Goal: Task Accomplishment & Management: Complete application form

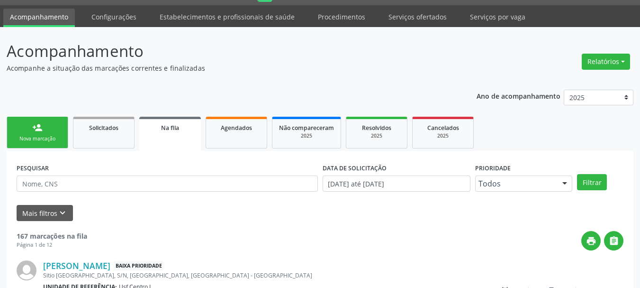
scroll to position [25, 0]
click at [41, 127] on div "person_add" at bounding box center [37, 127] width 10 height 10
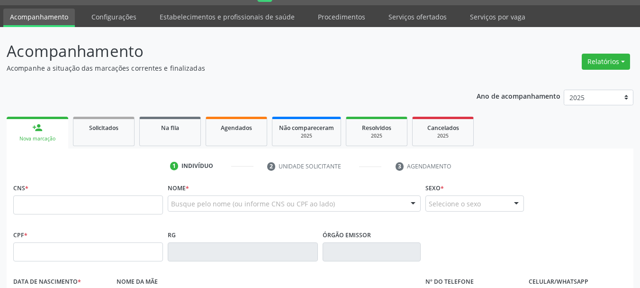
drag, startPoint x: 80, startPoint y: 239, endPoint x: 66, endPoint y: 252, distance: 18.8
click at [76, 241] on div "CPF *" at bounding box center [88, 245] width 150 height 34
click at [64, 263] on fieldset "CPF *" at bounding box center [88, 248] width 150 height 40
click at [57, 249] on input "text" at bounding box center [88, 251] width 150 height 19
click at [22, 205] on input "text" at bounding box center [88, 204] width 150 height 19
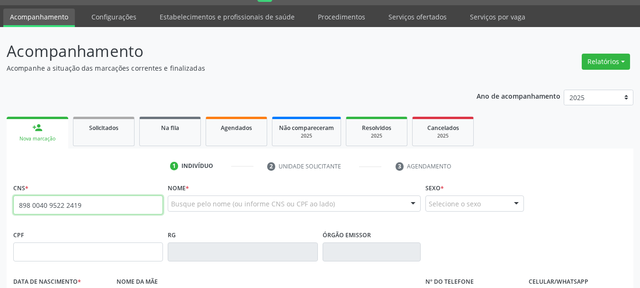
type input "898 0040 9522 2419"
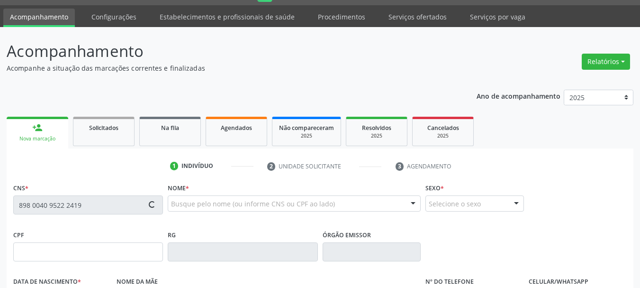
type input "154.019.914-28"
type input "[DATE]"
type input "[PERSON_NAME]"
type input "[PHONE_NUMBER]"
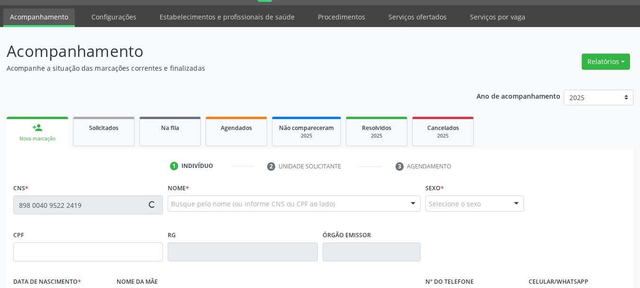
type input "041.434.514-25"
type input "11"
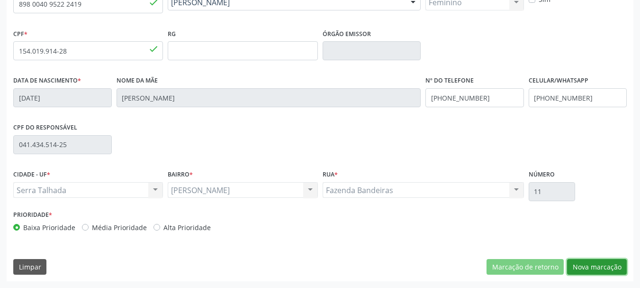
click at [571, 264] on button "Nova marcação" at bounding box center [597, 267] width 60 height 16
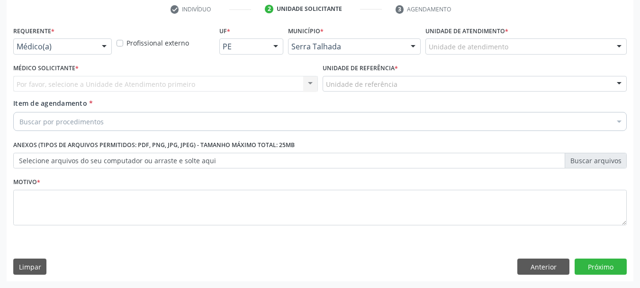
scroll to position [182, 0]
click at [85, 52] on div "Médico(a)" at bounding box center [62, 46] width 99 height 16
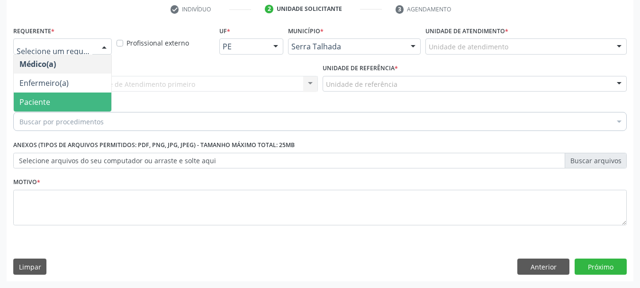
click at [75, 106] on span "Paciente" at bounding box center [63, 101] width 98 height 19
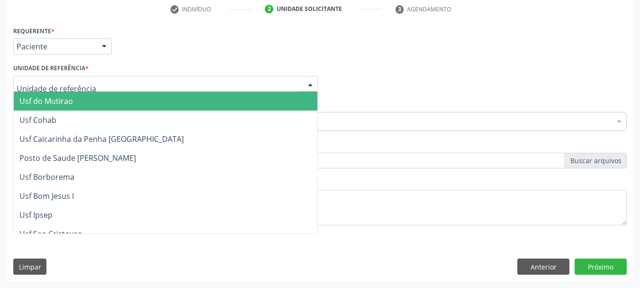
click at [91, 79] on div at bounding box center [165, 84] width 305 height 16
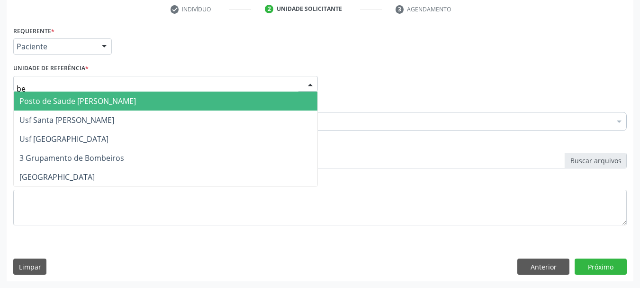
type input "ber"
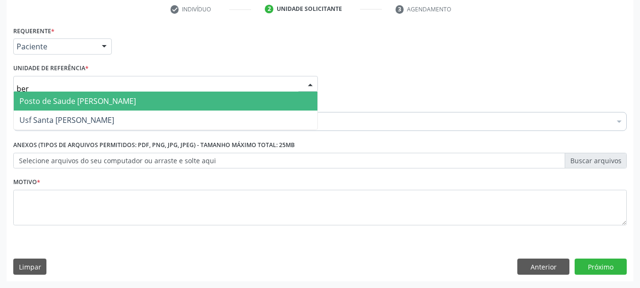
click at [111, 105] on span "Posto de Saude [PERSON_NAME]" at bounding box center [77, 101] width 117 height 10
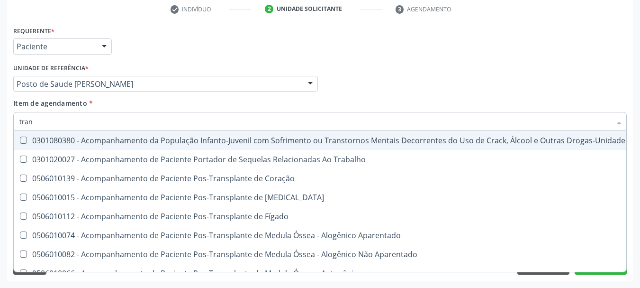
type input "trans"
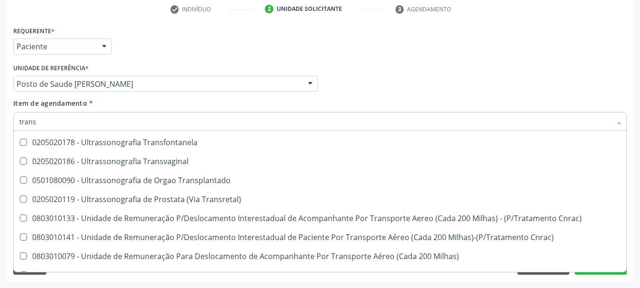
scroll to position [5090, 0]
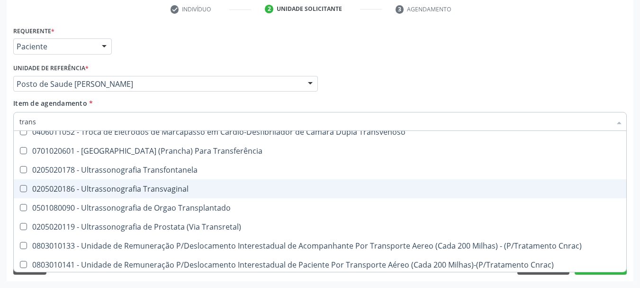
click at [195, 191] on div "0205020186 - Ultrassonografia Transvaginal" at bounding box center [520, 189] width 1003 height 8
checkbox Transvaginal "true"
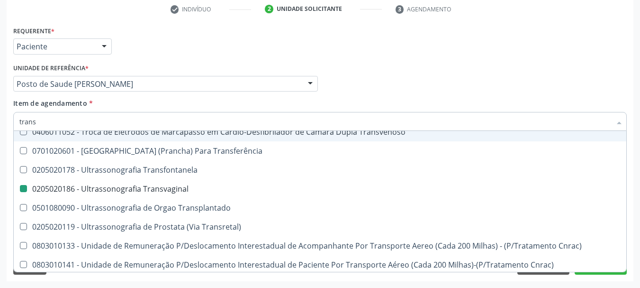
drag, startPoint x: 414, startPoint y: 88, endPoint x: 89, endPoint y: 156, distance: 331.9
click at [414, 88] on div "Médico Solicitante Por favor, selecione a Unidade de Atendimento primeiro Nenhu…" at bounding box center [320, 79] width 619 height 37
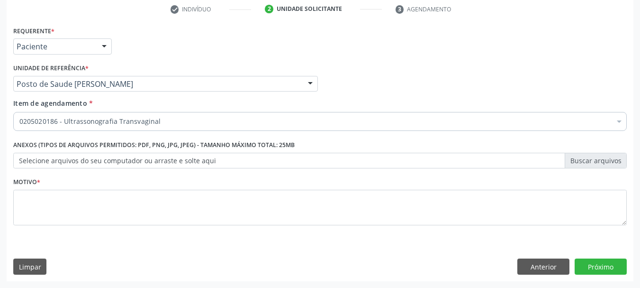
scroll to position [0, 0]
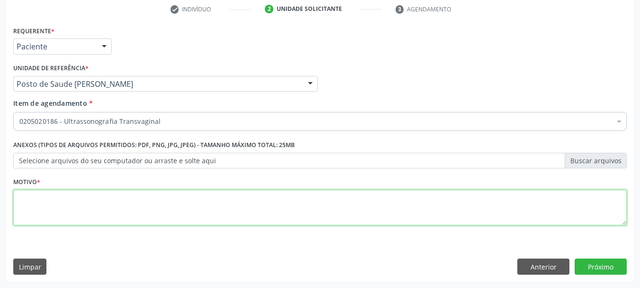
click at [41, 201] on textarea at bounding box center [320, 208] width 614 height 36
type textarea "*"
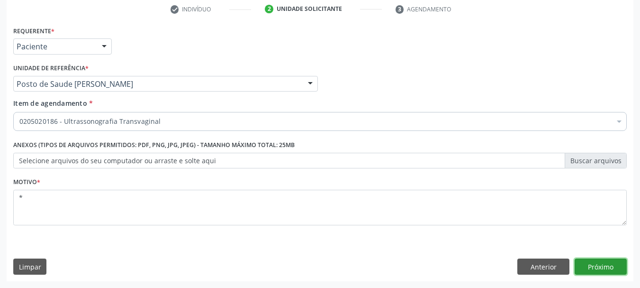
click at [591, 267] on button "Próximo" at bounding box center [601, 266] width 52 height 16
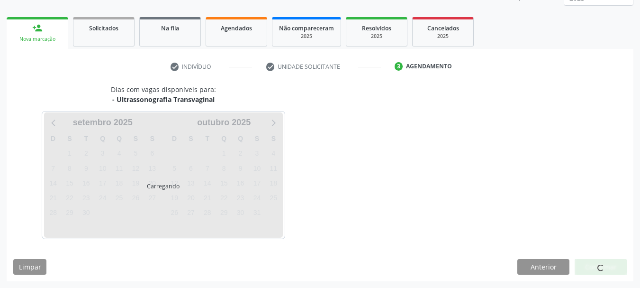
scroll to position [125, 0]
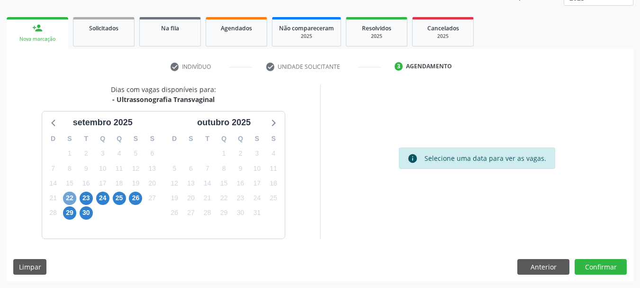
click at [72, 196] on span "22" at bounding box center [69, 198] width 13 height 13
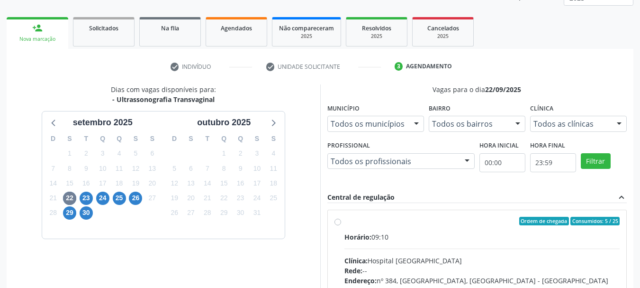
click at [385, 223] on label "Ordem de chegada Consumidos: 5 / 25 Horário: 09:10 Clínica: Hospital [GEOGRAPHI…" at bounding box center [483, 290] width 276 height 146
radio input "true"
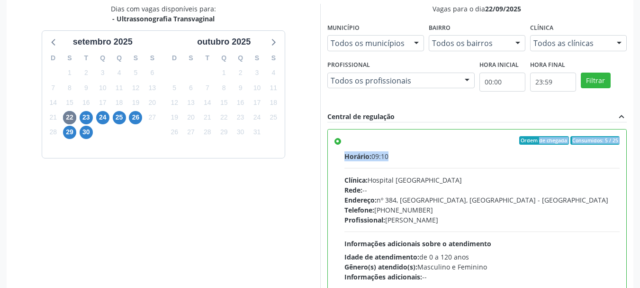
scroll to position [279, 0]
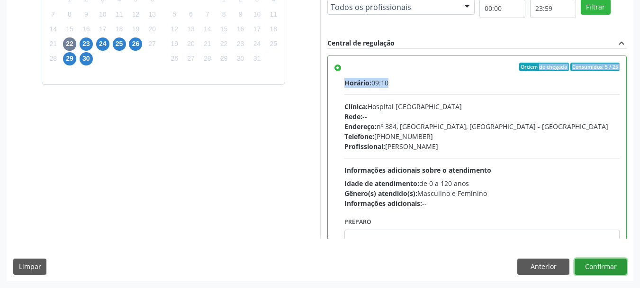
click at [620, 266] on button "Confirmar" at bounding box center [601, 266] width 52 height 16
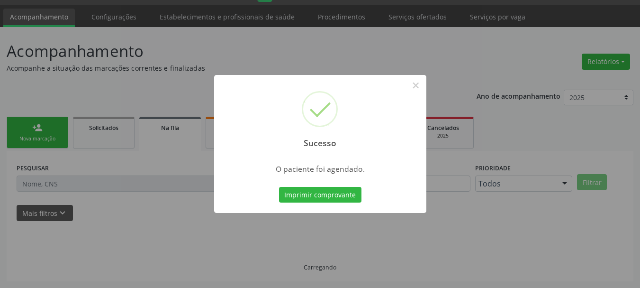
scroll to position [25, 0]
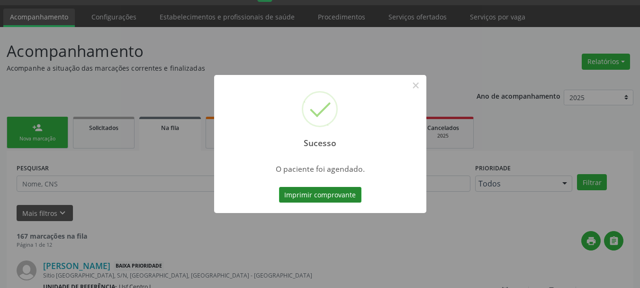
click at [296, 195] on button "Imprimir comprovante" at bounding box center [320, 195] width 82 height 16
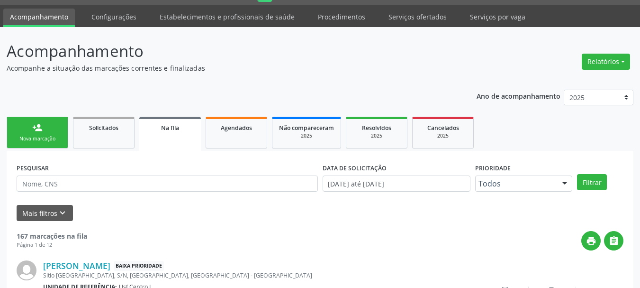
click at [51, 123] on link "person_add Nova marcação" at bounding box center [38, 133] width 62 height 32
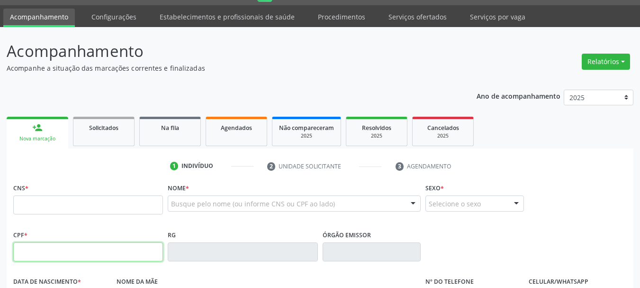
click at [58, 251] on input "text" at bounding box center [88, 251] width 150 height 19
type input "056.265.504-29"
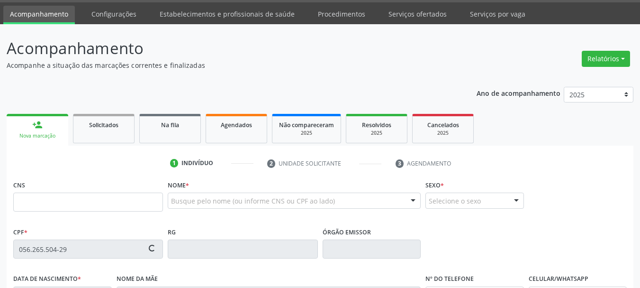
type input "708 6050 3247 3787"
type input "[DATE]"
type input "[PERSON_NAME] e [PERSON_NAME]"
type input "[PHONE_NUMBER]"
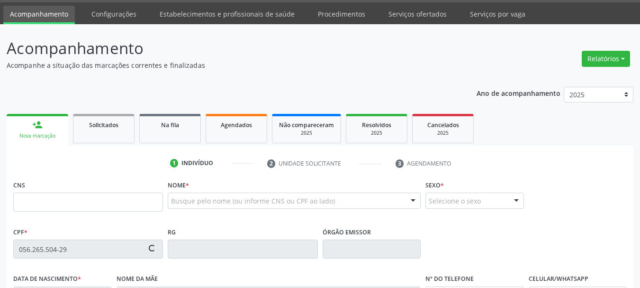
type input "S/N"
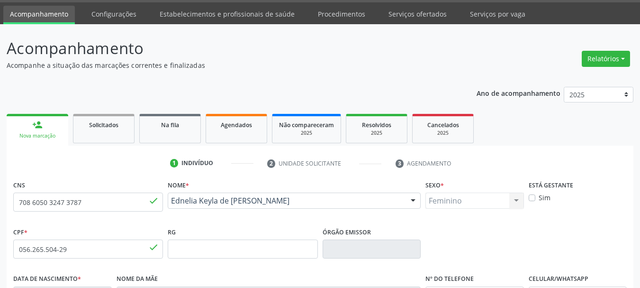
scroll to position [226, 0]
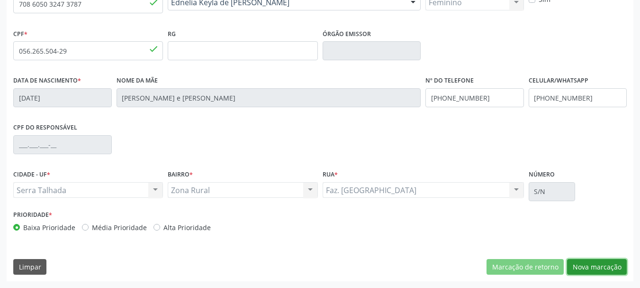
click at [597, 259] on button "Nova marcação" at bounding box center [597, 267] width 60 height 16
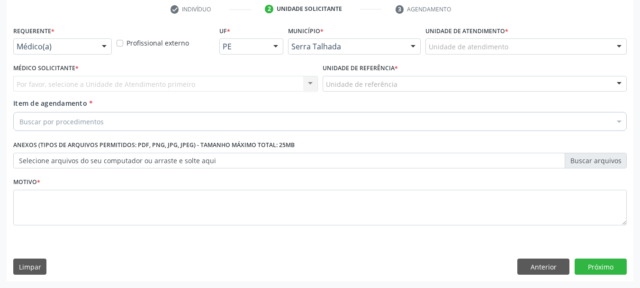
scroll to position [182, 0]
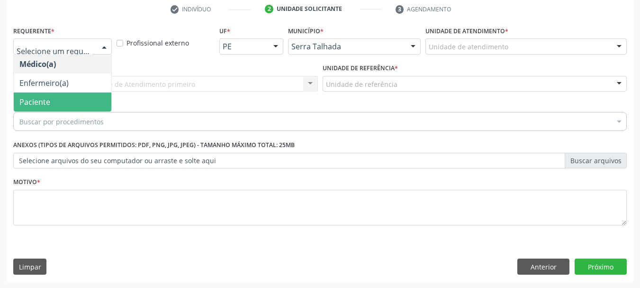
click at [67, 104] on span "Paciente" at bounding box center [63, 101] width 98 height 19
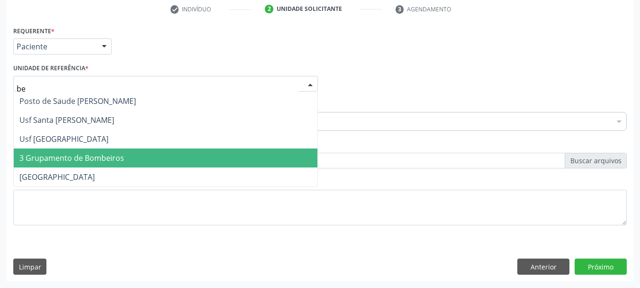
type input "ber"
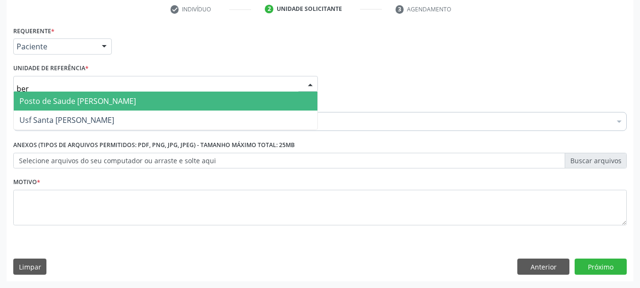
click at [93, 91] on input "ber" at bounding box center [158, 88] width 282 height 19
click at [84, 100] on span "Posto de Saude [PERSON_NAME]" at bounding box center [77, 101] width 117 height 10
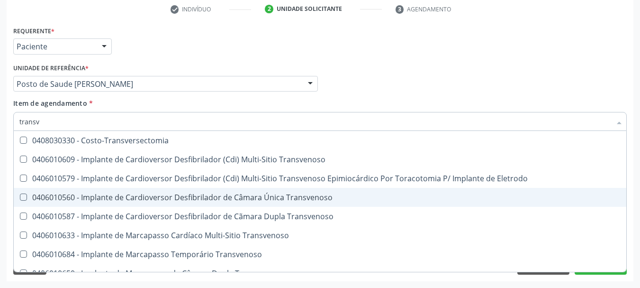
type input "transva"
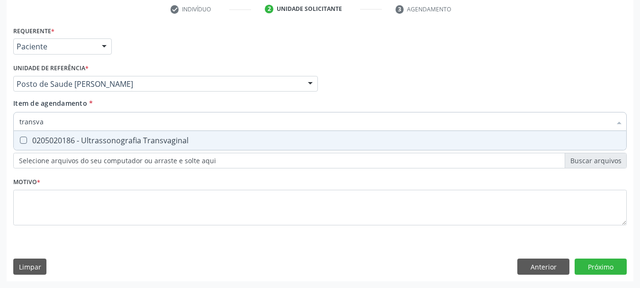
click at [114, 137] on div "0205020186 - Ultrassonografia Transvaginal" at bounding box center [320, 141] width 602 height 8
checkbox Transvaginal "true"
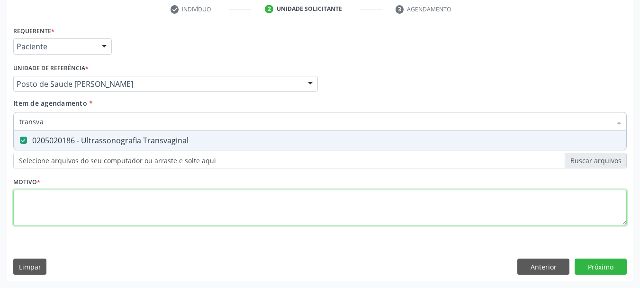
click at [88, 203] on div "Requerente * Paciente Médico(a) Enfermeiro(a) Paciente Nenhum resultado encontr…" at bounding box center [320, 131] width 614 height 215
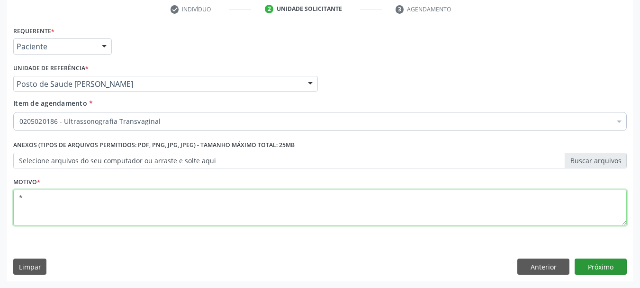
type textarea "*"
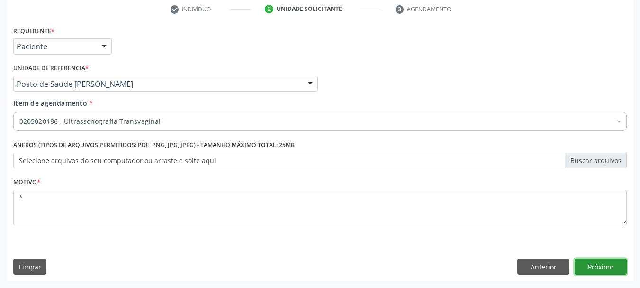
click at [602, 262] on button "Próximo" at bounding box center [601, 266] width 52 height 16
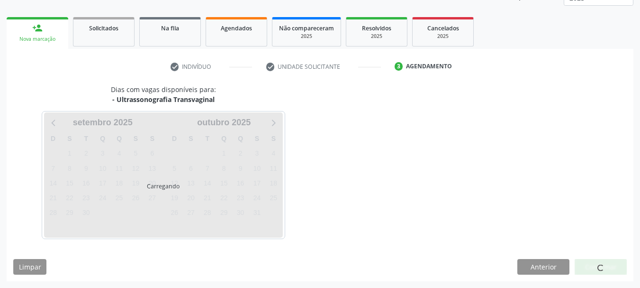
scroll to position [125, 0]
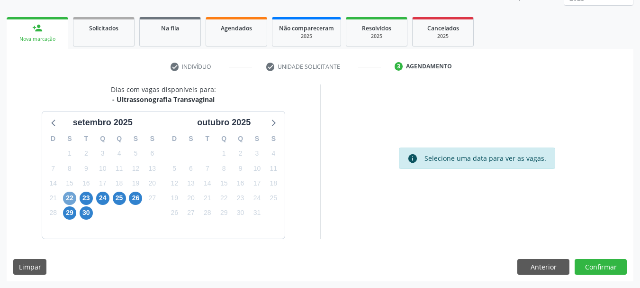
click at [68, 192] on span "22" at bounding box center [69, 198] width 13 height 13
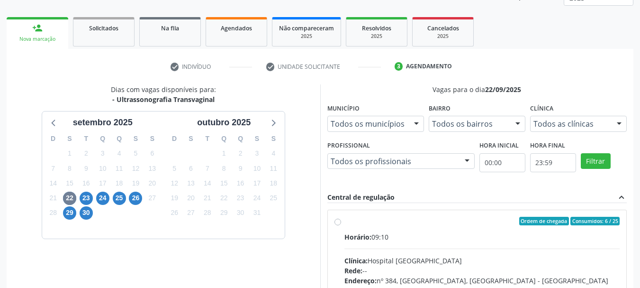
drag, startPoint x: 389, startPoint y: 228, endPoint x: 393, endPoint y: 227, distance: 4.8
click at [391, 227] on label "Ordem de chegada Consumidos: 6 / 25 Horário: 09:10 Clínica: Hospital Sao Franci…" at bounding box center [483, 290] width 276 height 146
click at [341, 225] on input "Ordem de chegada Consumidos: 6 / 25 Horário: 09:10 Clínica: Hospital Sao Franci…" at bounding box center [338, 221] width 7 height 9
radio input "true"
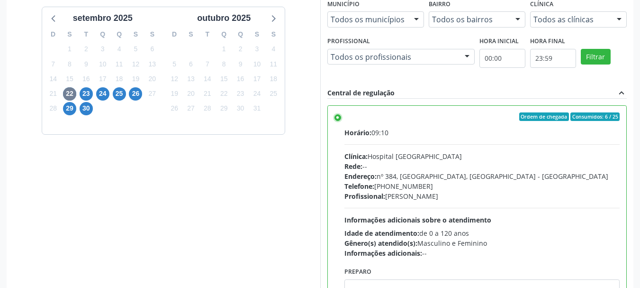
scroll to position [279, 0]
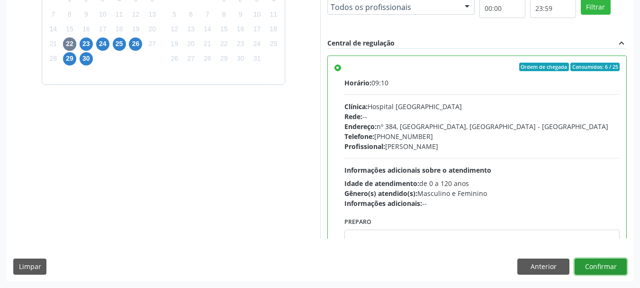
click at [585, 267] on button "Confirmar" at bounding box center [601, 266] width 52 height 16
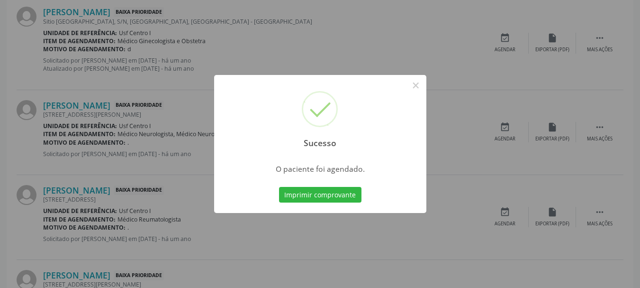
scroll to position [25, 0]
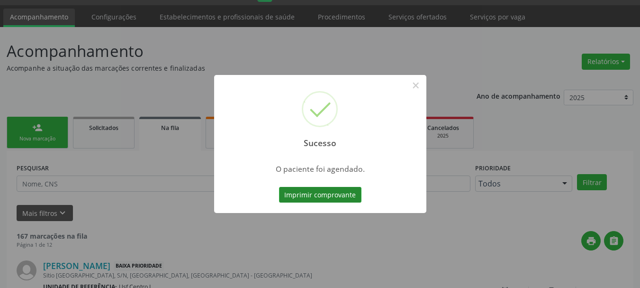
click at [351, 199] on button "Imprimir comprovante" at bounding box center [320, 195] width 82 height 16
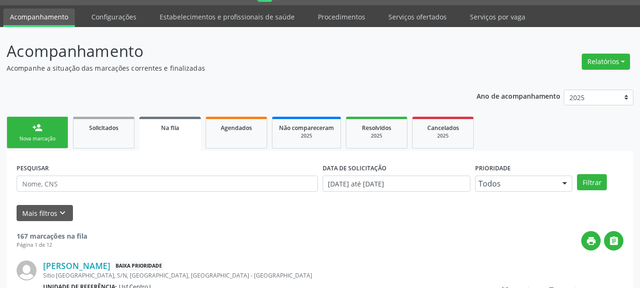
click at [36, 142] on div "Nova marcação" at bounding box center [37, 138] width 47 height 7
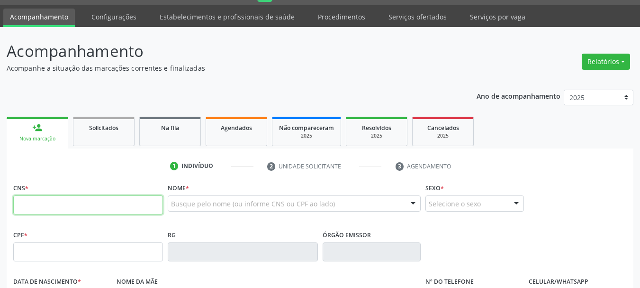
click at [103, 208] on input "text" at bounding box center [88, 204] width 150 height 19
type input "700 0017 2213 0002"
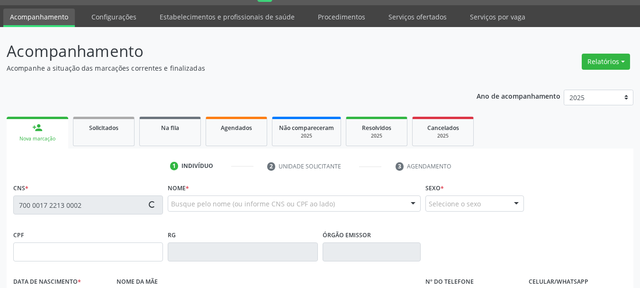
type input "010.576.597-03"
type input "03/02/1970"
type input "Maria Alexandrina dos Santod"
type input "[PHONE_NUMBER]"
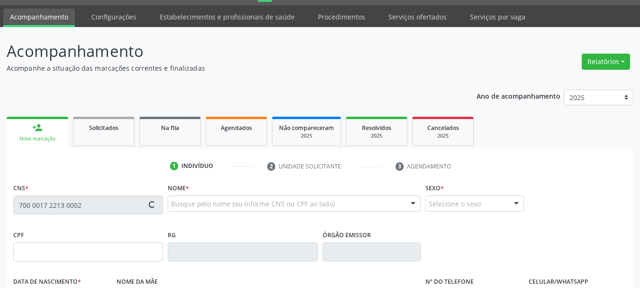
type input "16"
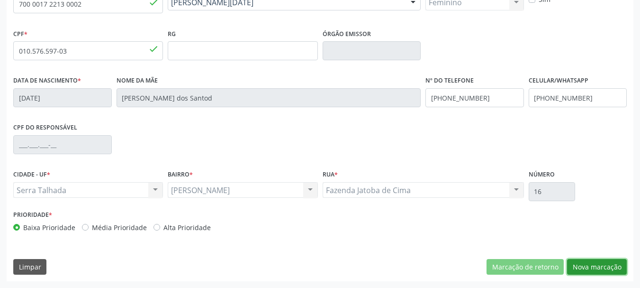
click at [577, 264] on button "Nova marcação" at bounding box center [597, 267] width 60 height 16
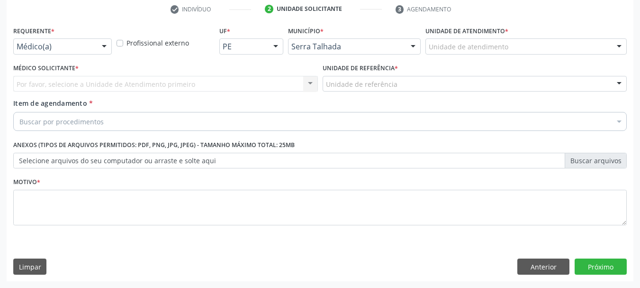
scroll to position [182, 0]
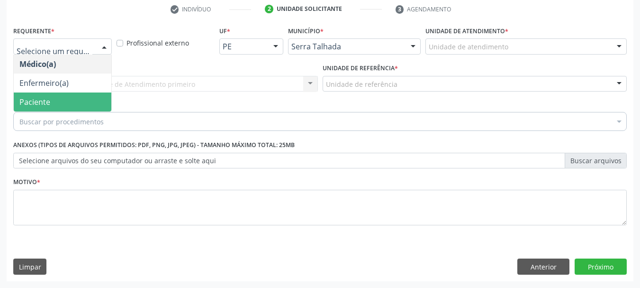
click at [48, 96] on span "Paciente" at bounding box center [63, 101] width 98 height 19
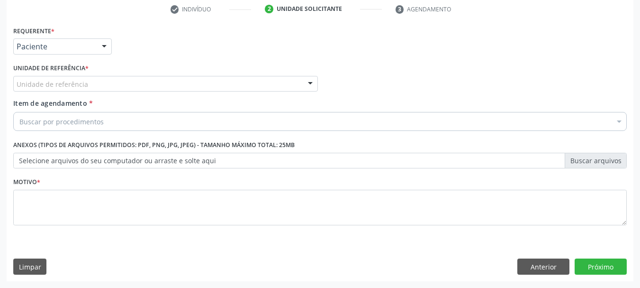
click at [106, 77] on div "Unidade de referência" at bounding box center [165, 84] width 305 height 16
click at [0, 51] on div "Acompanhamento Acompanhe a situação das marcações correntes e finalizadas Relat…" at bounding box center [320, 79] width 640 height 418
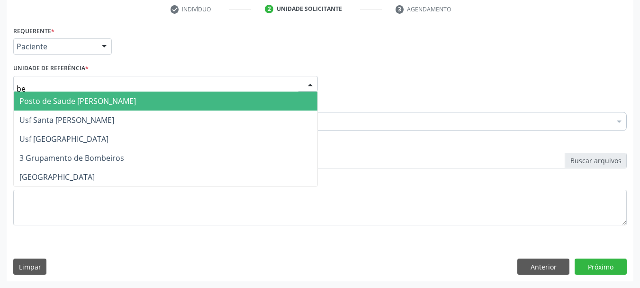
type input "ber"
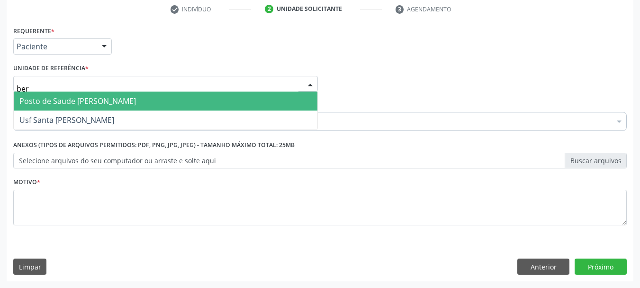
click at [35, 100] on span "Posto de Saude [PERSON_NAME]" at bounding box center [77, 101] width 117 height 10
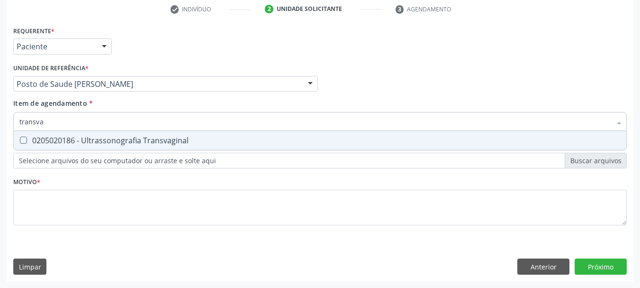
type input "transvag"
drag, startPoint x: 90, startPoint y: 137, endPoint x: 91, endPoint y: 146, distance: 8.1
click at [90, 138] on div "0205020186 - Ultrassonografia Transvaginal" at bounding box center [320, 141] width 602 height 8
checkbox Transvaginal "true"
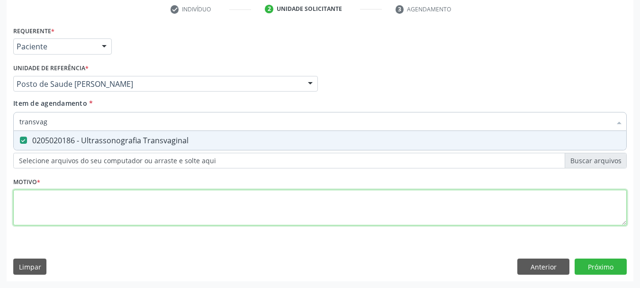
click at [85, 216] on div "Requerente * Paciente Médico(a) Enfermeiro(a) Paciente Nenhum resultado encontr…" at bounding box center [320, 131] width 614 height 215
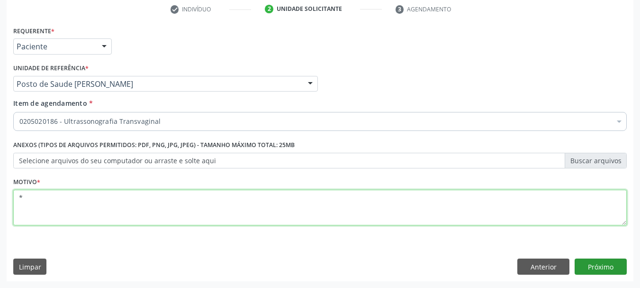
type textarea "*"
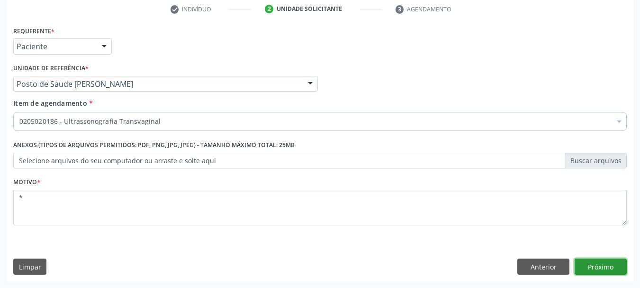
click at [599, 266] on button "Próximo" at bounding box center [601, 266] width 52 height 16
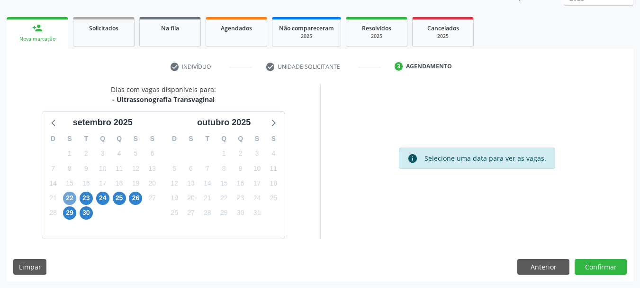
click at [67, 204] on span "22" at bounding box center [69, 198] width 13 height 13
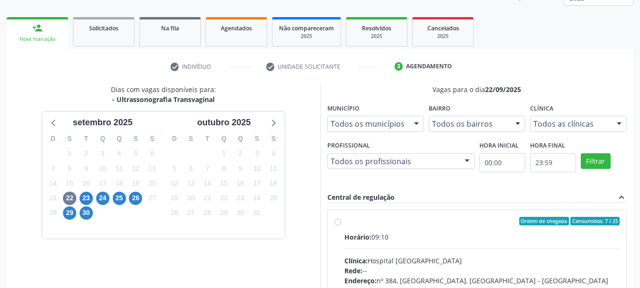
drag, startPoint x: 411, startPoint y: 232, endPoint x: 411, endPoint y: 224, distance: 8.1
click at [411, 231] on label "Ordem de chegada Consumidos: 7 / 25 Horário: 09:10 Clínica: Hospital Sao Franci…" at bounding box center [483, 290] width 276 height 146
click at [341, 225] on input "Ordem de chegada Consumidos: 7 / 25 Horário: 09:10 Clínica: Hospital Sao Franci…" at bounding box center [338, 221] width 7 height 9
radio input "true"
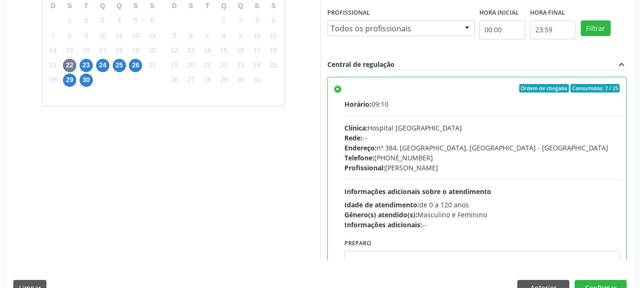
scroll to position [267, 0]
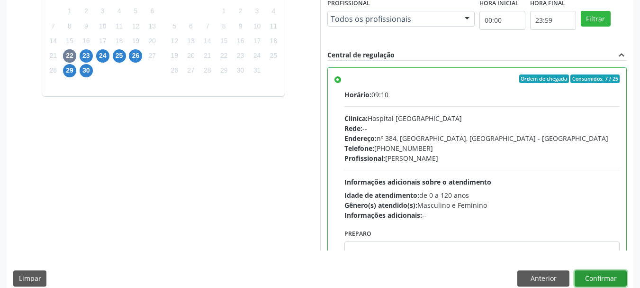
click at [595, 282] on button "Confirmar" at bounding box center [601, 278] width 52 height 16
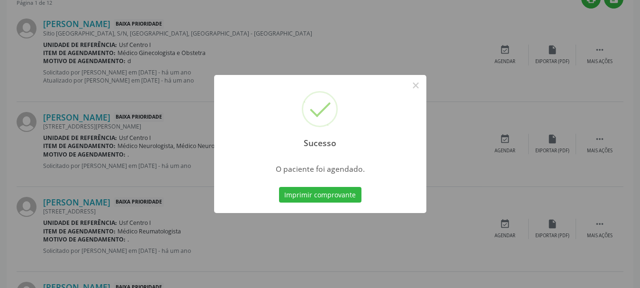
scroll to position [25, 0]
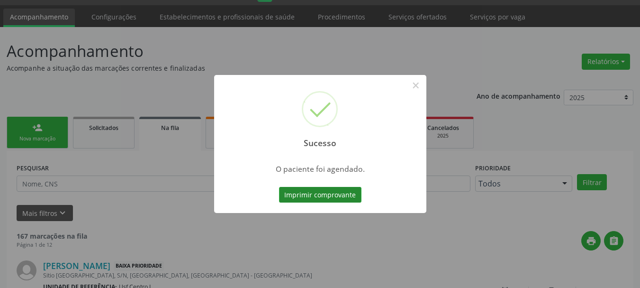
click at [307, 194] on button "Imprimir comprovante" at bounding box center [320, 195] width 82 height 16
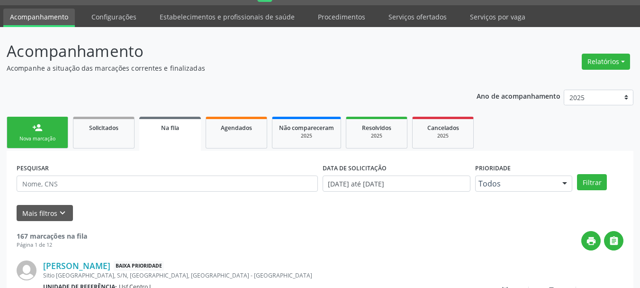
click at [32, 140] on div "Nova marcação" at bounding box center [37, 138] width 47 height 7
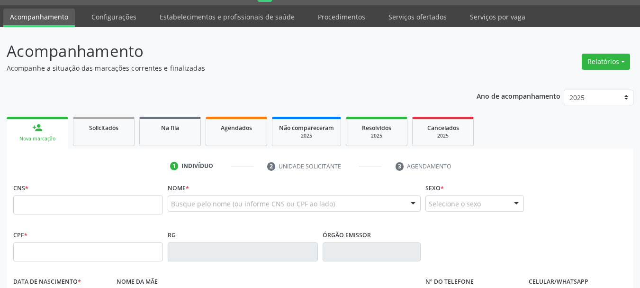
click at [47, 130] on link "person_add Nova marcação" at bounding box center [38, 133] width 62 height 32
click at [70, 203] on input "text" at bounding box center [88, 204] width 150 height 19
type input "166 0244 5400"
drag, startPoint x: 58, startPoint y: 210, endPoint x: 0, endPoint y: 166, distance: 72.1
click at [0, 176] on div "Acompanhamento Acompanhe a situação das marcações correntes e finalizadas Relat…" at bounding box center [320, 258] width 640 height 462
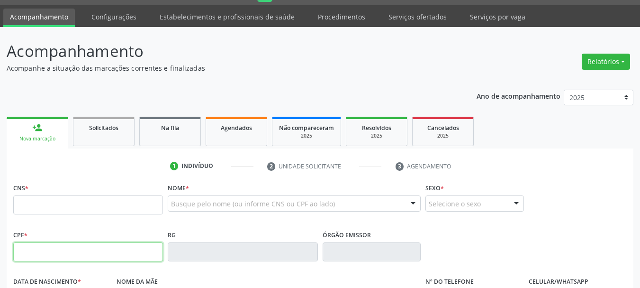
click at [70, 247] on input "text" at bounding box center [88, 251] width 150 height 19
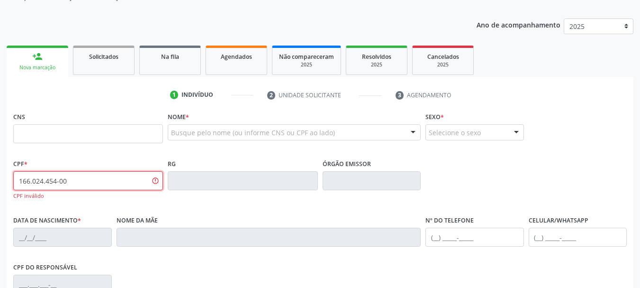
scroll to position [120, 0]
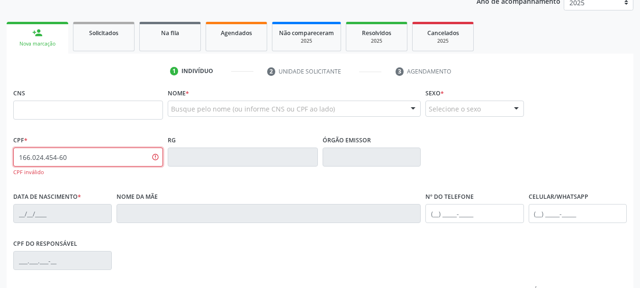
type input "166.024.454-60"
drag, startPoint x: 125, startPoint y: 161, endPoint x: 0, endPoint y: 153, distance: 125.4
click at [0, 157] on div "Acompanhamento Acompanhe a situação das marcações correntes e finalizadas Relat…" at bounding box center [320, 167] width 640 height 471
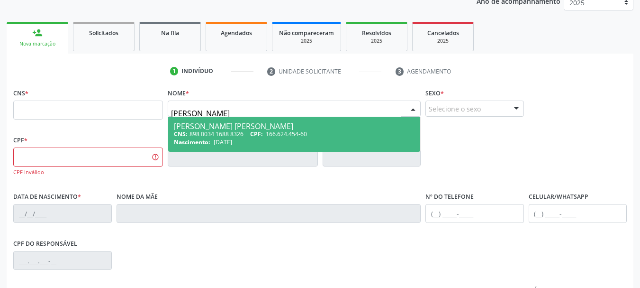
type input "kamilly diell"
click at [253, 148] on span "Kamilly Dielli Conrado Mariano da Silva CNS: 898 0034 1688 8326 CPF: 166.624.45…" at bounding box center [294, 134] width 252 height 35
type input "898 0034 1688 8326"
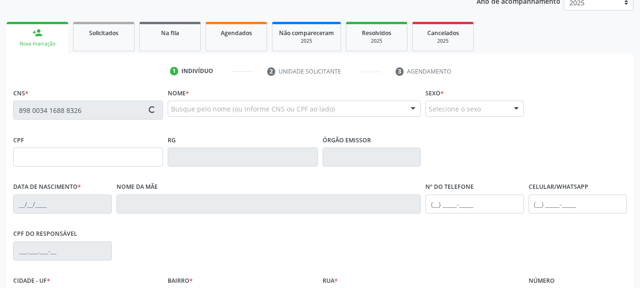
type input "166.624.454-60"
type input "15/02/2010"
type input "Erineide Mariano da Silva"
type input "[PHONE_NUMBER]"
type input "51"
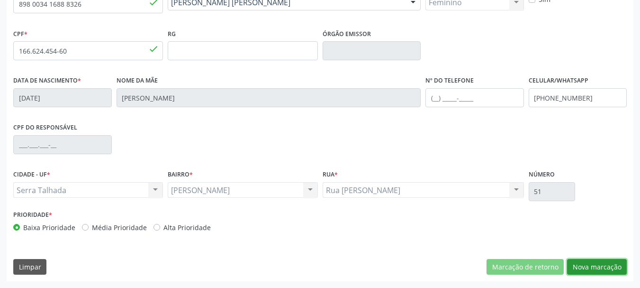
click at [601, 271] on button "Nova marcação" at bounding box center [597, 267] width 60 height 16
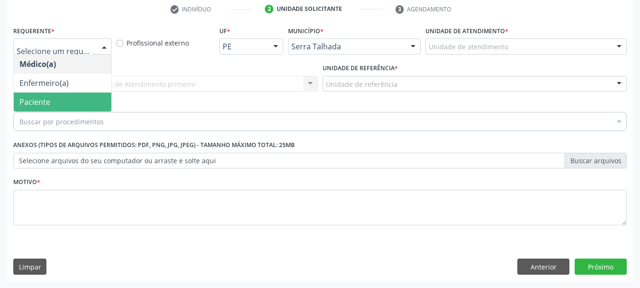
click at [70, 100] on span "Paciente" at bounding box center [63, 101] width 98 height 19
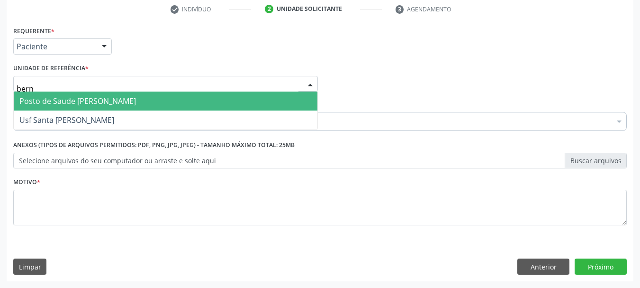
type input "berna"
click at [129, 98] on span "Posto de Saude [PERSON_NAME]" at bounding box center [77, 101] width 117 height 10
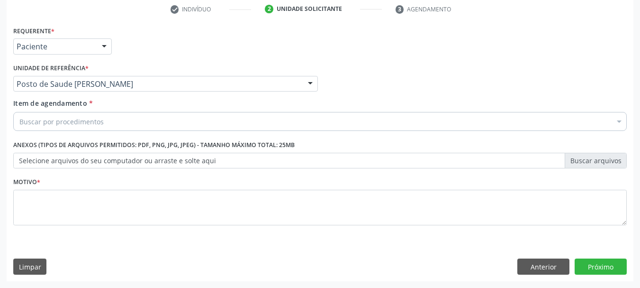
click at [118, 122] on div "Buscar por procedimentos" at bounding box center [320, 121] width 614 height 19
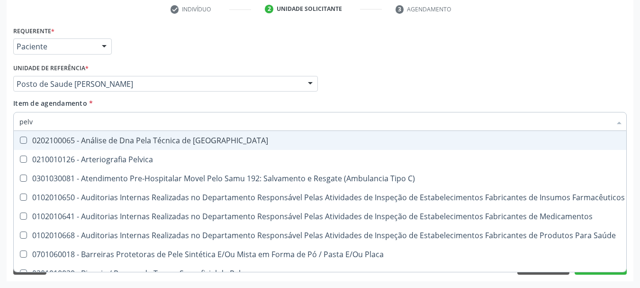
type input "pelvi"
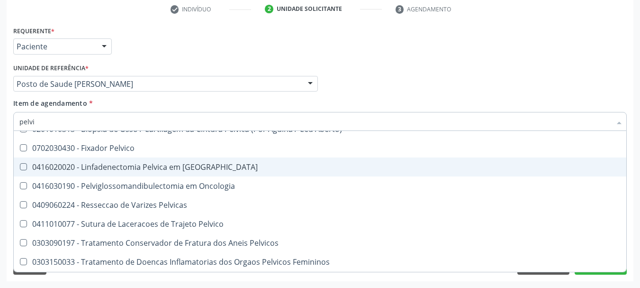
scroll to position [68, 0]
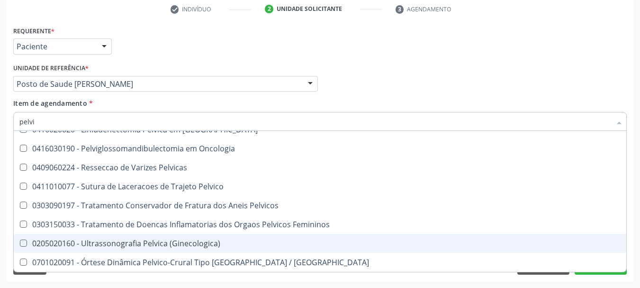
click at [138, 247] on div "0205020160 - Ultrassonografia Pelvica (Ginecologica)" at bounding box center [320, 243] width 602 height 8
checkbox \(Ginecologica\) "true"
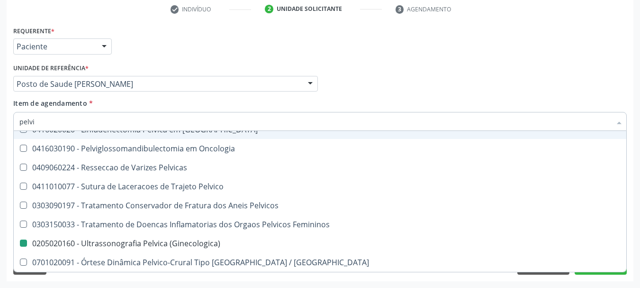
drag, startPoint x: 437, startPoint y: 88, endPoint x: 120, endPoint y: 207, distance: 337.8
click at [428, 90] on div "Médico Solicitante Por favor, selecione a Unidade de Atendimento primeiro Nenhu…" at bounding box center [320, 79] width 619 height 37
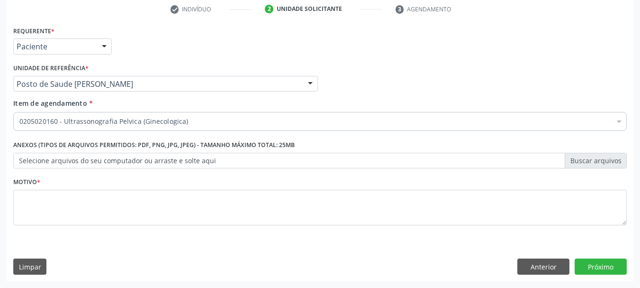
scroll to position [0, 0]
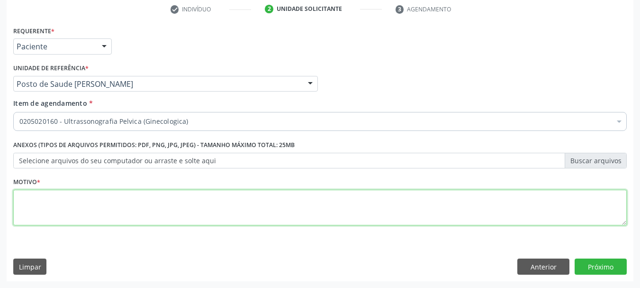
click at [56, 203] on textarea at bounding box center [320, 208] width 614 height 36
type textarea "*"
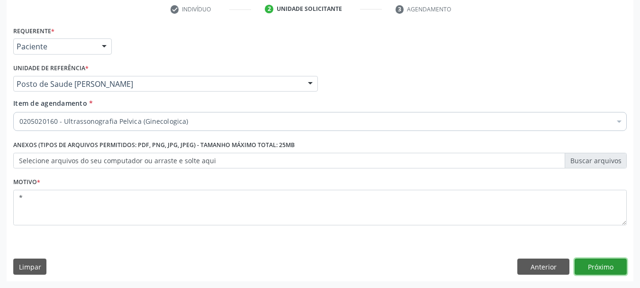
click at [584, 266] on button "Próximo" at bounding box center [601, 266] width 52 height 16
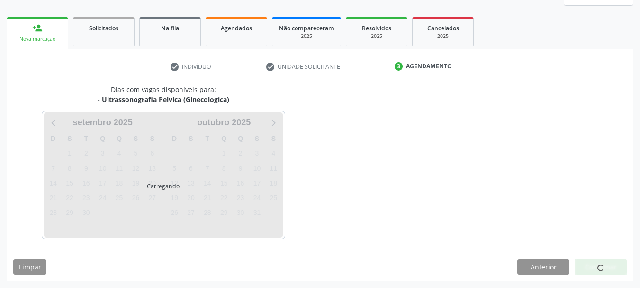
scroll to position [125, 0]
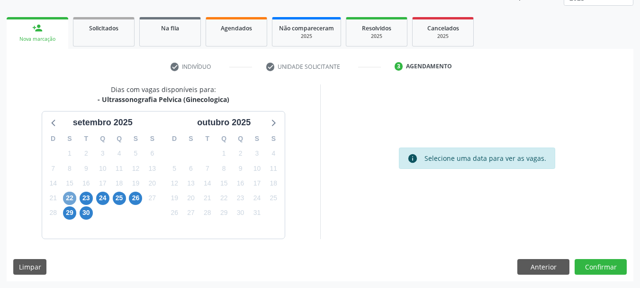
click at [72, 197] on span "22" at bounding box center [69, 198] width 13 height 13
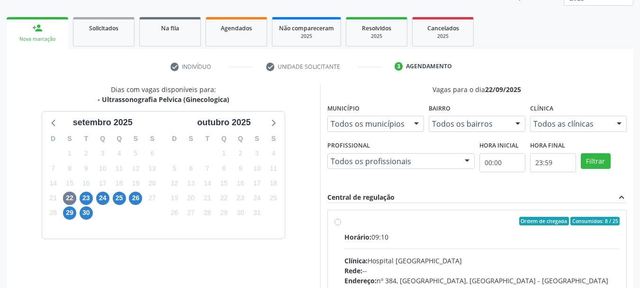
drag, startPoint x: 413, startPoint y: 236, endPoint x: 426, endPoint y: 216, distance: 23.4
click at [414, 236] on div "Horário: 09:10" at bounding box center [483, 237] width 276 height 10
click at [341, 225] on input "Ordem de chegada Consumidos: 8 / 25 Horário: 09:10 Clínica: Hospital Sao Franci…" at bounding box center [338, 221] width 7 height 9
radio input "true"
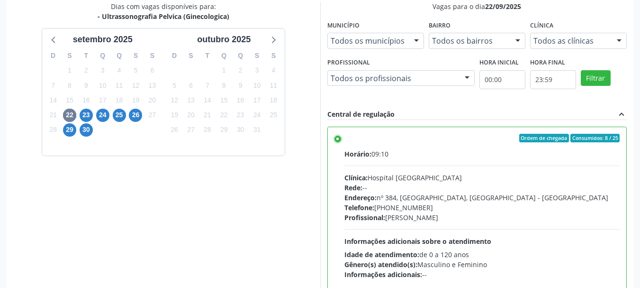
scroll to position [279, 0]
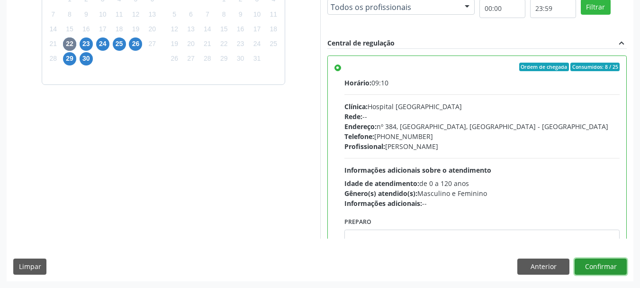
click at [593, 264] on button "Confirmar" at bounding box center [601, 266] width 52 height 16
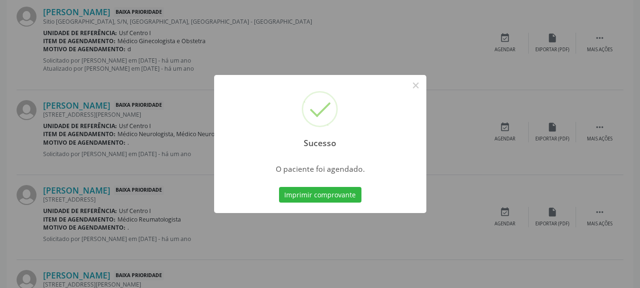
scroll to position [25, 0]
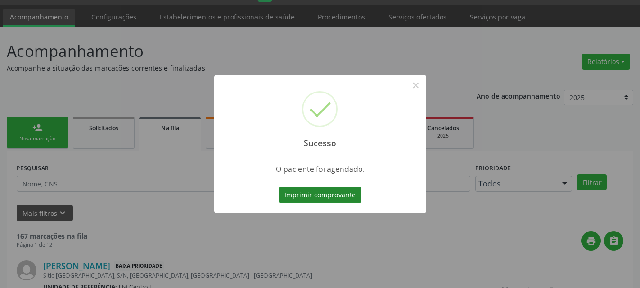
click at [350, 189] on button "Imprimir comprovante" at bounding box center [320, 195] width 82 height 16
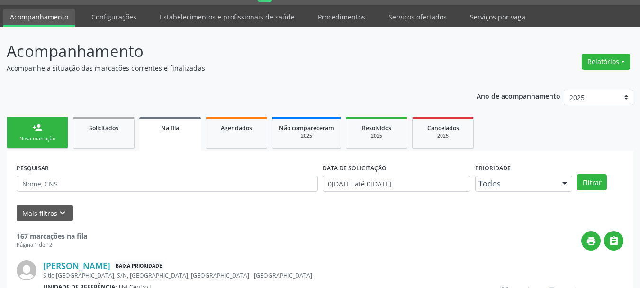
scroll to position [25, 0]
click at [33, 123] on div "person_add" at bounding box center [37, 127] width 10 height 10
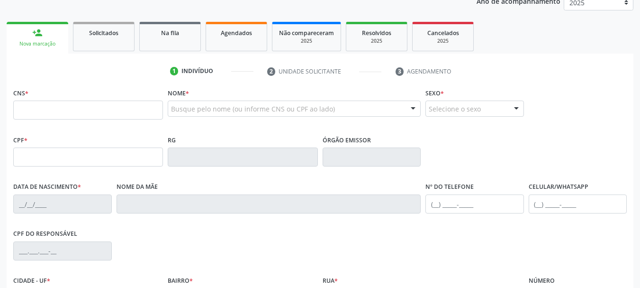
scroll to position [167, 0]
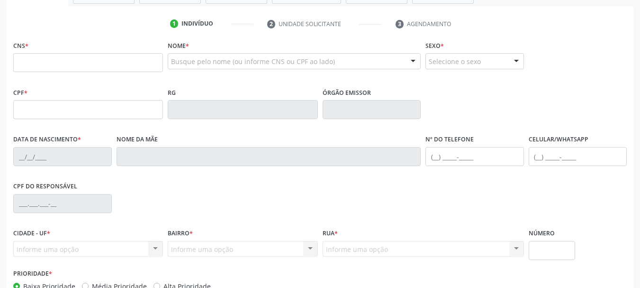
click at [220, 55] on div "Busque pelo nome (ou informe CNS ou CPF ao lado)" at bounding box center [294, 61] width 253 height 16
drag, startPoint x: 80, startPoint y: 77, endPoint x: 87, endPoint y: 54, distance: 23.7
click at [80, 76] on fieldset "CNS *" at bounding box center [88, 58] width 150 height 40
click at [87, 54] on input "text" at bounding box center [88, 62] width 150 height 19
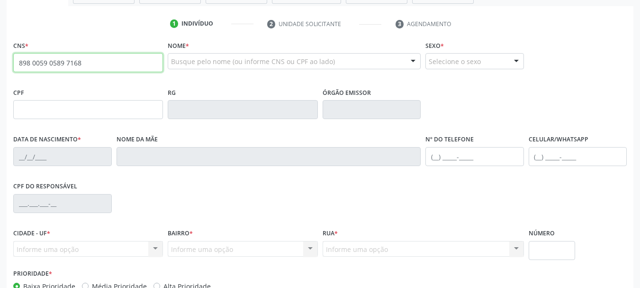
type input "898 0059 0589 7168"
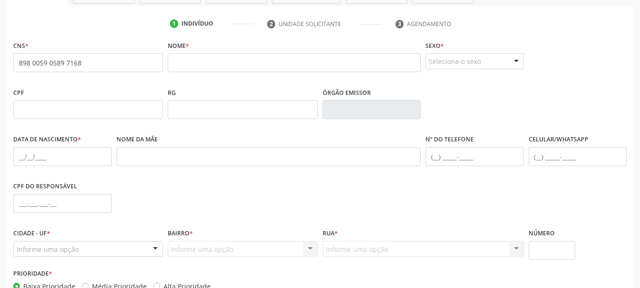
click at [27, 28] on ul "1 Indivíduo 2 Unidade solicitante 3 Agendamento" at bounding box center [320, 24] width 627 height 16
click at [111, 58] on input "898 0059 0589 7168" at bounding box center [88, 62] width 150 height 19
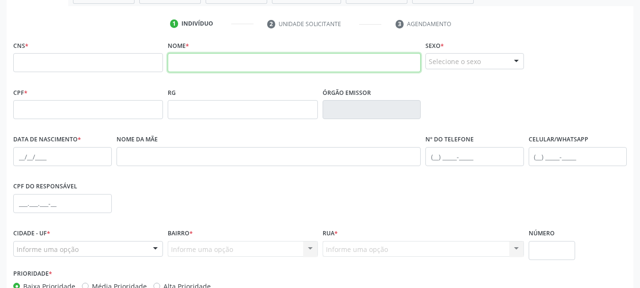
drag, startPoint x: 192, startPoint y: 59, endPoint x: 193, endPoint y: 53, distance: 5.9
click at [192, 60] on input "text" at bounding box center [294, 62] width 253 height 19
type input "ana cecília g"
drag, startPoint x: 221, startPoint y: 62, endPoint x: 0, endPoint y: 32, distance: 222.8
click at [0, 35] on div "Acompanhamento Acompanhe a situação das marcações correntes e finalizadas Relat…" at bounding box center [320, 116] width 640 height 462
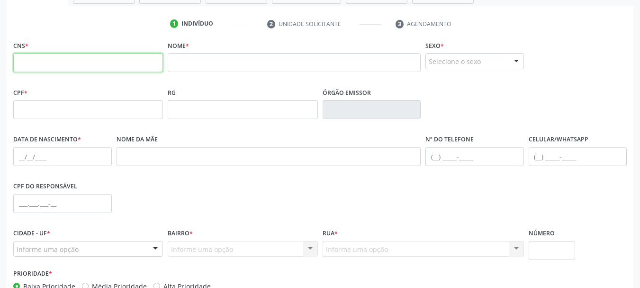
drag, startPoint x: 85, startPoint y: 60, endPoint x: 52, endPoint y: 11, distance: 59.0
click at [85, 60] on input "text" at bounding box center [88, 62] width 150 height 19
paste input "898 0059 0589 7168"
type input "898 0059 0589 7168"
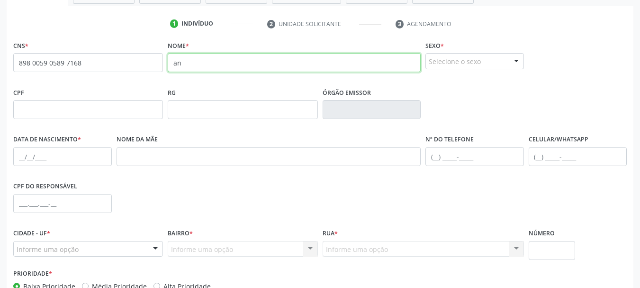
type input "a"
type input "ANA CECÍLIA GONÇALVES"
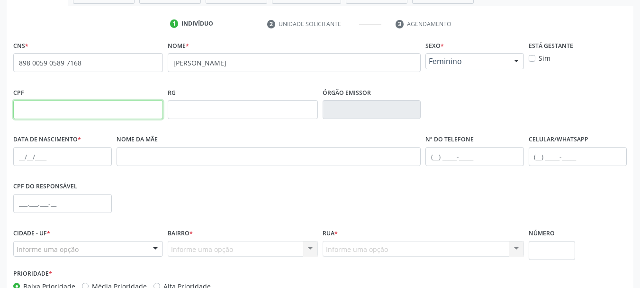
click at [99, 108] on input "text" at bounding box center [88, 109] width 150 height 19
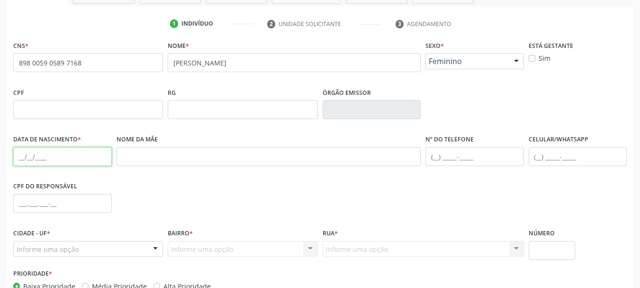
click at [14, 149] on input "text" at bounding box center [62, 156] width 99 height 19
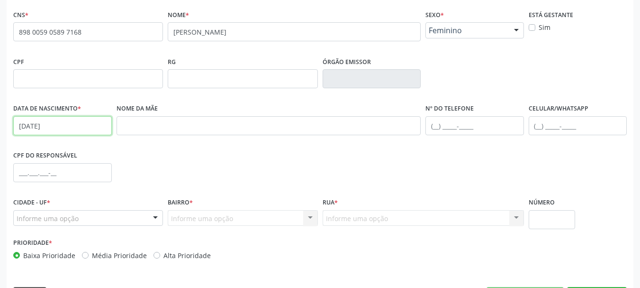
scroll to position [226, 0]
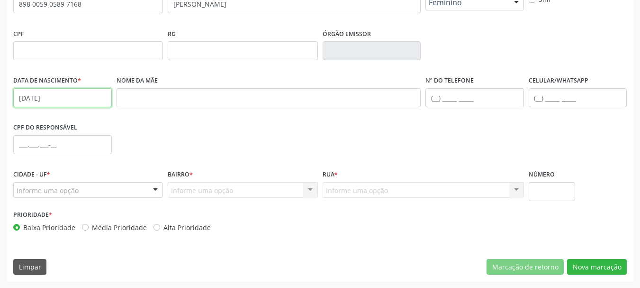
type input "17/01/2019"
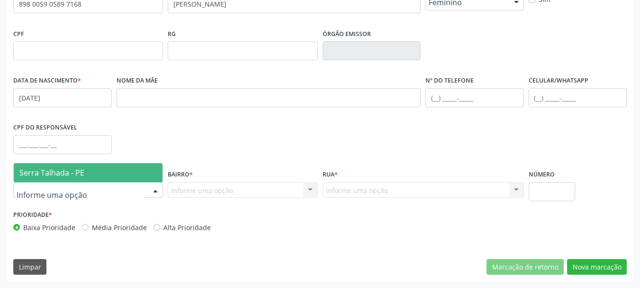
drag, startPoint x: 130, startPoint y: 188, endPoint x: 124, endPoint y: 185, distance: 6.8
click at [130, 189] on div at bounding box center [88, 190] width 150 height 16
drag, startPoint x: 110, startPoint y: 170, endPoint x: 210, endPoint y: 208, distance: 107.4
click at [113, 171] on span "Serra Talhada - PE" at bounding box center [88, 172] width 149 height 19
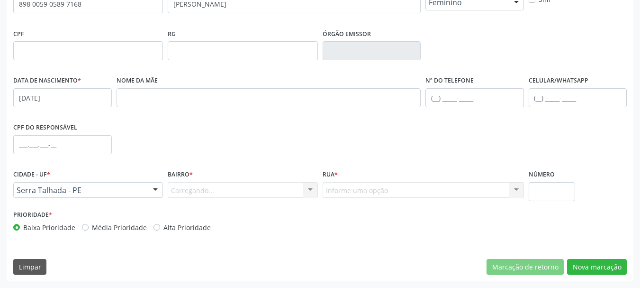
click at [207, 191] on div "Carregando... Nenhum resultado encontrado para: " " Nenhuma opção encontrada. D…" at bounding box center [243, 190] width 150 height 16
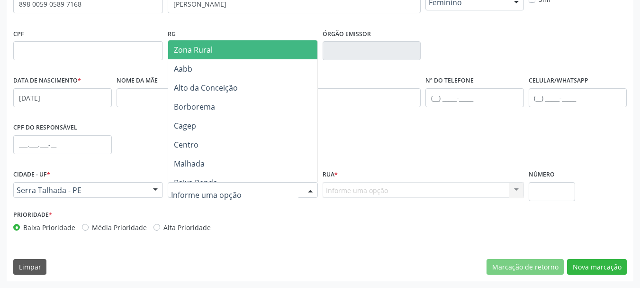
click at [250, 48] on span "Zona Rural" at bounding box center [244, 49] width 152 height 19
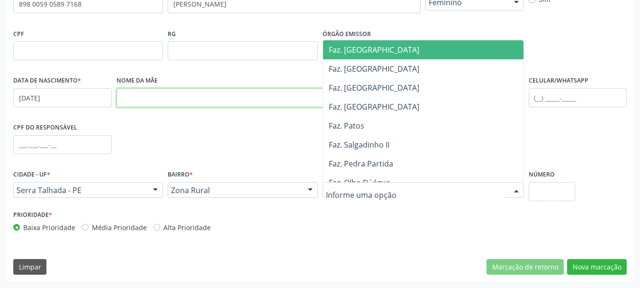
click at [156, 91] on input "text" at bounding box center [269, 97] width 305 height 19
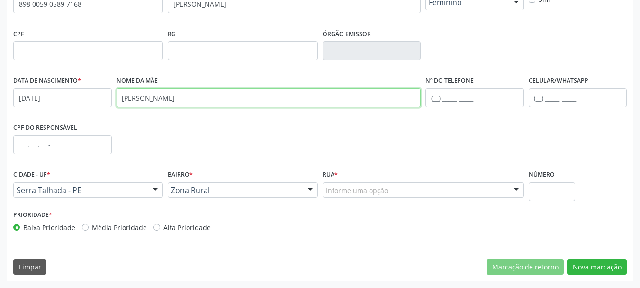
type input "ANDRÉIA DOS SANTOS SOUZA"
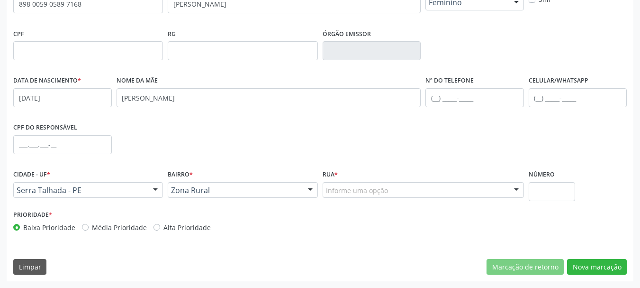
click at [400, 186] on div "Informe uma opção" at bounding box center [423, 190] width 201 height 16
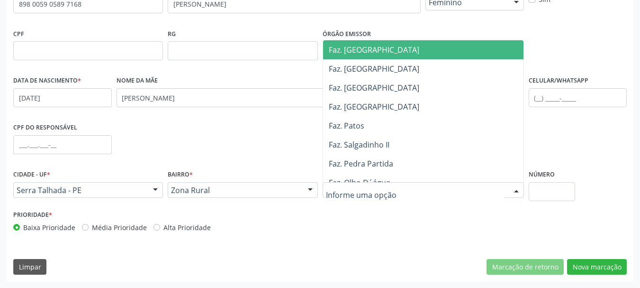
type input "B"
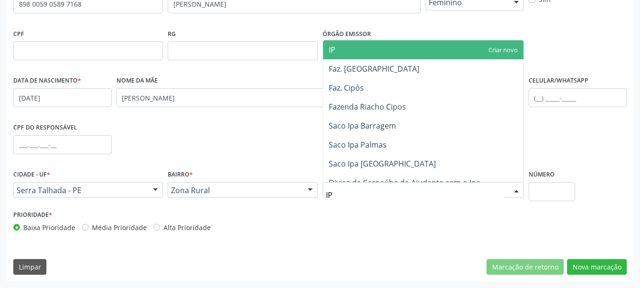
type input "IPA"
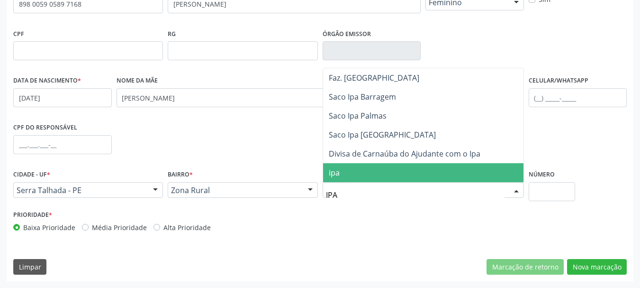
click at [380, 178] on span "ipa" at bounding box center [423, 172] width 201 height 19
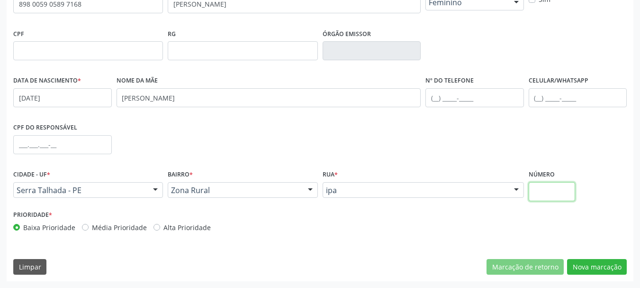
click at [549, 189] on input "text" at bounding box center [552, 191] width 47 height 19
type input "0"
click at [601, 264] on button "Nova marcação" at bounding box center [597, 267] width 60 height 16
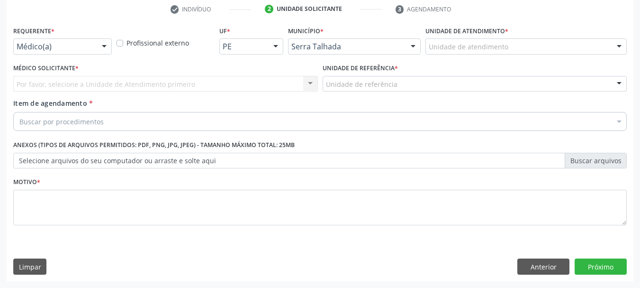
scroll to position [182, 0]
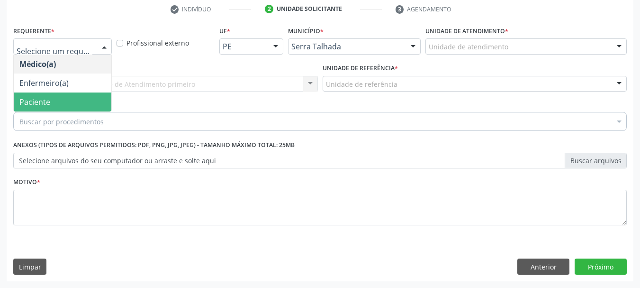
click at [68, 101] on span "Paciente" at bounding box center [63, 101] width 98 height 19
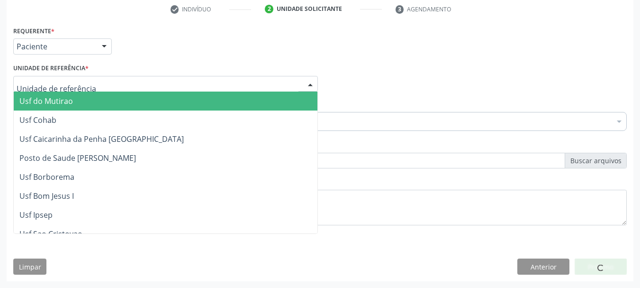
click at [89, 85] on div at bounding box center [165, 84] width 305 height 16
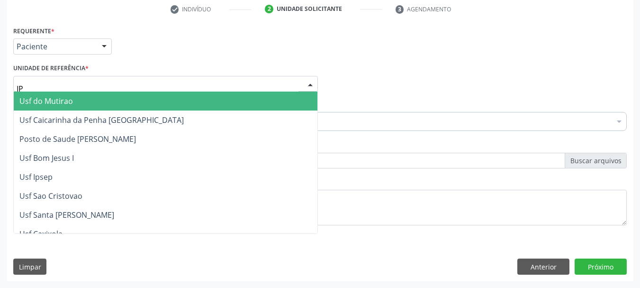
type input "IPA"
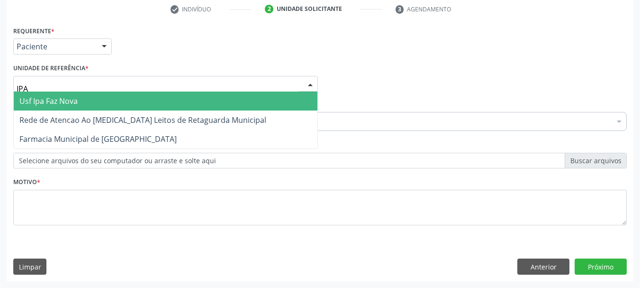
click at [103, 103] on span "Usf Ipa Faz Nova" at bounding box center [166, 100] width 304 height 19
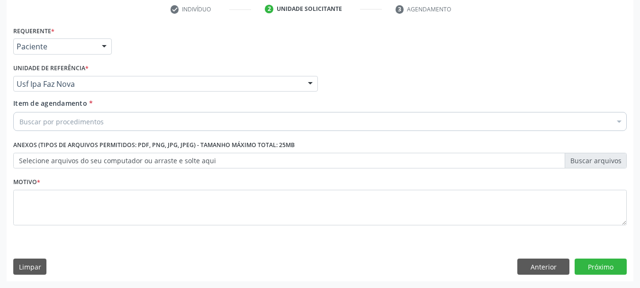
click at [101, 124] on div "Buscar por procedimentos" at bounding box center [320, 121] width 614 height 19
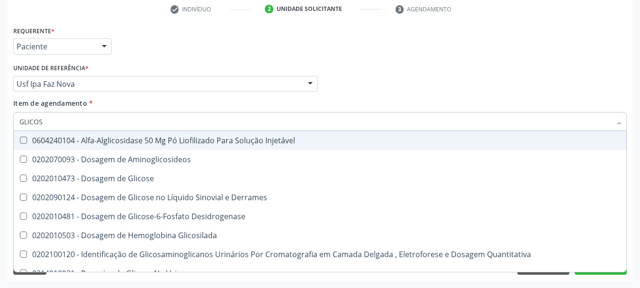
type input "GLICOSE"
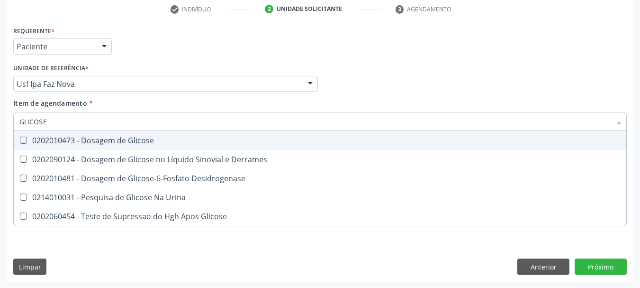
drag, startPoint x: 146, startPoint y: 149, endPoint x: 146, endPoint y: 141, distance: 8.1
click at [146, 147] on span "0202010473 - Dosagem de Glicose" at bounding box center [320, 140] width 613 height 19
checkbox Glicose "true"
click at [146, 123] on input "GLICOSE" at bounding box center [315, 121] width 592 height 19
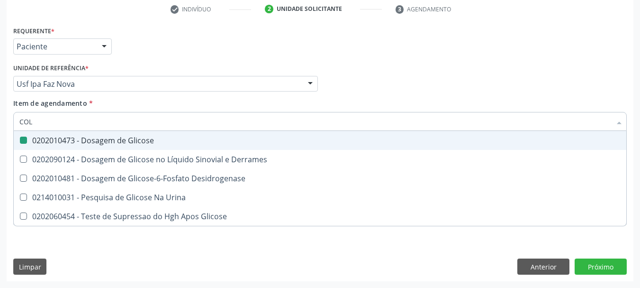
type input "COLE"
checkbox Glicose "false"
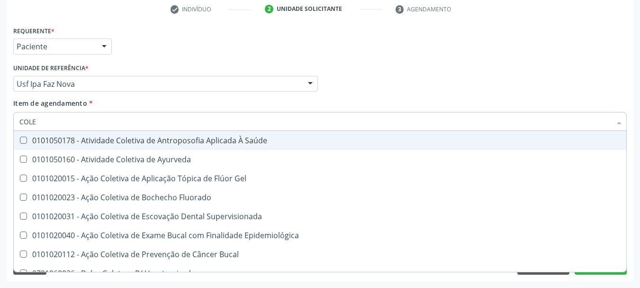
type input "COLES"
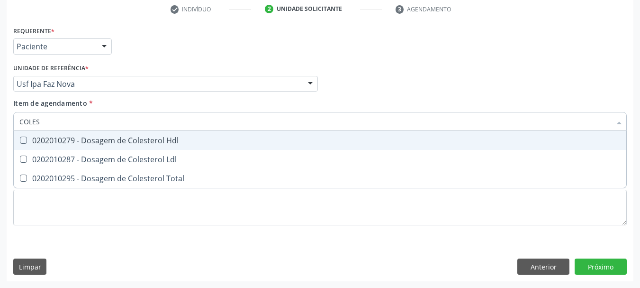
drag, startPoint x: 147, startPoint y: 133, endPoint x: 144, endPoint y: 149, distance: 15.9
click at [146, 135] on span "0202010279 - Dosagem de Colesterol Hdl" at bounding box center [320, 140] width 613 height 19
checkbox Hdl "true"
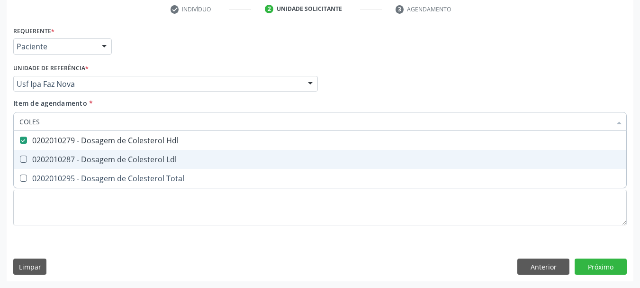
drag, startPoint x: 140, startPoint y: 153, endPoint x: 137, endPoint y: 157, distance: 5.5
click at [137, 154] on span "0202010287 - Dosagem de Colesterol Ldl" at bounding box center [320, 159] width 613 height 19
checkbox Ldl "true"
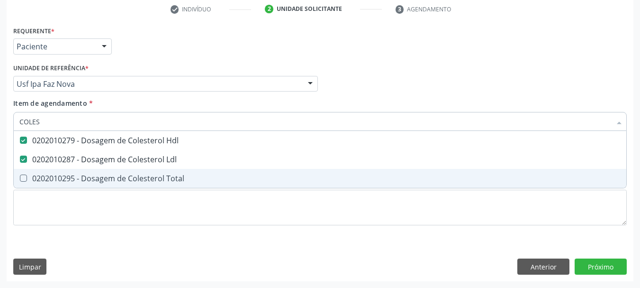
drag, startPoint x: 134, startPoint y: 174, endPoint x: 121, endPoint y: 157, distance: 21.3
click at [132, 174] on div "0202010295 - Dosagem de Colesterol Total" at bounding box center [320, 178] width 602 height 8
checkbox Total "true"
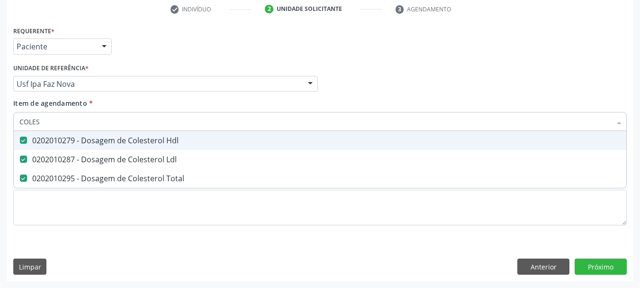
drag, startPoint x: 87, startPoint y: 118, endPoint x: 0, endPoint y: 11, distance: 137.8
click at [0, 11] on div "Acompanhamento Acompanhe a situação das marcações correntes e finalizadas Relat…" at bounding box center [320, 79] width 640 height 418
type input "TR"
checkbox Hdl "false"
checkbox Ldl "false"
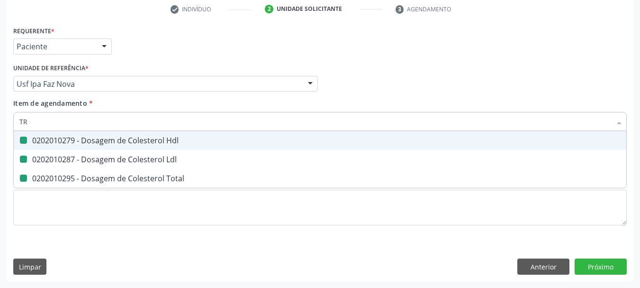
checkbox Total "false"
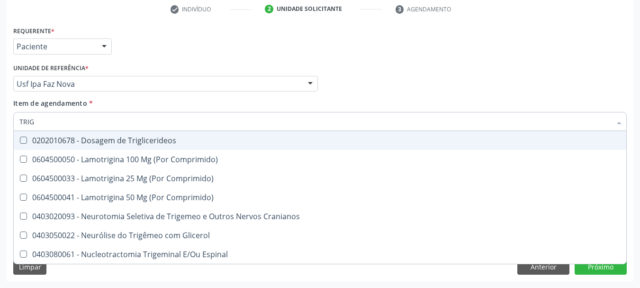
type input "TRIGL"
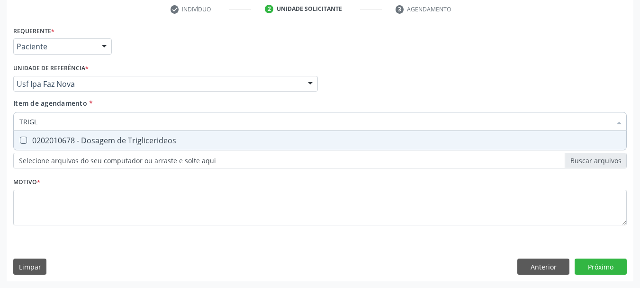
drag, startPoint x: 146, startPoint y: 141, endPoint x: 140, endPoint y: 124, distance: 18.0
click at [145, 137] on div "0202010678 - Dosagem de Triglicerideos" at bounding box center [320, 141] width 602 height 8
checkbox Triglicerideos "true"
click at [139, 123] on input "TRIGL" at bounding box center [315, 121] width 592 height 19
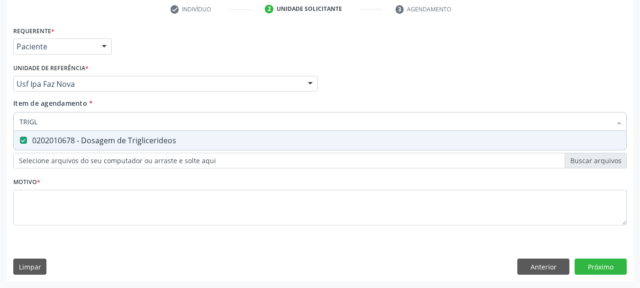
click at [139, 123] on input "TRIGL" at bounding box center [315, 121] width 592 height 19
type input "HEM"
checkbox Triglicerideos "false"
type input "HEMOGLOBINA G"
click at [102, 142] on div "0202010503 - Dosagem de Hemoglobina Glicosilada" at bounding box center [320, 141] width 602 height 8
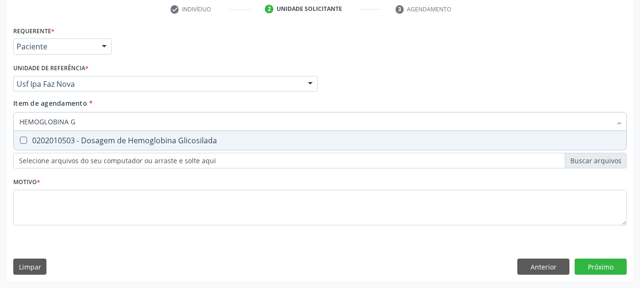
checkbox Glicosilada "true"
drag, startPoint x: 69, startPoint y: 119, endPoint x: 0, endPoint y: 81, distance: 78.5
click at [0, 82] on div "Acompanhamento Acompanhe a situação das marcações correntes e finalizadas Relat…" at bounding box center [320, 79] width 640 height 418
type input "HEM"
checkbox Glicosilada "false"
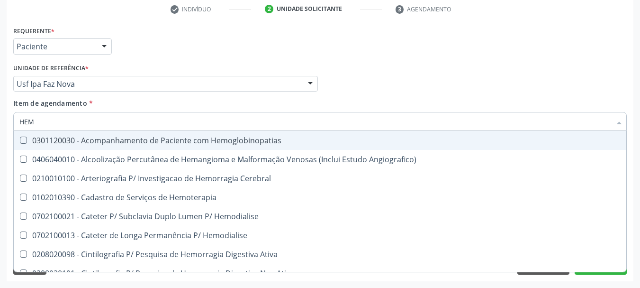
type input "HEMO"
checkbox Hemacias "true"
checkbox Glicosilada "false"
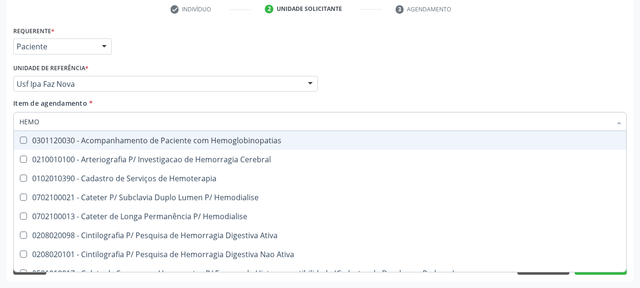
type input "HEMOG"
checkbox Tardio\) "true"
type input "HEMOGR"
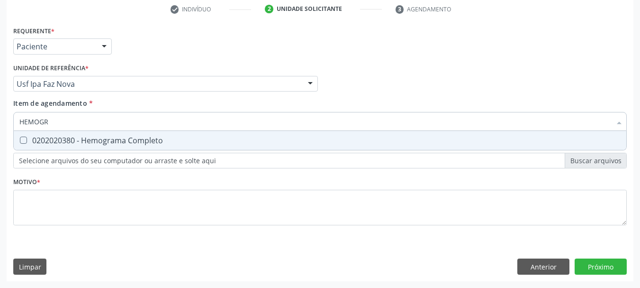
click at [120, 135] on span "0202020380 - Hemograma Completo" at bounding box center [320, 140] width 613 height 19
checkbox Completo "true"
drag, startPoint x: 0, startPoint y: 12, endPoint x: 0, endPoint y: -19, distance: 31.3
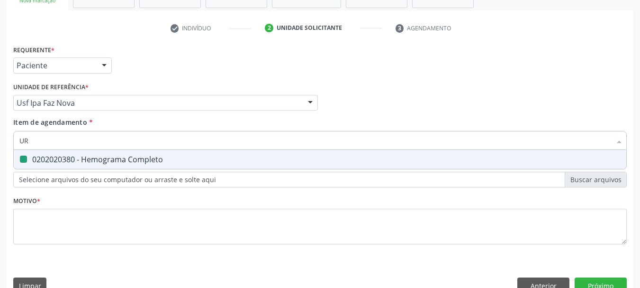
type input "URI"
checkbox Completo "false"
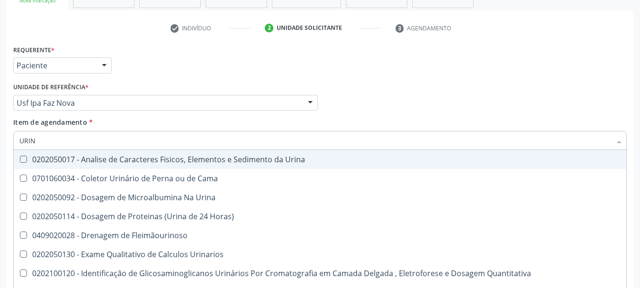
type input "URINA"
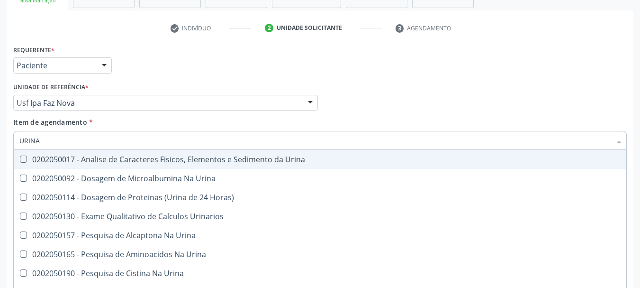
click at [102, 155] on div "0202050017 - Analise de Caracteres Fisicos, Elementos e Sedimento da Urina" at bounding box center [320, 159] width 602 height 8
checkbox Urina "true"
click at [512, 64] on div "Requerente * Paciente Médico(a) Enfermeiro(a) Paciente Nenhum resultado encontr…" at bounding box center [320, 61] width 619 height 37
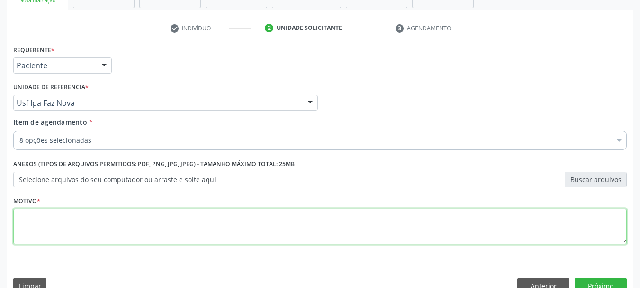
click at [58, 231] on textarea at bounding box center [320, 227] width 614 height 36
type textarea "*"
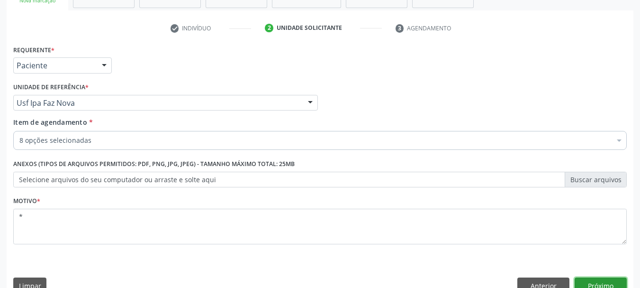
click at [600, 284] on button "Próximo" at bounding box center [601, 285] width 52 height 16
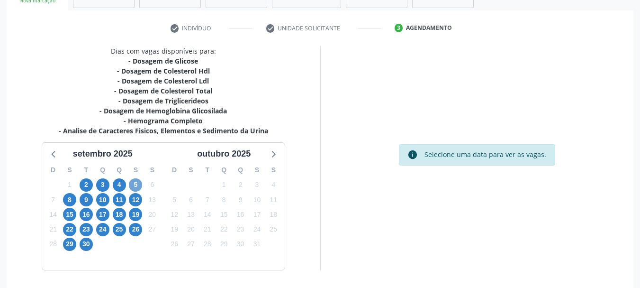
click at [135, 185] on span "5" at bounding box center [135, 184] width 13 height 13
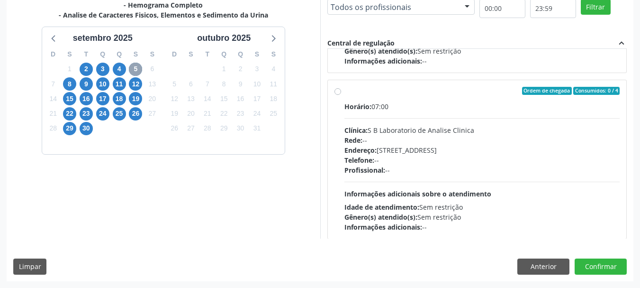
scroll to position [149, 0]
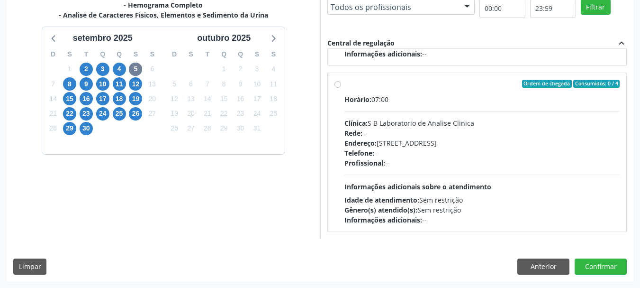
click at [420, 108] on div "Horário: 07:00 Clínica: S B Laboratorio de Analise Clinica Rede: -- Endereço: C…" at bounding box center [483, 159] width 276 height 130
click at [341, 88] on input "Ordem de chegada Consumidos: 0 / 4 Horário: 07:00 Clínica: S B Laboratorio de A…" at bounding box center [338, 84] width 7 height 9
radio input "true"
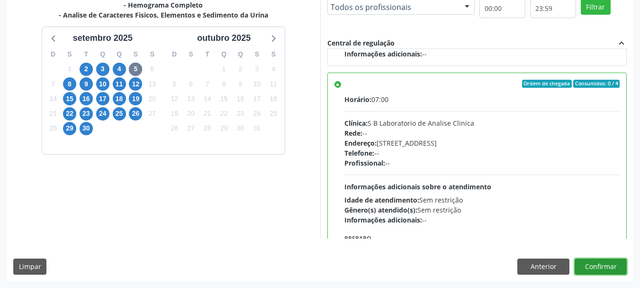
click at [609, 265] on button "Confirmar" at bounding box center [601, 266] width 52 height 16
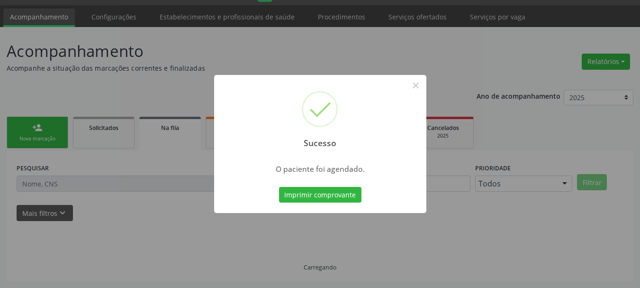
scroll to position [25, 0]
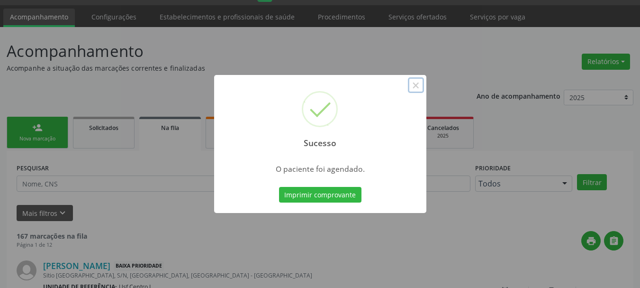
drag, startPoint x: 414, startPoint y: 81, endPoint x: 347, endPoint y: 120, distance: 78.6
click at [413, 82] on button "×" at bounding box center [416, 85] width 16 height 16
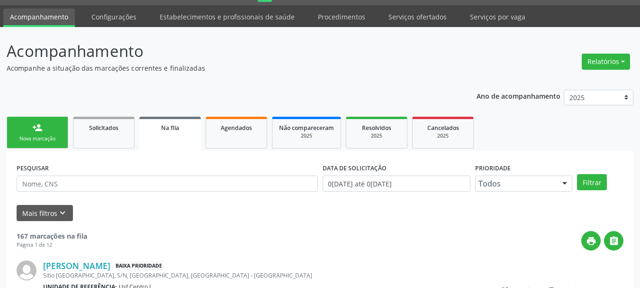
click at [50, 137] on div "Nova marcação" at bounding box center [37, 138] width 47 height 7
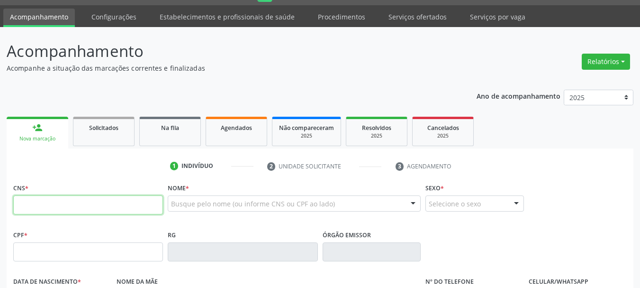
click at [44, 201] on input "text" at bounding box center [88, 204] width 150 height 19
type input "8"
click at [48, 248] on input "text" at bounding box center [88, 251] width 150 height 19
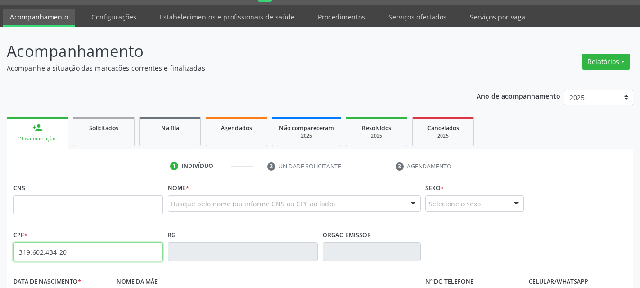
type input "319.602.434-20"
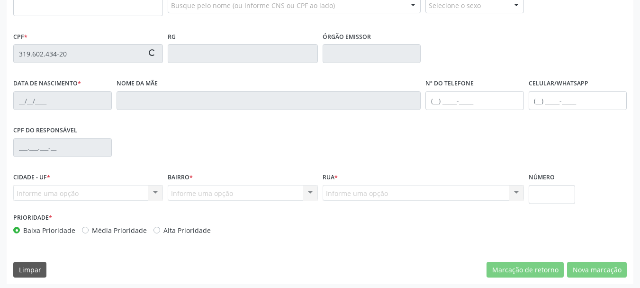
scroll to position [226, 0]
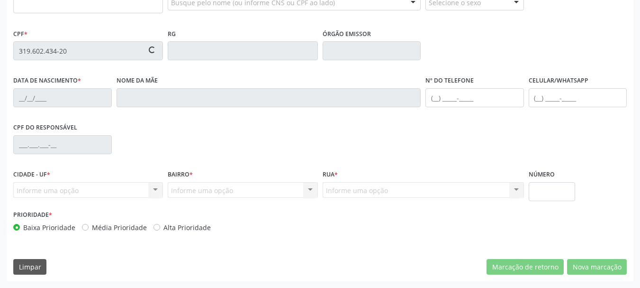
type input "898 0034 8149 6364"
type input "16/05/1955"
type input "Maura Valdivino"
type input "(87) 8166-7027"
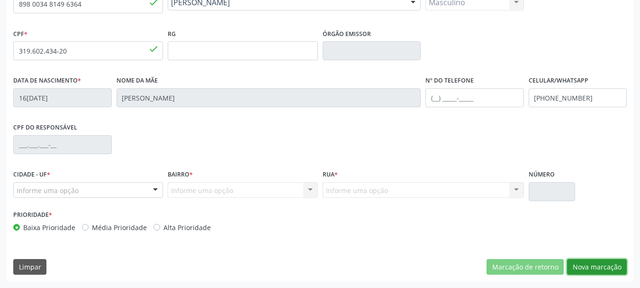
click at [593, 262] on button "Nova marcação" at bounding box center [597, 267] width 60 height 16
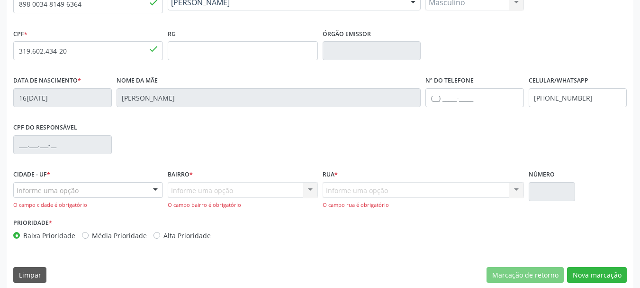
click at [128, 192] on div "Informe uma opção" at bounding box center [88, 190] width 150 height 16
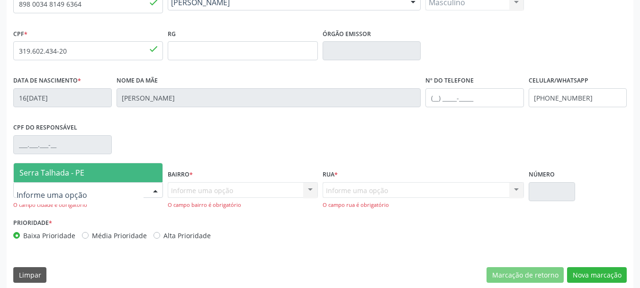
drag, startPoint x: 126, startPoint y: 174, endPoint x: 179, endPoint y: 183, distance: 54.4
click at [126, 174] on span "Serra Talhada - PE" at bounding box center [88, 172] width 149 height 19
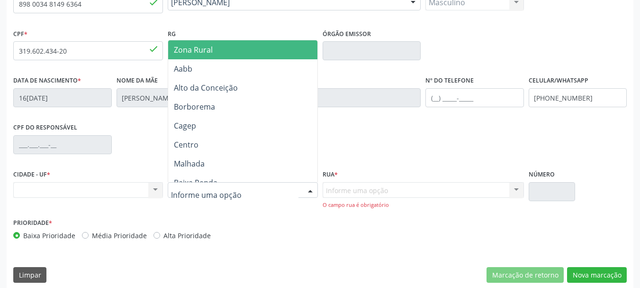
click at [214, 48] on span "Zona Rural" at bounding box center [244, 49] width 152 height 19
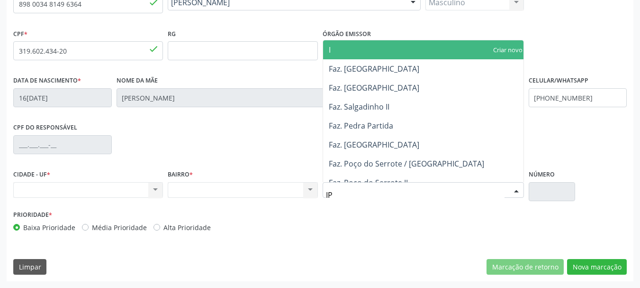
type input "IPA"
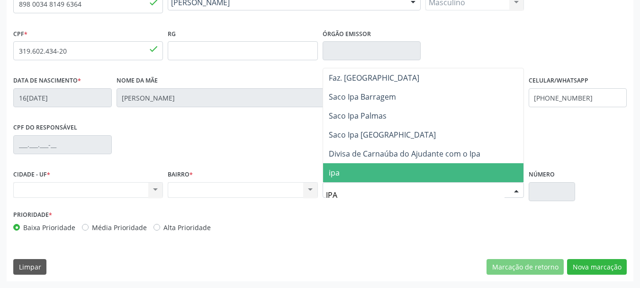
click at [400, 170] on span "ipa" at bounding box center [423, 172] width 201 height 19
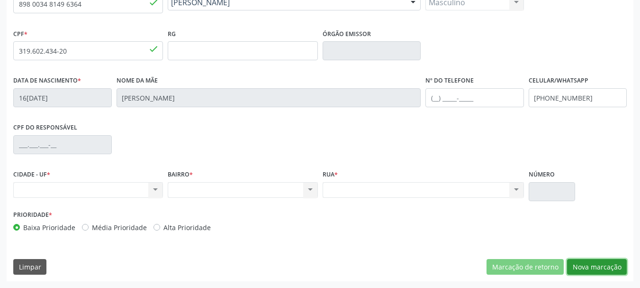
click at [609, 265] on button "Nova marcação" at bounding box center [597, 267] width 60 height 16
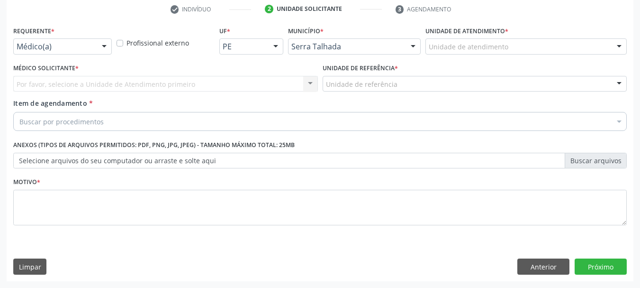
scroll to position [182, 0]
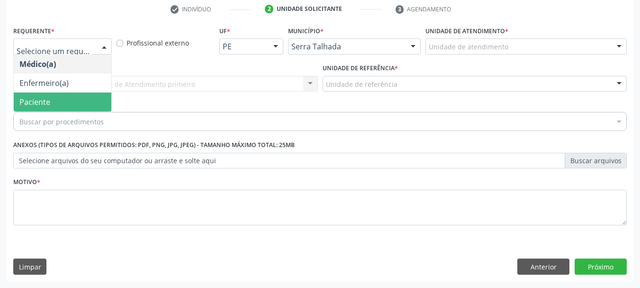
click at [44, 104] on span "Paciente" at bounding box center [34, 102] width 31 height 10
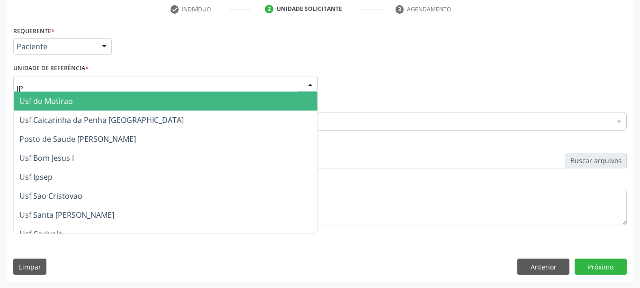
type input "IPA"
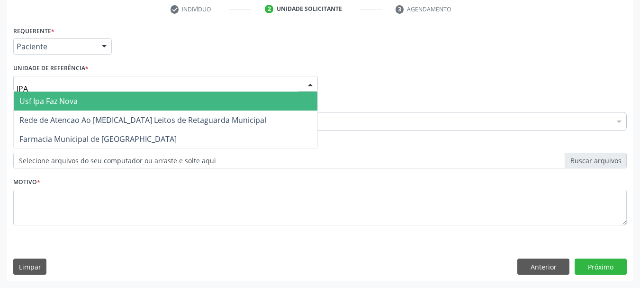
click at [80, 102] on span "Usf Ipa Faz Nova" at bounding box center [166, 100] width 304 height 19
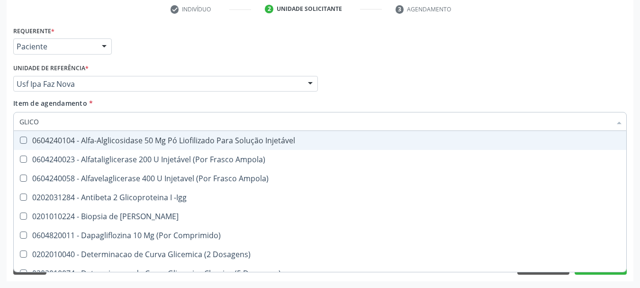
type input "GLICOS"
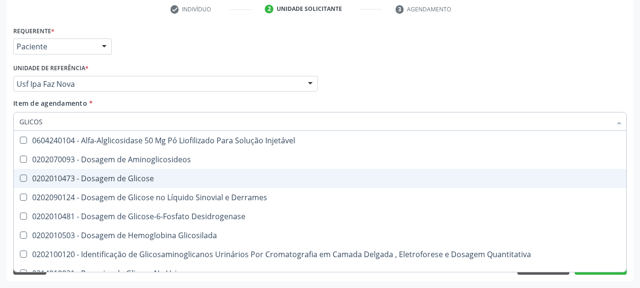
click at [139, 174] on div "0202010473 - Dosagem de Glicose" at bounding box center [320, 178] width 602 height 8
checkbox Glicose "true"
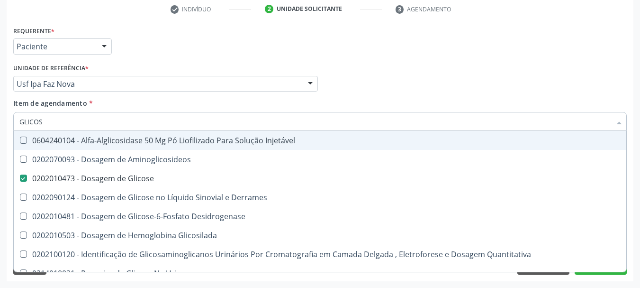
drag, startPoint x: 69, startPoint y: 119, endPoint x: 0, endPoint y: 84, distance: 77.0
click at [0, 87] on div "Acompanhamento Acompanhe a situação das marcações correntes e finalizadas Relat…" at bounding box center [320, 79] width 640 height 418
type input "ACI"
checkbox Glicose "false"
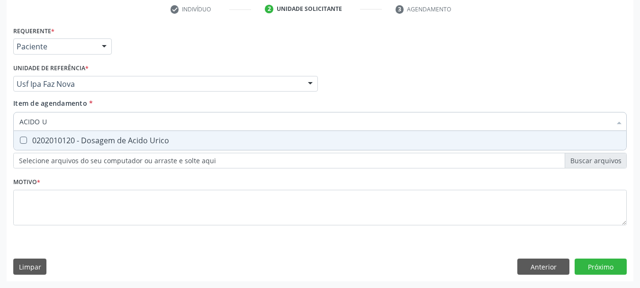
type input "ACIDO UR"
click at [80, 141] on div "0202010120 - Dosagem de Acido Urico" at bounding box center [320, 141] width 602 height 8
checkbox Urico "true"
drag, startPoint x: 81, startPoint y: 124, endPoint x: 0, endPoint y: 93, distance: 86.1
click at [0, 94] on div "Acompanhamento Acompanhe a situação das marcações correntes e finalizadas Relat…" at bounding box center [320, 79] width 640 height 418
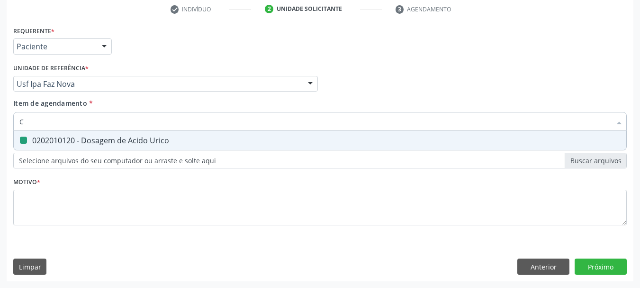
type input "CR"
checkbox Urico "false"
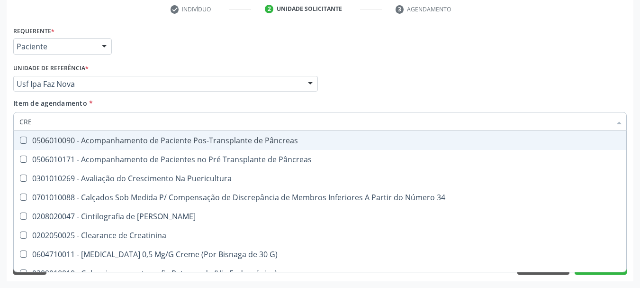
type input "CREA"
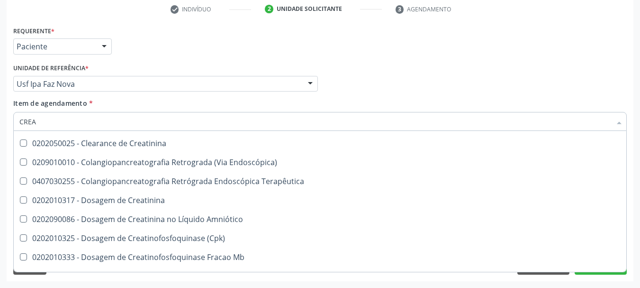
scroll to position [47, 0]
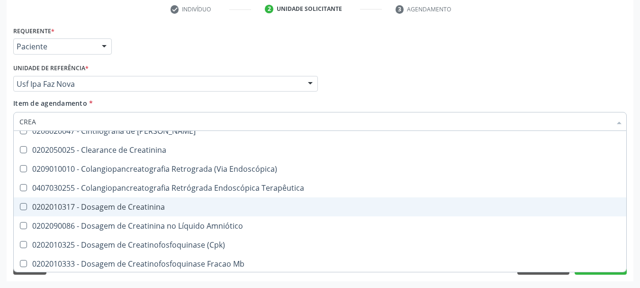
drag, startPoint x: 116, startPoint y: 210, endPoint x: 101, endPoint y: 184, distance: 29.7
click at [114, 210] on div "0202010317 - Dosagem de Creatinina" at bounding box center [320, 207] width 602 height 8
checkbox Creatinina "true"
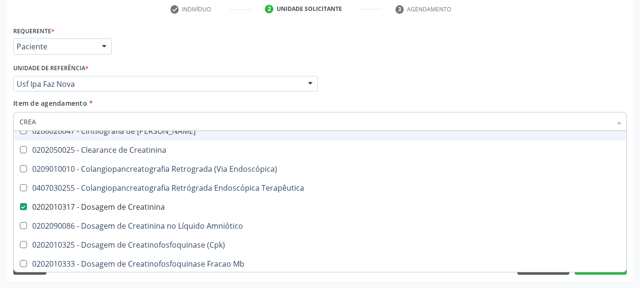
click at [0, 69] on div "Acompanhamento Acompanhe a situação das marcações correntes e finalizadas Relat…" at bounding box center [320, 79] width 640 height 418
type input "ACIDO U"
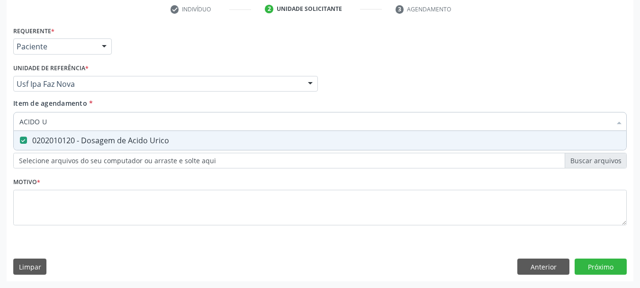
checkbox Urico "true"
click at [0, 147] on div "Acompanhamento Acompanhe a situação das marcações correntes e finalizadas Relat…" at bounding box center [320, 79] width 640 height 418
type input "GL"
checkbox Urico "false"
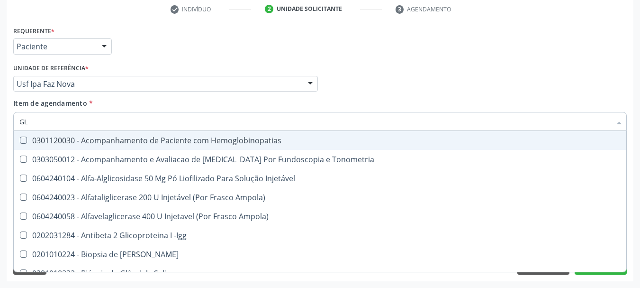
type input "GLI"
checkbox \(Confirmatorio\) "true"
type input "GLIC"
checkbox Campimetria\) "true"
checkbox \(Confirmatorio\) "false"
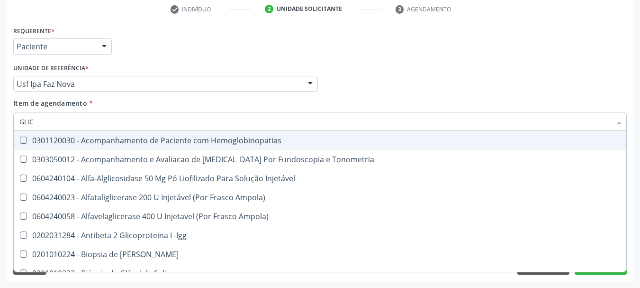
type input "GLICO"
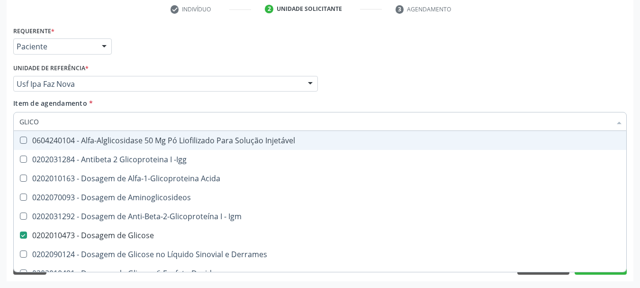
checkbox Glicose "true"
checkbox Glicose "false"
type input "GLICOS"
checkbox Acida "true"
checkbox Glicose "false"
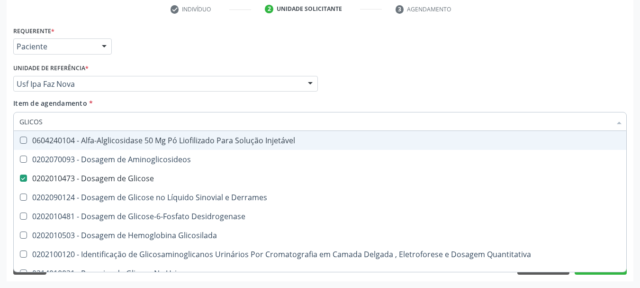
click at [0, 100] on div "Acompanhamento Acompanhe a situação das marcações correntes e finalizadas Relat…" at bounding box center [320, 79] width 640 height 418
type input "URE"
checkbox Glicose "false"
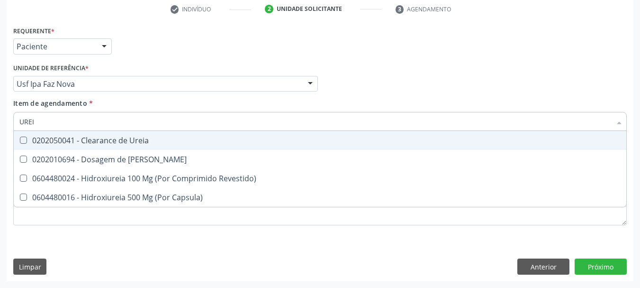
type input "UREIA"
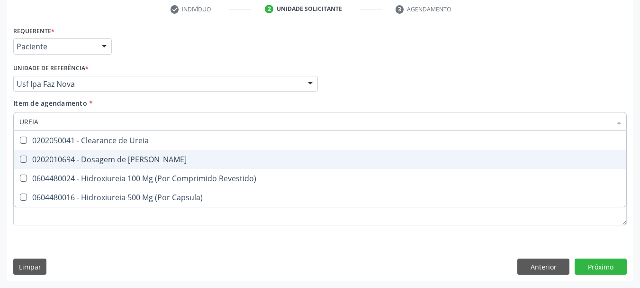
click at [126, 157] on div "0202010694 - Dosagem de [PERSON_NAME]" at bounding box center [320, 159] width 602 height 8
checkbox Ureia "true"
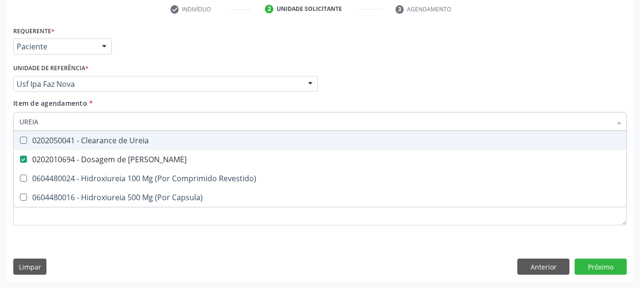
drag, startPoint x: 78, startPoint y: 116, endPoint x: 0, endPoint y: 97, distance: 80.5
click at [0, 103] on div "Acompanhamento Acompanhe a situação das marcações correntes e finalizadas Relat…" at bounding box center [320, 79] width 640 height 418
type input "COLE"
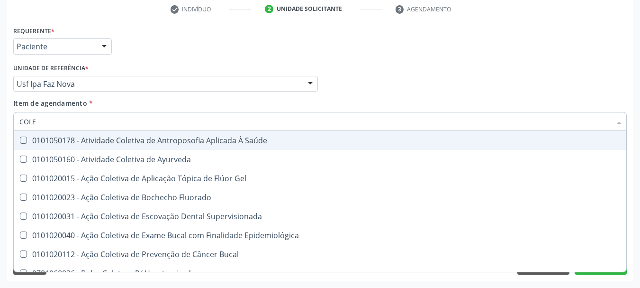
checkbox Ayurveda "false"
type input "COLES"
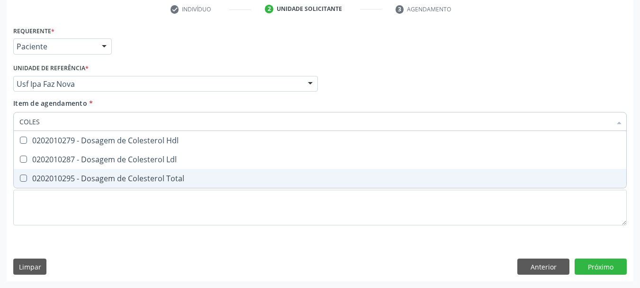
click at [77, 174] on div "0202010295 - Dosagem de Colesterol Total" at bounding box center [320, 178] width 602 height 8
checkbox Total "true"
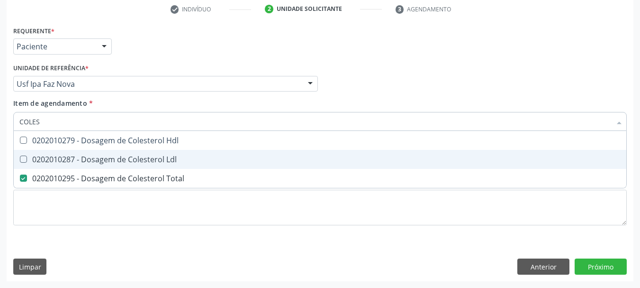
click at [78, 158] on div "0202010287 - Dosagem de Colesterol Ldl" at bounding box center [320, 159] width 602 height 8
checkbox Ldl "true"
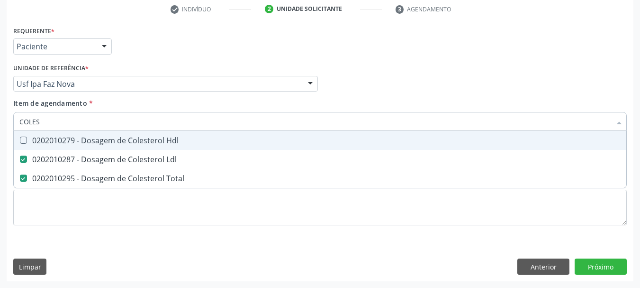
click at [81, 137] on div "0202010279 - Dosagem de Colesterol Hdl" at bounding box center [320, 141] width 602 height 8
checkbox Hdl "true"
drag, startPoint x: 0, startPoint y: 116, endPoint x: 0, endPoint y: 109, distance: 7.6
click at [0, 109] on div "Acompanhamento Acompanhe a situação das marcações correntes e finalizadas Relat…" at bounding box center [320, 79] width 640 height 418
type input "BI"
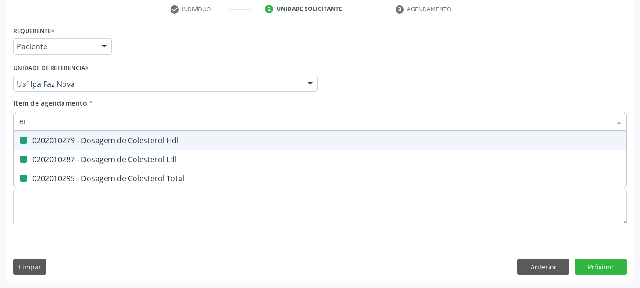
checkbox Hdl "false"
checkbox Ldl "false"
checkbox Total "false"
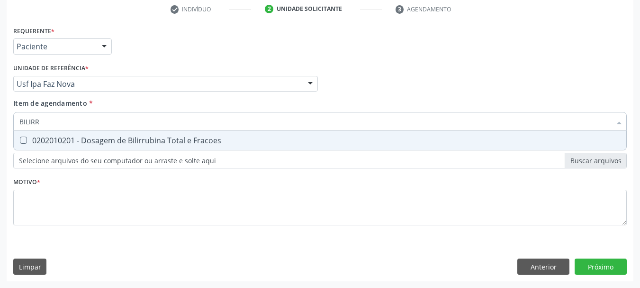
type input "BILIRRU"
click at [25, 146] on span "0202010201 - Dosagem de Bilirrubina Total e Fracoes" at bounding box center [320, 140] width 613 height 19
checkbox Fracoes "true"
drag, startPoint x: 58, startPoint y: 119, endPoint x: 0, endPoint y: 76, distance: 72.8
click at [0, 77] on div "Acompanhamento Acompanhe a situação das marcações correntes e finalizadas Relat…" at bounding box center [320, 79] width 640 height 418
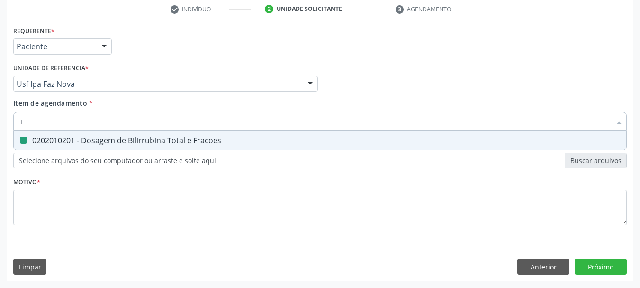
type input "TG"
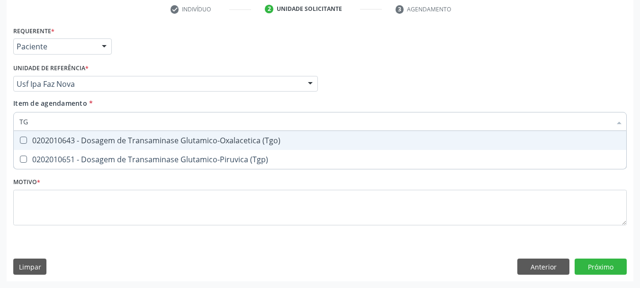
drag, startPoint x: 58, startPoint y: 135, endPoint x: 67, endPoint y: 161, distance: 27.1
click at [60, 138] on div "0202010643 - Dosagem de Transaminase Glutamico-Oxalacetica (Tgo)" at bounding box center [320, 141] width 602 height 8
checkbox \(Tgo\) "true"
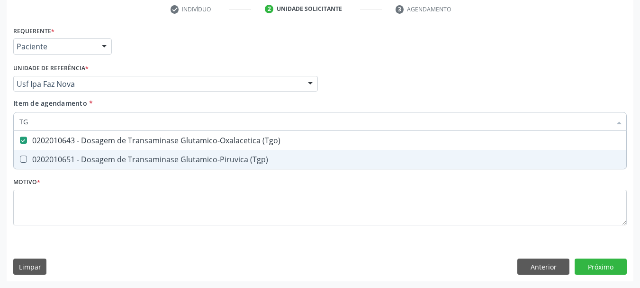
click at [67, 161] on div "0202010651 - Dosagem de Transaminase Glutamico-Piruvica (Tgp)" at bounding box center [320, 159] width 602 height 8
checkbox \(Tgp\) "true"
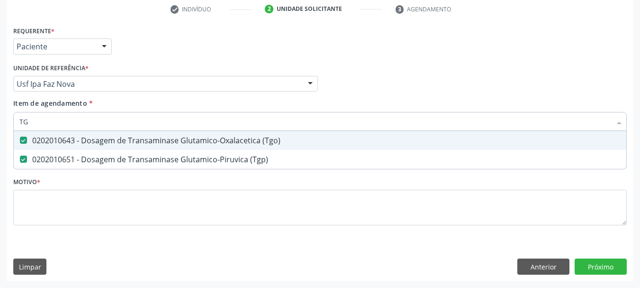
click at [76, 123] on input "TG" at bounding box center [315, 121] width 592 height 19
type input "TRI"
checkbox \(Tgo\) "false"
checkbox \(Tgp\) "false"
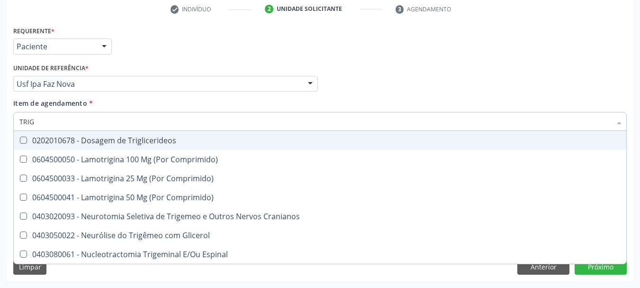
type input "TRIGL"
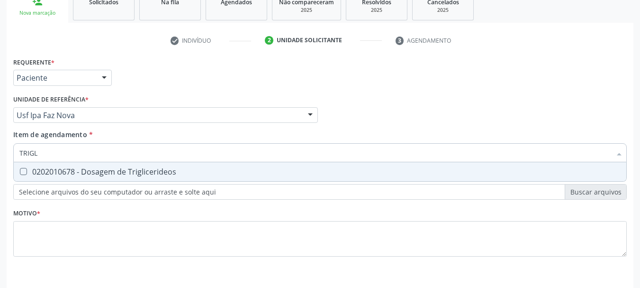
scroll to position [135, 0]
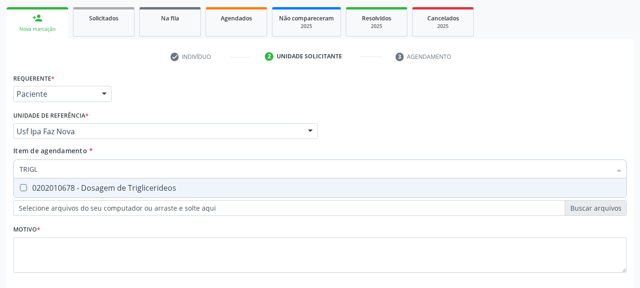
click at [139, 189] on div "0202010678 - Dosagem de Triglicerideos" at bounding box center [320, 188] width 602 height 8
checkbox Triglicerideos "true"
click at [138, 169] on input "TRIGL" at bounding box center [315, 168] width 592 height 19
type input "HEM"
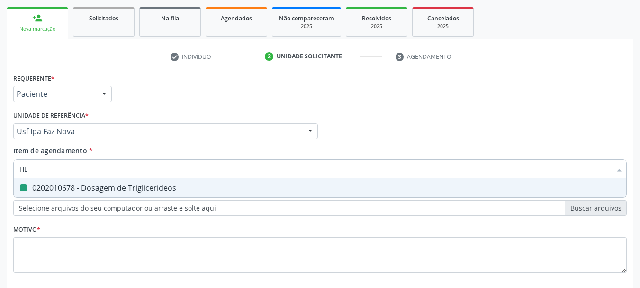
checkbox Triglicerideos "false"
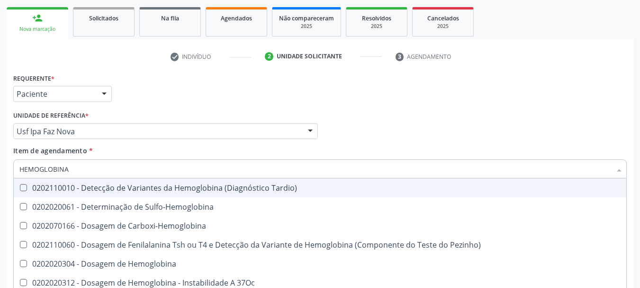
type input "HEMOGLOBINA G"
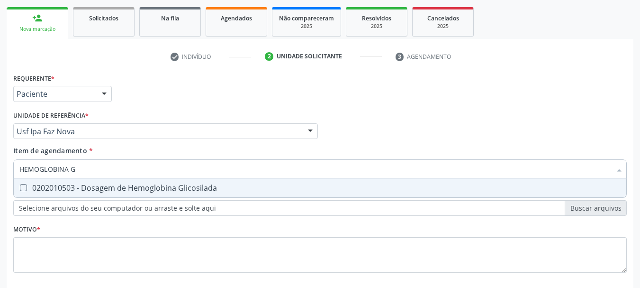
click at [130, 189] on div "0202010503 - Dosagem de Hemoglobina Glicosilada" at bounding box center [320, 188] width 602 height 8
checkbox Glicosilada "true"
drag, startPoint x: 135, startPoint y: 173, endPoint x: 0, endPoint y: 136, distance: 139.5
click at [0, 136] on div "Acompanhamento Acompanhe a situação das marcações correntes e finalizadas Relat…" at bounding box center [320, 127] width 640 height 418
type input "PSA"
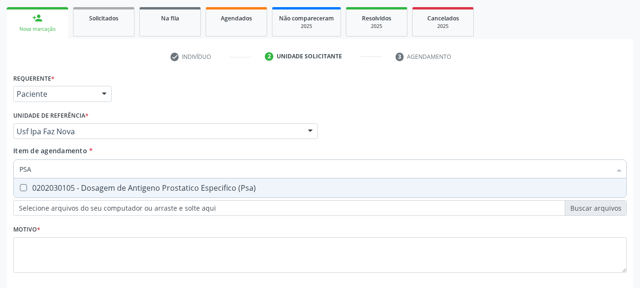
click at [264, 188] on div "0202030105 - Dosagem de Antigeno Prostatico Especifico (Psa)" at bounding box center [320, 188] width 602 height 8
checkbox \(Psa\) "true"
click at [179, 167] on input "PSA" at bounding box center [315, 168] width 592 height 19
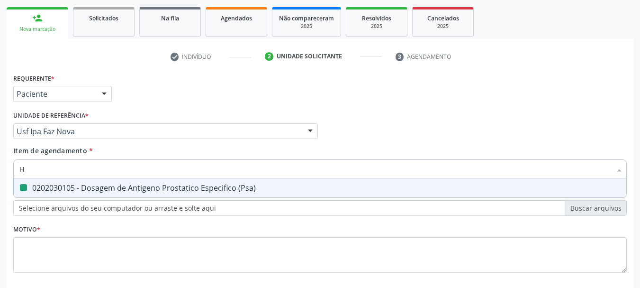
type input "HE"
checkbox \(Psa\) "false"
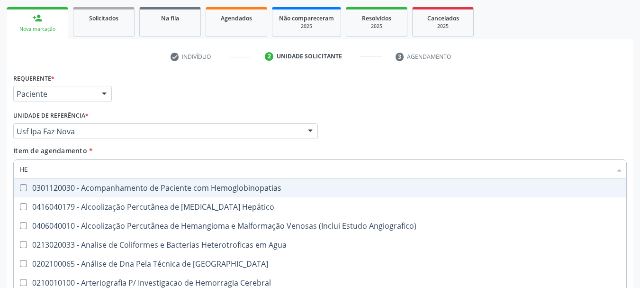
type input "HEM"
checkbox \(Qualitativo\) "true"
checkbox Glicosilada "false"
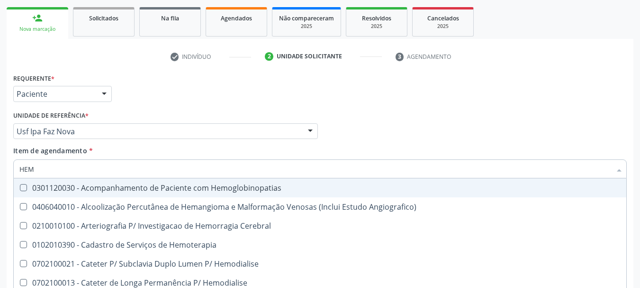
type input "HEMO"
checkbox Hemacias "true"
checkbox Glicosilada "false"
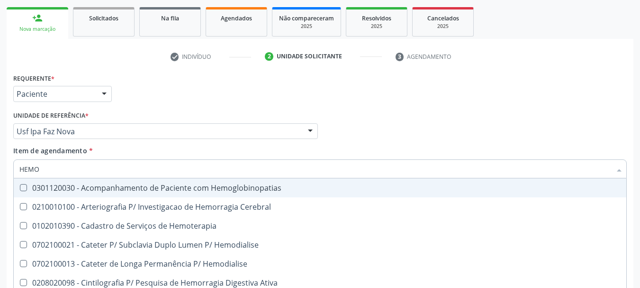
type input "HEMOG"
checkbox Tardio\) "true"
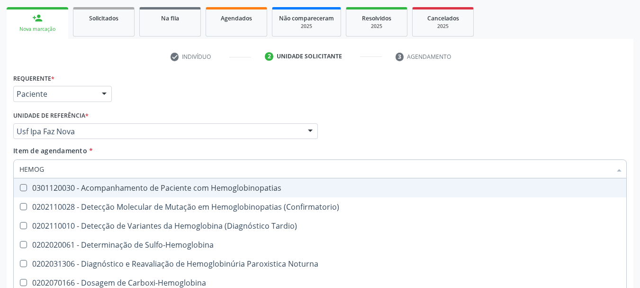
type input "HEMOGR"
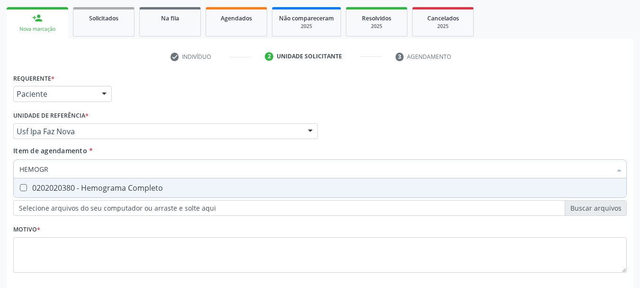
click at [102, 186] on div "0202020380 - Hemograma Completo" at bounding box center [320, 188] width 602 height 8
checkbox Completo "true"
drag, startPoint x: 99, startPoint y: 163, endPoint x: 0, endPoint y: 166, distance: 99.1
click at [0, 162] on div "Acompanhamento Acompanhe a situação das marcações correntes e finalizadas Relat…" at bounding box center [320, 127] width 640 height 418
type input "URI"
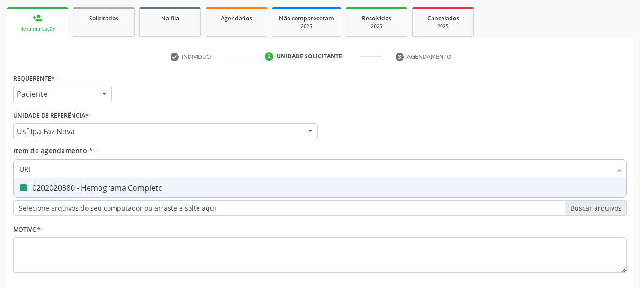
checkbox Completo "false"
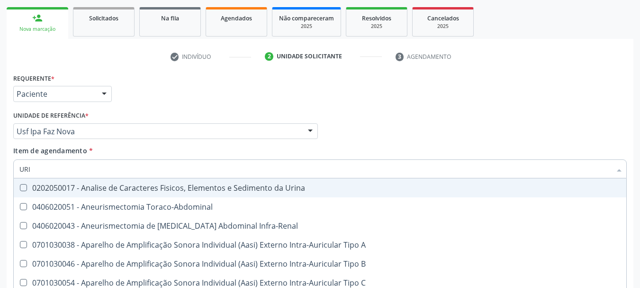
type input "URIN"
checkbox Urico "false"
type input "URINA"
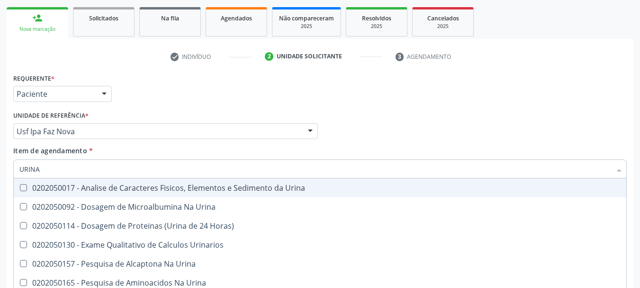
click at [106, 190] on div "0202050017 - Analise de Caracteres Fisicos, Elementos e Sedimento da Urina" at bounding box center [320, 188] width 602 height 8
checkbox Urina "true"
click at [417, 135] on div "Médico Solicitante Por favor, selecione a Unidade de Atendimento primeiro Nenhu…" at bounding box center [320, 127] width 619 height 37
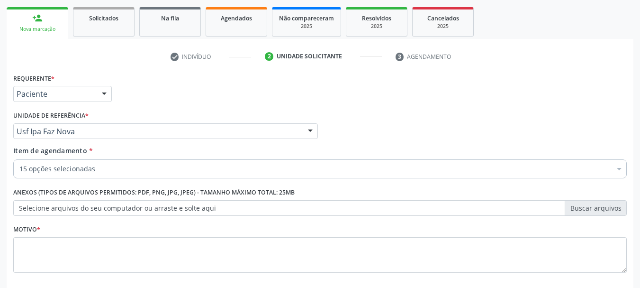
scroll to position [182, 0]
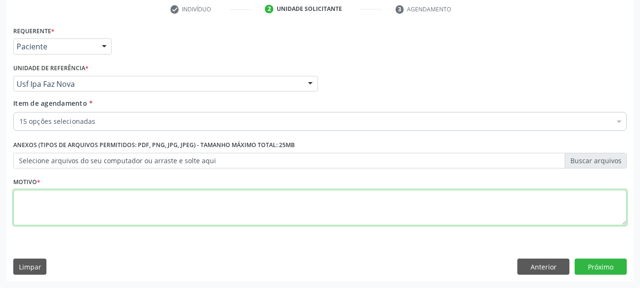
drag, startPoint x: 333, startPoint y: 200, endPoint x: 332, endPoint y: 193, distance: 6.7
click at [332, 199] on textarea at bounding box center [320, 208] width 614 height 36
type textarea "/"
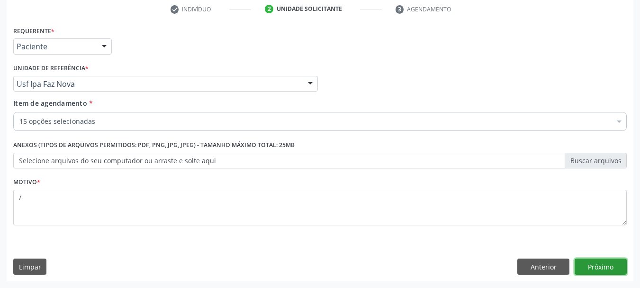
click at [595, 266] on button "Próximo" at bounding box center [601, 266] width 52 height 16
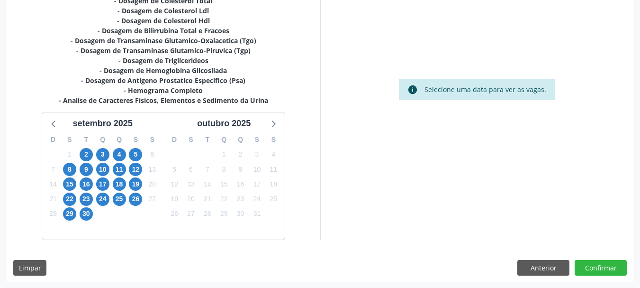
scroll to position [264, 0]
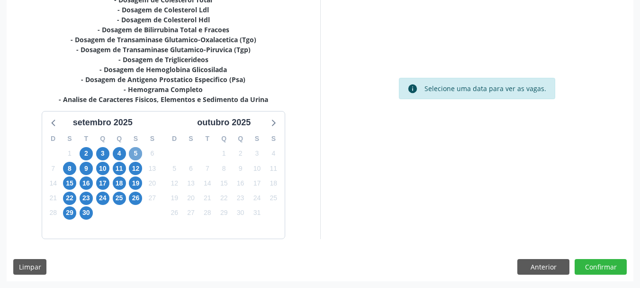
click at [139, 157] on span "5" at bounding box center [135, 153] width 13 height 13
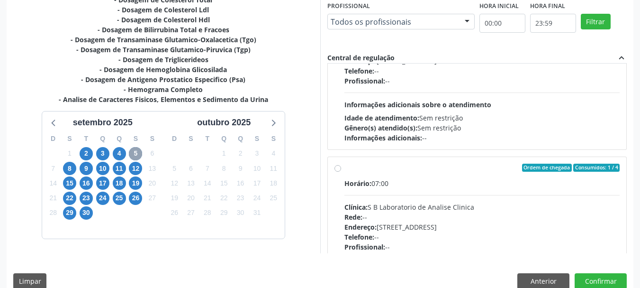
scroll to position [149, 0]
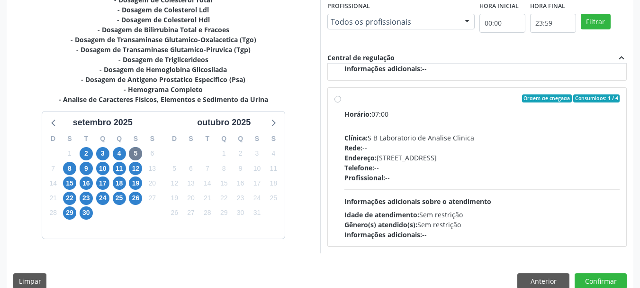
click at [456, 129] on div "Horário: 07:00 Clínica: S B Laboratorio de Analise Clinica Rede: -- Endereço: C…" at bounding box center [483, 174] width 276 height 130
click at [341, 103] on input "Ordem de chegada Consumidos: 1 / 4 Horário: 07:00 Clínica: S B Laboratorio de A…" at bounding box center [338, 98] width 7 height 9
radio input "true"
click at [584, 274] on button "Confirmar" at bounding box center [601, 281] width 52 height 16
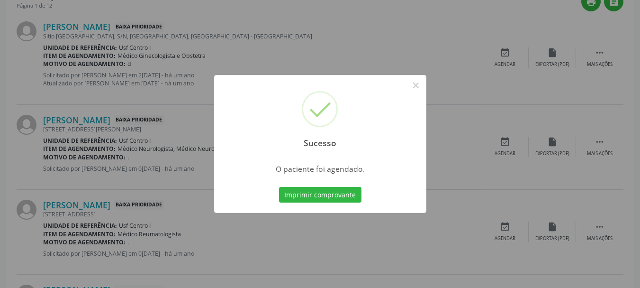
scroll to position [25, 0]
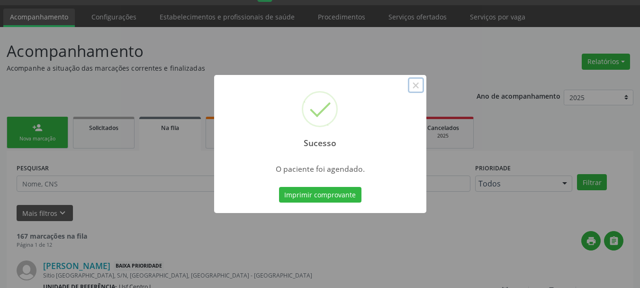
drag, startPoint x: 417, startPoint y: 85, endPoint x: 398, endPoint y: 118, distance: 38.0
click at [415, 87] on button "×" at bounding box center [416, 85] width 16 height 16
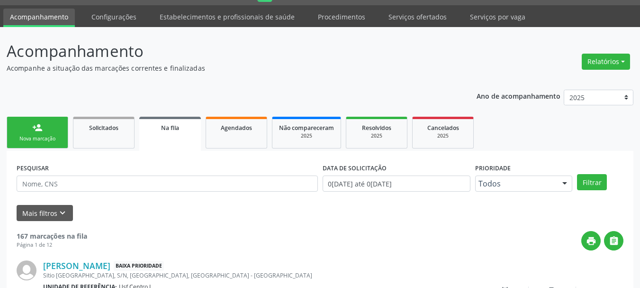
click at [41, 129] on div "person_add" at bounding box center [37, 127] width 10 height 10
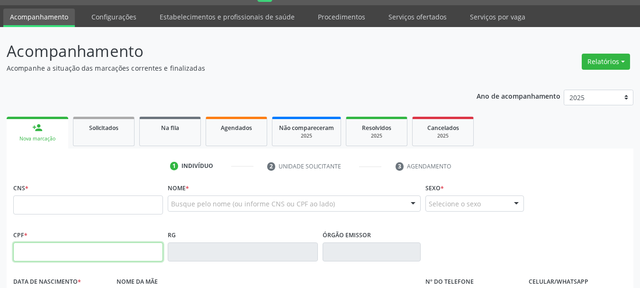
click at [45, 256] on input "text" at bounding box center [88, 251] width 150 height 19
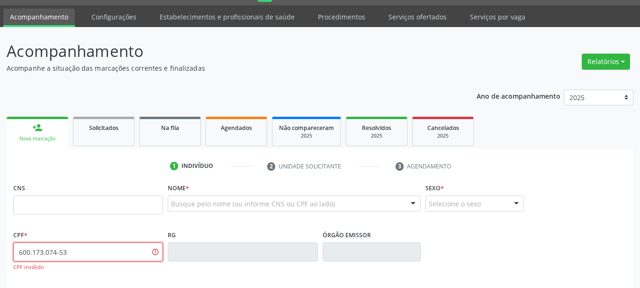
type input "6"
drag, startPoint x: 36, startPoint y: 216, endPoint x: 45, endPoint y: 207, distance: 12.4
click at [39, 213] on fieldset "CNS *" at bounding box center [88, 201] width 150 height 40
click at [45, 207] on input "text" at bounding box center [88, 204] width 150 height 19
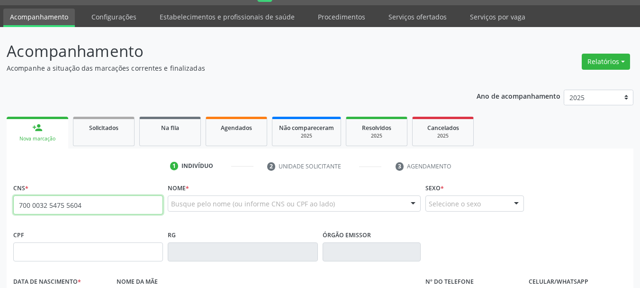
type input "700 0032 5475 5604"
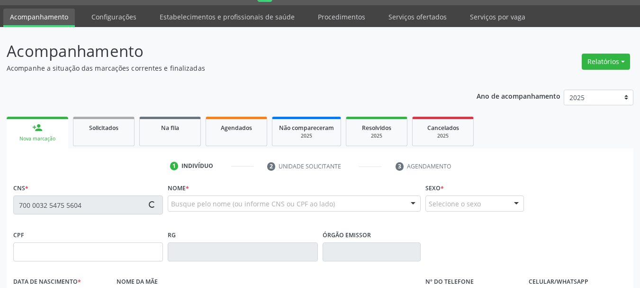
type input "600.170.074-53"
type input "11/06/1961"
type input "Rosa Alexandre da Silva"
type input "(87) 98155-4802"
type input "S/N"
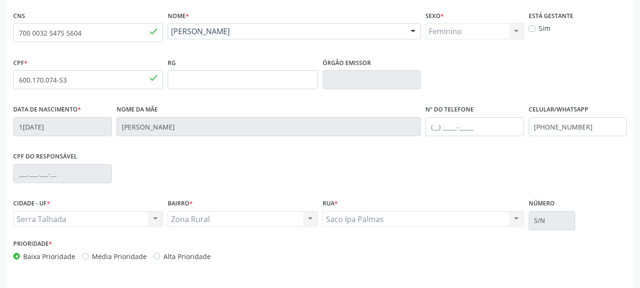
scroll to position [215, 0]
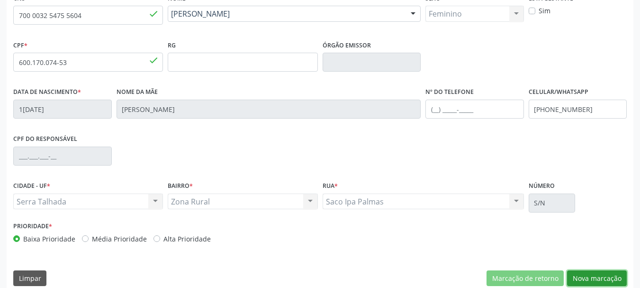
click at [585, 275] on button "Nova marcação" at bounding box center [597, 278] width 60 height 16
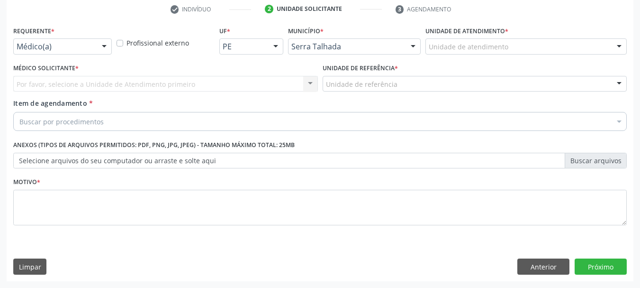
scroll to position [182, 0]
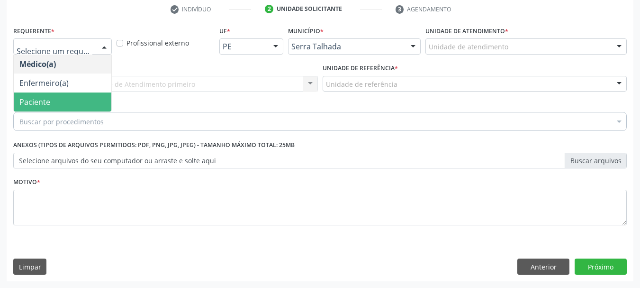
click at [64, 105] on span "Paciente" at bounding box center [63, 101] width 98 height 19
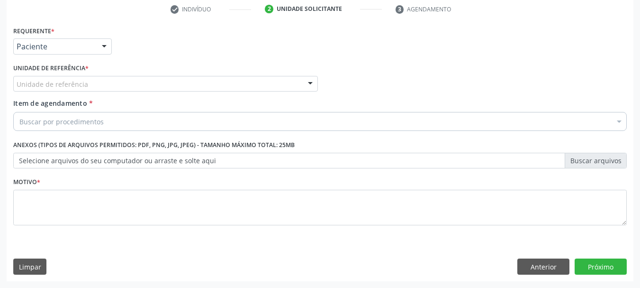
click at [101, 88] on div "Unidade de referência" at bounding box center [165, 84] width 305 height 16
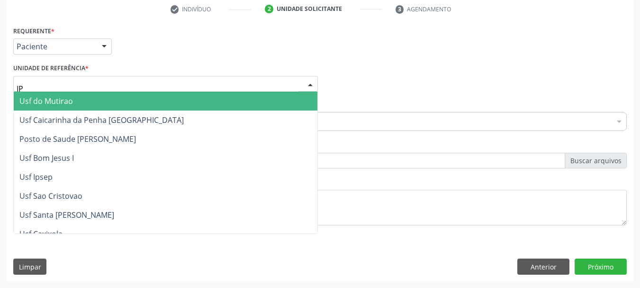
type input "IPA"
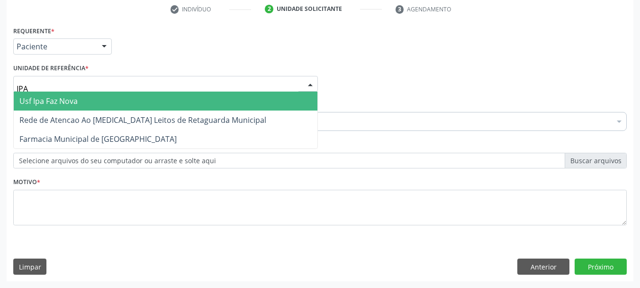
click at [105, 96] on span "Usf Ipa Faz Nova" at bounding box center [166, 100] width 304 height 19
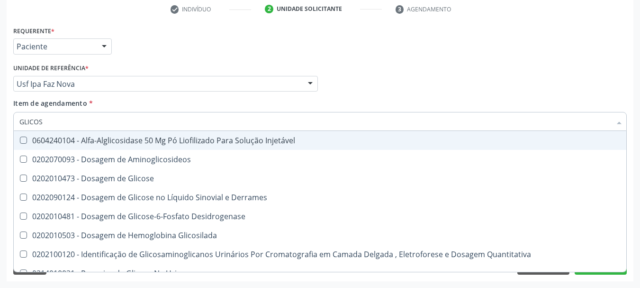
type input "GLICOSE"
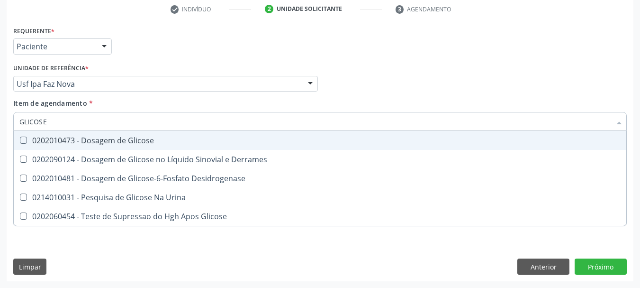
click at [109, 137] on div "0202010473 - Dosagem de Glicose" at bounding box center [320, 141] width 602 height 8
checkbox Glicose "true"
drag, startPoint x: 0, startPoint y: 66, endPoint x: 0, endPoint y: 26, distance: 40.8
click at [0, 27] on div "Acompanhamento Acompanhe a situação das marcações correntes e finalizadas Relat…" at bounding box center [320, 79] width 640 height 418
type input "CR"
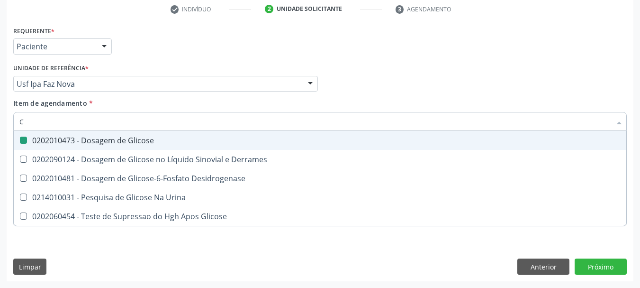
checkbox Glicose "false"
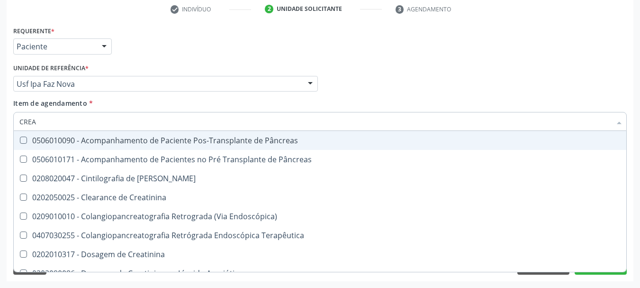
type input "CREAT"
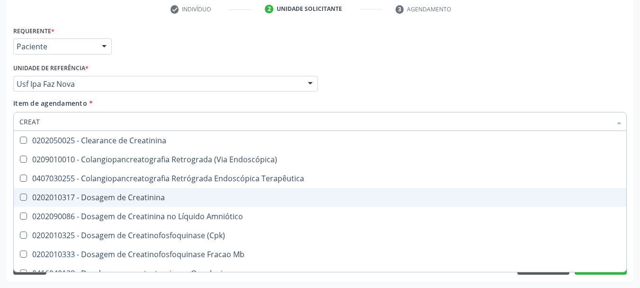
drag, startPoint x: 28, startPoint y: 198, endPoint x: 43, endPoint y: 162, distance: 39.2
click at [28, 198] on div "0202010317 - Dosagem de Creatinina" at bounding box center [320, 197] width 602 height 8
checkbox Creatinina "true"
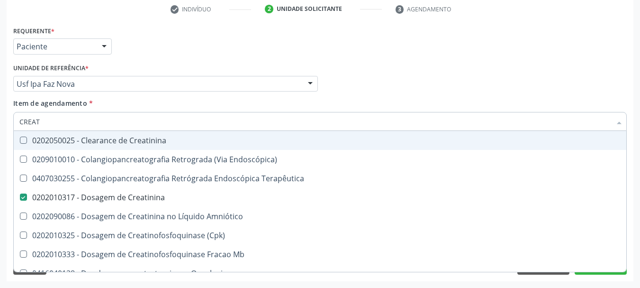
drag, startPoint x: 55, startPoint y: 116, endPoint x: 0, endPoint y: 2, distance: 126.4
click at [0, 2] on div "Acompanhamento Acompanhe a situação das marcações correntes e finalizadas Relat…" at bounding box center [320, 79] width 640 height 418
type input "URE"
checkbox Creatinina "false"
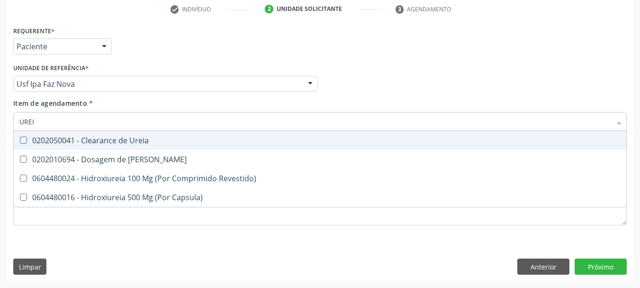
type input "UREIA"
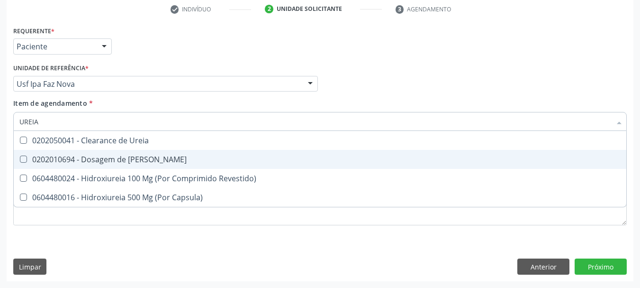
drag, startPoint x: 50, startPoint y: 164, endPoint x: 49, endPoint y: 154, distance: 9.5
click at [50, 163] on div "0202010694 - Dosagem de [PERSON_NAME]" at bounding box center [320, 159] width 602 height 8
checkbox Ureia "true"
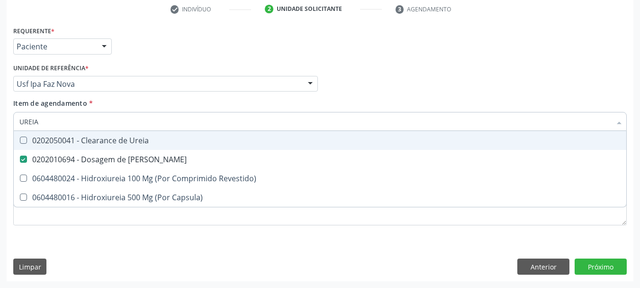
click at [0, 99] on div "Acompanhamento Acompanhe a situação das marcações correntes e finalizadas Relat…" at bounding box center [320, 79] width 640 height 418
type input "A"
checkbox Ureia "false"
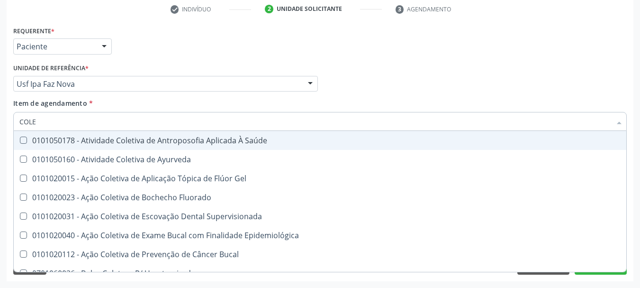
type input "COLES"
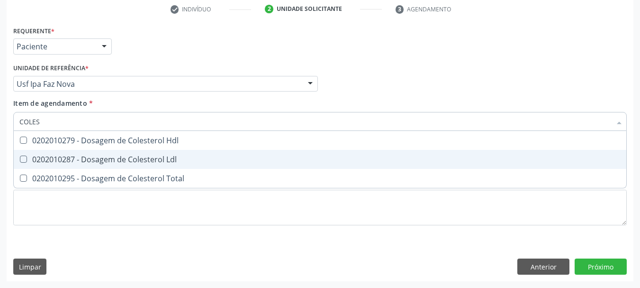
drag, startPoint x: 38, startPoint y: 166, endPoint x: 42, endPoint y: 148, distance: 18.4
click at [39, 166] on span "0202010287 - Dosagem de Colesterol Ldl" at bounding box center [320, 159] width 613 height 19
checkbox Ldl "true"
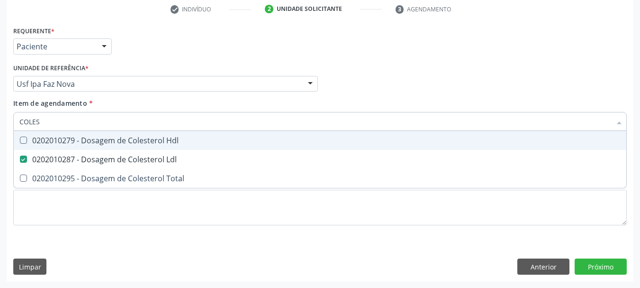
click at [42, 148] on span "0202010279 - Dosagem de Colesterol Hdl" at bounding box center [320, 140] width 613 height 19
checkbox Hdl "true"
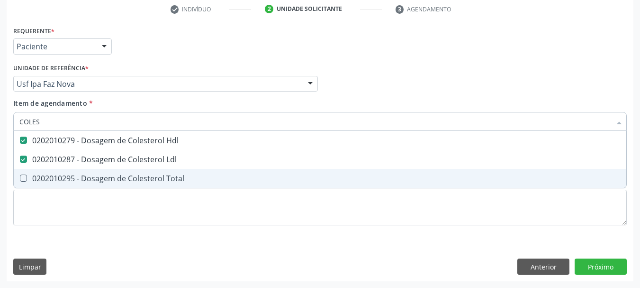
drag, startPoint x: 36, startPoint y: 180, endPoint x: 39, endPoint y: 157, distance: 23.5
click at [36, 174] on div "0202010295 - Dosagem de Colesterol Total" at bounding box center [320, 178] width 602 height 8
checkbox Total "true"
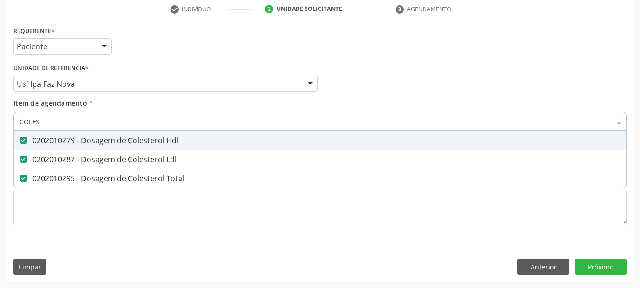
drag, startPoint x: 58, startPoint y: 116, endPoint x: 0, endPoint y: 111, distance: 58.1
click at [0, 111] on div "Acompanhamento Acompanhe a situação das marcações correntes e finalizadas Relat…" at bounding box center [320, 79] width 640 height 418
type input "TRI"
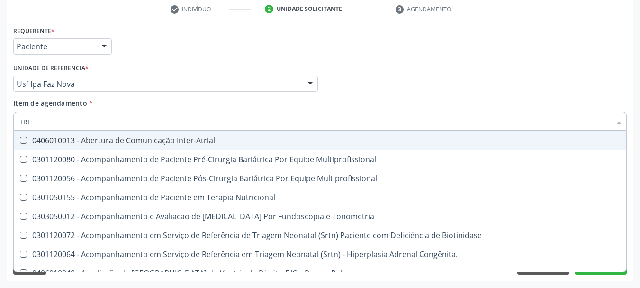
checkbox Inter-Atrial "false"
checkbox Multiprofissional "false"
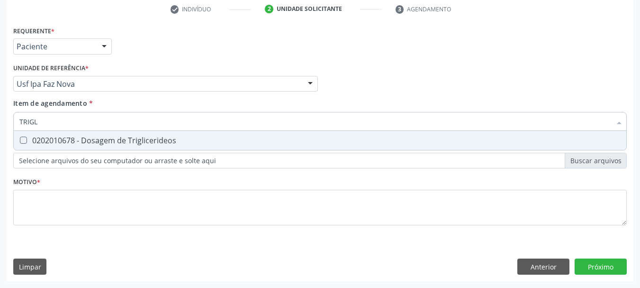
type input "TRIGLI"
click at [111, 125] on input "TRIGLI" at bounding box center [315, 121] width 592 height 19
click at [84, 141] on div "0202010678 - Dosagem de Triglicerideos" at bounding box center [320, 141] width 602 height 8
checkbox Triglicerideos "true"
click at [0, 103] on div "Acompanhamento Acompanhe a situação das marcações correntes e finalizadas Relat…" at bounding box center [320, 79] width 640 height 418
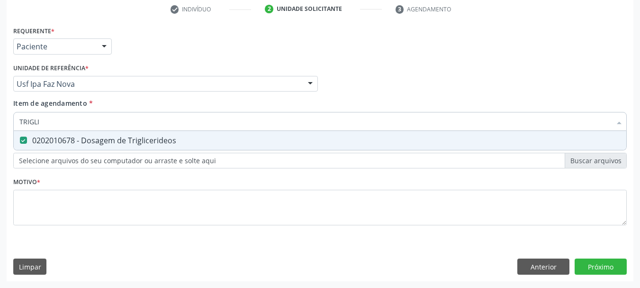
type input "TRIGLI"
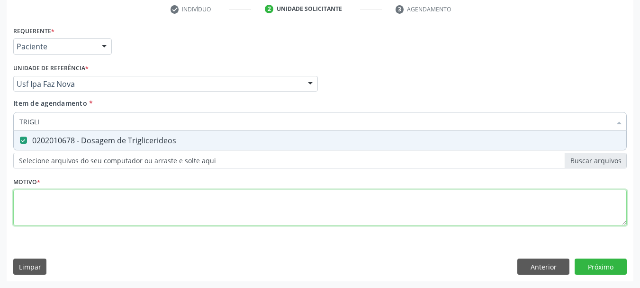
click at [53, 213] on div "Requerente * Paciente Médico(a) Enfermeiro(a) Paciente Nenhum resultado encontr…" at bounding box center [320, 131] width 614 height 215
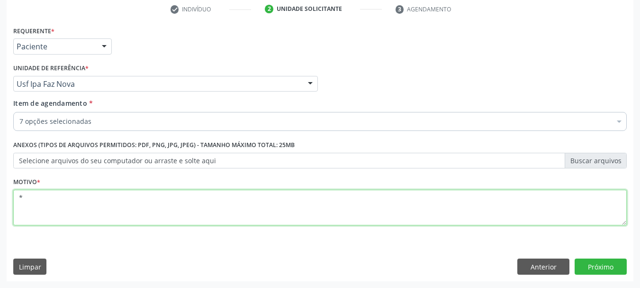
type textarea "*"
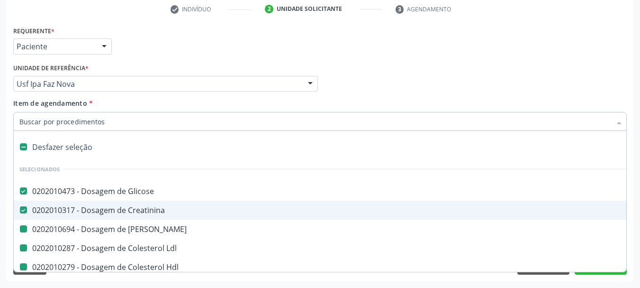
type input "H"
checkbox Ureia "false"
checkbox Ldl "false"
checkbox Hdl "false"
checkbox Total "false"
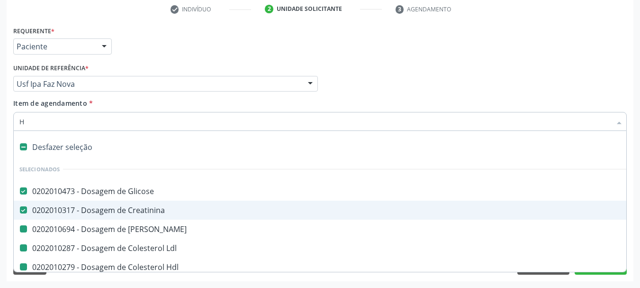
checkbox Triglicerideos "false"
type input "HE"
checkbox Glicose "false"
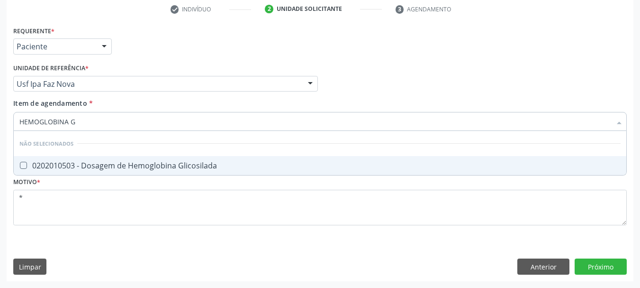
type input "HEMOGLOBINA G"
click at [124, 162] on div "0202010503 - Dosagem de Hemoglobina Glicosilada" at bounding box center [320, 166] width 602 height 8
checkbox Glicosilada "true"
drag, startPoint x: 80, startPoint y: 122, endPoint x: 0, endPoint y: 87, distance: 87.3
click at [0, 88] on div "Acompanhamento Acompanhe a situação das marcações correntes e finalizadas Relat…" at bounding box center [320, 79] width 640 height 418
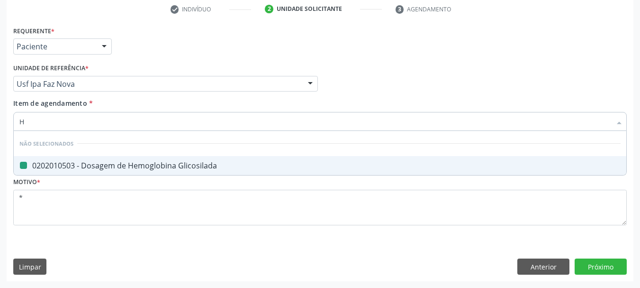
type input "HE"
checkbox Glicosilada "false"
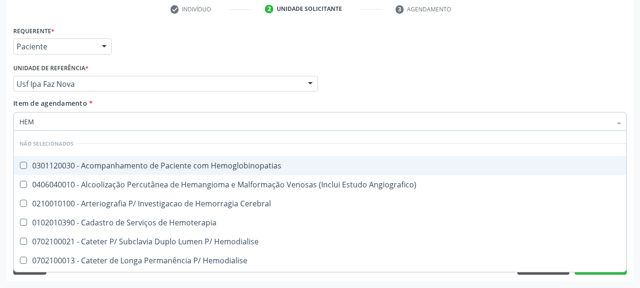
type input "HEMO"
checkbox Hemacias "true"
checkbox Glicosilada "false"
type input "HEMOG"
checkbox Oncologia "true"
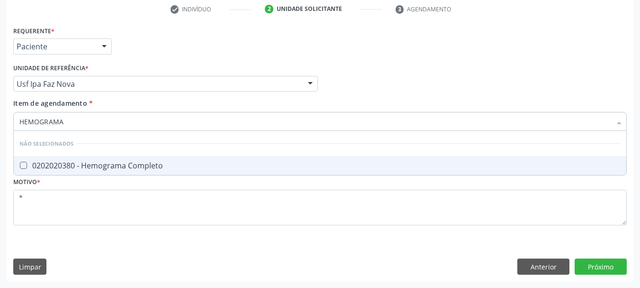
type input "HEMOGRAMA"
click at [61, 165] on div "0202020380 - Hemograma Completo" at bounding box center [320, 166] width 602 height 8
checkbox Completo "true"
drag, startPoint x: 0, startPoint y: 118, endPoint x: 0, endPoint y: 105, distance: 12.3
click at [0, 106] on div "Acompanhamento Acompanhe a situação das marcações correntes e finalizadas Relat…" at bounding box center [320, 79] width 640 height 418
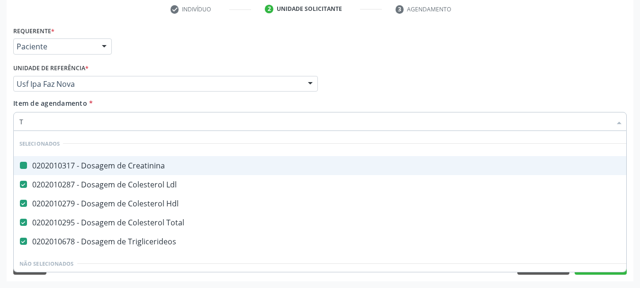
type input "TS"
checkbox Creatinina "false"
checkbox Ldl "false"
checkbox Hdl "false"
checkbox Total "false"
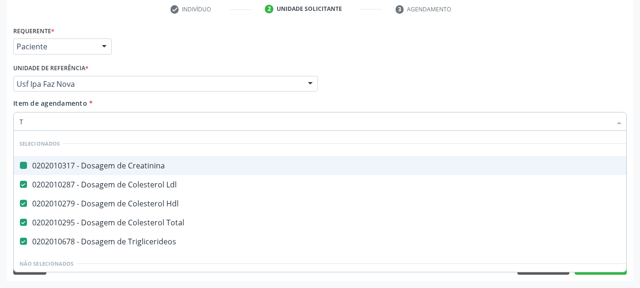
checkbox Triglicerideos "false"
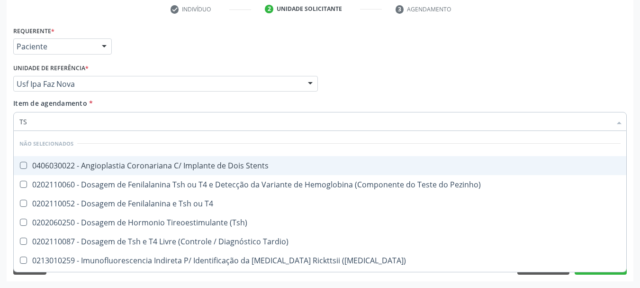
type input "TSH"
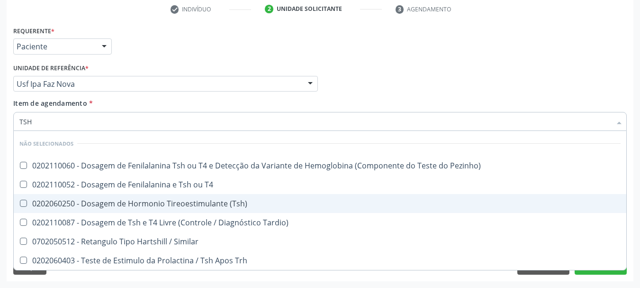
drag, startPoint x: 43, startPoint y: 202, endPoint x: 48, endPoint y: 166, distance: 36.8
click at [38, 195] on span "0202060250 - Dosagem de Hormonio Tireoestimulante (Tsh)" at bounding box center [320, 203] width 613 height 19
checkbox \(Tsh\) "true"
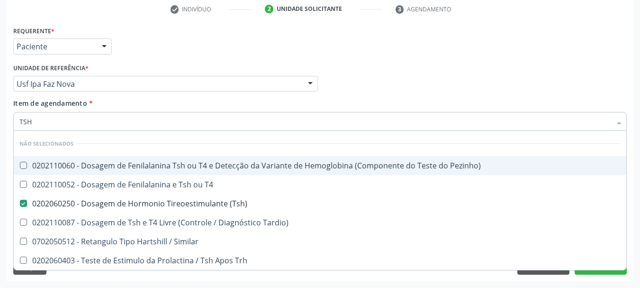
drag, startPoint x: 55, startPoint y: 116, endPoint x: 0, endPoint y: 84, distance: 62.9
click at [0, 97] on div "Acompanhamento Acompanhe a situação das marcações correntes e finalizadas Relat…" at bounding box center [320, 79] width 640 height 418
type input "T4"
checkbox Pezinho\) "false"
checkbox T4 "false"
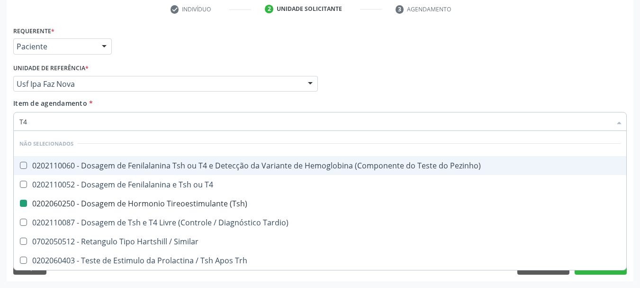
checkbox \(Tsh\) "false"
checkbox Tardio\) "false"
checkbox Similar "false"
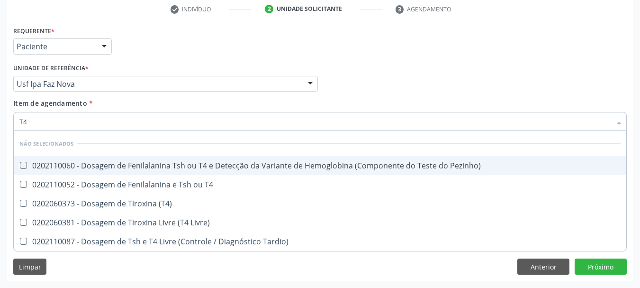
type input "T4 L"
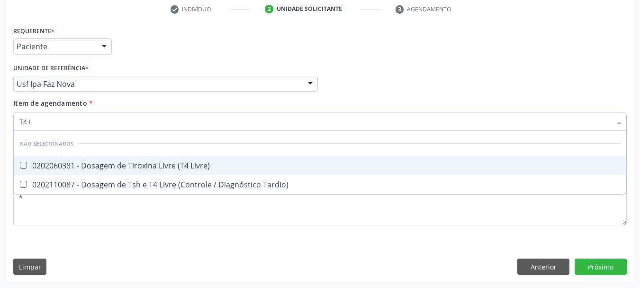
click at [69, 158] on span "0202060381 - Dosagem de Tiroxina Livre (T4 Livre)" at bounding box center [320, 165] width 613 height 19
checkbox Livre\) "true"
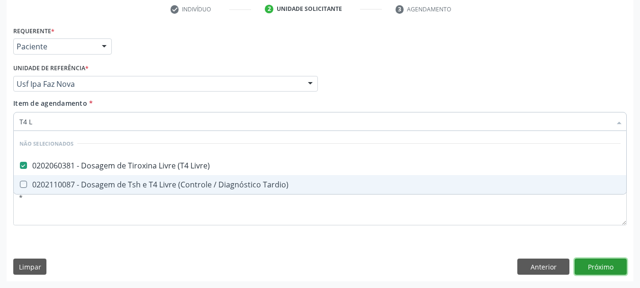
click at [598, 270] on div "Requerente * Paciente Médico(a) Enfermeiro(a) Paciente Nenhum resultado encontr…" at bounding box center [320, 152] width 627 height 257
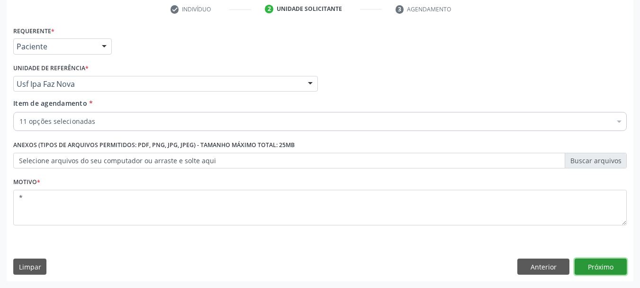
click at [595, 270] on button "Próximo" at bounding box center [601, 266] width 52 height 16
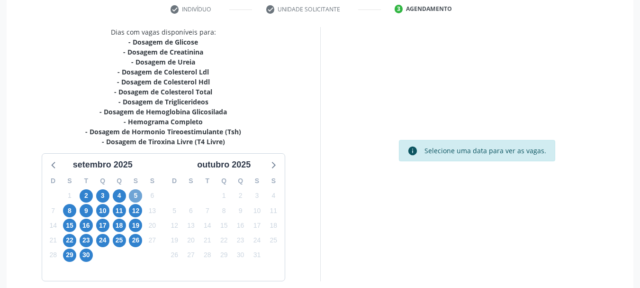
click at [137, 199] on span "5" at bounding box center [135, 195] width 13 height 13
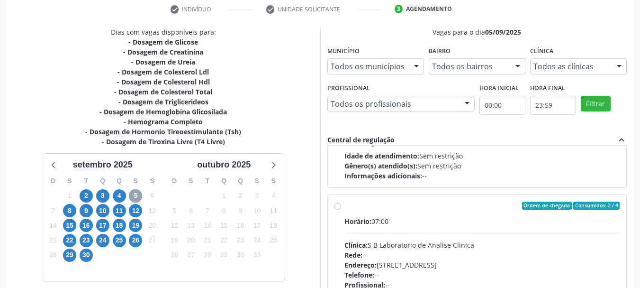
scroll to position [149, 0]
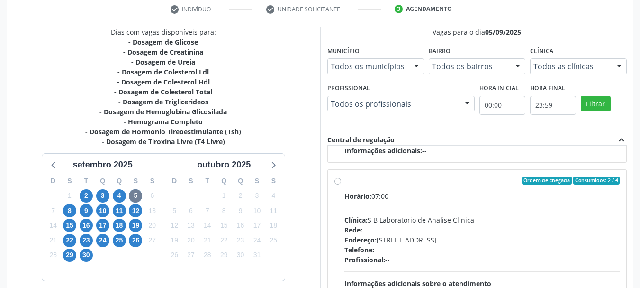
click at [459, 210] on div "Horário: 07:00 Clínica: S B Laboratorio de Analise Clinica Rede: -- Endereço: C…" at bounding box center [483, 256] width 276 height 130
click at [341, 185] on input "Ordem de chegada Consumidos: 2 / 4 Horário: 07:00 Clínica: S B Laboratorio de A…" at bounding box center [338, 180] width 7 height 9
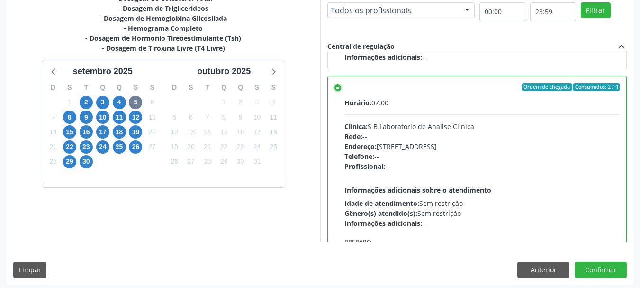
scroll to position [279, 0]
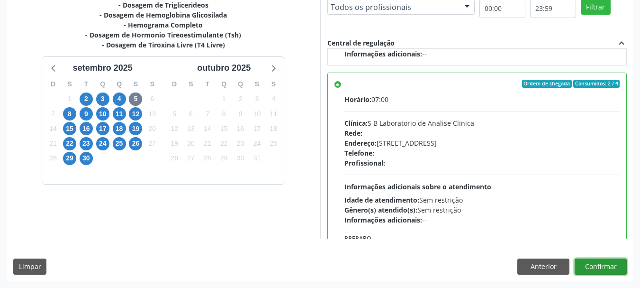
click at [596, 267] on button "Confirmar" at bounding box center [601, 266] width 52 height 16
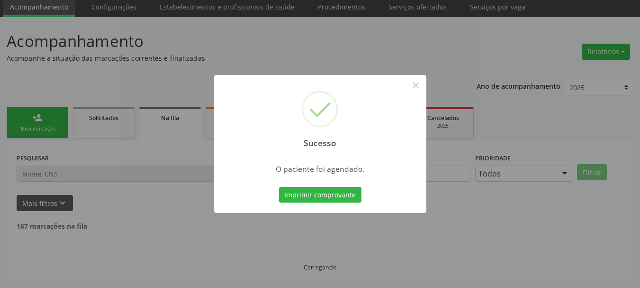
scroll to position [25, 0]
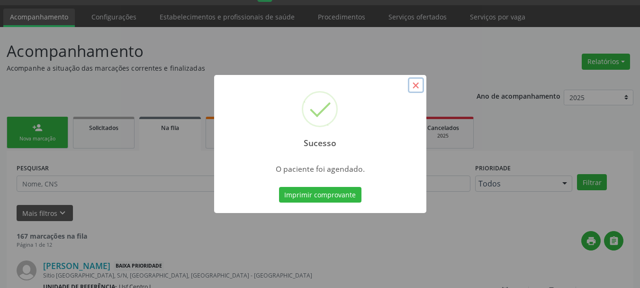
drag, startPoint x: 415, startPoint y: 90, endPoint x: 395, endPoint y: 136, distance: 50.1
click at [414, 93] on div "Sucesso ×" at bounding box center [320, 116] width 212 height 82
drag, startPoint x: 417, startPoint y: 85, endPoint x: 326, endPoint y: 144, distance: 108.5
click at [412, 88] on button "×" at bounding box center [416, 85] width 16 height 16
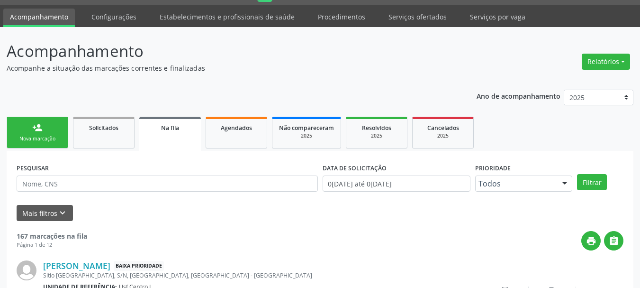
click at [33, 130] on div "person_add" at bounding box center [37, 127] width 10 height 10
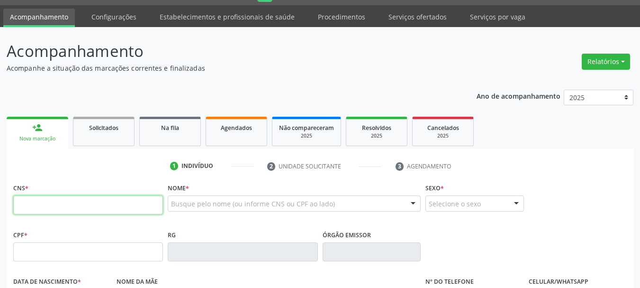
click at [129, 204] on input "text" at bounding box center [88, 204] width 150 height 19
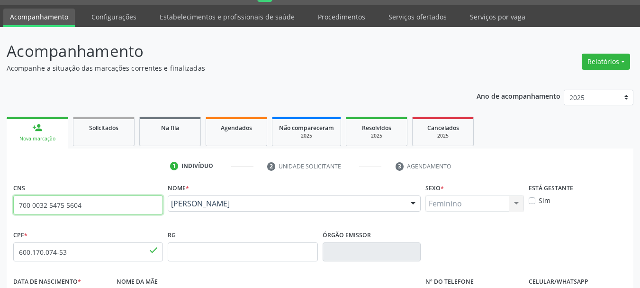
drag, startPoint x: 86, startPoint y: 210, endPoint x: 0, endPoint y: 153, distance: 102.7
click at [0, 172] on div "Acompanhamento Acompanhe a situação das marcações correntes e finalizadas Relat…" at bounding box center [320, 258] width 640 height 462
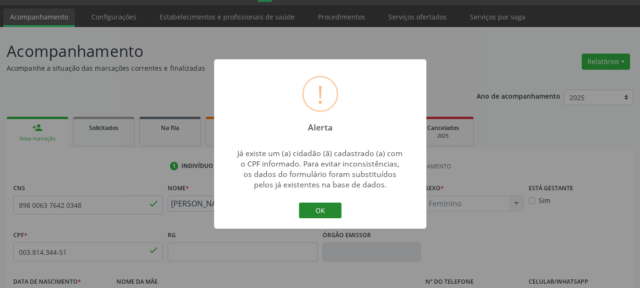
click at [322, 208] on button "OK" at bounding box center [320, 210] width 43 height 16
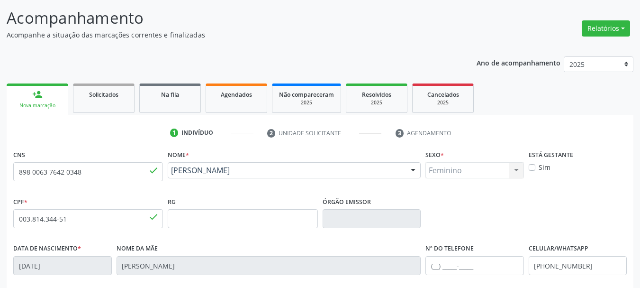
scroll to position [73, 0]
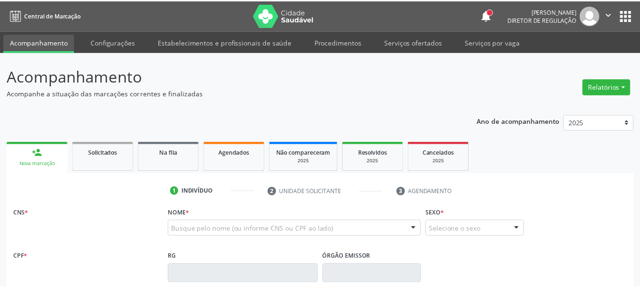
scroll to position [72, 0]
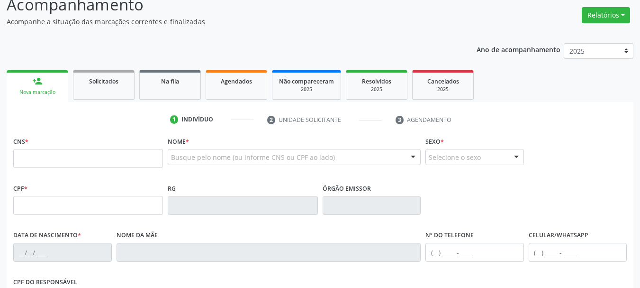
click at [125, 156] on input "text" at bounding box center [88, 158] width 150 height 19
type input "898 0063 7642 0348"
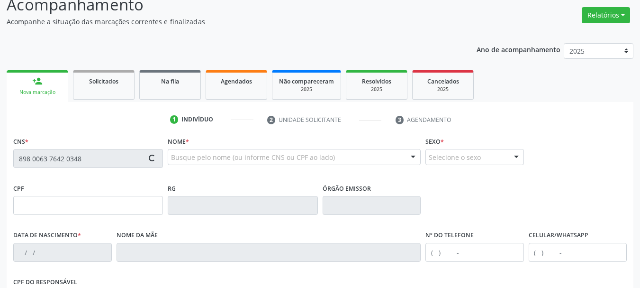
type input "30/07/2024"
type input "Andreia dos Santos Souza"
type input "(87) 9666-6655"
type input "003.814.344-51"
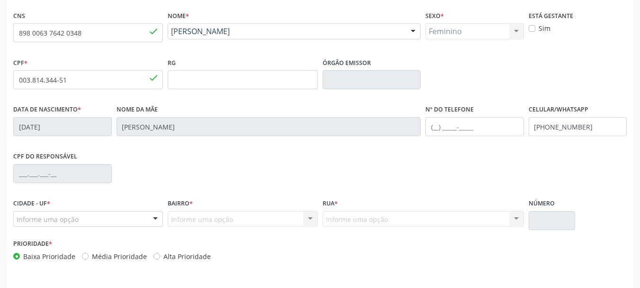
scroll to position [226, 0]
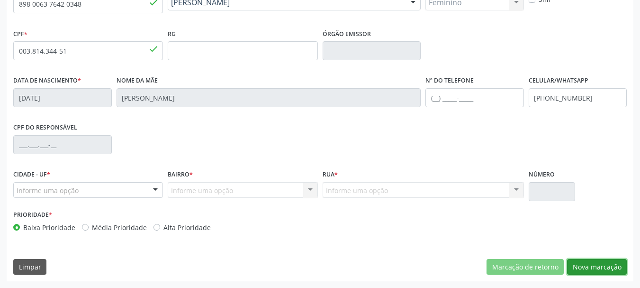
drag, startPoint x: 600, startPoint y: 263, endPoint x: 584, endPoint y: 257, distance: 16.5
click at [598, 263] on button "Nova marcação" at bounding box center [597, 267] width 60 height 16
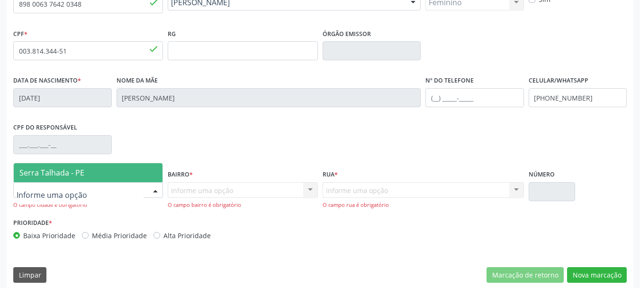
drag, startPoint x: 46, startPoint y: 172, endPoint x: 157, endPoint y: 206, distance: 116.5
click at [46, 172] on span "Serra Talhada - PE" at bounding box center [51, 172] width 65 height 10
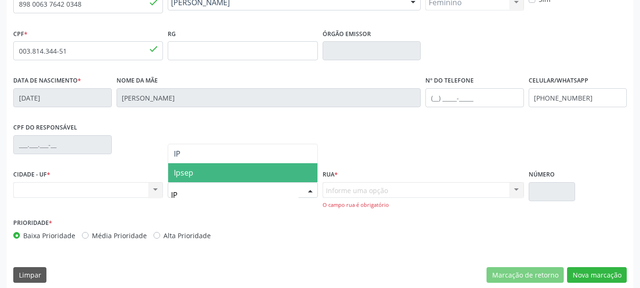
type input "IPA"
click at [219, 171] on span "IPA" at bounding box center [242, 172] width 149 height 19
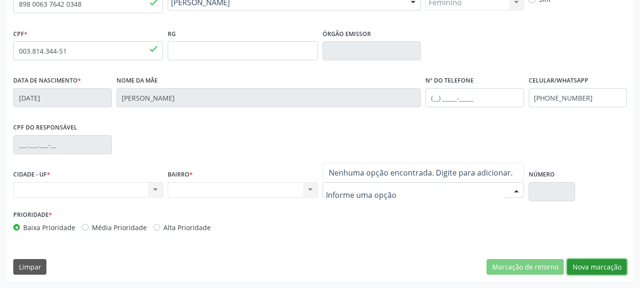
click at [604, 265] on button "Nova marcação" at bounding box center [597, 267] width 60 height 16
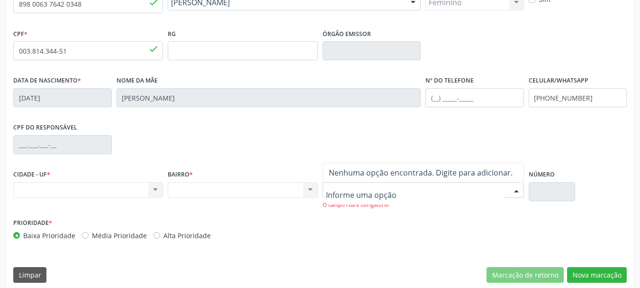
click at [362, 182] on div at bounding box center [423, 190] width 201 height 16
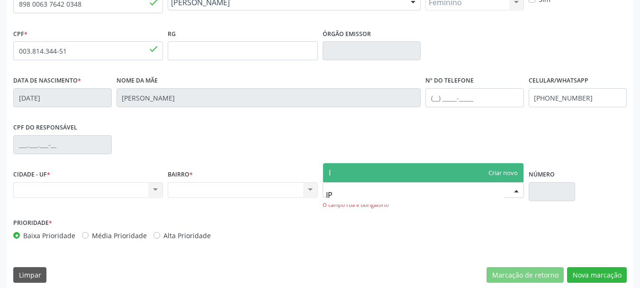
type input "IPA"
click at [372, 178] on span "IPA" at bounding box center [423, 172] width 201 height 19
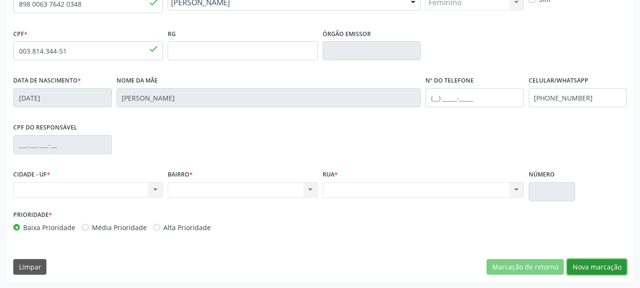
click at [593, 274] on button "Nova marcação" at bounding box center [597, 267] width 60 height 16
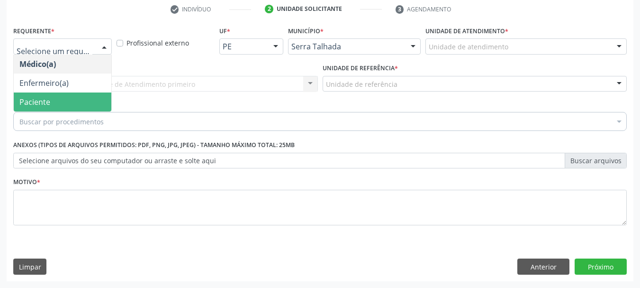
drag, startPoint x: 58, startPoint y: 106, endPoint x: 78, endPoint y: 91, distance: 25.0
click at [57, 105] on span "Paciente" at bounding box center [63, 101] width 98 height 19
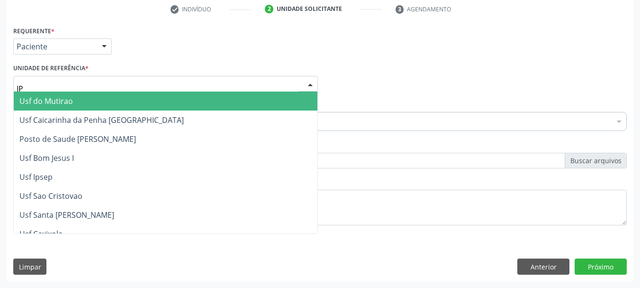
type input "IPA"
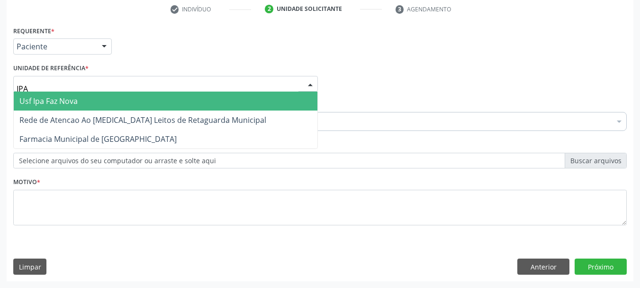
click at [66, 104] on span "Usf Ipa Faz Nova" at bounding box center [48, 101] width 58 height 10
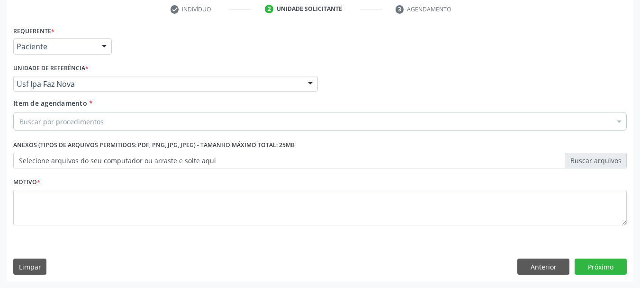
click at [64, 156] on label "Selecione arquivos do seu computador ou arraste e solte aqui" at bounding box center [320, 161] width 614 height 16
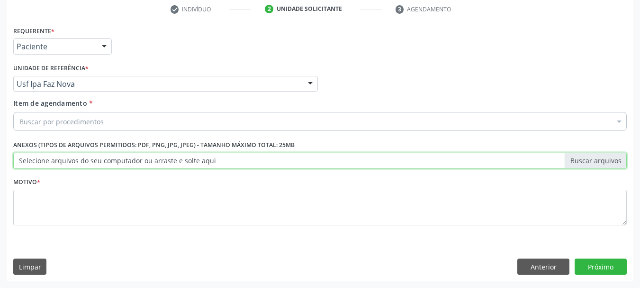
click at [64, 156] on input "Selecione arquivos do seu computador ou arraste e solte aqui" at bounding box center [320, 161] width 614 height 16
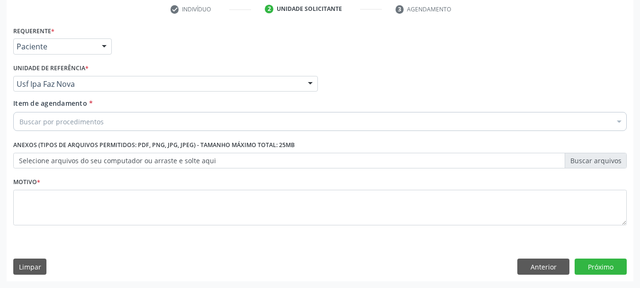
click at [143, 123] on div "Buscar por procedimentos" at bounding box center [320, 121] width 614 height 19
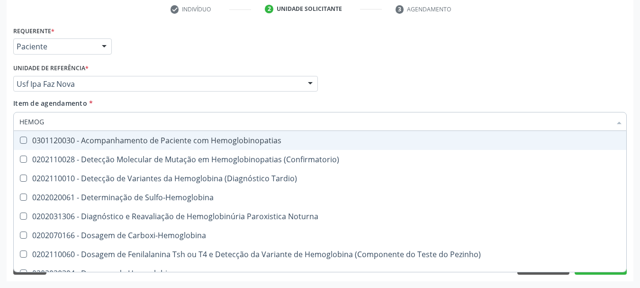
type input "HEMOGR"
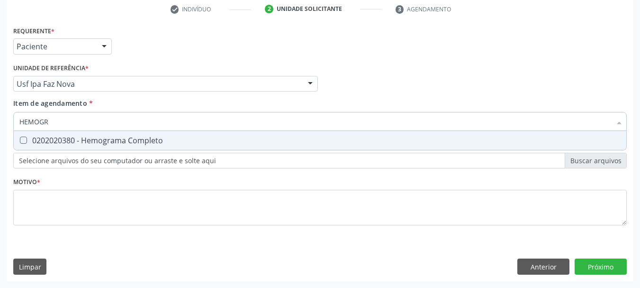
drag, startPoint x: 95, startPoint y: 137, endPoint x: 94, endPoint y: 128, distance: 9.1
click at [94, 137] on div "0202020380 - Hemograma Completo" at bounding box center [320, 141] width 602 height 8
checkbox Completo "true"
click at [0, 86] on div "Acompanhamento Acompanhe a situação das marcações correntes e finalizadas Relat…" at bounding box center [320, 79] width 640 height 418
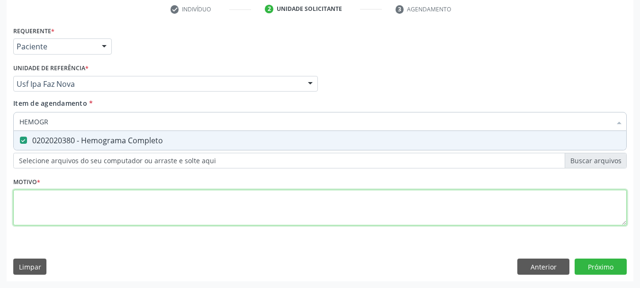
click at [82, 203] on div "Requerente * Paciente Médico(a) Enfermeiro(a) Paciente Nenhum resultado encontr…" at bounding box center [320, 131] width 614 height 215
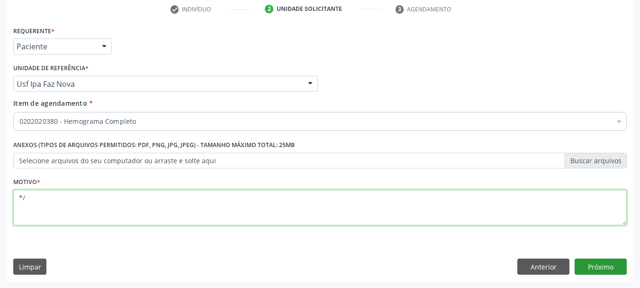
type textarea "*/"
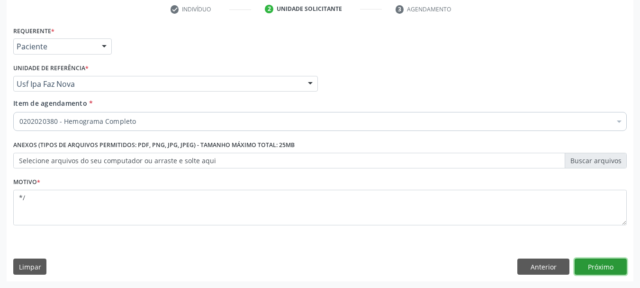
click at [599, 262] on button "Próximo" at bounding box center [601, 266] width 52 height 16
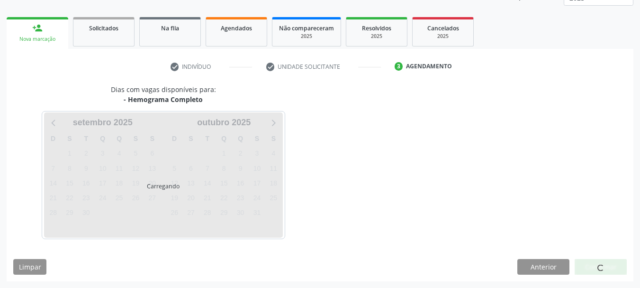
scroll to position [125, 0]
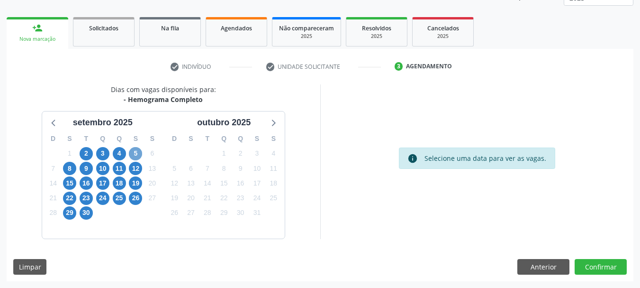
click at [134, 152] on span "5" at bounding box center [135, 153] width 13 height 13
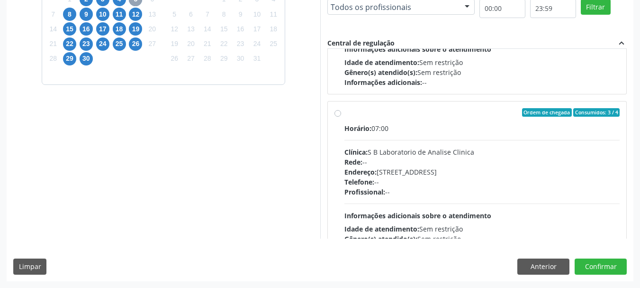
scroll to position [316, 0]
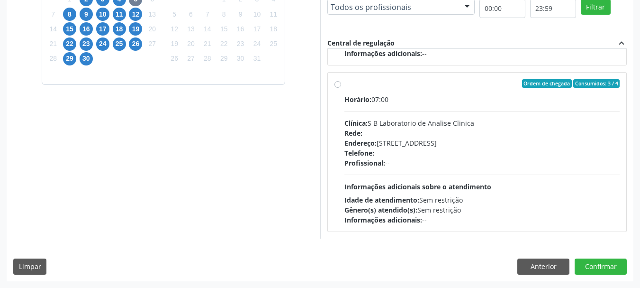
click at [418, 86] on div "Ordem de chegada Consumidos: 3 / 4" at bounding box center [483, 83] width 276 height 9
click at [341, 86] on input "Ordem de chegada Consumidos: 3 / 4 Horário: 07:00 Clínica: S B Laboratorio de A…" at bounding box center [338, 83] width 7 height 9
radio input "true"
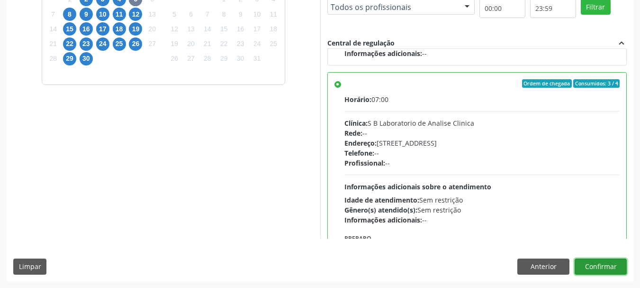
click at [597, 266] on button "Confirmar" at bounding box center [601, 266] width 52 height 16
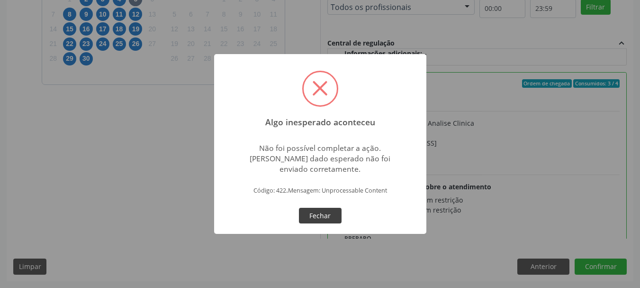
click at [329, 214] on button "Fechar" at bounding box center [320, 216] width 43 height 16
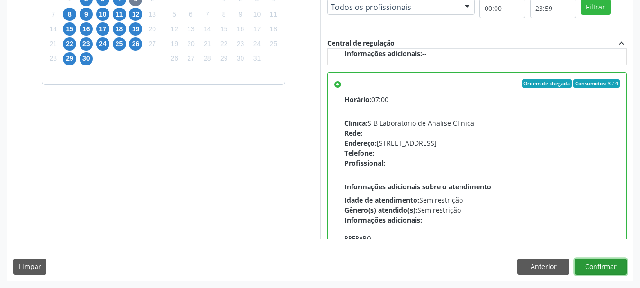
click at [608, 263] on button "Confirmar" at bounding box center [601, 266] width 52 height 16
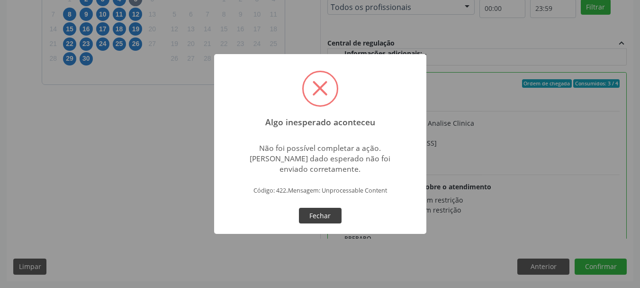
click at [309, 216] on button "Fechar" at bounding box center [320, 216] width 43 height 16
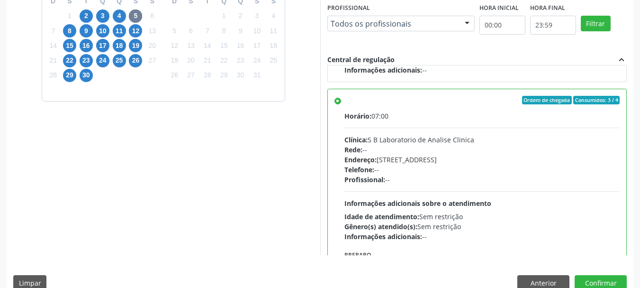
scroll to position [279, 0]
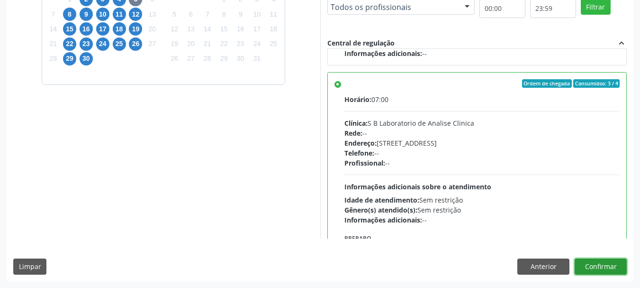
click at [609, 261] on button "Confirmar" at bounding box center [601, 266] width 52 height 16
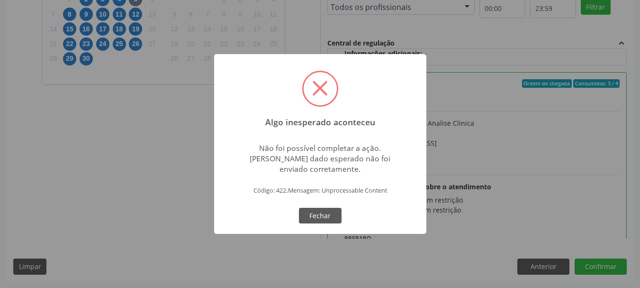
click at [327, 204] on div "Algo inesperado aconteceu × Não foi possível completar a ação. Algum dado esper…" at bounding box center [320, 144] width 212 height 180
click at [313, 208] on button "Fechar" at bounding box center [320, 216] width 43 height 16
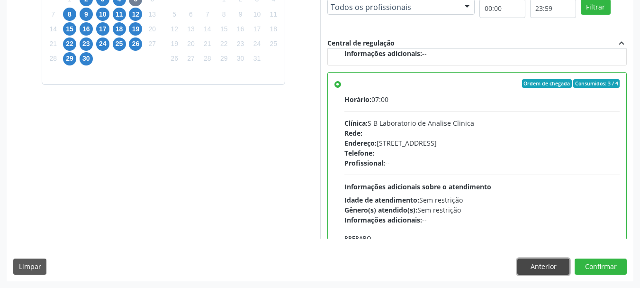
click at [565, 266] on button "Anterior" at bounding box center [544, 266] width 52 height 16
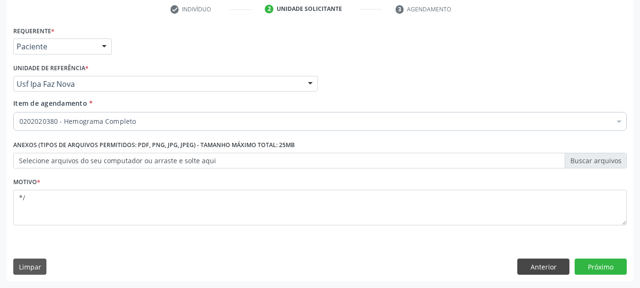
scroll to position [182, 0]
click at [544, 264] on button "Anterior" at bounding box center [544, 266] width 52 height 16
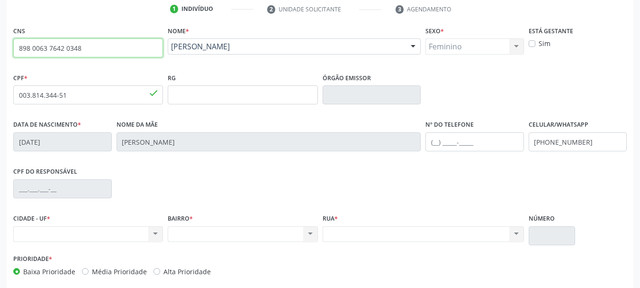
drag, startPoint x: 84, startPoint y: 46, endPoint x: 0, endPoint y: 32, distance: 85.4
click at [0, 39] on div "Acompanhamento Acompanhe a situação das marcações correntes e finalizadas Relat…" at bounding box center [320, 101] width 640 height 462
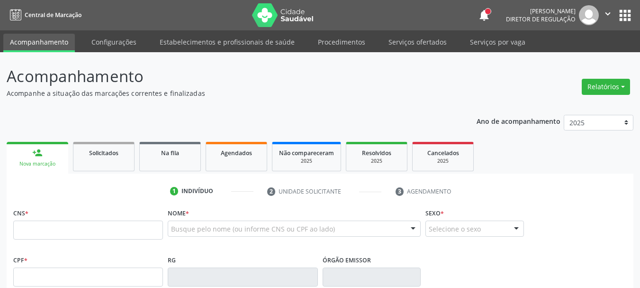
scroll to position [204, 0]
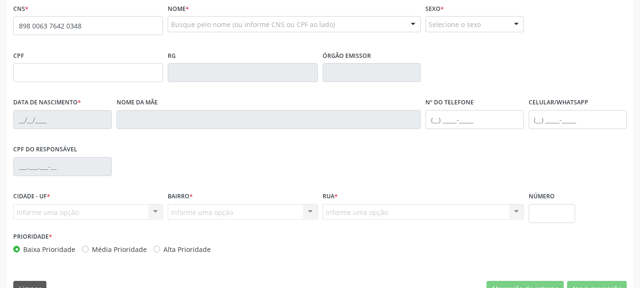
type input "898 0063 7642 0348"
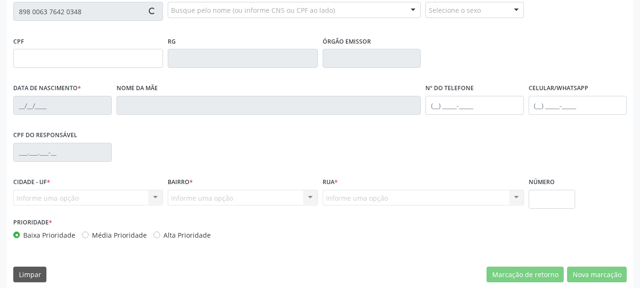
scroll to position [226, 0]
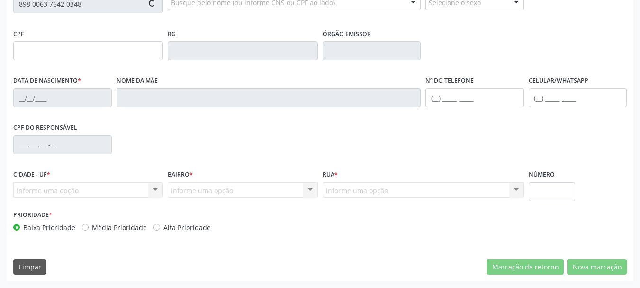
type input "003.814.344-51"
type input "30/07/2024"
type input "Andreia dos Santos Souza"
type input "(87) 9666-6655"
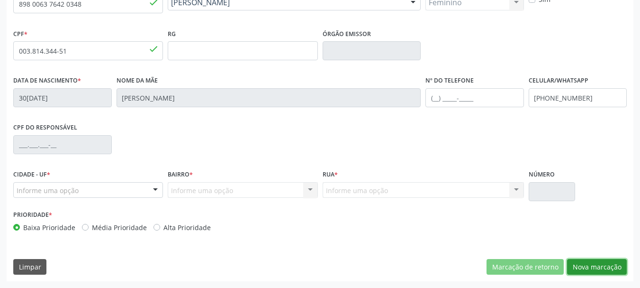
click at [590, 264] on button "Nova marcação" at bounding box center [597, 267] width 60 height 16
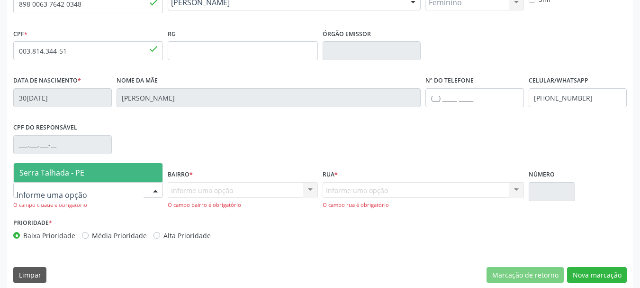
click at [126, 194] on div at bounding box center [88, 190] width 150 height 16
click at [125, 168] on span "Serra Talhada - PE" at bounding box center [88, 172] width 149 height 19
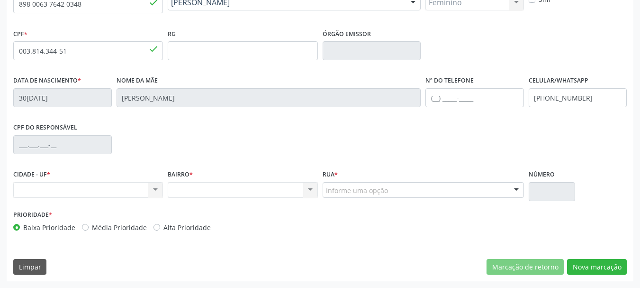
click at [242, 208] on div "Prioridade * Baixa Prioridade Média Prioridade Alta Prioridade" at bounding box center [165, 220] width 305 height 25
click at [242, 192] on div "Nenhum resultado encontrado para: " " Não há nenhuma opção para ser exibida." at bounding box center [243, 190] width 150 height 16
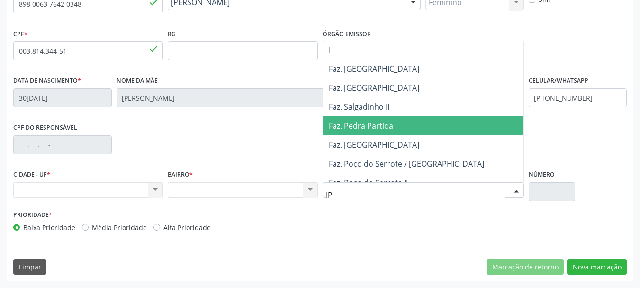
type input "IPA"
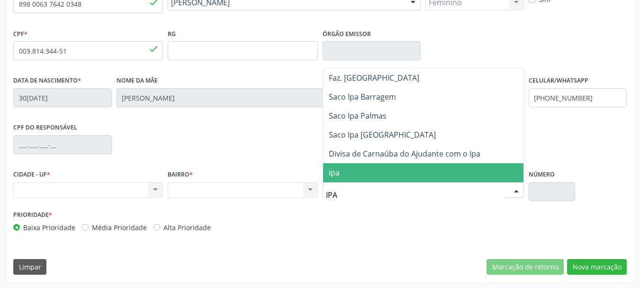
click at [366, 173] on span "ipa" at bounding box center [423, 172] width 201 height 19
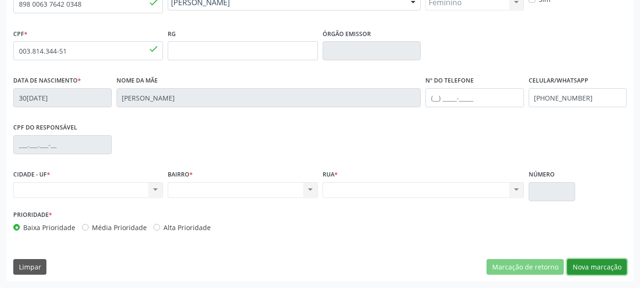
click at [589, 268] on button "Nova marcação" at bounding box center [597, 267] width 60 height 16
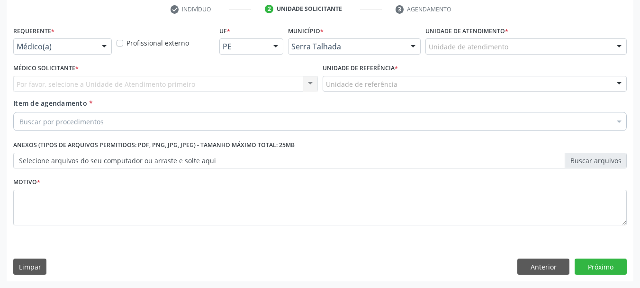
scroll to position [182, 0]
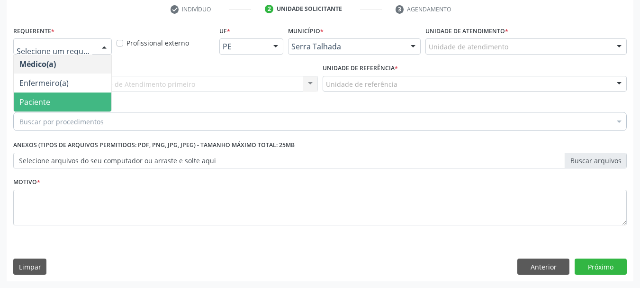
drag, startPoint x: 47, startPoint y: 104, endPoint x: 128, endPoint y: 88, distance: 82.6
click at [47, 103] on span "Paciente" at bounding box center [34, 102] width 31 height 10
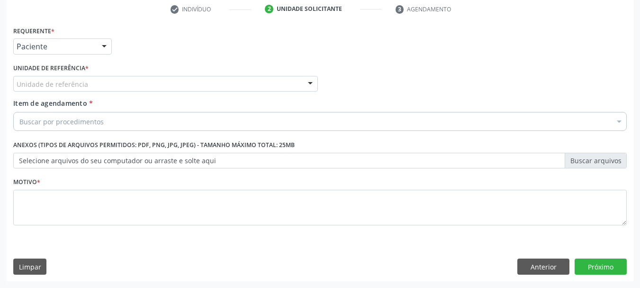
click at [129, 86] on div "Unidade de referência" at bounding box center [165, 84] width 305 height 16
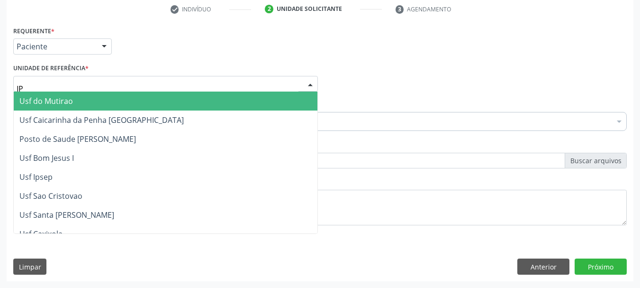
type input "IPA"
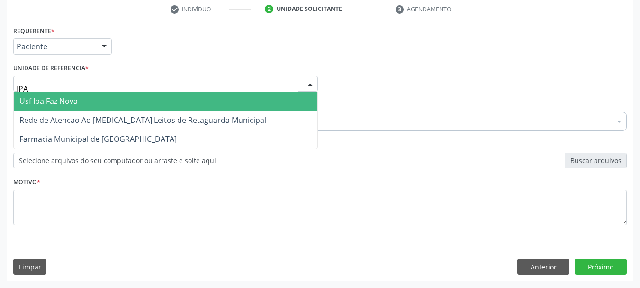
click at [102, 99] on span "Usf Ipa Faz Nova" at bounding box center [166, 100] width 304 height 19
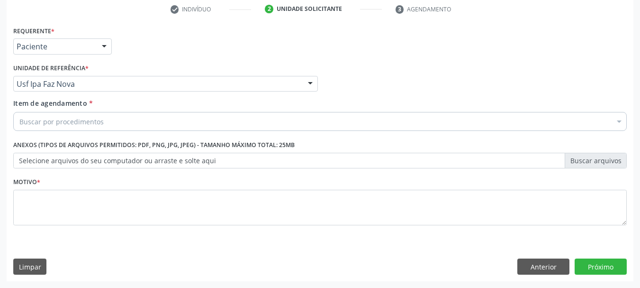
click at [91, 127] on div "Buscar por procedimentos" at bounding box center [320, 121] width 614 height 19
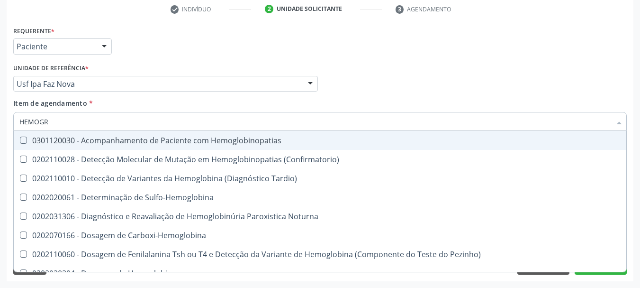
type input "HEMOGRA"
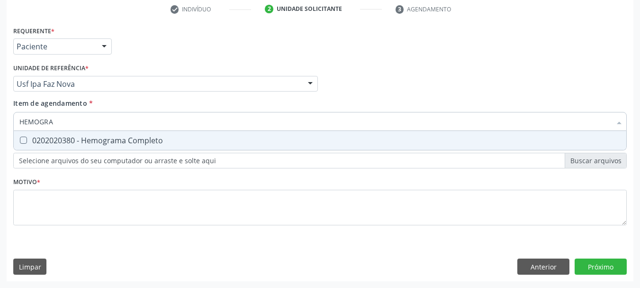
drag, startPoint x: 83, startPoint y: 140, endPoint x: 107, endPoint y: 149, distance: 25.1
click at [84, 140] on div "0202020380 - Hemograma Completo" at bounding box center [320, 141] width 602 height 8
checkbox Completo "true"
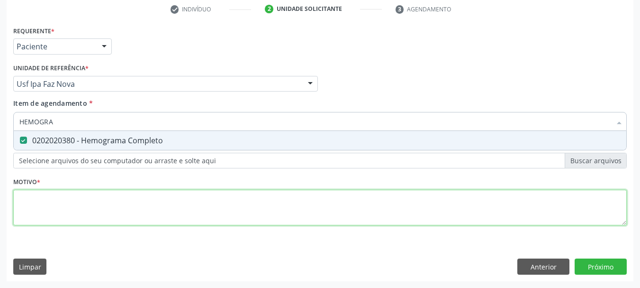
click at [100, 204] on div "Requerente * Paciente Médico(a) Enfermeiro(a) Paciente Nenhum resultado encontr…" at bounding box center [320, 131] width 614 height 215
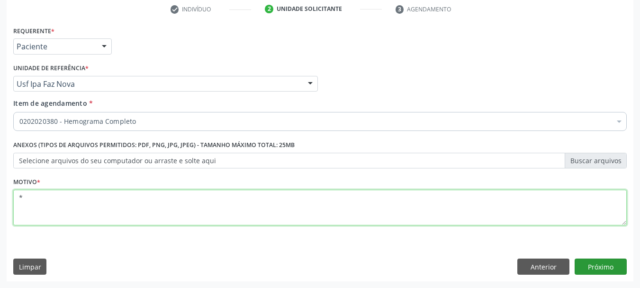
type textarea "*"
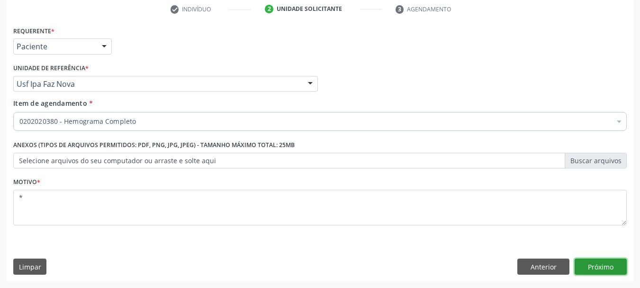
click at [591, 268] on button "Próximo" at bounding box center [601, 266] width 52 height 16
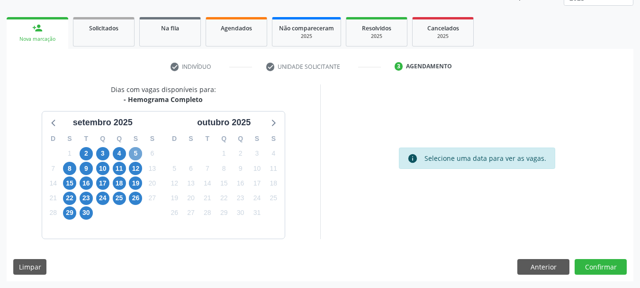
click at [131, 154] on span "5" at bounding box center [135, 153] width 13 height 13
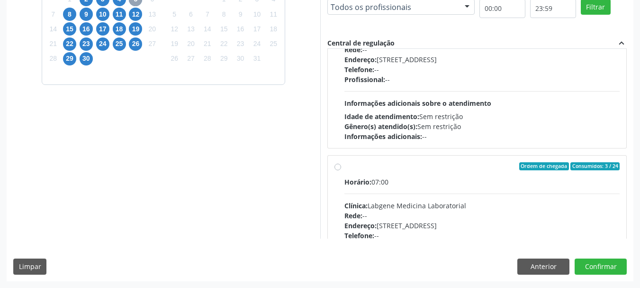
scroll to position [237, 0]
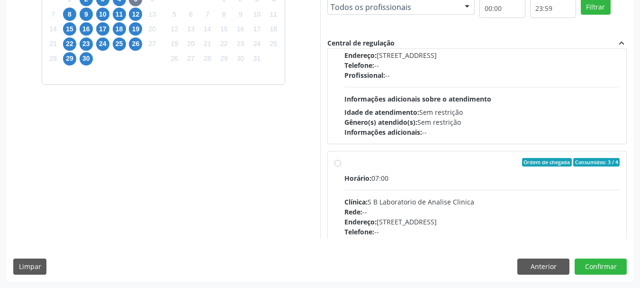
click at [421, 152] on div "Ordem de chegada Consumidos: 3 / 4 Horário: 07:00 Clínica: S B Laboratorio de A…" at bounding box center [477, 230] width 299 height 159
radio input "true"
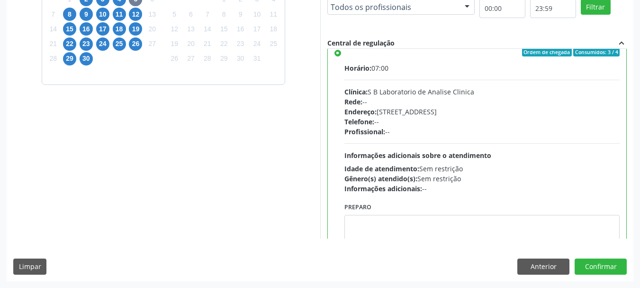
scroll to position [379, 0]
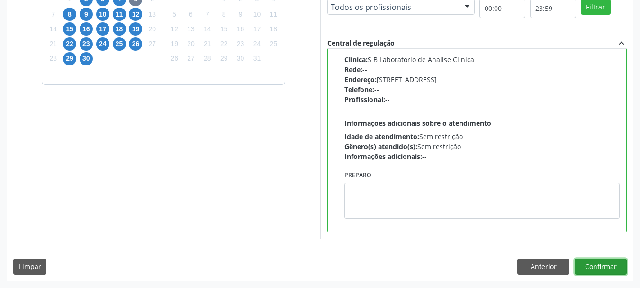
click at [593, 266] on button "Confirmar" at bounding box center [601, 266] width 52 height 16
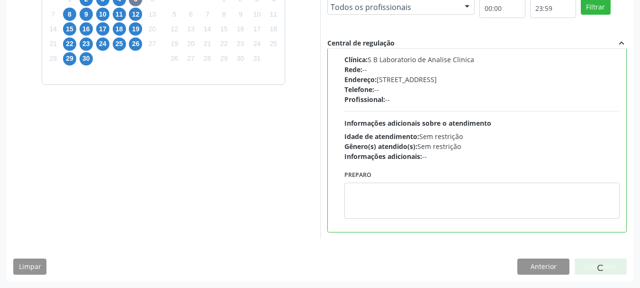
scroll to position [25, 0]
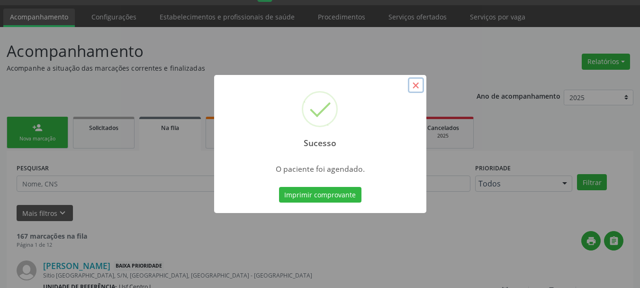
click at [416, 83] on button "×" at bounding box center [416, 85] width 16 height 16
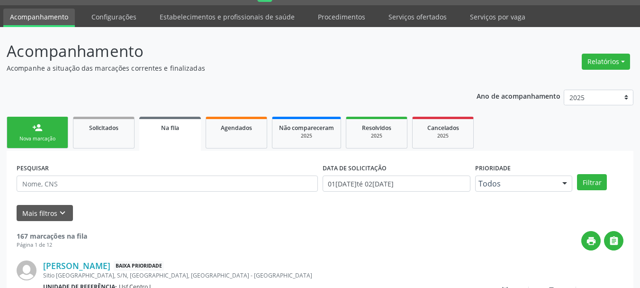
click at [36, 132] on div "person_add" at bounding box center [37, 127] width 10 height 10
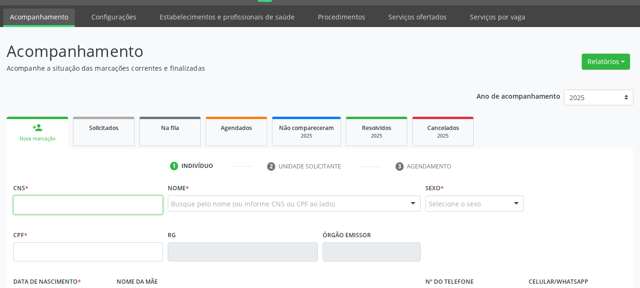
click at [36, 207] on input "text" at bounding box center [88, 204] width 150 height 19
click at [36, 241] on div "CPF *" at bounding box center [88, 245] width 150 height 34
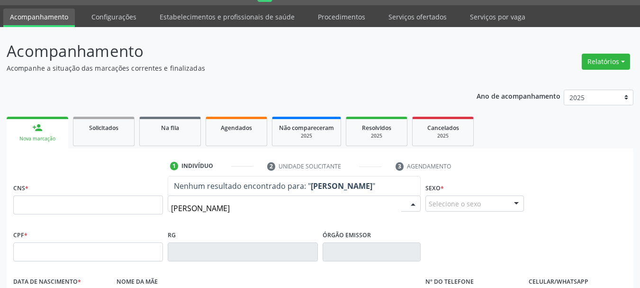
click at [178, 209] on input "ALDABERTO DE SOUZA" at bounding box center [286, 208] width 230 height 19
click at [188, 208] on input "ADABERTO DE SOUZA" at bounding box center [286, 208] width 230 height 19
type input "ADALBERTO DE SOUZA"
click at [286, 209] on input "ADALBERTO DE SOUZA" at bounding box center [286, 208] width 230 height 19
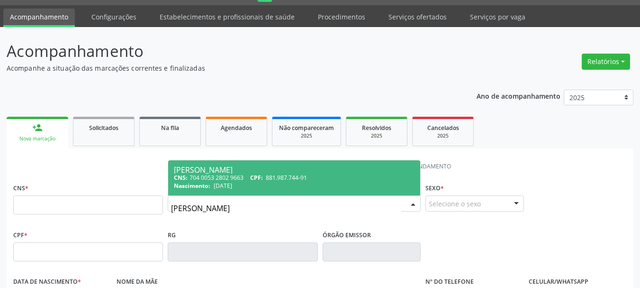
click at [281, 178] on span "881.987.744-91" at bounding box center [286, 177] width 41 height 8
type input "704 0053 2802 9663"
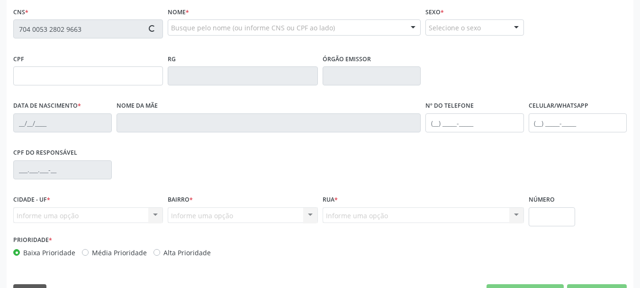
type input "881.987.744-91"
type input "03/03/1953"
type input "Helena Maria de Souza"
type input "(87) 98873-2069"
type input "S/N"
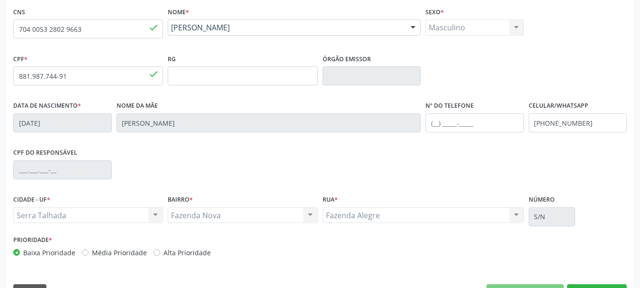
scroll to position [226, 0]
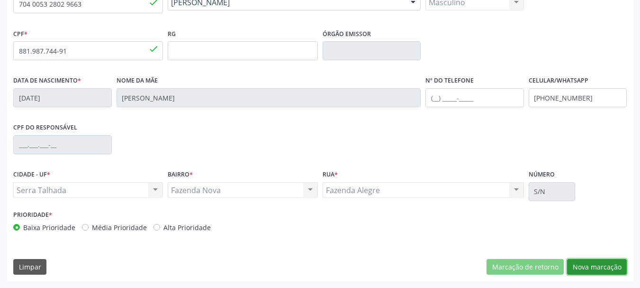
drag, startPoint x: 605, startPoint y: 267, endPoint x: 555, endPoint y: 248, distance: 53.5
click at [602, 264] on button "Nova marcação" at bounding box center [597, 267] width 60 height 16
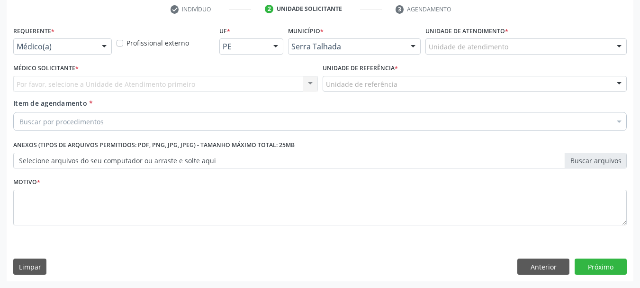
scroll to position [182, 0]
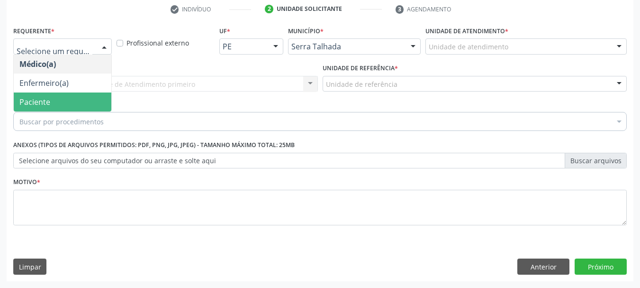
drag, startPoint x: 58, startPoint y: 100, endPoint x: 61, endPoint y: 82, distance: 17.8
click at [55, 100] on span "Paciente" at bounding box center [63, 101] width 98 height 19
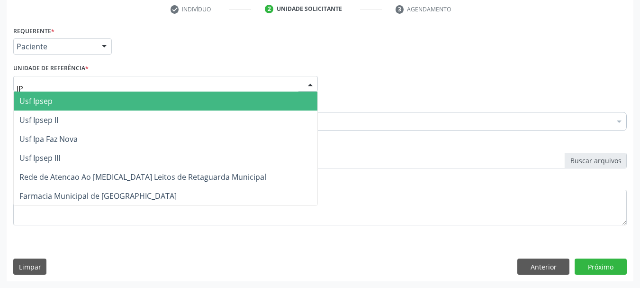
type input "IPA"
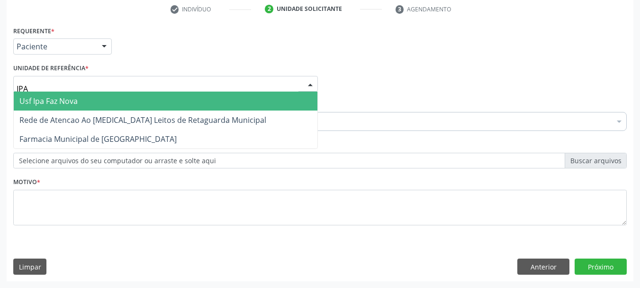
click at [92, 99] on span "Usf Ipa Faz Nova" at bounding box center [166, 100] width 304 height 19
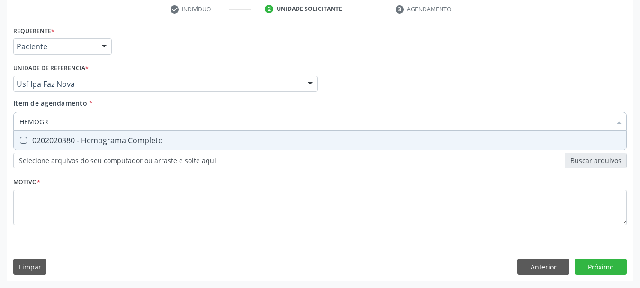
type input "HEMOGRA"
drag, startPoint x: 92, startPoint y: 135, endPoint x: 85, endPoint y: 113, distance: 22.5
click at [91, 135] on span "0202020380 - Hemograma Completo" at bounding box center [320, 140] width 613 height 19
checkbox Completo "true"
drag, startPoint x: 84, startPoint y: 112, endPoint x: 0, endPoint y: 109, distance: 84.4
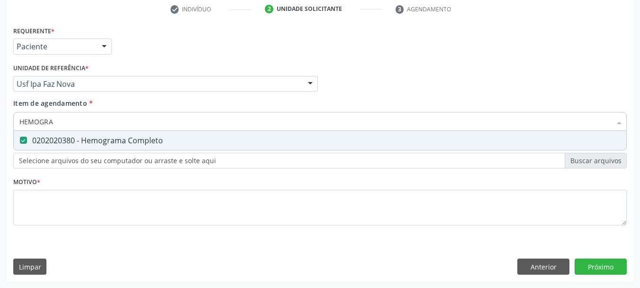
click at [0, 109] on div "Acompanhamento Acompanhe a situação das marcações correntes e finalizadas Relat…" at bounding box center [320, 79] width 640 height 418
type input "GL"
checkbox Completo "false"
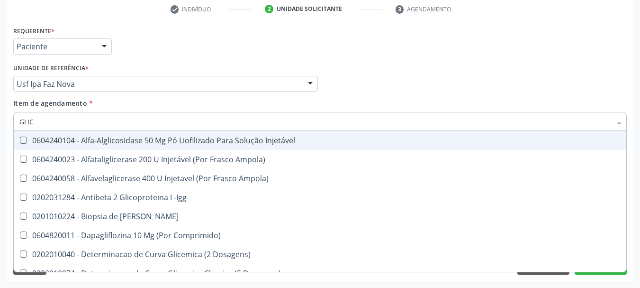
type input "GLICO"
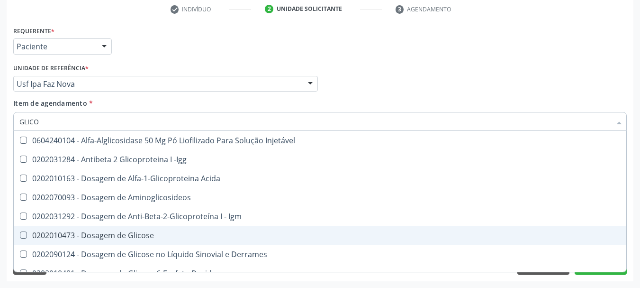
drag, startPoint x: 89, startPoint y: 237, endPoint x: 85, endPoint y: 227, distance: 10.7
click at [88, 233] on div "0202010473 - Dosagem de Glicose" at bounding box center [320, 235] width 602 height 8
checkbox Glicose "true"
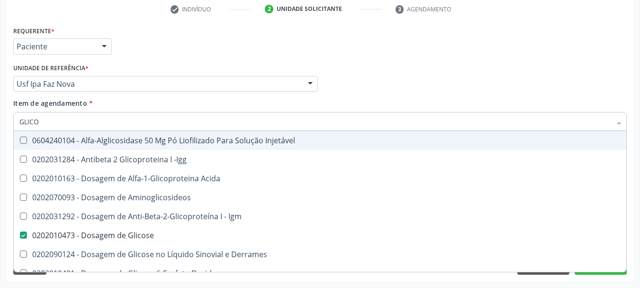
click at [0, 118] on div "Acompanhamento Acompanhe a situação das marcações correntes e finalizadas Relat…" at bounding box center [320, 79] width 640 height 418
type input "HEM"
checkbox Glicose "false"
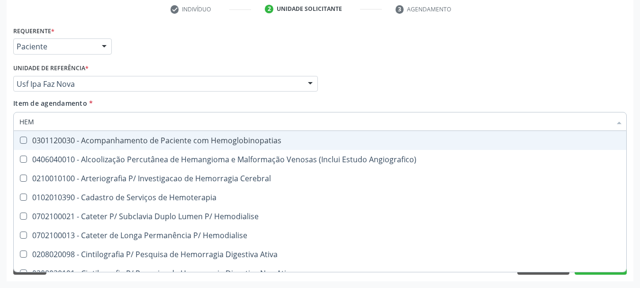
type input "HEMO"
checkbox Retro-Retal "true"
checkbox Completo "false"
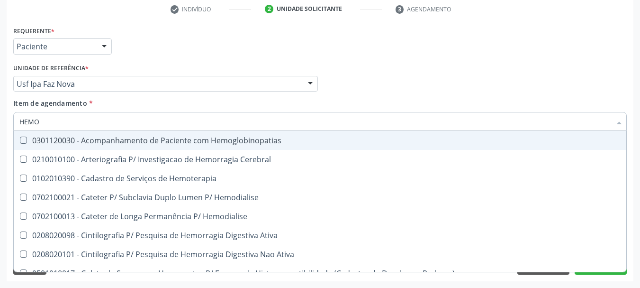
type input "HEMOG"
checkbox Carboxi-Hemoglobina "true"
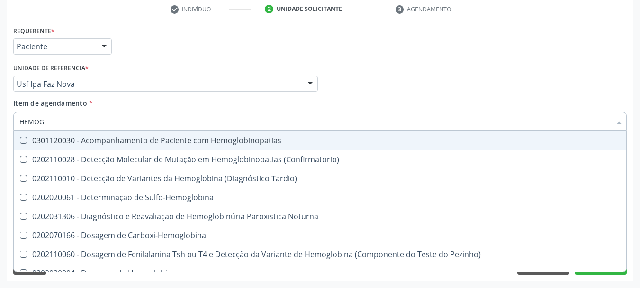
type input "HEMOGL"
checkbox Completo "false"
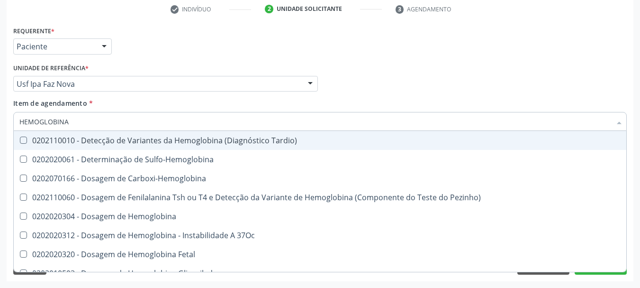
type input "HEMOGLOBINA G"
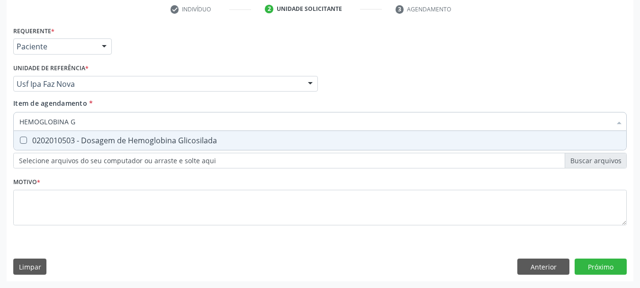
drag, startPoint x: 27, startPoint y: 137, endPoint x: 63, endPoint y: 131, distance: 36.0
click at [30, 137] on div "0202010503 - Dosagem de Hemoglobina Glicosilada" at bounding box center [320, 141] width 602 height 8
checkbox Glicosilada "true"
drag, startPoint x: 94, startPoint y: 123, endPoint x: 0, endPoint y: 100, distance: 96.8
click at [0, 100] on div "Acompanhamento Acompanhe a situação das marcações correntes e finalizadas Relat…" at bounding box center [320, 79] width 640 height 418
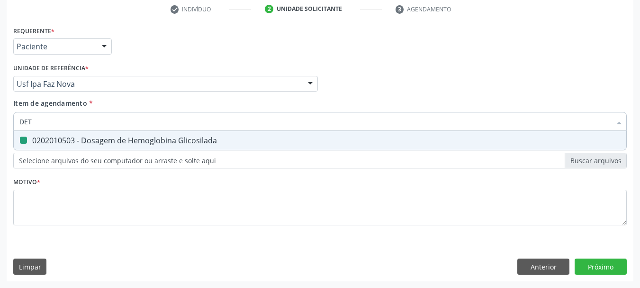
type input "DETE"
checkbox Glicosilada "false"
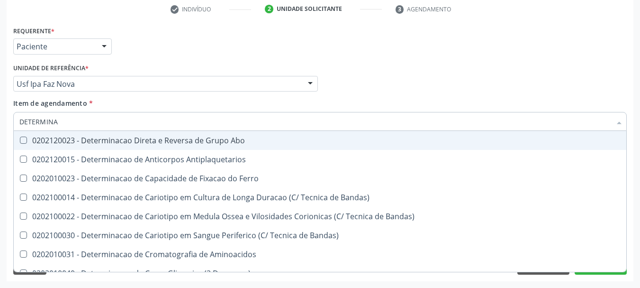
type input "DETERMINA"
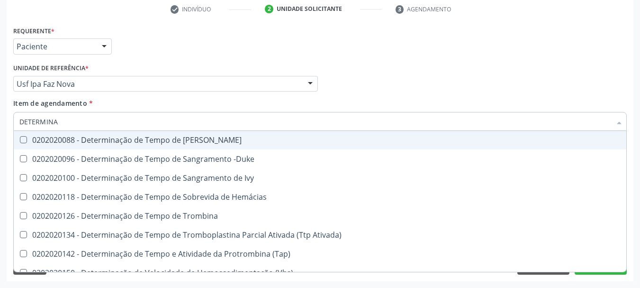
scroll to position [616, 0]
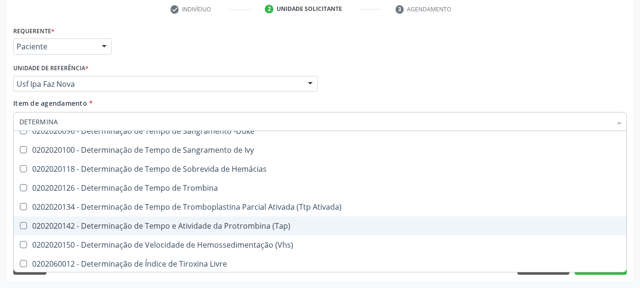
click at [169, 222] on div "0202020142 - Determinação de Tempo e Atividade da Protrombina (Tap)" at bounding box center [320, 226] width 602 height 8
checkbox \(Tap\) "true"
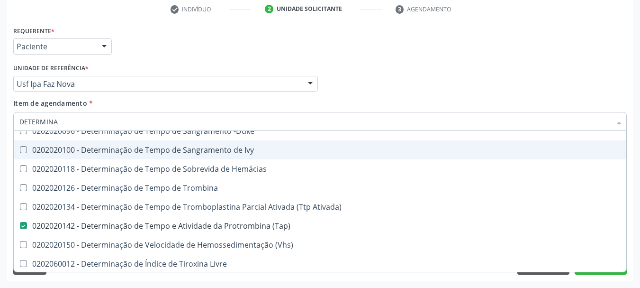
click at [155, 151] on div "0202020100 - Determinação de Tempo de Sangramento de Ivy" at bounding box center [320, 150] width 602 height 8
checkbox Ivy "true"
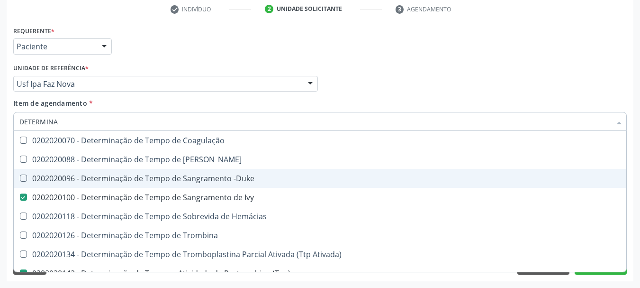
click at [135, 174] on div "0202020096 - Determinação de Tempo de Sangramento -Duke" at bounding box center [320, 178] width 602 height 8
checkbox -Duke "true"
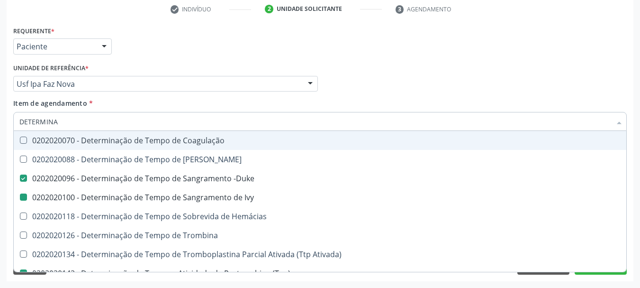
click at [599, 90] on div "Médico Solicitante Por favor, selecione a Unidade de Atendimento primeiro Nenhu…" at bounding box center [320, 79] width 619 height 37
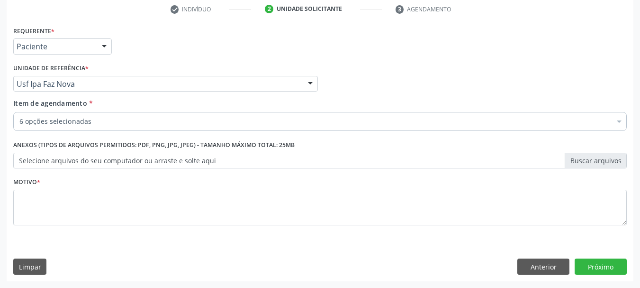
scroll to position [0, 0]
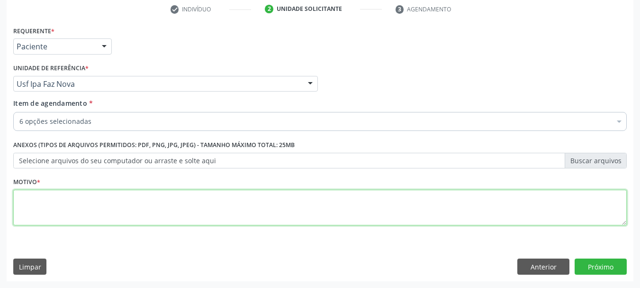
click at [412, 210] on textarea at bounding box center [320, 208] width 614 height 36
type textarea "*"
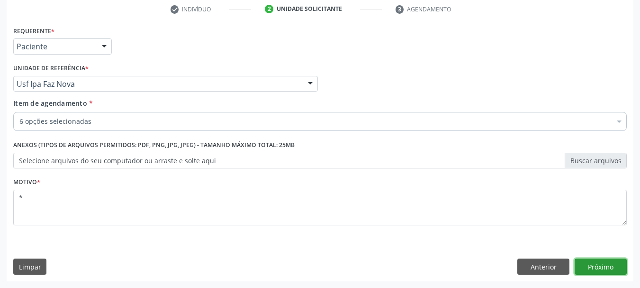
click at [600, 266] on button "Próximo" at bounding box center [601, 266] width 52 height 16
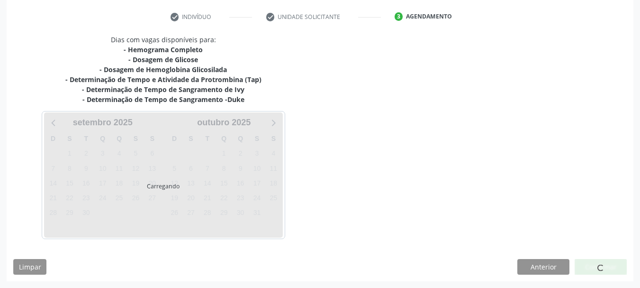
scroll to position [182, 0]
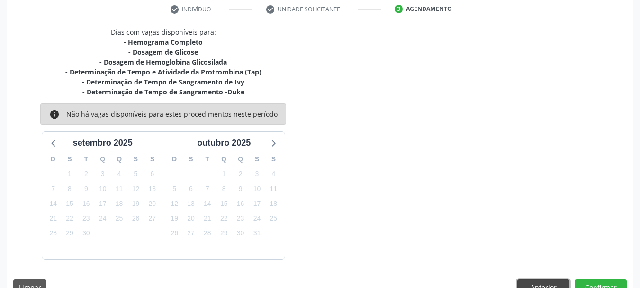
click at [531, 284] on button "Anterior" at bounding box center [544, 287] width 52 height 16
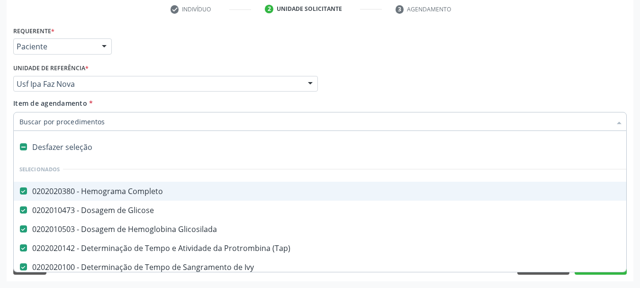
drag, startPoint x: 488, startPoint y: 63, endPoint x: 487, endPoint y: 90, distance: 27.0
click at [486, 67] on div "Médico Solicitante Por favor, selecione a Unidade de Atendimento primeiro Nenhu…" at bounding box center [320, 79] width 619 height 37
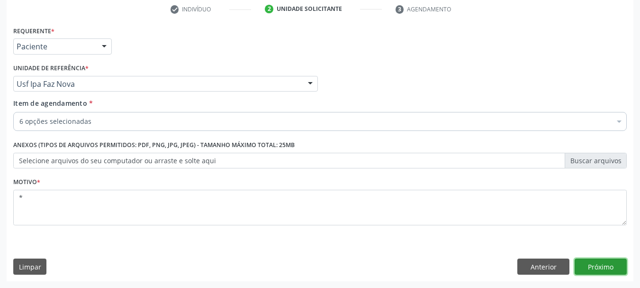
click at [593, 262] on button "Próximo" at bounding box center [601, 266] width 52 height 16
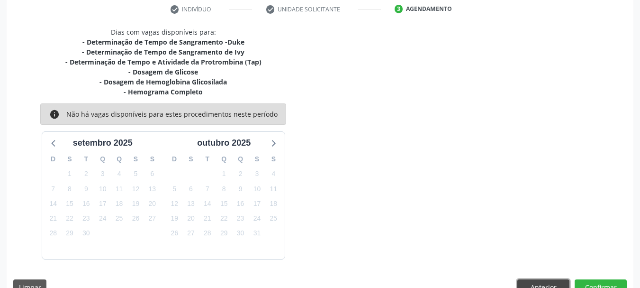
click at [530, 282] on button "Anterior" at bounding box center [544, 287] width 52 height 16
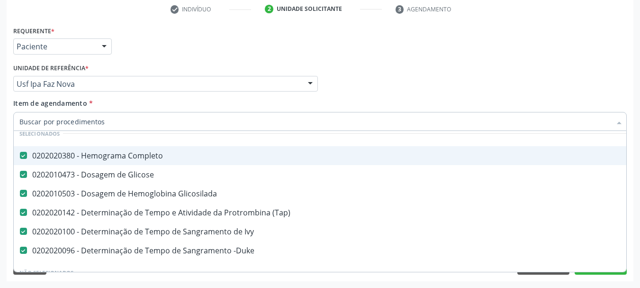
scroll to position [95, 0]
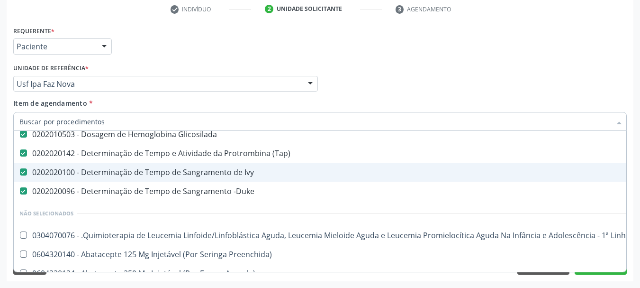
click at [97, 168] on div "0202020100 - Determinação de Tempo de Sangramento de Ivy" at bounding box center [388, 172] width 738 height 8
checkbox Ivy "false"
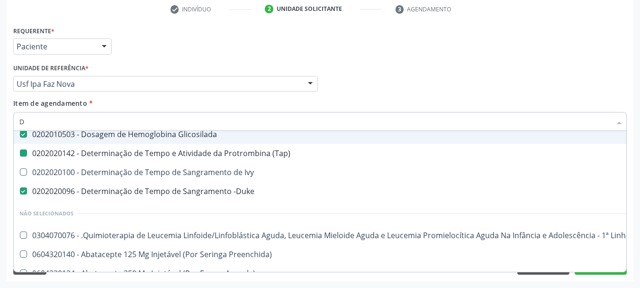
type input "DE"
checkbox Ivy "true"
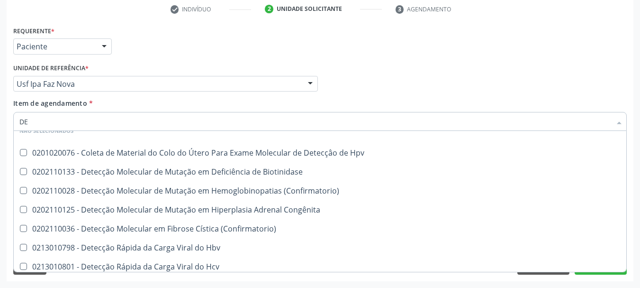
type input "DET"
checkbox Ivy "false"
checkbox Hpv "false"
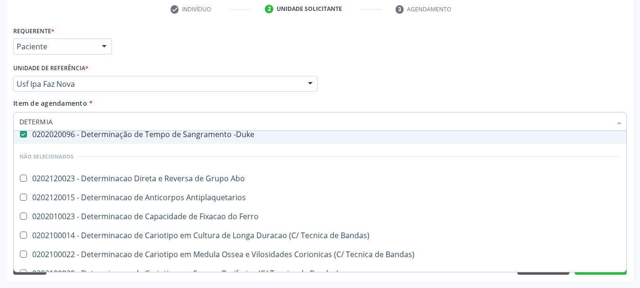
scroll to position [0, 0]
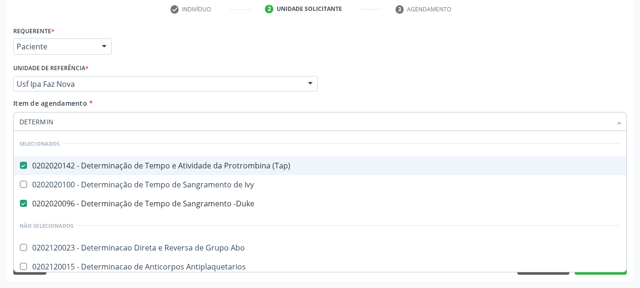
type input "DETERMINA"
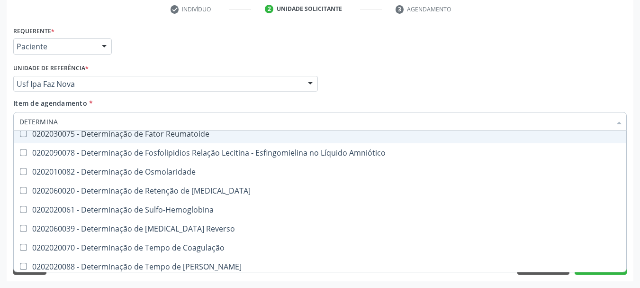
scroll to position [616, 0]
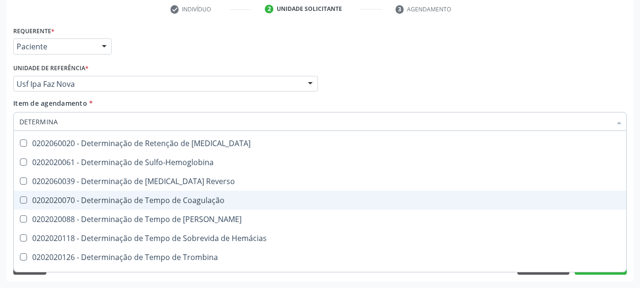
click at [140, 197] on div "0202020070 - Determinação de Tempo de Coagulação" at bounding box center [320, 200] width 602 height 8
checkbox Coagulação "true"
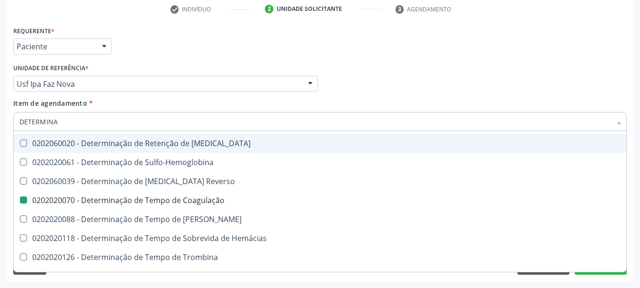
click at [492, 79] on div "Médico Solicitante Por favor, selecione a Unidade de Atendimento primeiro Nenhu…" at bounding box center [320, 79] width 619 height 37
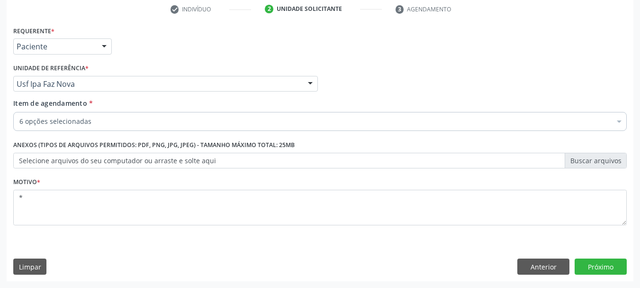
scroll to position [0, 0]
click at [592, 270] on button "Próximo" at bounding box center [601, 266] width 52 height 16
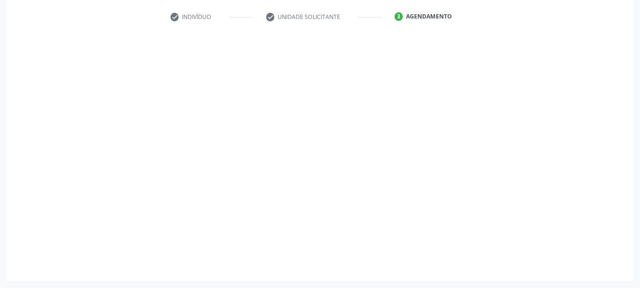
scroll to position [174, 0]
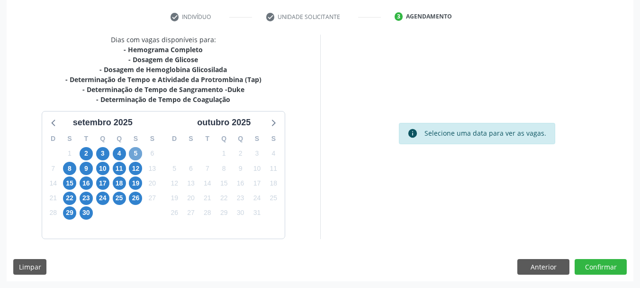
click at [134, 156] on span "5" at bounding box center [135, 153] width 13 height 13
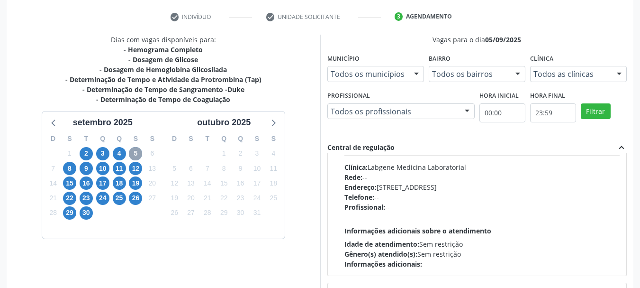
scroll to position [149, 0]
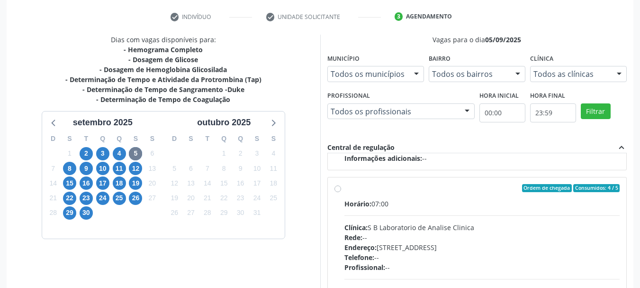
click at [430, 205] on div "Horário: 07:00" at bounding box center [483, 204] width 276 height 10
click at [341, 192] on input "Ordem de chegada Consumidos: 4 / 5 Horário: 07:00 Clínica: S B Laboratorio de A…" at bounding box center [338, 188] width 7 height 9
radio input "true"
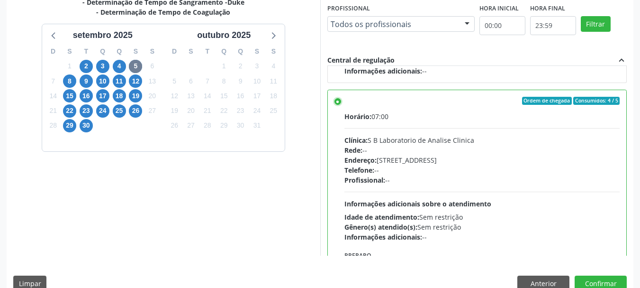
scroll to position [279, 0]
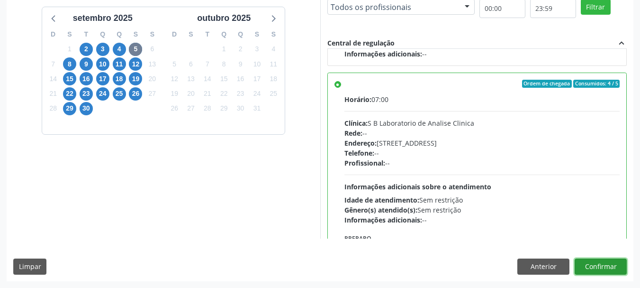
click at [604, 265] on button "Confirmar" at bounding box center [601, 266] width 52 height 16
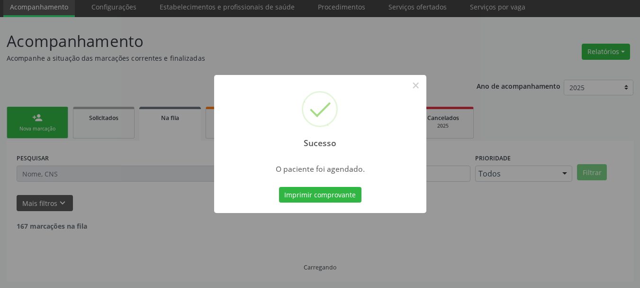
scroll to position [25, 0]
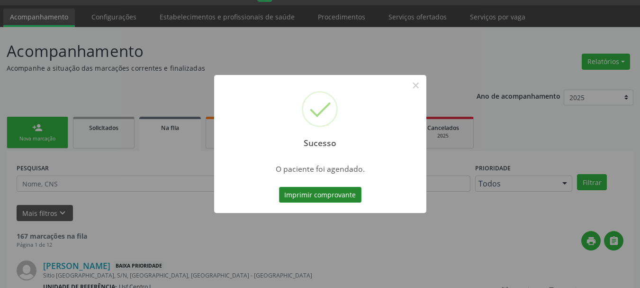
click at [329, 194] on button "Imprimir comprovante" at bounding box center [320, 195] width 82 height 16
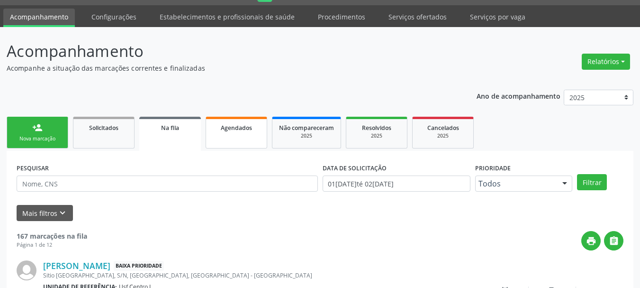
click at [243, 143] on link "Agendados" at bounding box center [237, 133] width 62 height 32
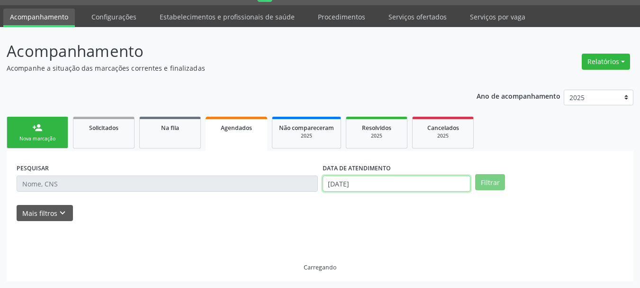
click at [370, 185] on input "02/09/2025" at bounding box center [397, 183] width 148 height 16
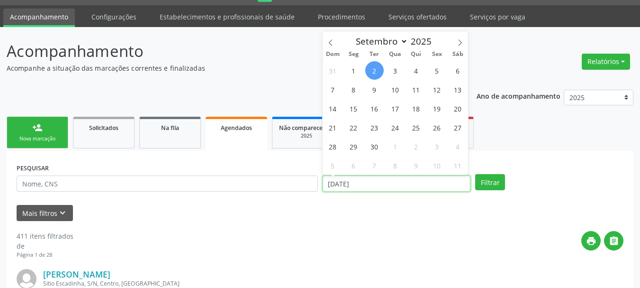
click at [369, 185] on input "02/09/2025" at bounding box center [397, 183] width 148 height 16
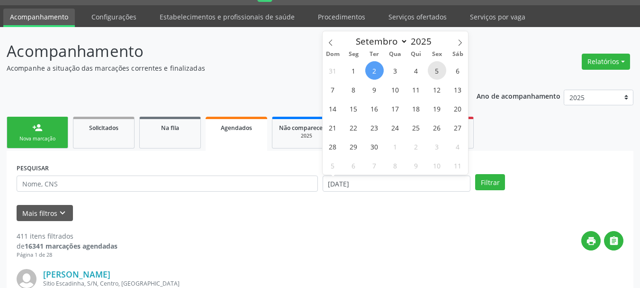
click at [436, 72] on span "5" at bounding box center [437, 70] width 18 height 18
type input "05/09/2025"
click at [438, 75] on span "5" at bounding box center [437, 70] width 18 height 18
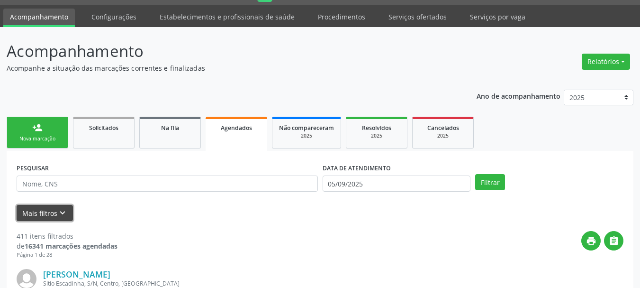
click at [52, 206] on button "Mais filtros keyboard_arrow_down" at bounding box center [45, 213] width 56 height 17
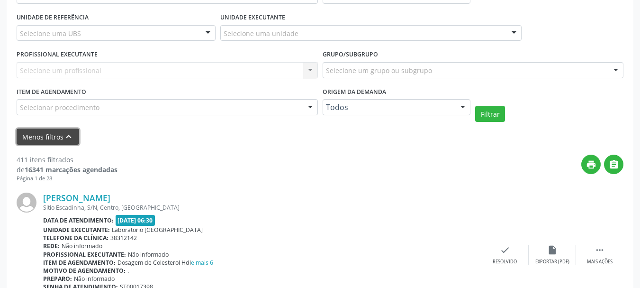
scroll to position [215, 0]
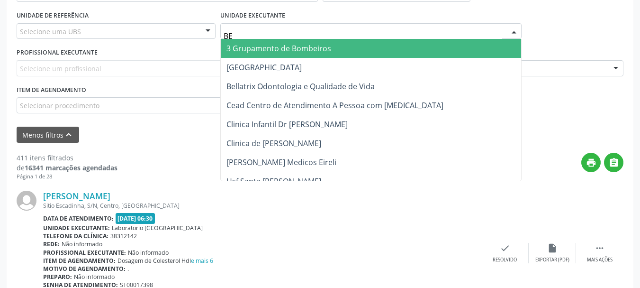
type input "BER"
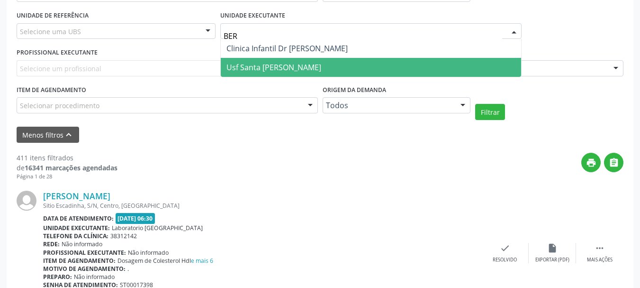
click at [270, 63] on span "Usf Santa [PERSON_NAME]" at bounding box center [274, 67] width 95 height 10
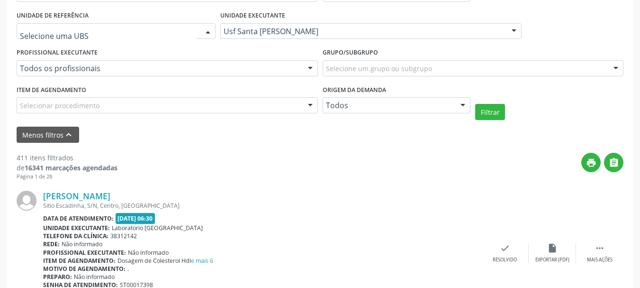
click at [81, 27] on div at bounding box center [116, 31] width 199 height 16
click at [95, 23] on div "Selecione uma UBS" at bounding box center [116, 31] width 199 height 16
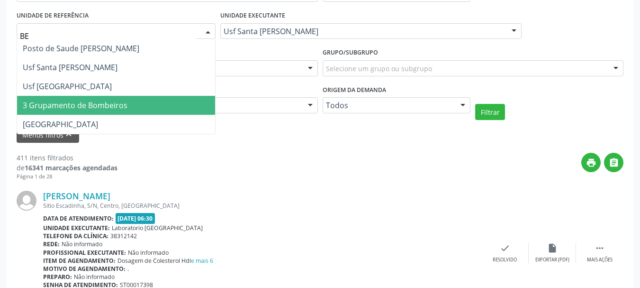
type input "BER"
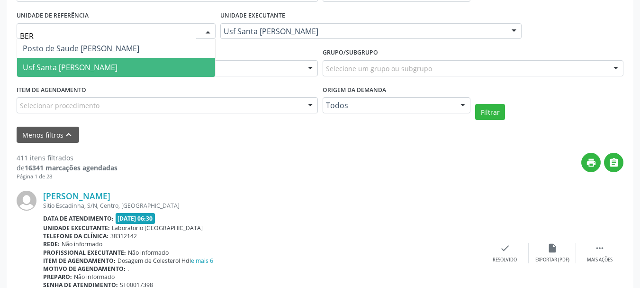
drag, startPoint x: 86, startPoint y: 67, endPoint x: 91, endPoint y: 66, distance: 4.9
click at [88, 67] on span "Usf Santa [PERSON_NAME]" at bounding box center [70, 67] width 95 height 10
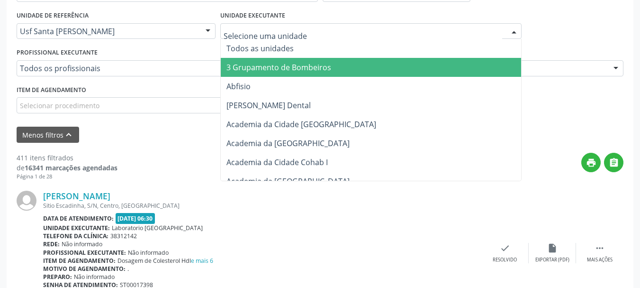
click at [286, 27] on input "text" at bounding box center [363, 36] width 279 height 19
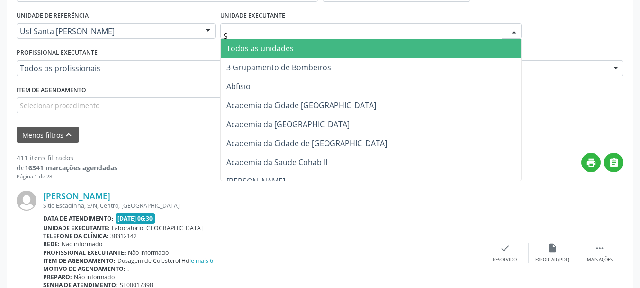
type input "S B"
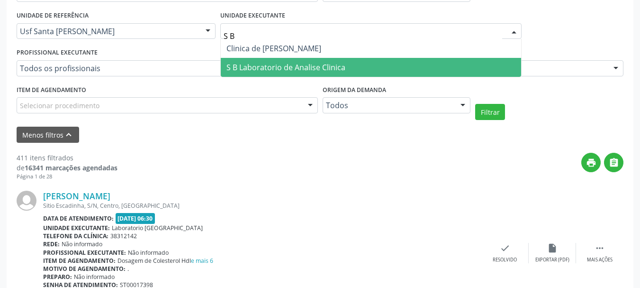
click at [237, 65] on span "S B Laboratorio de Analise Clinica" at bounding box center [286, 67] width 119 height 10
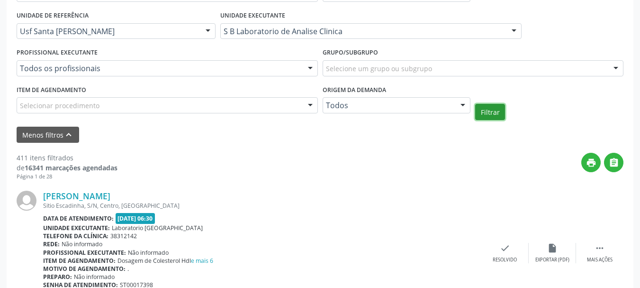
click at [494, 114] on button "Filtrar" at bounding box center [490, 112] width 30 height 16
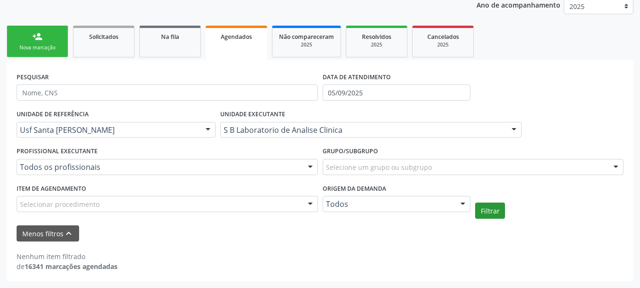
scroll to position [116, 0]
click at [26, 35] on link "person_add Nova marcação" at bounding box center [38, 42] width 62 height 32
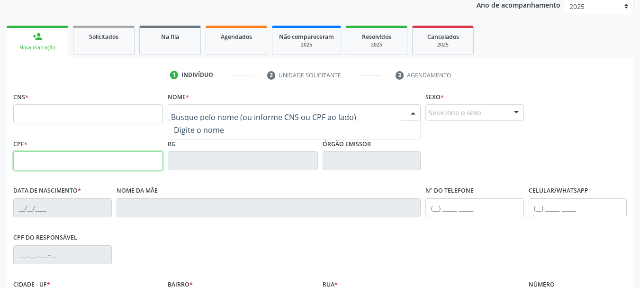
click at [37, 158] on input "text" at bounding box center [88, 160] width 150 height 19
type input "000.276.494-56"
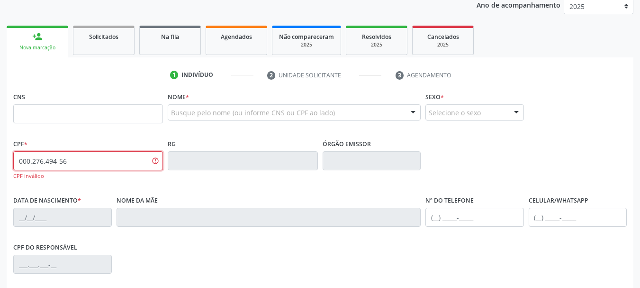
drag, startPoint x: 90, startPoint y: 158, endPoint x: 0, endPoint y: 146, distance: 90.5
click at [0, 146] on div "Acompanhamento Acompanhe a situação das marcações correntes e finalizadas Relat…" at bounding box center [320, 171] width 640 height 471
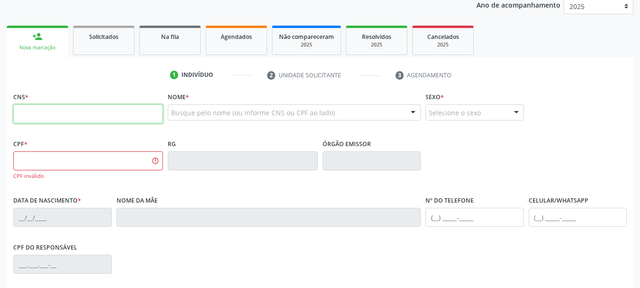
click at [36, 113] on input "text" at bounding box center [88, 113] width 150 height 19
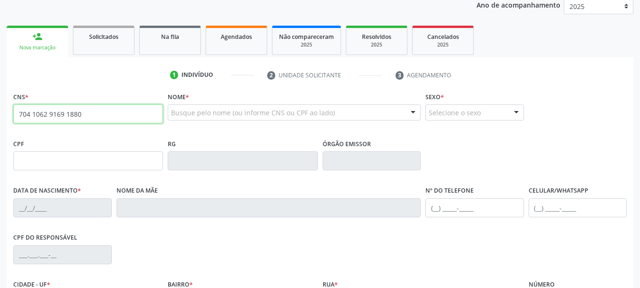
type input "704 1062 9169 1880"
type input "000.276.494-66"
type input "04/07/1972"
type input "Luzia Maria de Lima"
type input "[PHONE_NUMBER]"
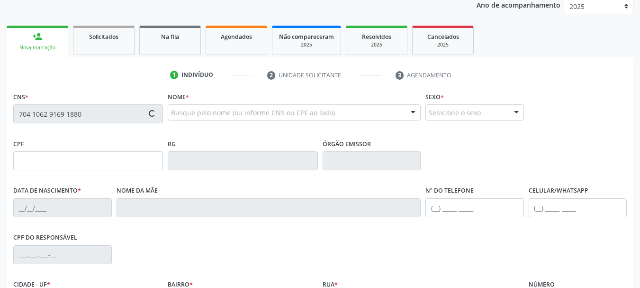
type input "S/N"
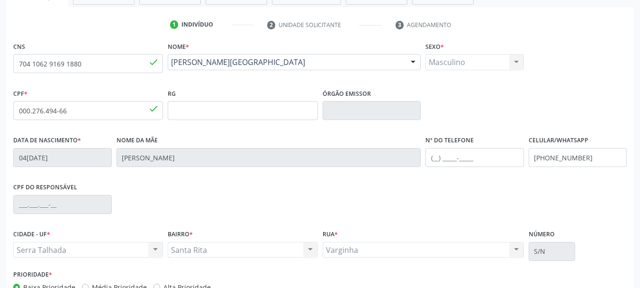
scroll to position [226, 0]
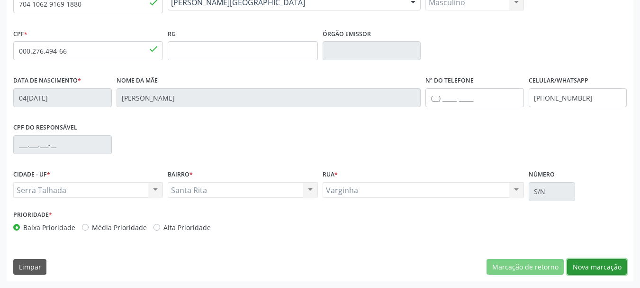
click at [594, 264] on button "Nova marcação" at bounding box center [597, 267] width 60 height 16
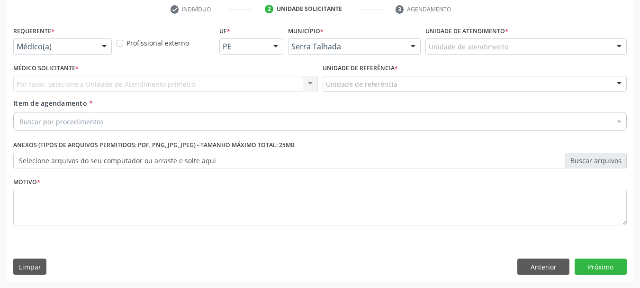
scroll to position [182, 0]
drag, startPoint x: 34, startPoint y: 47, endPoint x: 47, endPoint y: 71, distance: 26.8
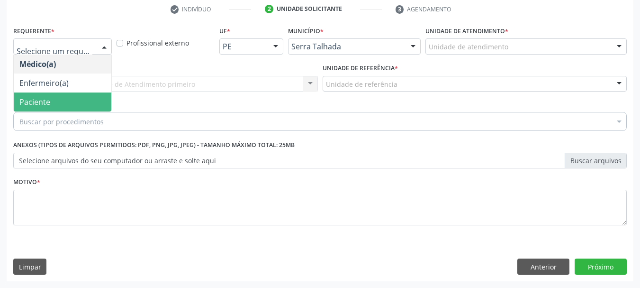
drag, startPoint x: 46, startPoint y: 98, endPoint x: 96, endPoint y: 87, distance: 50.9
click at [45, 98] on span "Paciente" at bounding box center [34, 102] width 31 height 10
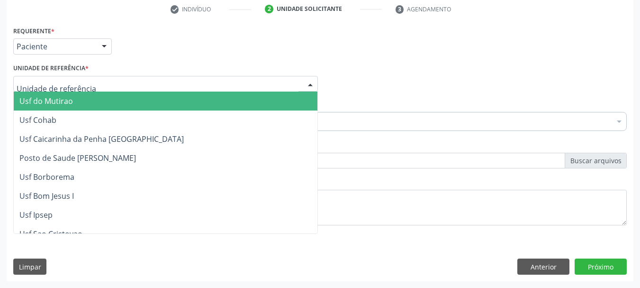
click at [98, 79] on div at bounding box center [165, 84] width 305 height 16
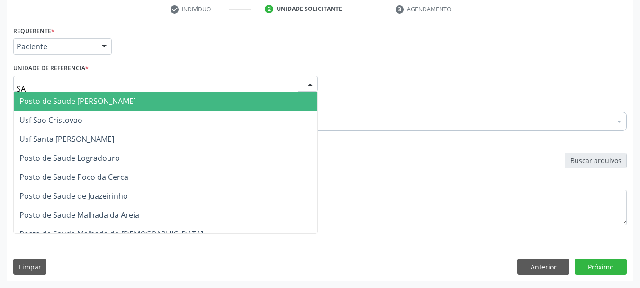
type input "SAN"
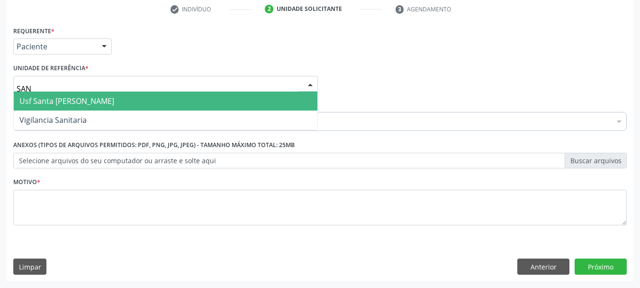
drag, startPoint x: 131, startPoint y: 94, endPoint x: 135, endPoint y: 105, distance: 12.1
click at [132, 100] on span "Usf Santa [PERSON_NAME]" at bounding box center [166, 100] width 304 height 19
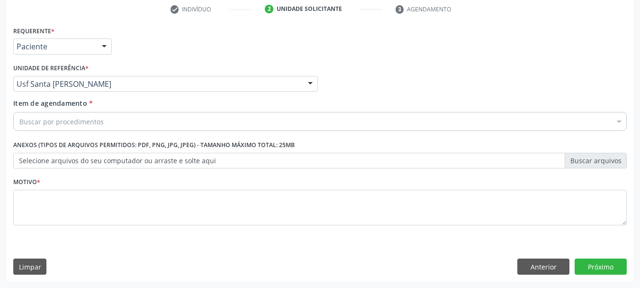
click at [130, 127] on div "Buscar por procedimentos" at bounding box center [320, 121] width 614 height 19
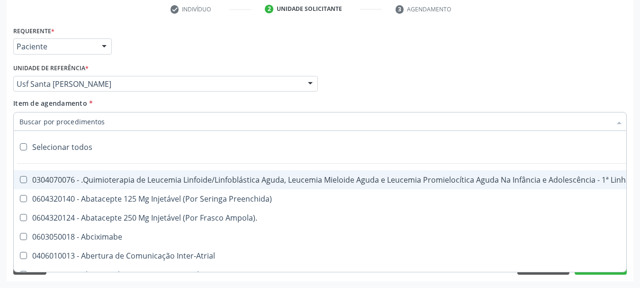
click at [87, 126] on input "Item de agendamento *" at bounding box center [315, 121] width 592 height 19
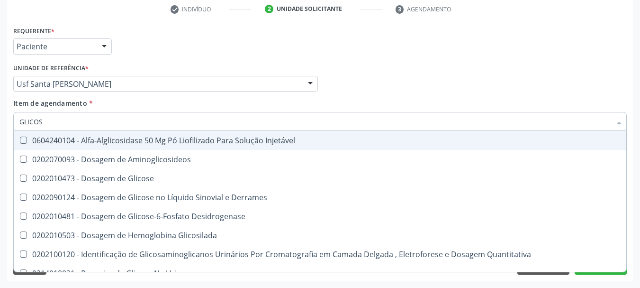
type input "GLICOSE"
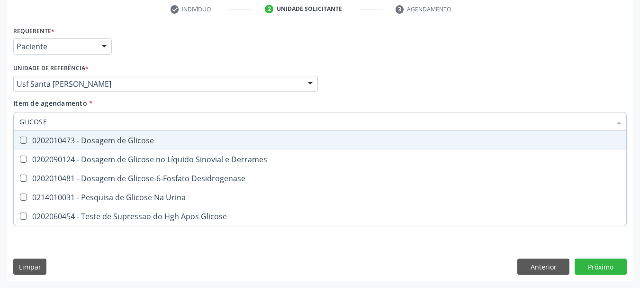
drag, startPoint x: 164, startPoint y: 144, endPoint x: 157, endPoint y: 140, distance: 7.9
click at [160, 142] on div "0202010473 - Dosagem de Glicose" at bounding box center [320, 141] width 602 height 8
checkbox Glicose "true"
drag, startPoint x: 141, startPoint y: 119, endPoint x: 0, endPoint y: 102, distance: 142.3
click at [0, 103] on div "Acompanhamento Acompanhe a situação das marcações correntes e finalizadas Relat…" at bounding box center [320, 79] width 640 height 418
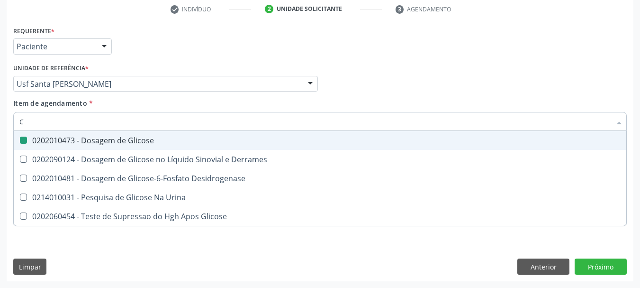
type input "CR"
checkbox Glicose "false"
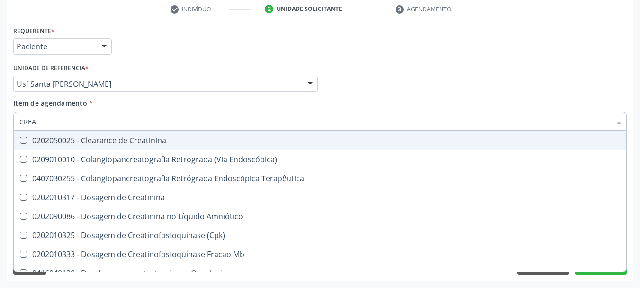
type input "CREAT"
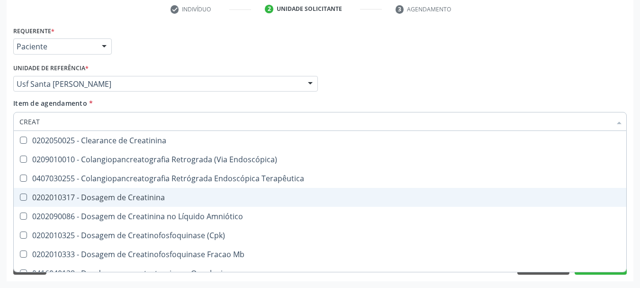
drag, startPoint x: 36, startPoint y: 202, endPoint x: 40, endPoint y: 155, distance: 47.6
click at [36, 199] on div "0202010317 - Dosagem de Creatinina" at bounding box center [320, 197] width 602 height 8
checkbox Creatinina "true"
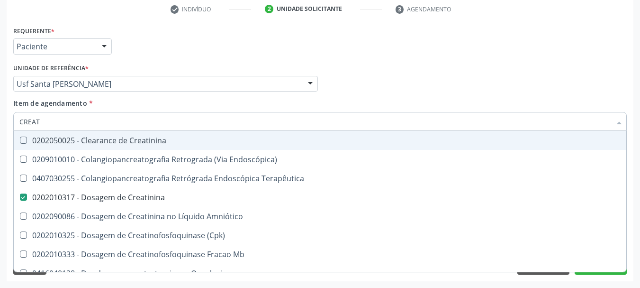
click at [0, 90] on div "Acompanhamento Acompanhe a situação das marcações correntes e finalizadas Relat…" at bounding box center [320, 79] width 640 height 418
type input "UREIA"
checkbox Creatinina "false"
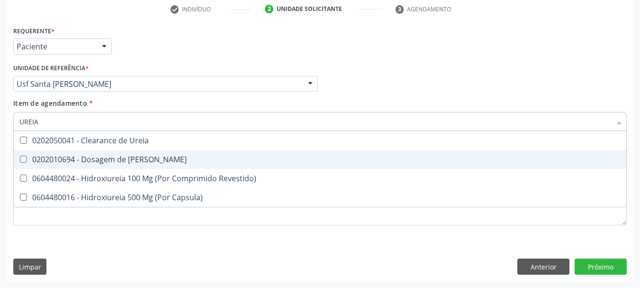
drag, startPoint x: 19, startPoint y: 159, endPoint x: 39, endPoint y: 133, distance: 32.9
click at [25, 154] on span "0202010694 - Dosagem de [PERSON_NAME]" at bounding box center [320, 159] width 613 height 19
checkbox Ureia "true"
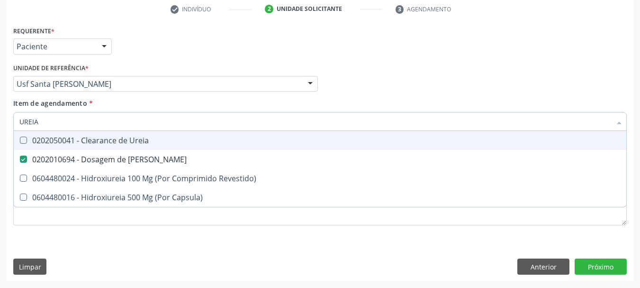
click at [0, 107] on div "Acompanhamento Acompanhe a situação das marcações correntes e finalizadas Relat…" at bounding box center [320, 79] width 640 height 418
type input "CO"
checkbox Ureia "false"
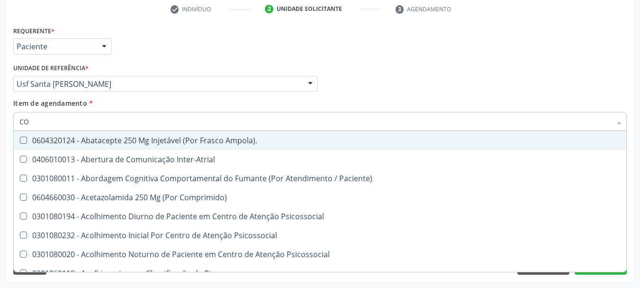
type input "C"
checkbox Glicose "false"
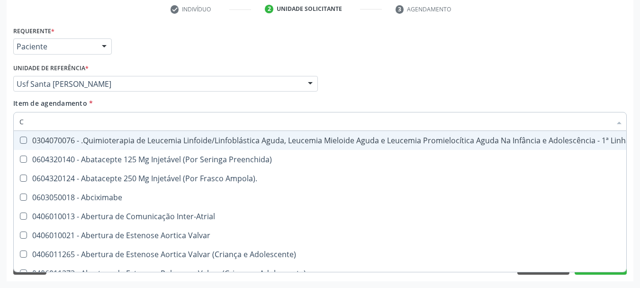
type input "CO"
checkbox Creatinina "true"
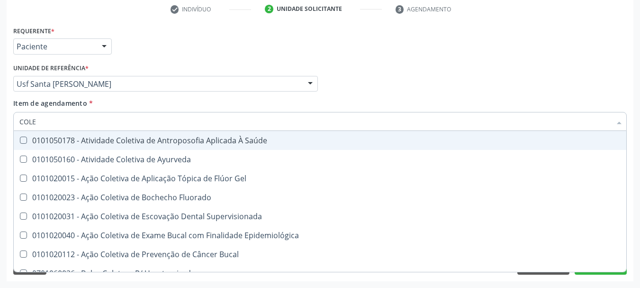
type input "COLES"
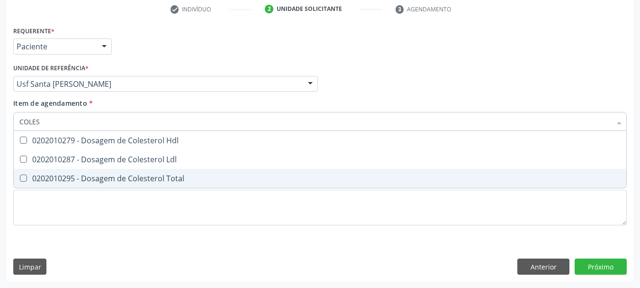
click at [31, 173] on span "0202010295 - Dosagem de Colesterol Total" at bounding box center [320, 178] width 613 height 19
checkbox Total "true"
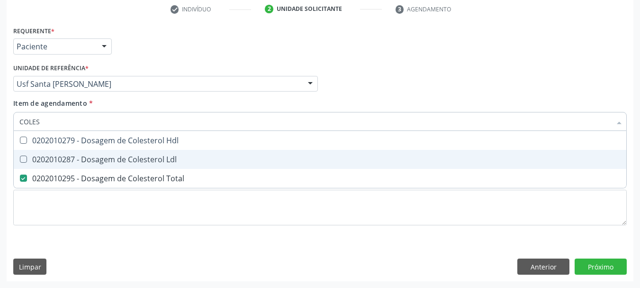
drag, startPoint x: 35, startPoint y: 160, endPoint x: 38, endPoint y: 146, distance: 13.7
click at [35, 158] on div "0202010287 - Dosagem de Colesterol Ldl" at bounding box center [320, 159] width 602 height 8
checkbox Ldl "true"
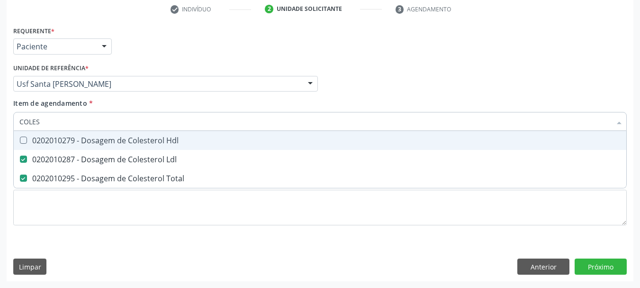
drag, startPoint x: 38, startPoint y: 142, endPoint x: 66, endPoint y: 113, distance: 40.2
click at [41, 138] on div "0202010279 - Dosagem de Colesterol Hdl" at bounding box center [320, 141] width 602 height 8
checkbox Hdl "true"
type input "COLES"
click at [0, 110] on div "Acompanhamento Acompanhe a situação das marcações correntes e finalizadas Relat…" at bounding box center [320, 79] width 640 height 418
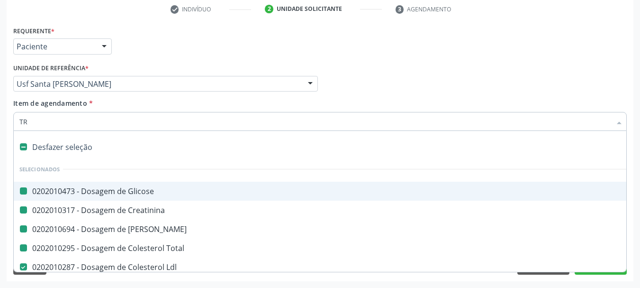
type input "TRI"
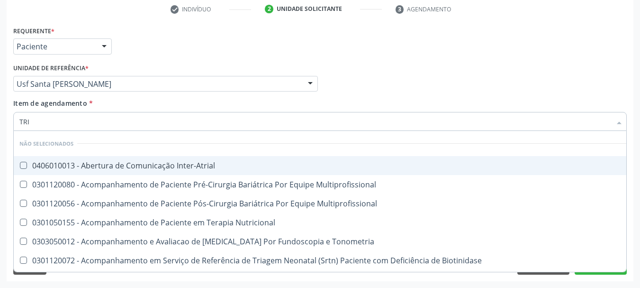
checkbox Inter-Atrial "false"
checkbox Multiprofissional "false"
checkbox Nutricional "false"
checkbox Biotinidase "false"
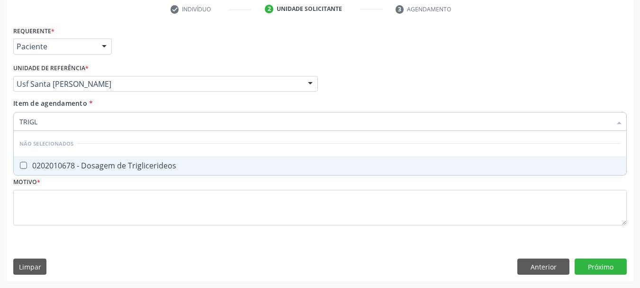
type input "TRIGLI"
drag, startPoint x: 46, startPoint y: 165, endPoint x: 45, endPoint y: 141, distance: 24.2
click at [45, 165] on div "0202010678 - Dosagem de Triglicerideos" at bounding box center [320, 166] width 602 height 8
checkbox Triglicerideos "true"
drag, startPoint x: 42, startPoint y: 117, endPoint x: 0, endPoint y: 119, distance: 41.8
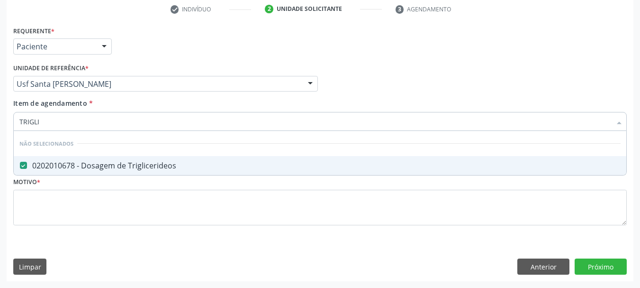
click at [0, 119] on div "Acompanhamento Acompanhe a situação das marcações correntes e finalizadas Relat…" at bounding box center [320, 79] width 640 height 418
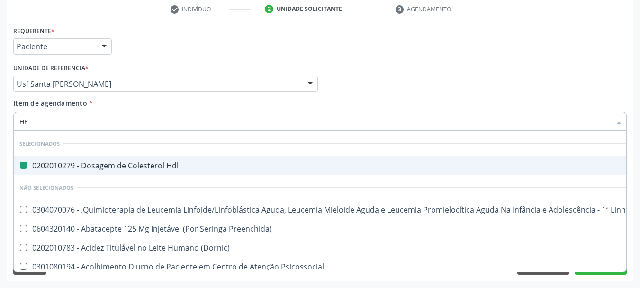
type input "HEM"
checkbox Hdl "false"
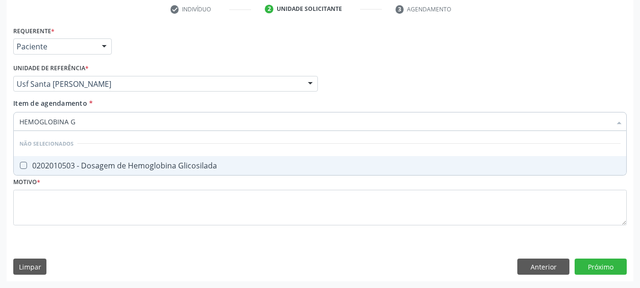
type input "HEMOGLOBINA G"
drag, startPoint x: 32, startPoint y: 163, endPoint x: 47, endPoint y: 143, distance: 25.1
click at [31, 163] on div "0202010503 - Dosagem de Hemoglobina Glicosilada" at bounding box center [320, 166] width 602 height 8
checkbox Glicosilada "true"
click at [0, 111] on div "Acompanhamento Acompanhe a situação das marcações correntes e finalizadas Relat…" at bounding box center [320, 79] width 640 height 418
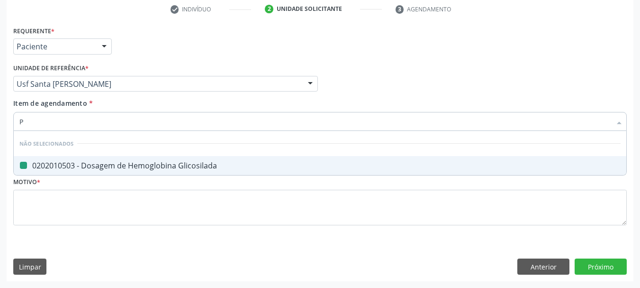
type input "PS"
checkbox Glicosilada "false"
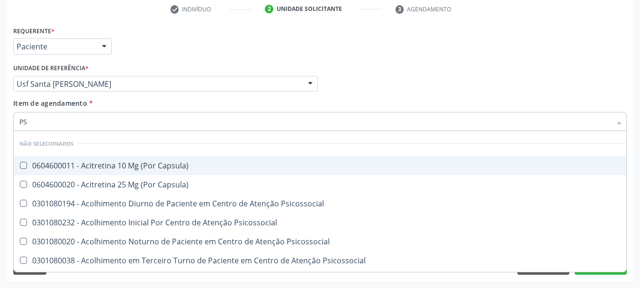
type input "PSA"
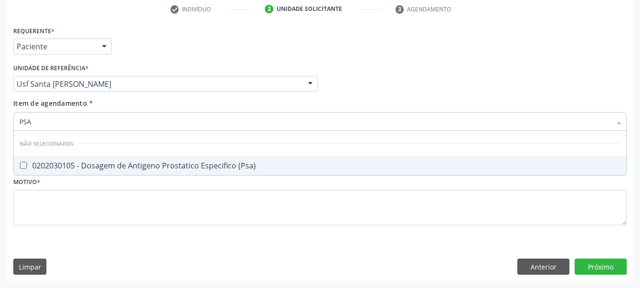
click at [44, 163] on div "0202030105 - Dosagem de Antigeno Prostatico Especifico (Psa)" at bounding box center [320, 166] width 602 height 8
checkbox \(Psa\) "true"
click at [0, 141] on div "Acompanhamento Acompanhe a situação das marcações correntes e finalizadas Relat…" at bounding box center [320, 79] width 640 height 418
type input "HE"
checkbox \(Psa\) "false"
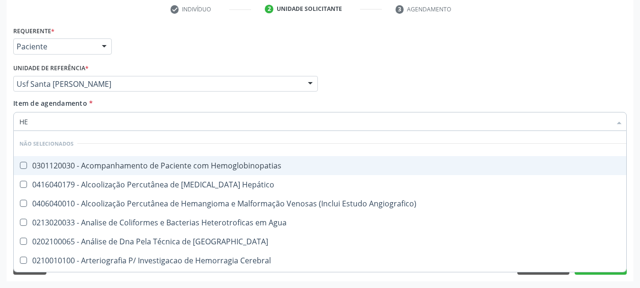
type input "HEM"
checkbox \(Qualitativo\) "true"
checkbox Glicosilada "false"
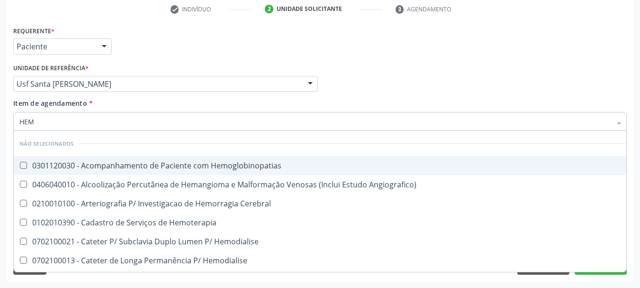
type input "HEMO"
checkbox Hemacias "true"
checkbox Glicosilada "false"
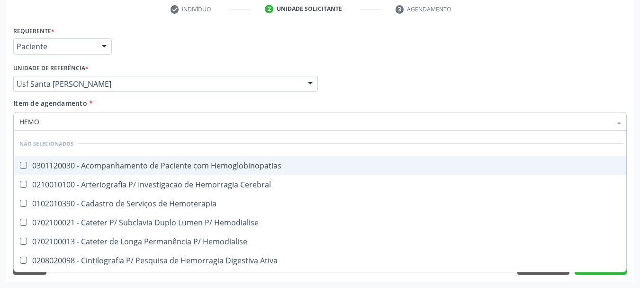
type input "HEMOG"
checkbox Tardio\) "true"
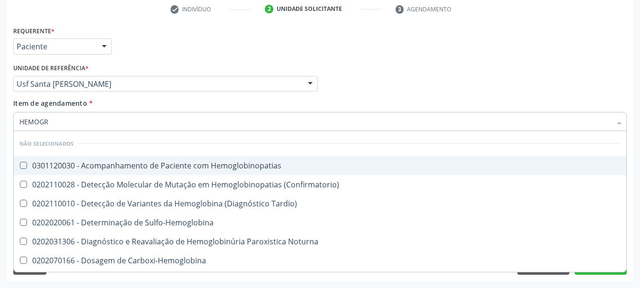
type input "HEMOGRA"
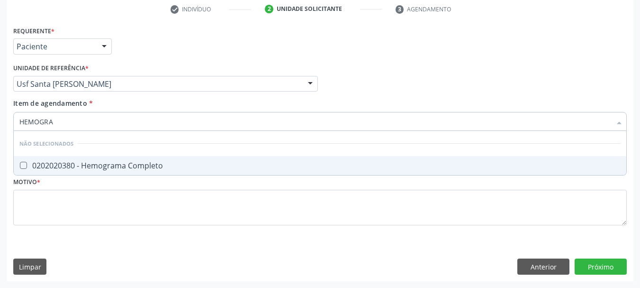
click at [128, 168] on div "0202020380 - Hemograma Completo" at bounding box center [320, 166] width 602 height 8
checkbox Completo "true"
drag, startPoint x: 124, startPoint y: 128, endPoint x: 0, endPoint y: 128, distance: 124.2
click at [0, 128] on div "Acompanhamento Acompanhe a situação das marcações correntes e finalizadas Relat…" at bounding box center [320, 79] width 640 height 418
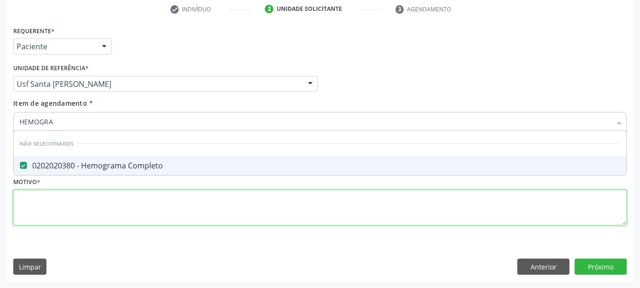
click at [48, 222] on div "Requerente * Paciente Médico(a) Enfermeiro(a) Paciente Nenhum resultado encontr…" at bounding box center [320, 131] width 614 height 215
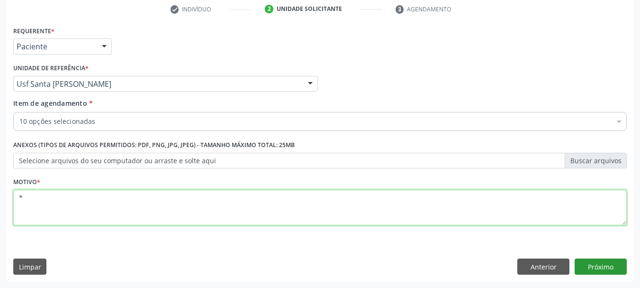
type textarea "*"
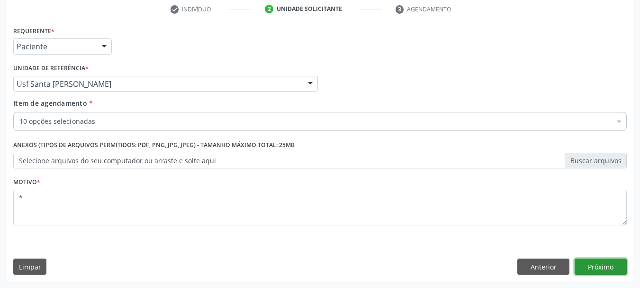
click at [609, 267] on button "Próximo" at bounding box center [601, 266] width 52 height 16
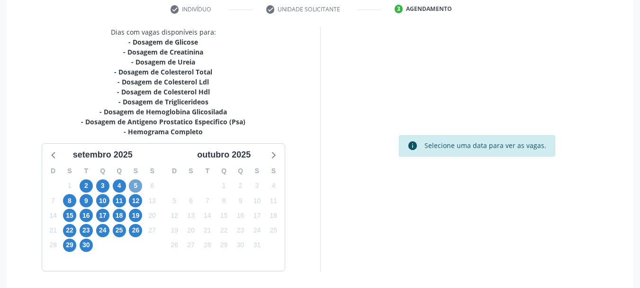
click at [135, 185] on span "5" at bounding box center [135, 185] width 13 height 13
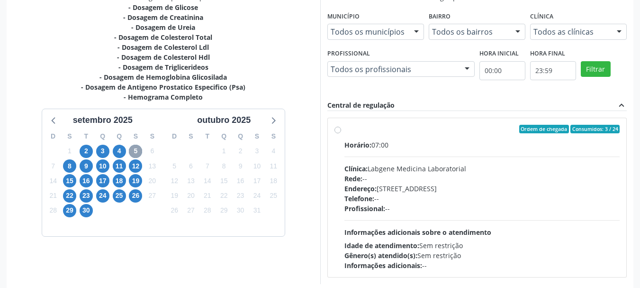
scroll to position [262, 0]
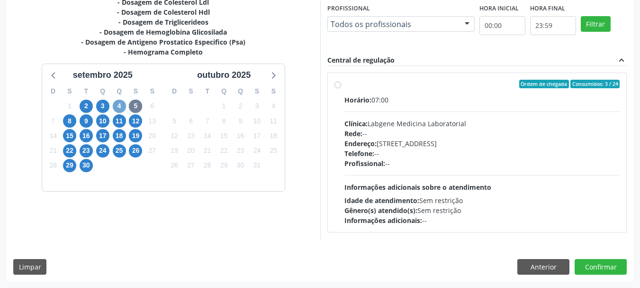
click at [125, 107] on span "4" at bounding box center [119, 106] width 13 height 13
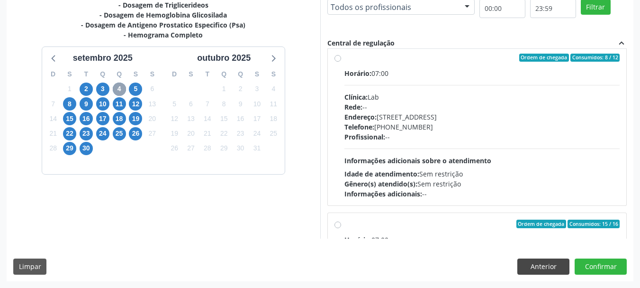
scroll to position [173, 0]
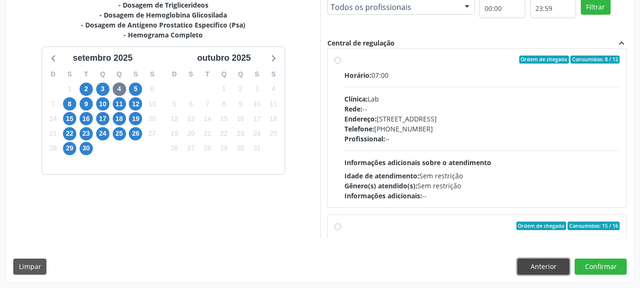
click at [541, 271] on button "Anterior" at bounding box center [544, 266] width 52 height 16
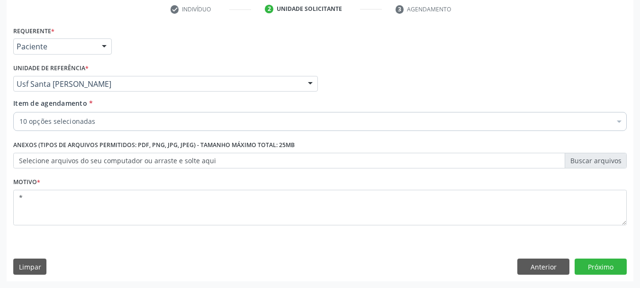
scroll to position [182, 0]
click at [609, 261] on button "Próximo" at bounding box center [601, 266] width 52 height 16
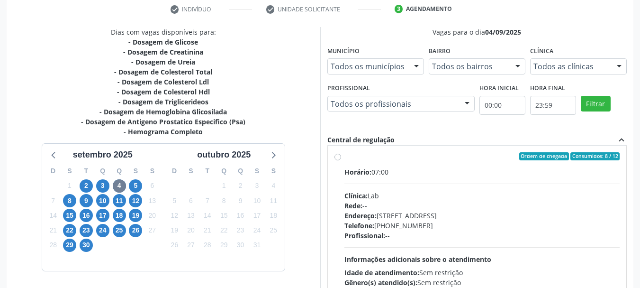
scroll to position [237, 0]
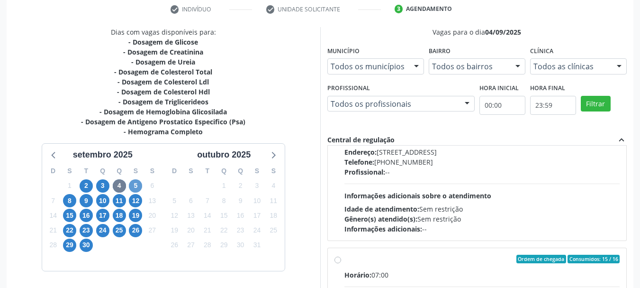
drag, startPoint x: 143, startPoint y: 186, endPoint x: 136, endPoint y: 186, distance: 6.7
click at [141, 186] on div "5" at bounding box center [136, 185] width 17 height 15
click at [134, 186] on span "5" at bounding box center [135, 185] width 13 height 13
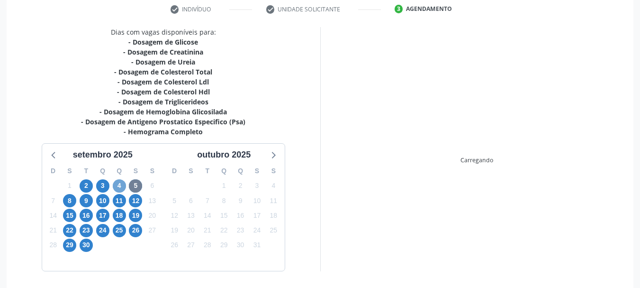
click at [120, 184] on span "4" at bounding box center [119, 185] width 13 height 13
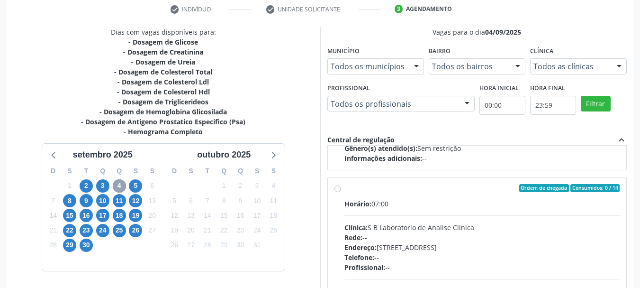
scroll to position [482, 0]
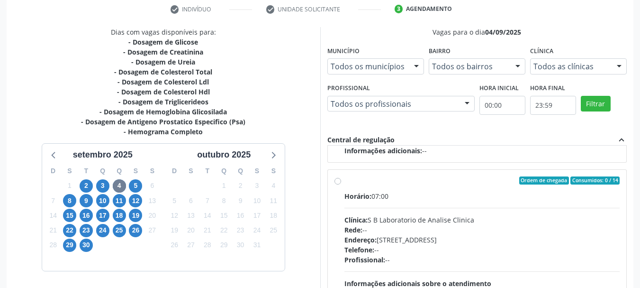
drag, startPoint x: 435, startPoint y: 182, endPoint x: 454, endPoint y: 175, distance: 20.1
click at [435, 181] on div "Ordem de chegada Consumidos: 0 / 14" at bounding box center [483, 180] width 276 height 9
click at [341, 181] on input "Ordem de chegada Consumidos: 0 / 14 Horário: 07:00 Clínica: S B Laboratorio de …" at bounding box center [338, 180] width 7 height 9
radio input "true"
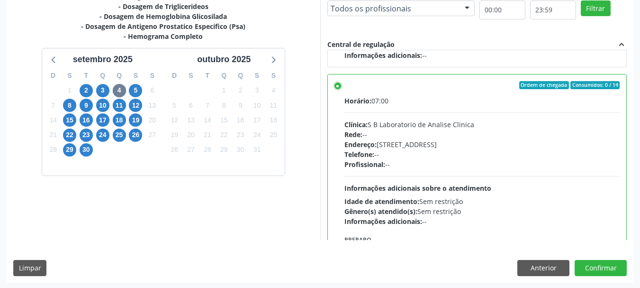
scroll to position [279, 0]
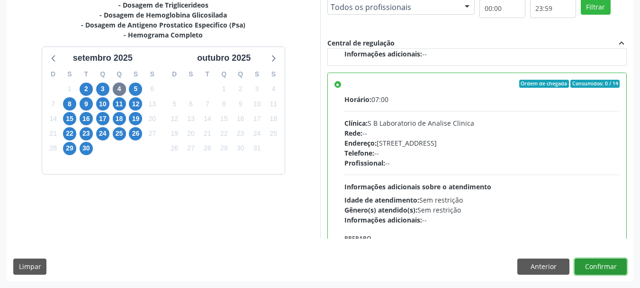
click at [603, 267] on button "Confirmar" at bounding box center [601, 266] width 52 height 16
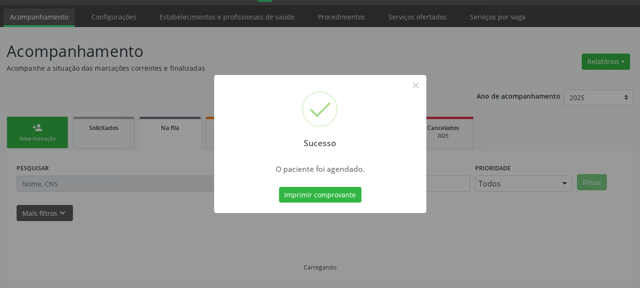
scroll to position [25, 0]
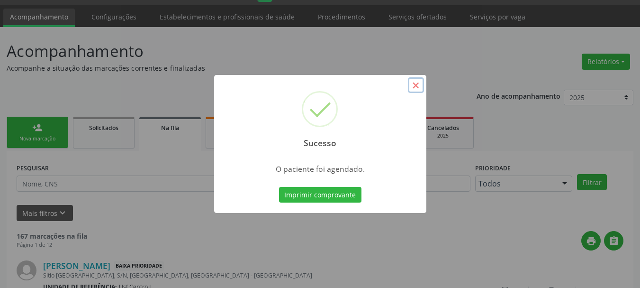
click at [419, 86] on button "×" at bounding box center [416, 85] width 16 height 16
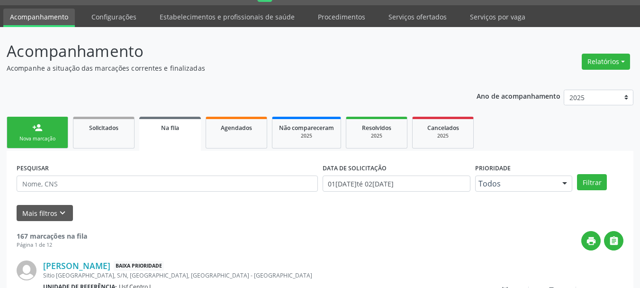
click at [21, 127] on link "person_add Nova marcação" at bounding box center [38, 133] width 62 height 32
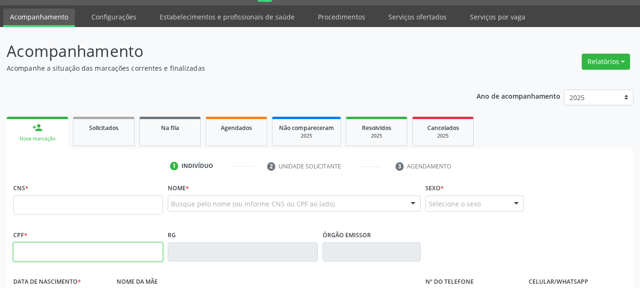
click at [46, 246] on input "text" at bounding box center [88, 251] width 150 height 19
type input "057.817.184-86"
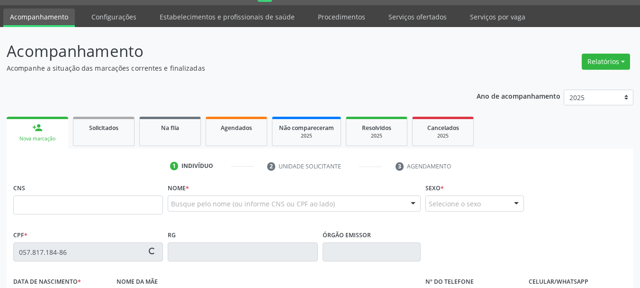
type input "898 0037 1194 4223"
type input "14/09/1965"
type input "Maria Rosa da Conceicao"
type input "[PHONE_NUMBER]"
type input "275"
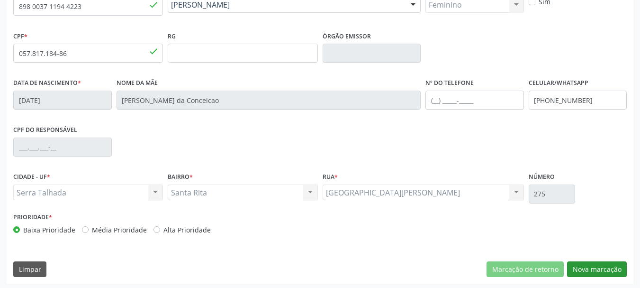
scroll to position [226, 0]
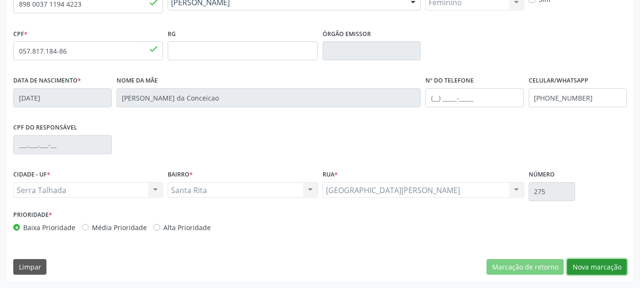
click at [609, 267] on button "Nova marcação" at bounding box center [597, 267] width 60 height 16
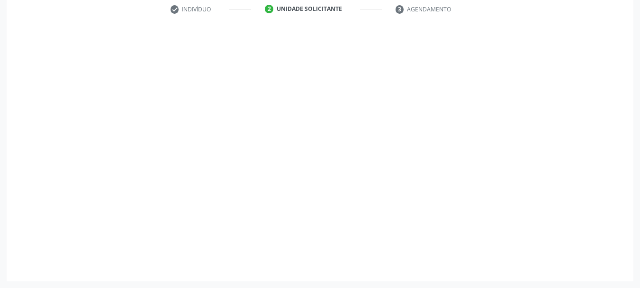
scroll to position [182, 0]
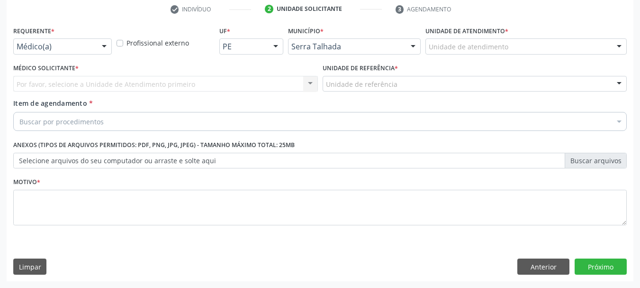
click at [34, 41] on div "Médico(a)" at bounding box center [62, 46] width 99 height 16
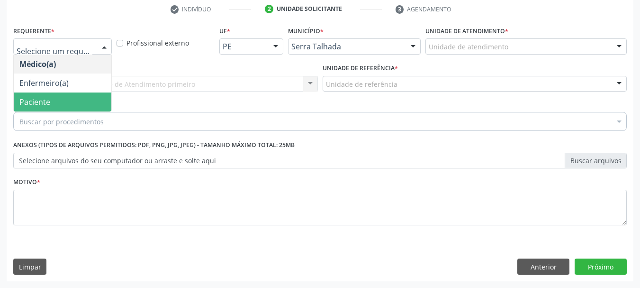
drag, startPoint x: 32, startPoint y: 101, endPoint x: 38, endPoint y: 95, distance: 8.7
click at [31, 101] on span "Paciente" at bounding box center [34, 102] width 31 height 10
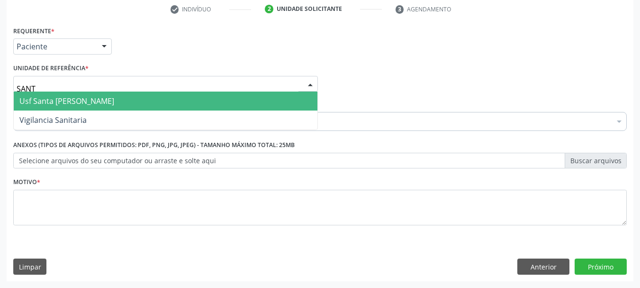
type input "SANTA"
click at [50, 107] on span "Usf Santa [PERSON_NAME]" at bounding box center [166, 100] width 304 height 19
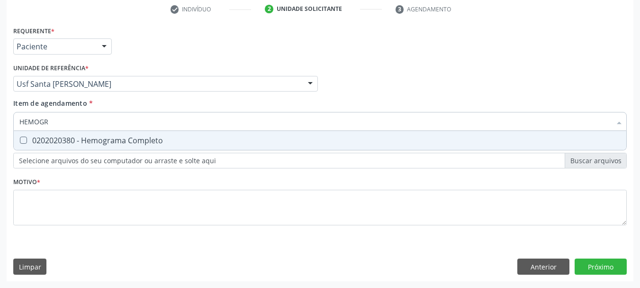
type input "HEMOGRA"
drag, startPoint x: 23, startPoint y: 142, endPoint x: 52, endPoint y: 130, distance: 31.4
click at [27, 142] on Completo at bounding box center [23, 140] width 7 height 7
click at [20, 142] on Completo "checkbox" at bounding box center [17, 140] width 6 height 6
checkbox Completo "true"
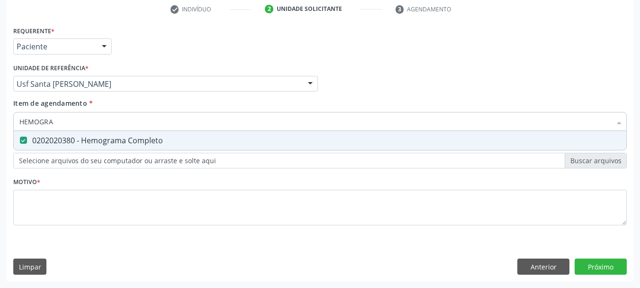
click at [0, 94] on div "Acompanhamento Acompanhe a situação das marcações correntes e finalizadas Relat…" at bounding box center [320, 79] width 640 height 418
type input "TR"
checkbox Completo "false"
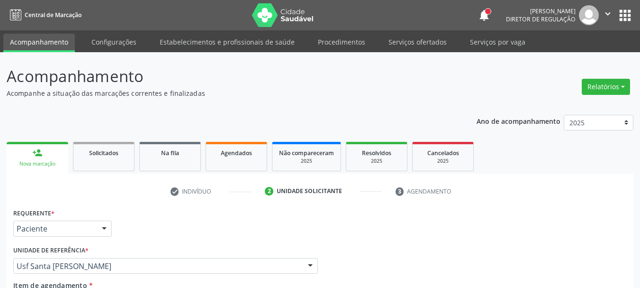
scroll to position [182, 0]
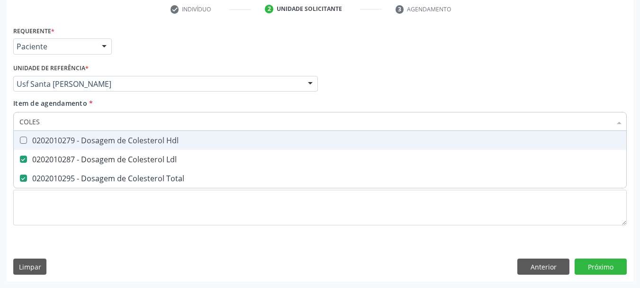
click at [38, 142] on div "0202010279 - Dosagem de Colesterol Hdl" at bounding box center [320, 141] width 602 height 8
checkbox Hdl "true"
drag, startPoint x: 46, startPoint y: 119, endPoint x: 0, endPoint y: 95, distance: 52.4
click at [0, 96] on div "Acompanhamento Acompanhe a situação das marcações correntes e finalizadas Relat…" at bounding box center [320, 79] width 640 height 418
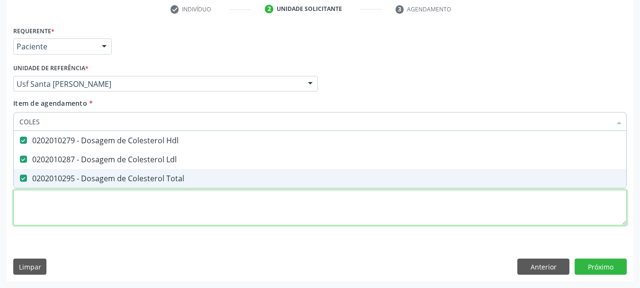
click at [93, 203] on div "Requerente * Paciente Médico(a) Enfermeiro(a) Paciente Nenhum resultado encontr…" at bounding box center [320, 131] width 614 height 215
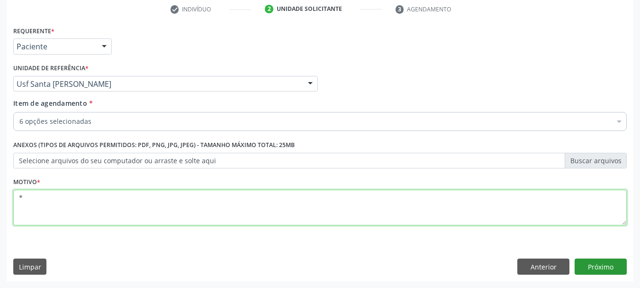
type textarea "*"
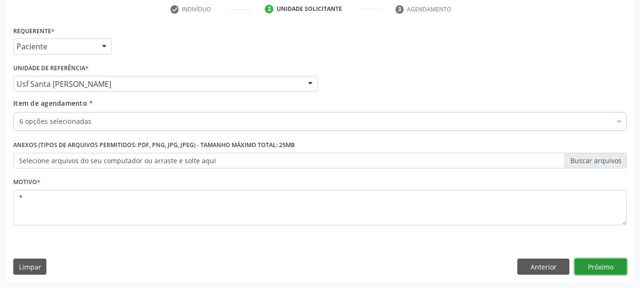
click at [613, 263] on button "Próximo" at bounding box center [601, 266] width 52 height 16
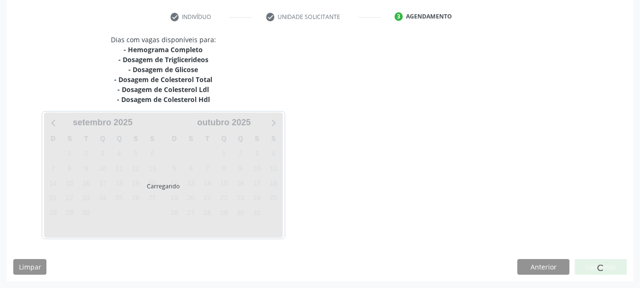
scroll to position [174, 0]
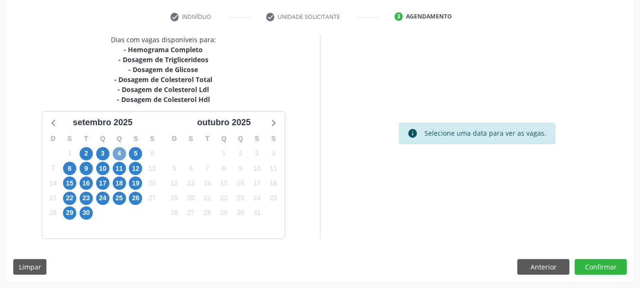
drag, startPoint x: 118, startPoint y: 156, endPoint x: 220, endPoint y: 152, distance: 102.5
click at [119, 156] on span "4" at bounding box center [119, 153] width 13 height 13
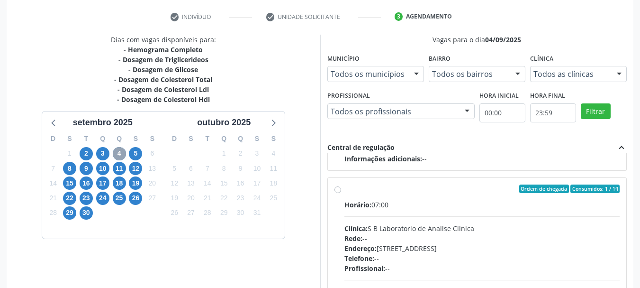
scroll to position [648, 0]
drag, startPoint x: 438, startPoint y: 191, endPoint x: 436, endPoint y: 150, distance: 41.3
click at [435, 182] on div "Ordem de chegada Consumidos: 1 / 14 Horário: 07:00 Clínica: S B Laboratorio de …" at bounding box center [477, 256] width 299 height 159
radio input "true"
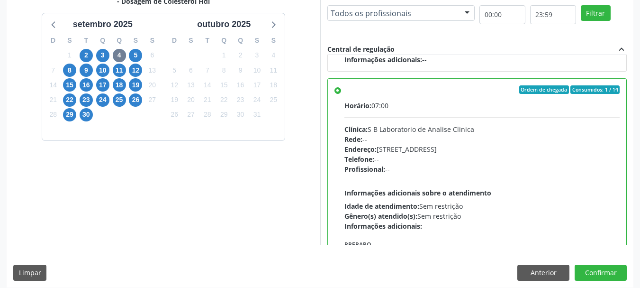
scroll to position [279, 0]
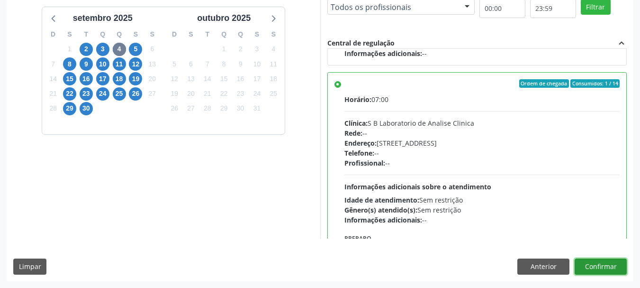
click at [618, 264] on button "Confirmar" at bounding box center [601, 266] width 52 height 16
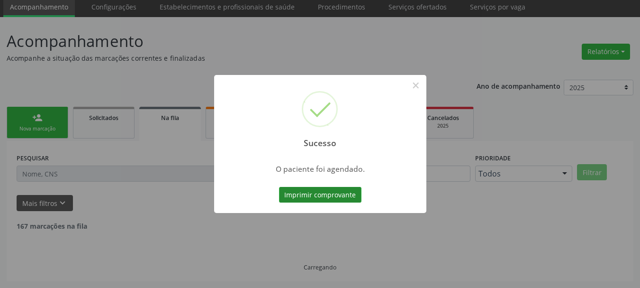
scroll to position [25, 0]
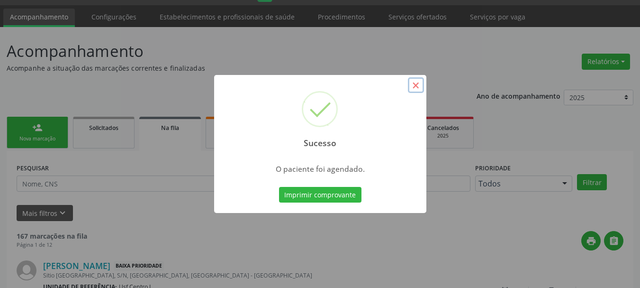
drag, startPoint x: 416, startPoint y: 87, endPoint x: 281, endPoint y: 163, distance: 154.7
click at [414, 87] on button "×" at bounding box center [416, 85] width 16 height 16
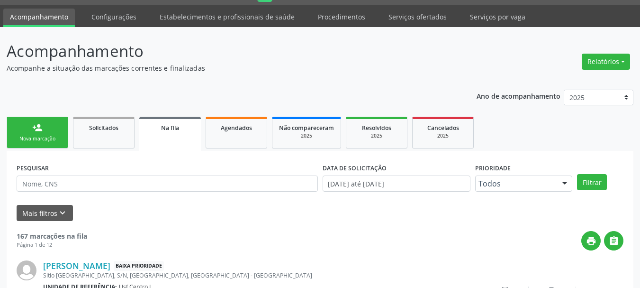
click at [27, 135] on div "Nova marcação" at bounding box center [37, 138] width 47 height 7
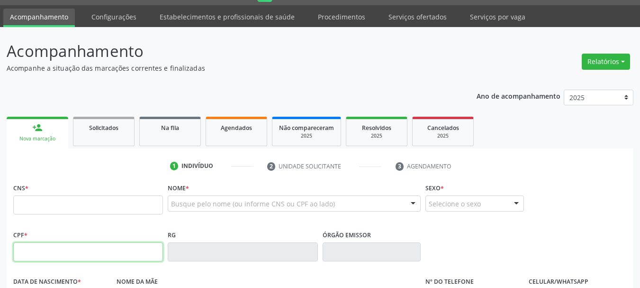
click at [49, 249] on input "text" at bounding box center [88, 251] width 150 height 19
type input "030.220.204-81"
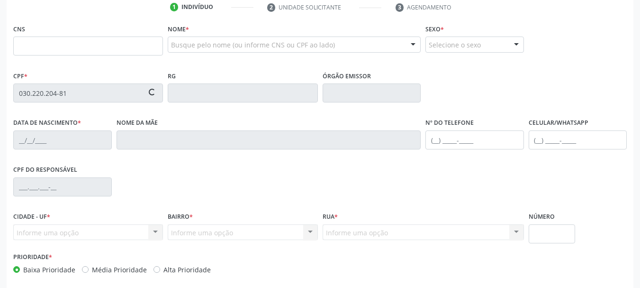
type input "701 8002 4055 5576"
type input "1[DATE]"
type input "[PERSON_NAME]"
type input "[PHONE_NUMBER]"
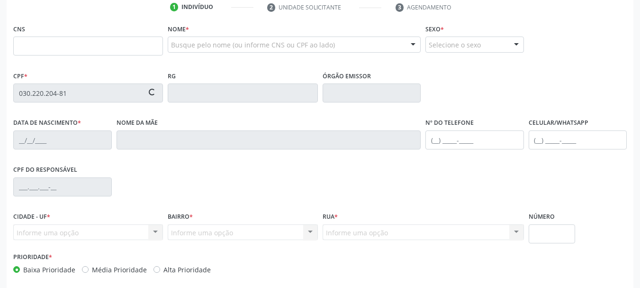
type input "S/N"
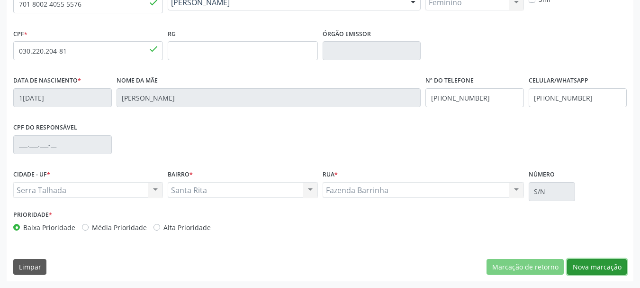
drag, startPoint x: 602, startPoint y: 268, endPoint x: 434, endPoint y: 229, distance: 171.8
click at [597, 265] on button "Nova marcação" at bounding box center [597, 267] width 60 height 16
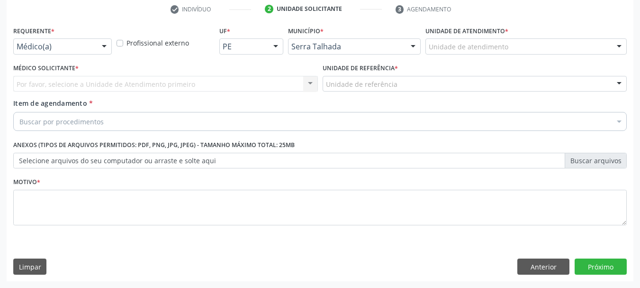
scroll to position [182, 0]
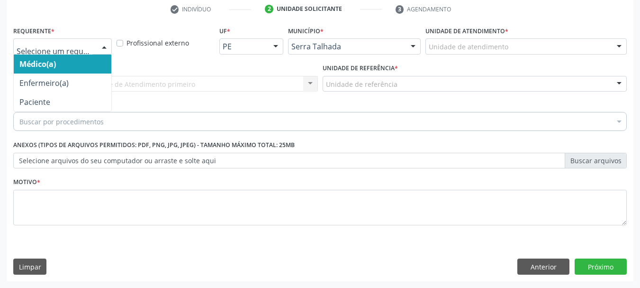
drag, startPoint x: 39, startPoint y: 46, endPoint x: 59, endPoint y: 87, distance: 45.4
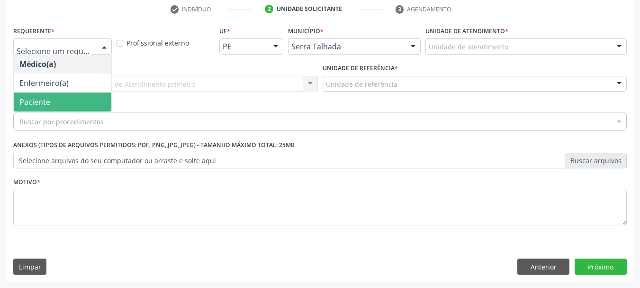
click at [56, 104] on span "Paciente" at bounding box center [63, 101] width 98 height 19
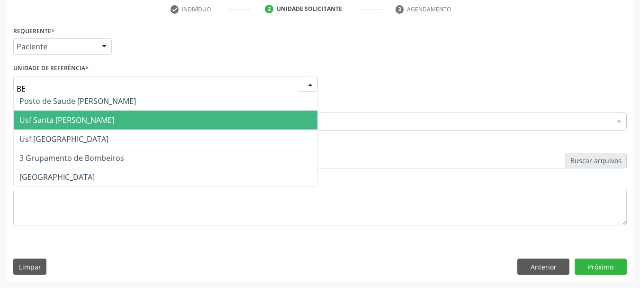
type input "BER"
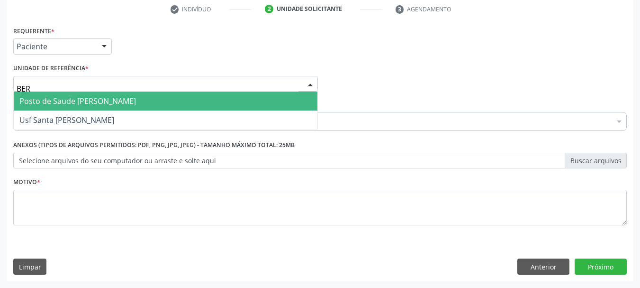
click at [74, 101] on span "Posto de Saude [PERSON_NAME]" at bounding box center [77, 101] width 117 height 10
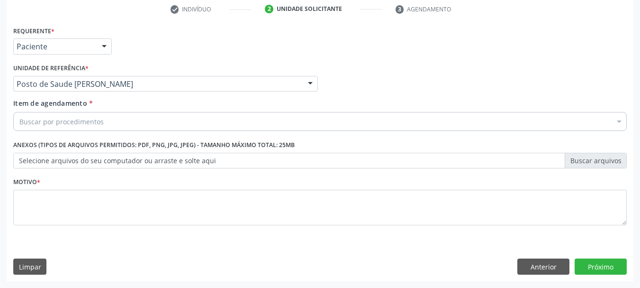
drag, startPoint x: 52, startPoint y: 120, endPoint x: 50, endPoint y: 114, distance: 6.4
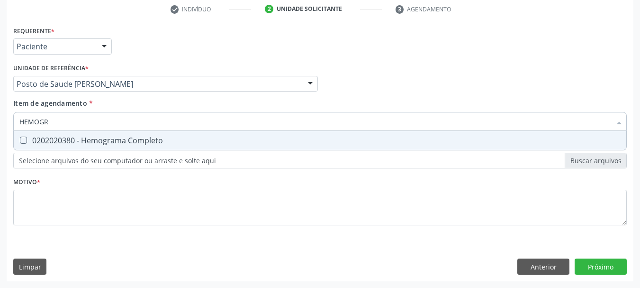
type input "HEMOGRA"
drag, startPoint x: 98, startPoint y: 145, endPoint x: 97, endPoint y: 131, distance: 14.3
click at [98, 143] on div "0202020380 - Hemograma Completo" at bounding box center [320, 141] width 602 height 8
checkbox Completo "true"
drag, startPoint x: 13, startPoint y: 110, endPoint x: 0, endPoint y: 82, distance: 31.4
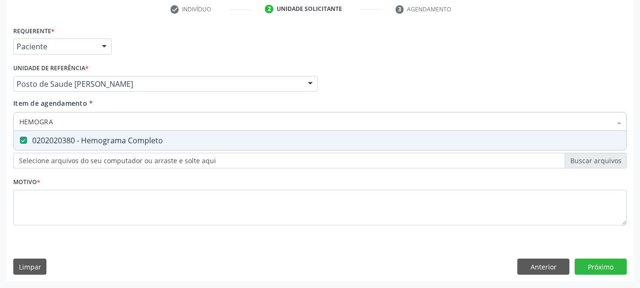
click at [0, 83] on div "Acompanhamento Acompanhe a situação das marcações correntes e finalizadas Relat…" at bounding box center [320, 79] width 640 height 418
type input "CO"
checkbox Completo "false"
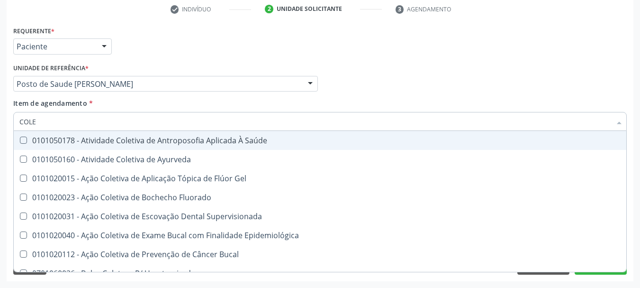
type input "COLES"
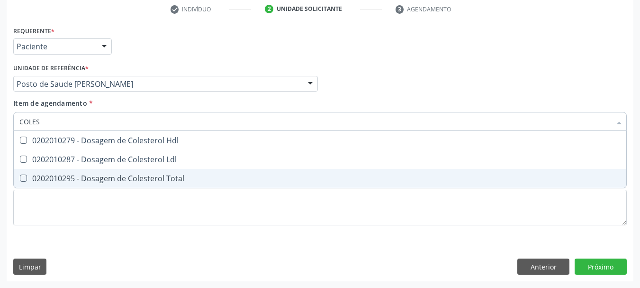
click at [49, 176] on div "0202010295 - Dosagem de Colesterol Total" at bounding box center [320, 178] width 602 height 8
checkbox Total "true"
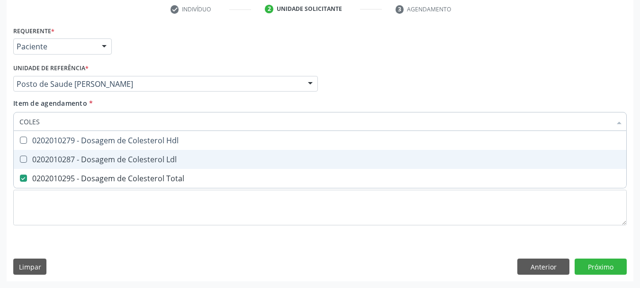
drag, startPoint x: 46, startPoint y: 164, endPoint x: 46, endPoint y: 148, distance: 15.6
click at [46, 160] on div "0202010287 - Dosagem de Colesterol Ldl" at bounding box center [320, 159] width 602 height 8
checkbox Ldl "true"
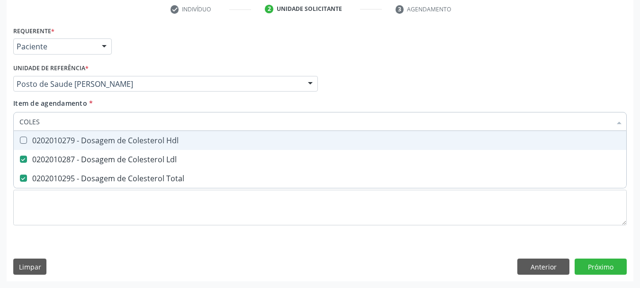
drag, startPoint x: 46, startPoint y: 144, endPoint x: 46, endPoint y: 127, distance: 16.6
click at [46, 141] on div "0202010279 - Dosagem de Colesterol Hdl" at bounding box center [320, 141] width 602 height 8
checkbox Hdl "true"
drag, startPoint x: 34, startPoint y: 110, endPoint x: 0, endPoint y: 53, distance: 66.3
click at [0, 55] on div "Acompanhamento Acompanhe a situação das marcações correntes e finalizadas Relat…" at bounding box center [320, 79] width 640 height 418
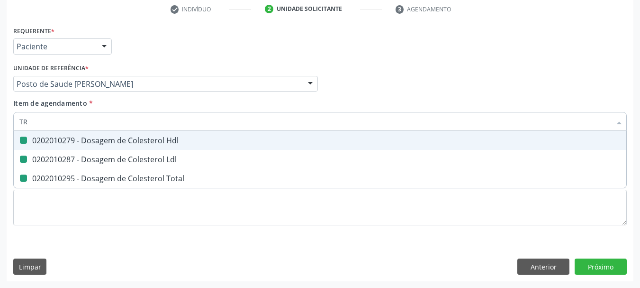
type input "TRI"
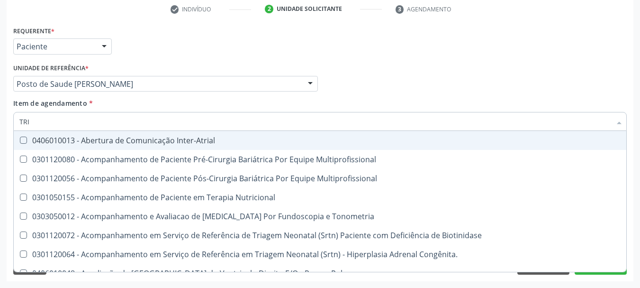
checkbox Inter-Atrial "false"
checkbox Multiprofissional "false"
type input "TRIG"
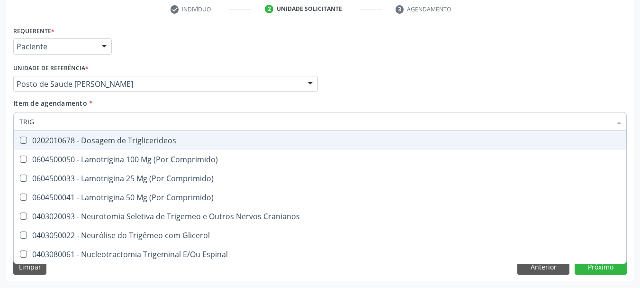
drag, startPoint x: 57, startPoint y: 139, endPoint x: 60, endPoint y: 130, distance: 9.8
click at [58, 137] on div "0202010678 - Dosagem de Triglicerideos" at bounding box center [320, 141] width 602 height 8
checkbox Triglicerideos "true"
drag, startPoint x: 0, startPoint y: 98, endPoint x: 0, endPoint y: 75, distance: 23.2
click at [0, 75] on div "Acompanhamento Acompanhe a situação das marcações correntes e finalizadas Relat…" at bounding box center [320, 79] width 640 height 418
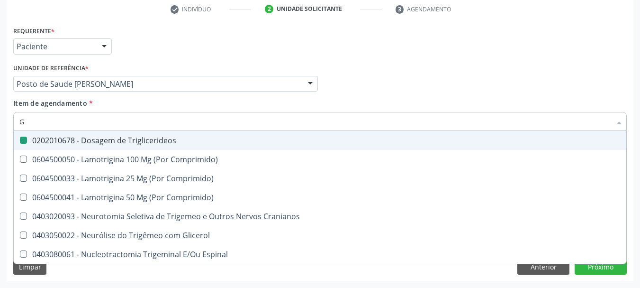
type input "GL"
checkbox Triglicerideos "false"
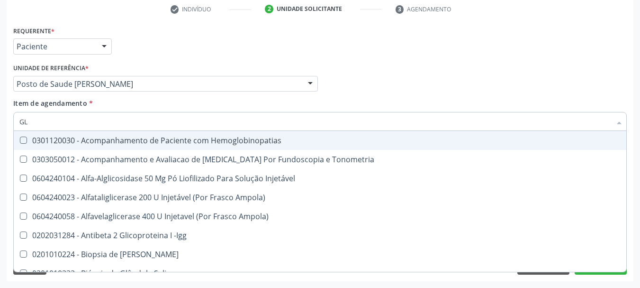
type input "GLI"
checkbox Glomerular "true"
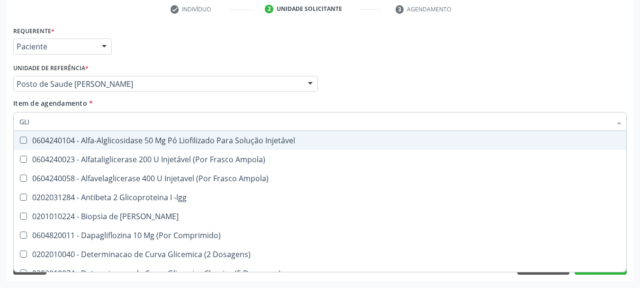
type input "GLIC"
checkbox Derrames "true"
checkbox Triglicerideos "false"
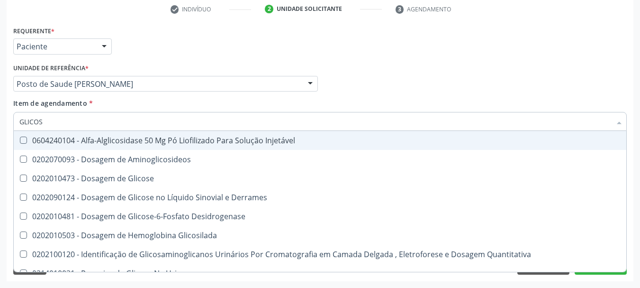
type input "GLICOSE"
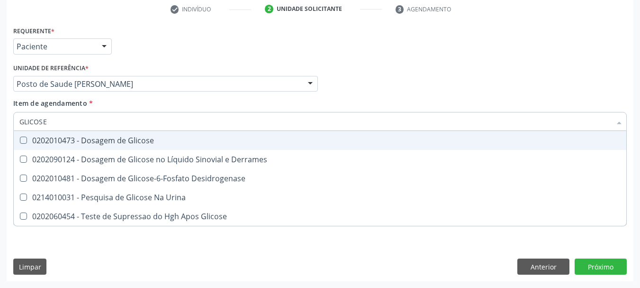
drag, startPoint x: 88, startPoint y: 141, endPoint x: 80, endPoint y: 125, distance: 18.2
click at [84, 138] on div "0202010473 - Dosagem de Glicose" at bounding box center [320, 141] width 602 height 8
checkbox Glicose "true"
drag, startPoint x: 58, startPoint y: 115, endPoint x: 0, endPoint y: 71, distance: 73.4
click at [0, 77] on div "Acompanhamento Acompanhe a situação das marcações correntes e finalizadas Relat…" at bounding box center [320, 79] width 640 height 418
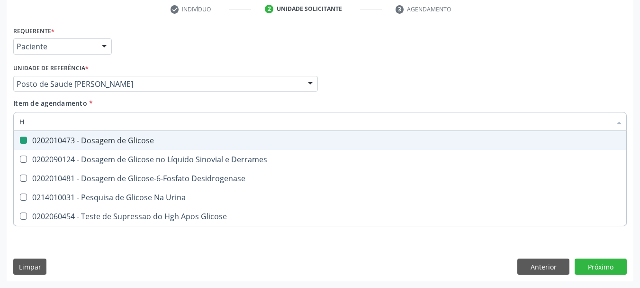
type input "HE"
checkbox Glicose "false"
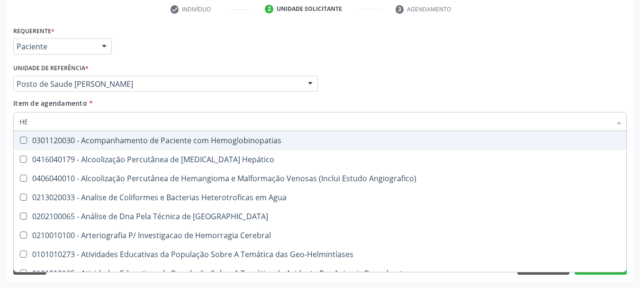
type input "HEM"
checkbox II "true"
checkbox Completo "false"
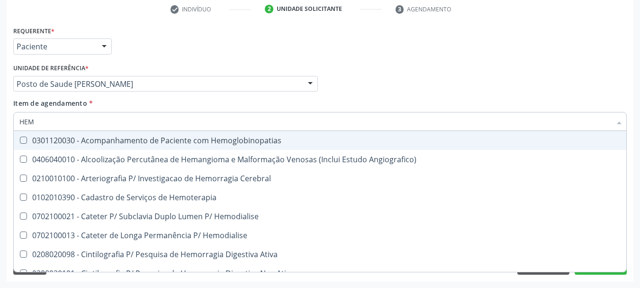
type input "HEMO"
checkbox Retro-Retal "true"
checkbox Completo "false"
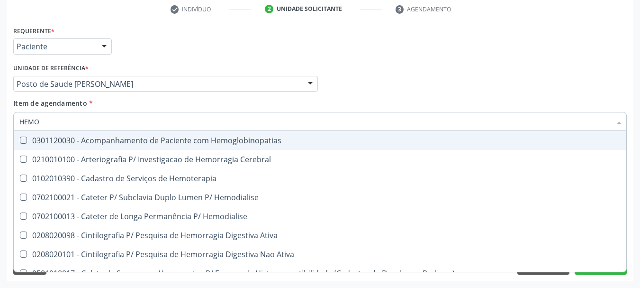
type input "HEMOG"
checkbox Carboxi-Hemoglobina "true"
type input "HEMOGL"
checkbox Carboxi-Hemoglobina "false"
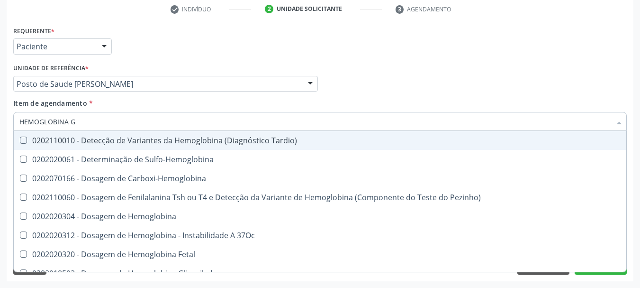
type input "HEMOGLOBINA G"
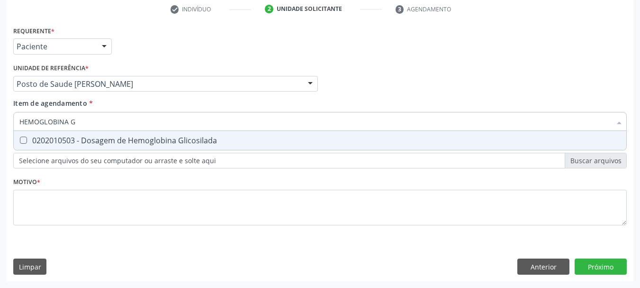
drag, startPoint x: 25, startPoint y: 138, endPoint x: 35, endPoint y: 166, distance: 29.4
click at [27, 141] on Glicosilada at bounding box center [23, 140] width 7 height 7
click at [20, 141] on Glicosilada "checkbox" at bounding box center [17, 140] width 6 height 6
checkbox Glicosilada "true"
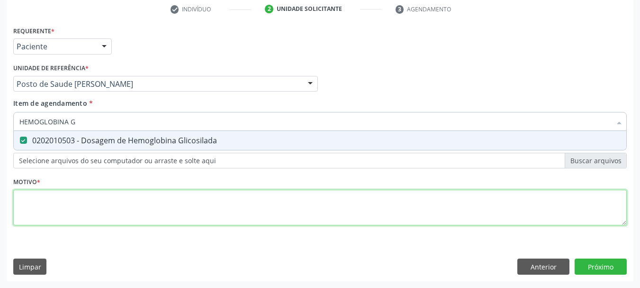
click at [51, 220] on div "Requerente * Paciente Médico(a) Enfermeiro(a) Paciente Nenhum resultado encontr…" at bounding box center [320, 131] width 614 height 215
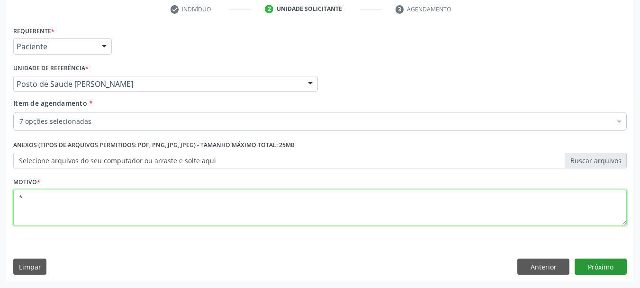
type textarea "*"
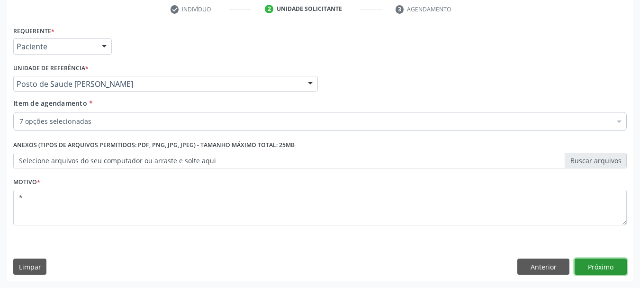
click at [618, 265] on button "Próximo" at bounding box center [601, 266] width 52 height 16
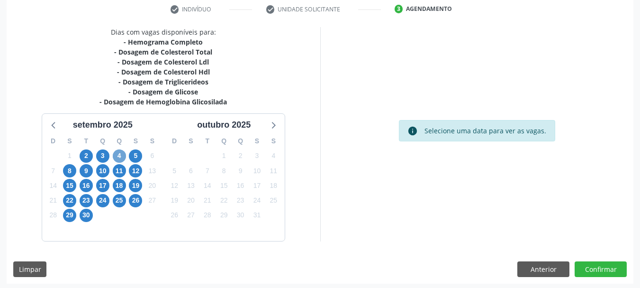
click at [119, 157] on span "4" at bounding box center [119, 155] width 13 height 13
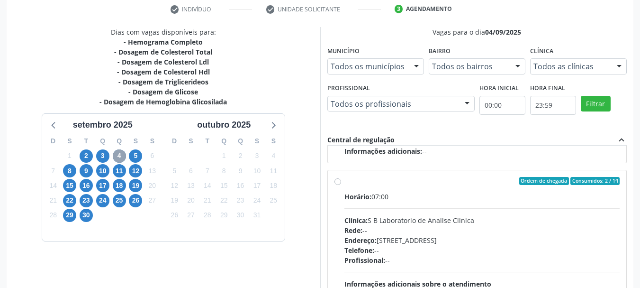
scroll to position [482, 0]
click at [391, 188] on label "Ordem de chegada Consumidos: 2 / 14 Horário: 07:00 Clínica: S B Laboratorio de …" at bounding box center [483, 249] width 276 height 146
click at [341, 185] on input "Ordem de chegada Consumidos: 2 / 14 Horário: 07:00 Clínica: S B Laboratorio de …" at bounding box center [338, 180] width 7 height 9
radio input "true"
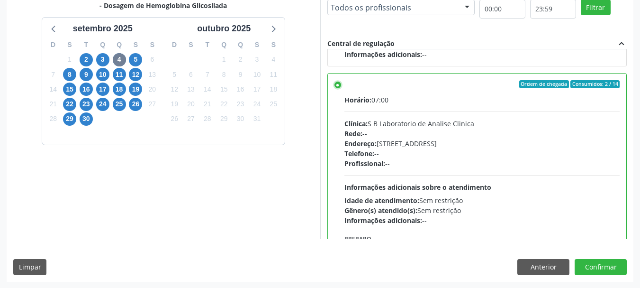
scroll to position [279, 0]
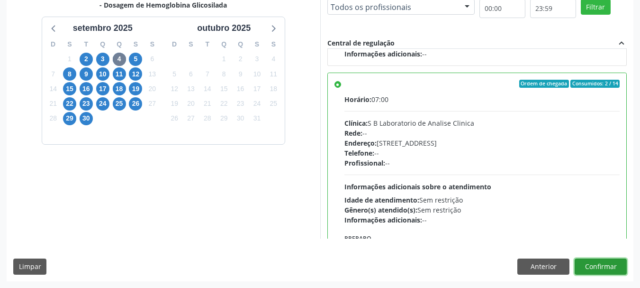
click at [610, 268] on button "Confirmar" at bounding box center [601, 266] width 52 height 16
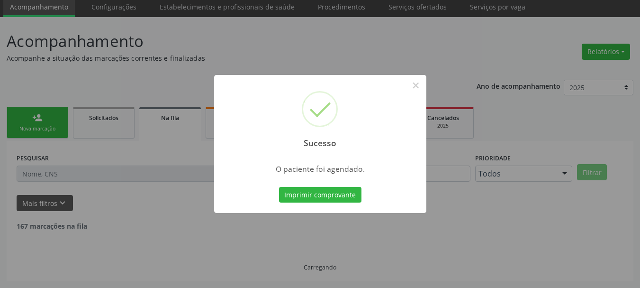
scroll to position [25, 0]
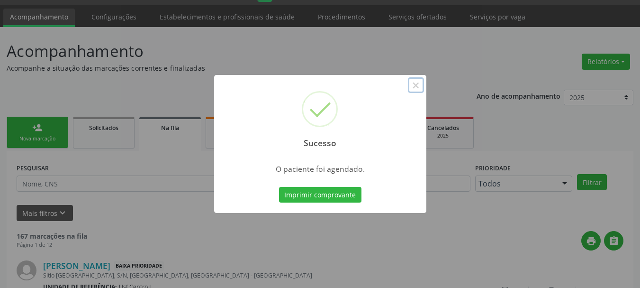
drag, startPoint x: 417, startPoint y: 85, endPoint x: 102, endPoint y: 151, distance: 321.5
click at [415, 85] on button "×" at bounding box center [416, 85] width 16 height 16
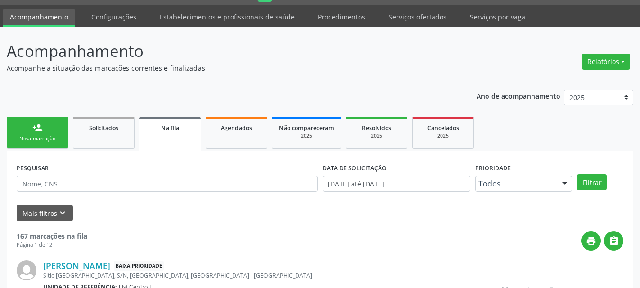
click at [17, 135] on div "Nova marcação" at bounding box center [37, 138] width 47 height 7
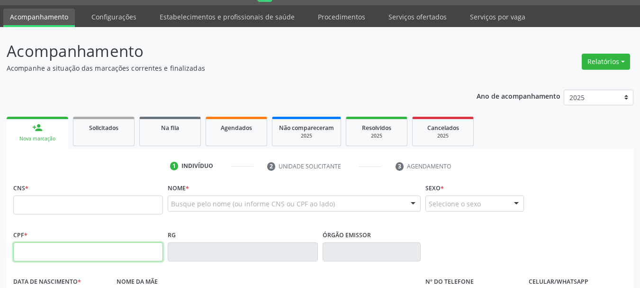
click at [107, 253] on input "text" at bounding box center [88, 251] width 150 height 19
type input "156.326.674-13"
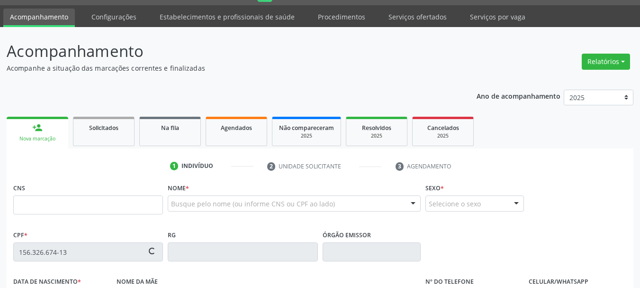
type input "898 0037 1189 5826"
type input "22/06/2008"
type input "Maria Lucilene da Silva"
type input "[PHONE_NUMBER]"
type input "088.603.344-62"
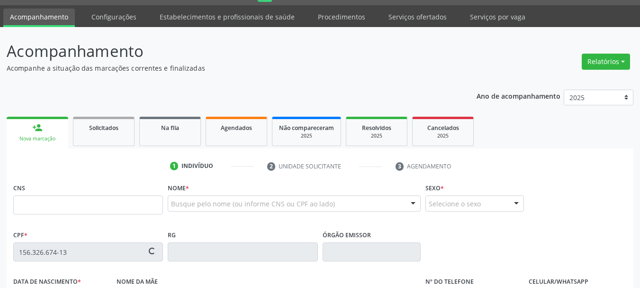
type input "S/N"
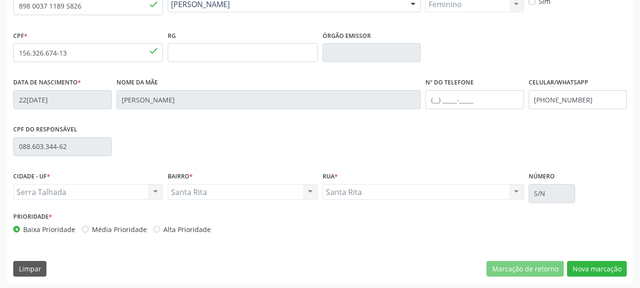
scroll to position [226, 0]
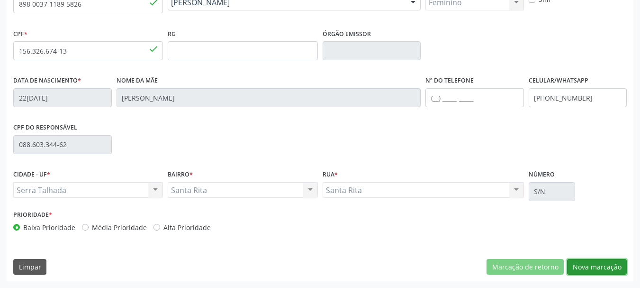
drag, startPoint x: 592, startPoint y: 271, endPoint x: 577, endPoint y: 270, distance: 14.7
click at [592, 270] on button "Nova marcação" at bounding box center [597, 267] width 60 height 16
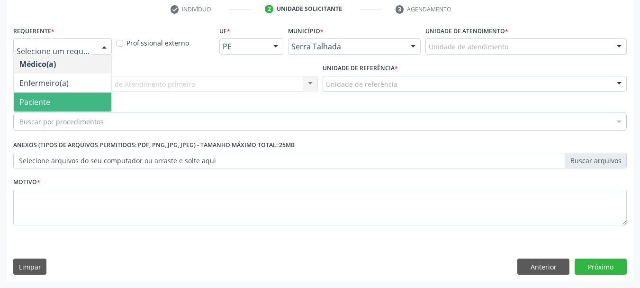
click at [44, 93] on span "Paciente" at bounding box center [63, 101] width 98 height 19
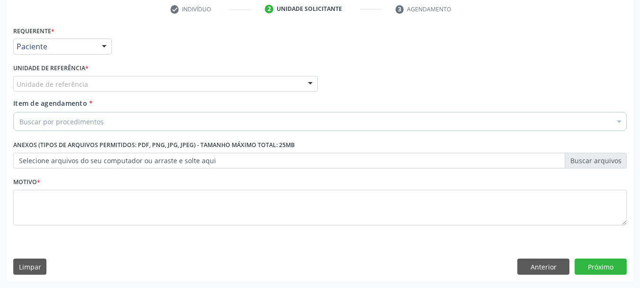
click at [55, 74] on label "Unidade de referência *" at bounding box center [50, 68] width 75 height 15
click at [57, 78] on div "Unidade de referência" at bounding box center [165, 84] width 305 height 16
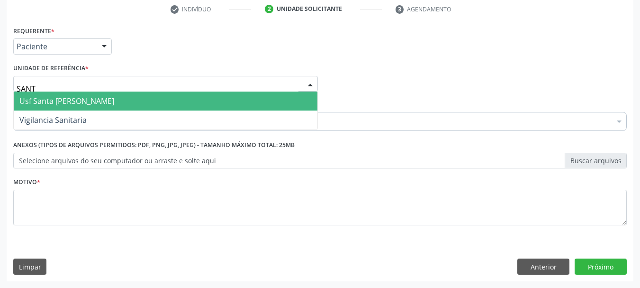
type input "SANTA"
drag, startPoint x: 151, startPoint y: 102, endPoint x: 145, endPoint y: 109, distance: 9.7
click at [150, 102] on span "Usf Santa [PERSON_NAME]" at bounding box center [166, 100] width 304 height 19
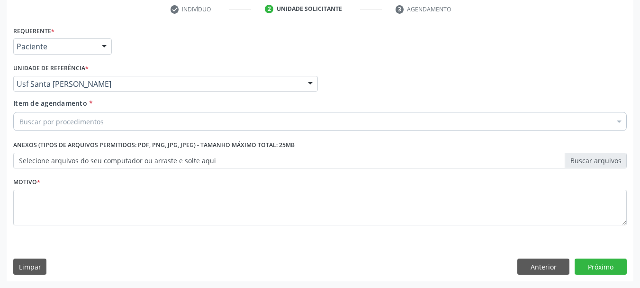
click at [120, 125] on div "Buscar por procedimentos" at bounding box center [320, 121] width 614 height 19
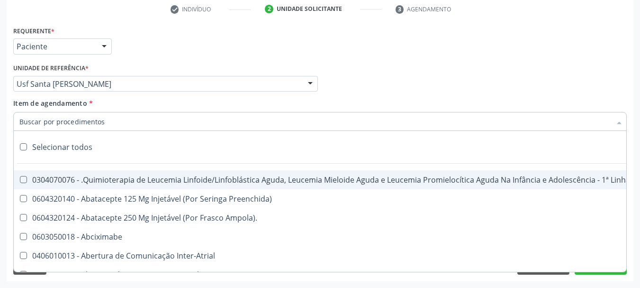
click at [236, 122] on input "Item de agendamento *" at bounding box center [315, 121] width 592 height 19
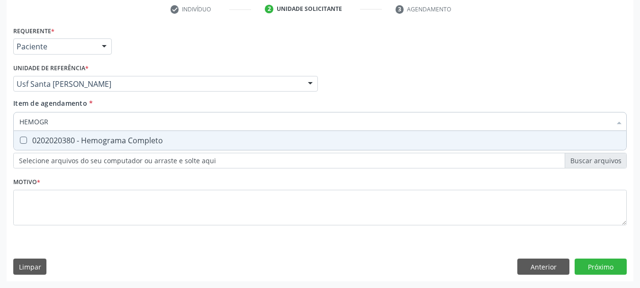
type input "HEMOGRA"
click at [149, 139] on div "0202020380 - Hemograma Completo" at bounding box center [320, 141] width 602 height 8
checkbox Completo "true"
drag, startPoint x: 140, startPoint y: 124, endPoint x: 0, endPoint y: 91, distance: 143.7
click at [0, 94] on div "Acompanhamento Acompanhe a situação das marcações correntes e finalizadas Relat…" at bounding box center [320, 79] width 640 height 418
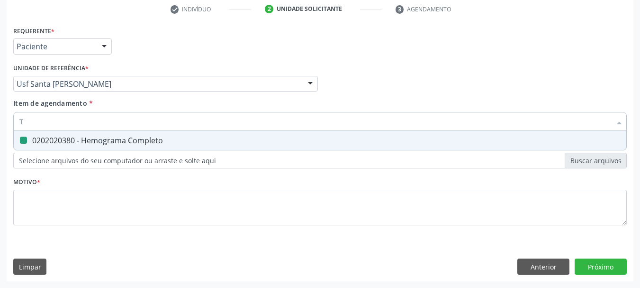
type input "TR"
checkbox Completo "false"
type input "TRIGLI"
drag, startPoint x: 33, startPoint y: 148, endPoint x: 37, endPoint y: 136, distance: 12.9
click at [31, 145] on span "0202010678 - Dosagem de Triglicerideos" at bounding box center [320, 140] width 613 height 19
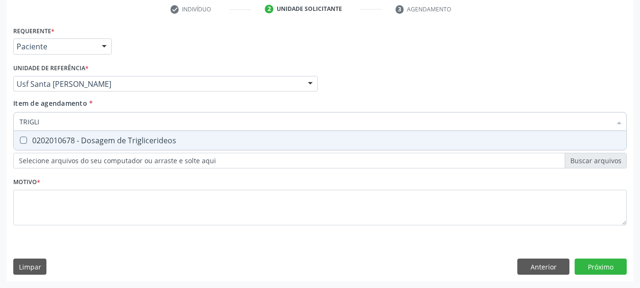
checkbox Triglicerideos "true"
drag, startPoint x: 55, startPoint y: 128, endPoint x: 0, endPoint y: 125, distance: 55.1
click at [0, 125] on div "Acompanhamento Acompanhe a situação das marcações correntes e finalizadas Relat…" at bounding box center [320, 79] width 640 height 418
type input "HEM"
checkbox Triglicerideos "false"
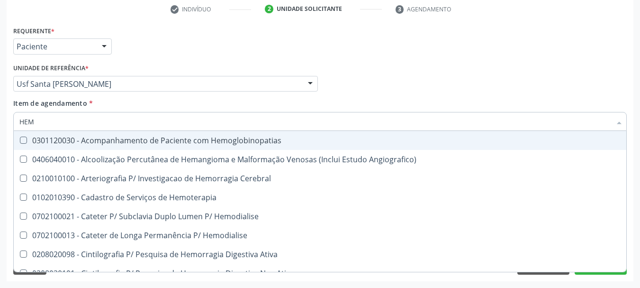
type input "HEMO"
checkbox Retro-Retal "true"
checkbox Completo "false"
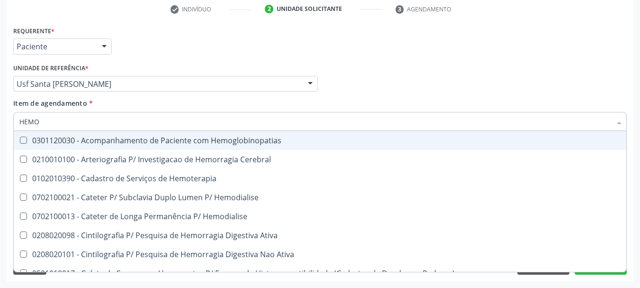
type input "HEMOG"
checkbox Carboxi-Hemoglobina "true"
type input "HEMOGL"
checkbox Carboxi-Hemoglobina "false"
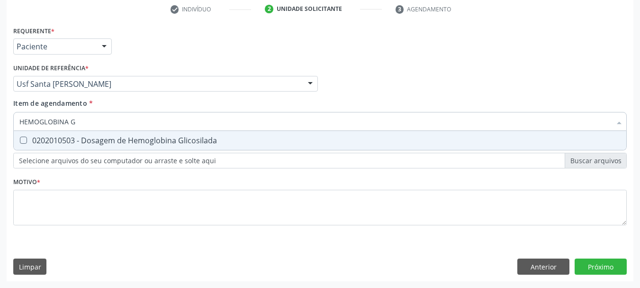
type input "HEMOGLOBINA G"
drag, startPoint x: 63, startPoint y: 140, endPoint x: 94, endPoint y: 125, distance: 34.8
click at [63, 139] on div "0202010503 - Dosagem de Hemoglobina Glicosilada" at bounding box center [320, 141] width 602 height 8
checkbox Glicosilada "true"
drag, startPoint x: 95, startPoint y: 118, endPoint x: 0, endPoint y: 106, distance: 95.5
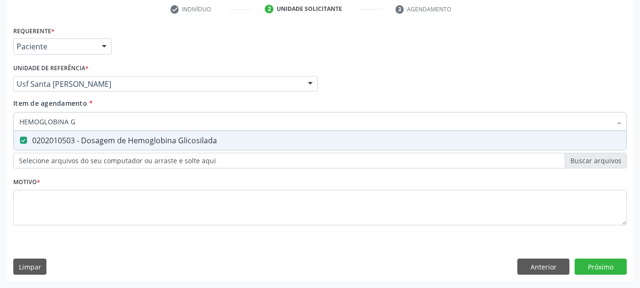
click at [0, 108] on div "Acompanhamento Acompanhe a situação das marcações correntes e finalizadas Relat…" at bounding box center [320, 79] width 640 height 418
type input "COLE"
checkbox Glicosilada "false"
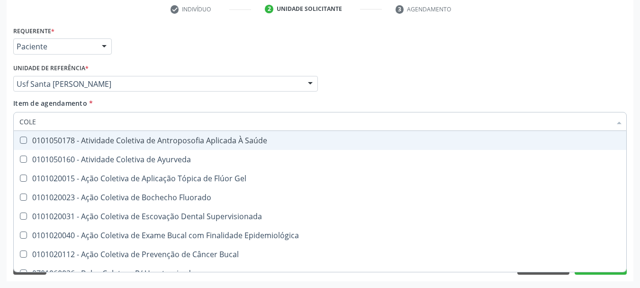
type input "COLES"
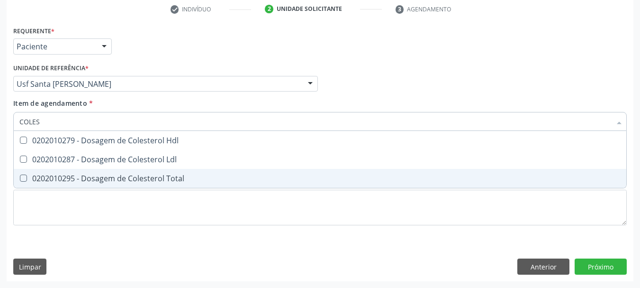
drag, startPoint x: 37, startPoint y: 178, endPoint x: 41, endPoint y: 165, distance: 13.3
click at [40, 168] on ul "Desfazer seleção 0202010279 - Dosagem de Colesterol Hdl 0202010287 - Dosagem de…" at bounding box center [320, 159] width 613 height 57
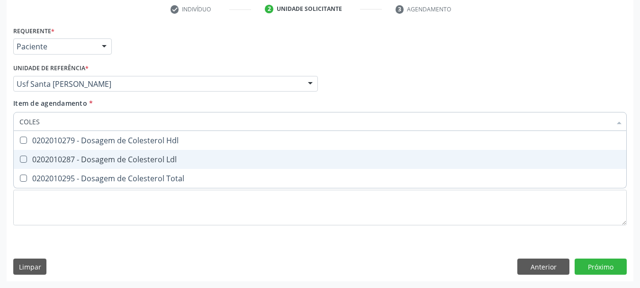
drag, startPoint x: 45, startPoint y: 157, endPoint x: 48, endPoint y: 143, distance: 14.6
click at [45, 155] on div "0202010287 - Dosagem de Colesterol Ldl" at bounding box center [320, 159] width 602 height 8
checkbox Ldl "true"
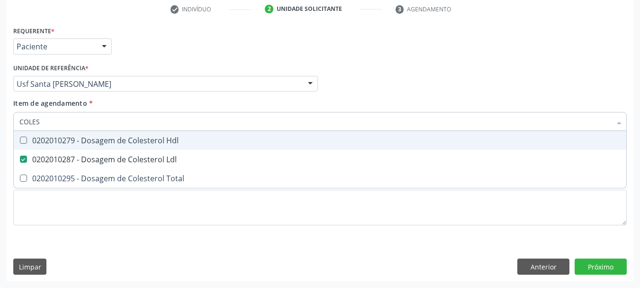
drag, startPoint x: 48, startPoint y: 143, endPoint x: 51, endPoint y: 160, distance: 17.3
click at [46, 146] on span "0202010279 - Dosagem de Colesterol Hdl" at bounding box center [320, 140] width 613 height 19
checkbox Hdl "true"
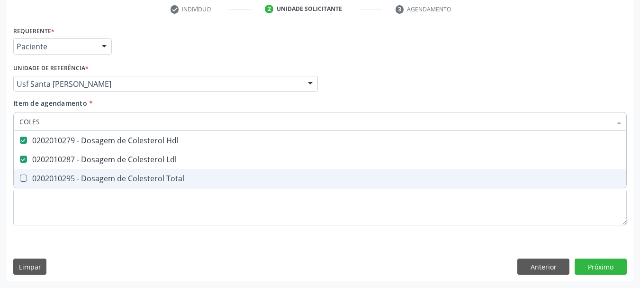
drag, startPoint x: 49, startPoint y: 175, endPoint x: 58, endPoint y: 144, distance: 32.7
click at [49, 173] on span "0202010295 - Dosagem de Colesterol Total" at bounding box center [320, 178] width 613 height 19
checkbox Total "true"
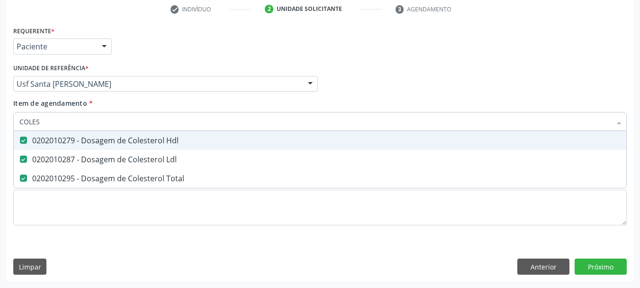
click at [0, 107] on div "Acompanhamento Acompanhe a situação das marcações correntes e finalizadas Relat…" at bounding box center [320, 79] width 640 height 418
type input "GL"
checkbox Hdl "false"
checkbox Ldl "false"
checkbox Total "false"
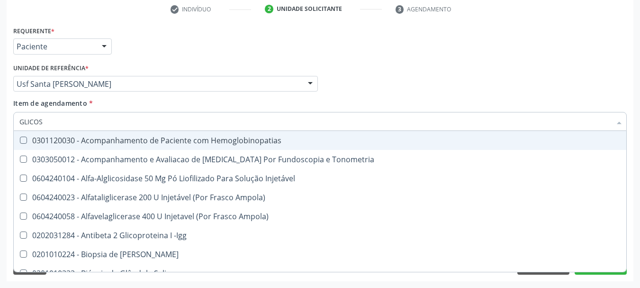
type input "GLICOSE"
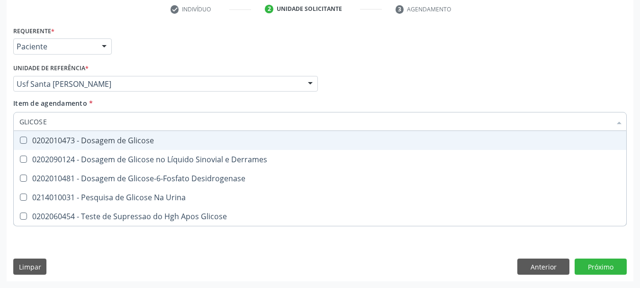
click at [25, 135] on span "0202010473 - Dosagem de Glicose" at bounding box center [320, 140] width 613 height 19
checkbox Glicose "true"
click at [0, 137] on div "Acompanhamento Acompanhe a situação das marcações correntes e finalizadas Relat…" at bounding box center [320, 79] width 640 height 418
checkbox Derrames "true"
checkbox Desidrogenase "true"
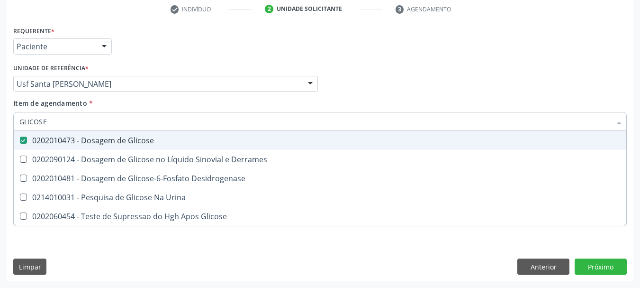
checkbox Urina "true"
checkbox Glicose "true"
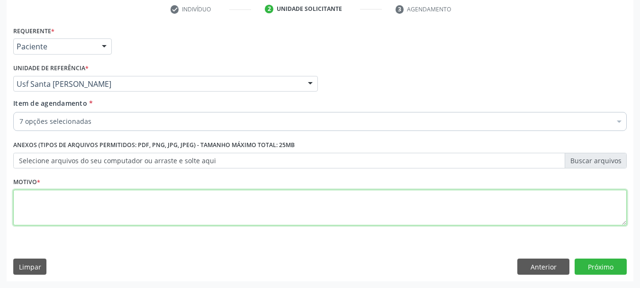
click at [37, 203] on textarea at bounding box center [320, 208] width 614 height 36
type textarea "*"
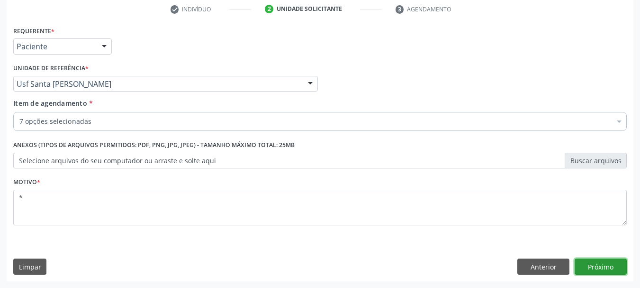
click at [608, 268] on button "Próximo" at bounding box center [601, 266] width 52 height 16
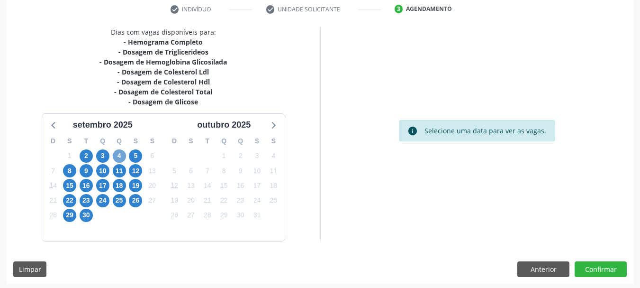
click at [122, 158] on span "4" at bounding box center [119, 155] width 13 height 13
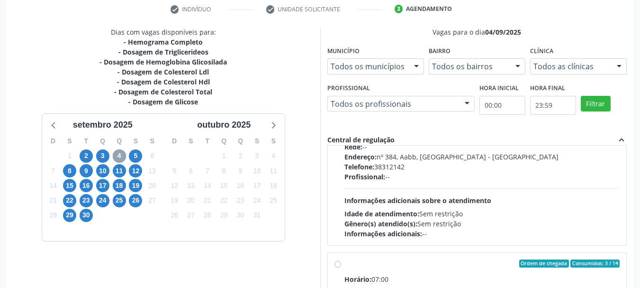
scroll to position [482, 0]
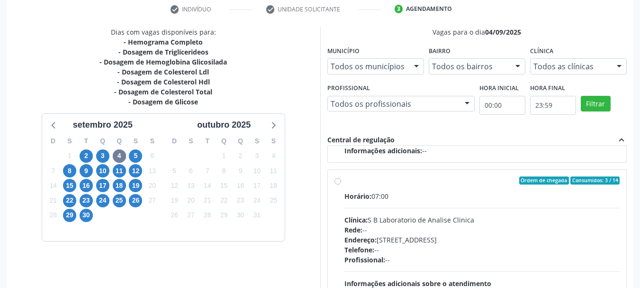
click at [388, 193] on div "Horário: 07:00" at bounding box center [483, 196] width 276 height 10
radio input "true"
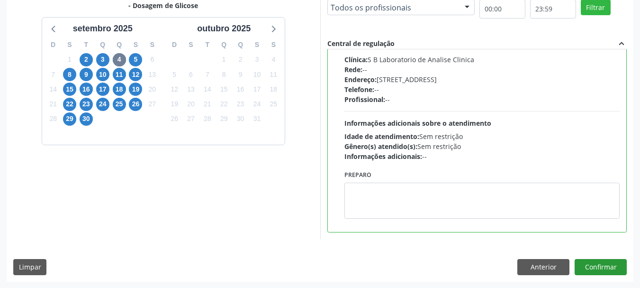
scroll to position [279, 0]
click at [610, 264] on button "Confirmar" at bounding box center [601, 266] width 52 height 16
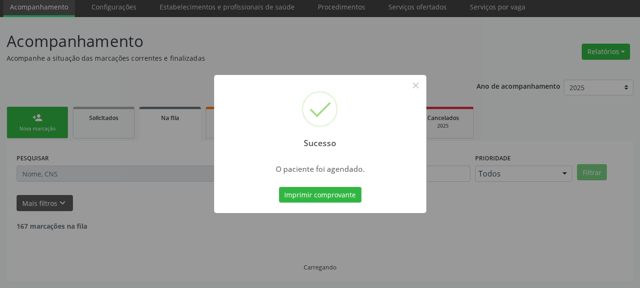
scroll to position [25, 0]
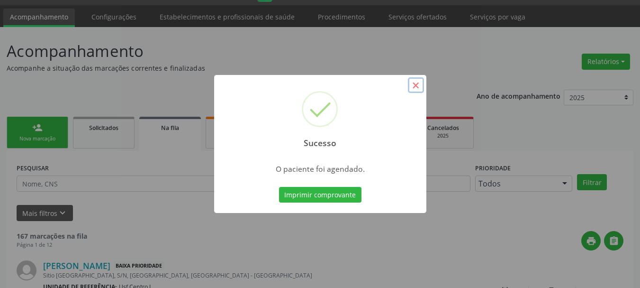
click at [412, 88] on button "×" at bounding box center [416, 85] width 16 height 16
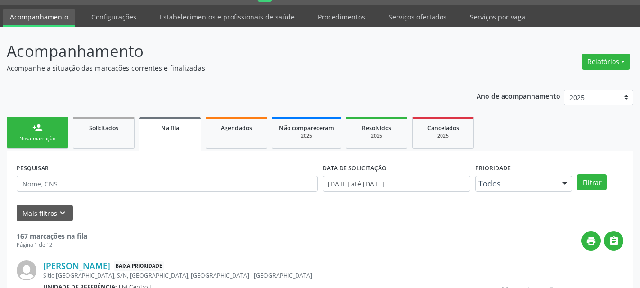
drag, startPoint x: 27, startPoint y: 135, endPoint x: 41, endPoint y: 147, distance: 18.5
click at [28, 135] on div "Nova marcação" at bounding box center [37, 138] width 47 height 7
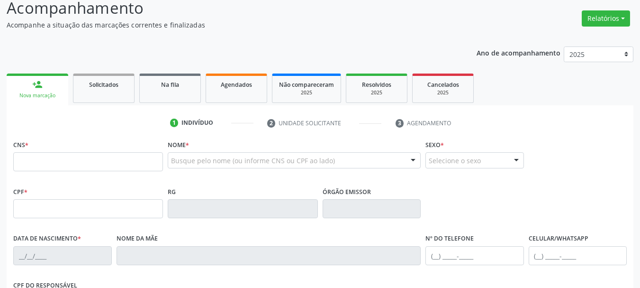
scroll to position [120, 0]
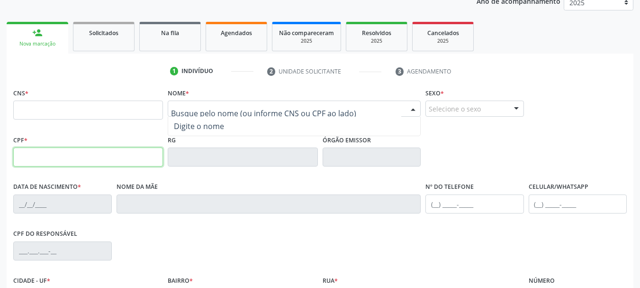
drag, startPoint x: 123, startPoint y: 160, endPoint x: 138, endPoint y: 158, distance: 15.7
click at [123, 160] on input "text" at bounding box center [88, 156] width 150 height 19
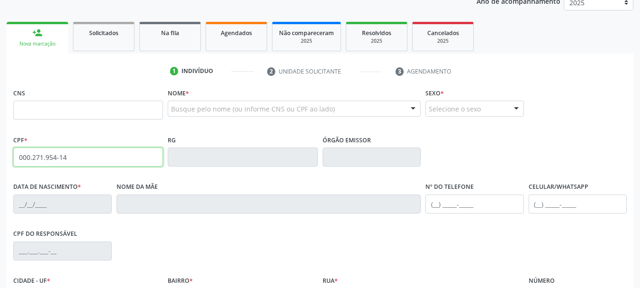
type input "000.271.954-14"
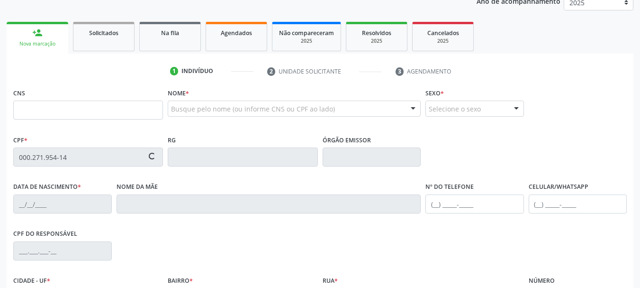
type input "898 0034 0813 1106"
type input "15/03/1971"
type input "Virginal Vieira Alves"
type input "(87) 99999-9999"
type input "S/N"
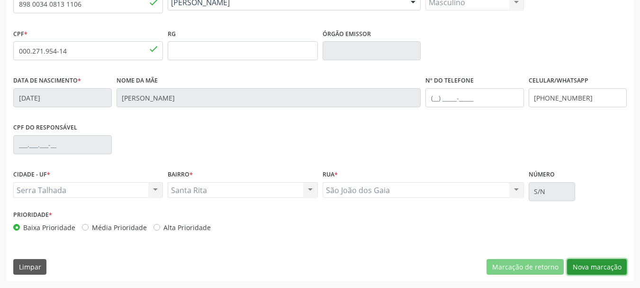
click at [588, 265] on button "Nova marcação" at bounding box center [597, 267] width 60 height 16
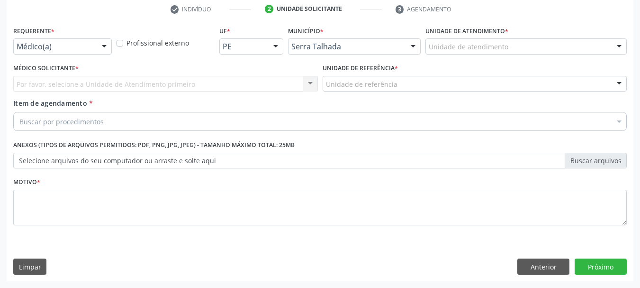
click at [72, 57] on div "Requerente * Médico(a) Médico(a) Enfermeiro(a) Paciente Nenhum resultado encont…" at bounding box center [62, 42] width 103 height 37
click at [73, 55] on div "Requerente * Médico(a) Médico(a) Enfermeiro(a) Paciente Nenhum resultado encont…" at bounding box center [62, 42] width 103 height 37
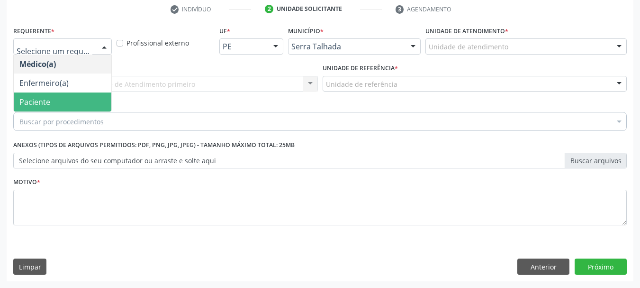
click at [52, 112] on div "Requerente * Médico(a) Enfermeiro(a) Paciente Nenhum resultado encontrado para:…" at bounding box center [320, 131] width 614 height 215
click at [85, 97] on span "Paciente" at bounding box center [63, 101] width 98 height 19
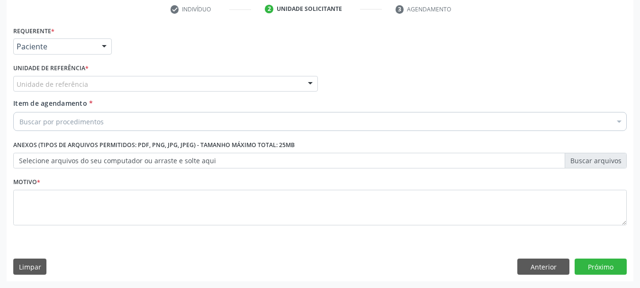
click at [135, 84] on div "Unidade de referência" at bounding box center [165, 84] width 305 height 16
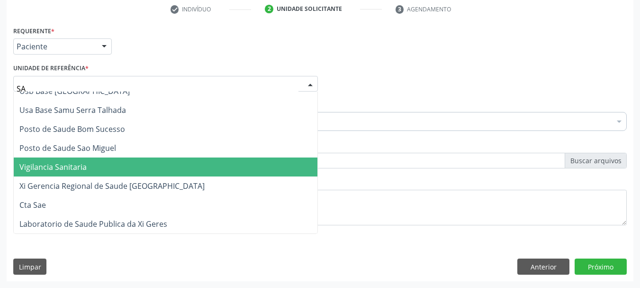
scroll to position [0, 0]
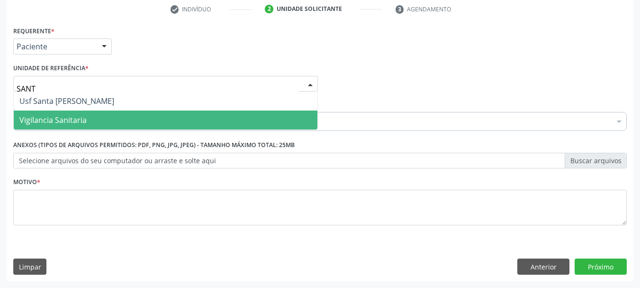
type input "SANTA"
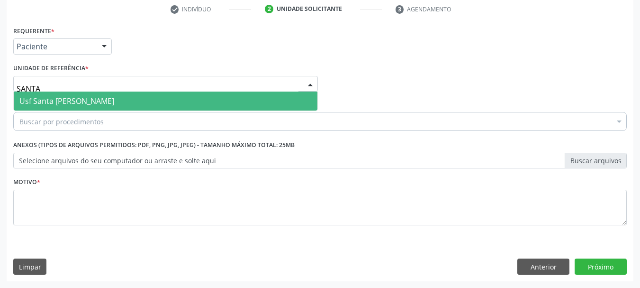
click at [141, 98] on span "Usf Santa [PERSON_NAME]" at bounding box center [166, 100] width 304 height 19
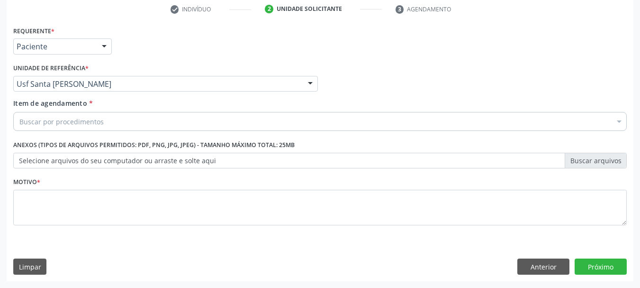
click at [142, 116] on div "Buscar por procedimentos" at bounding box center [320, 121] width 614 height 19
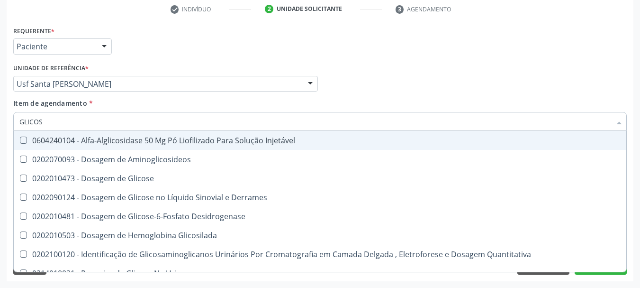
type input "GLICOSE"
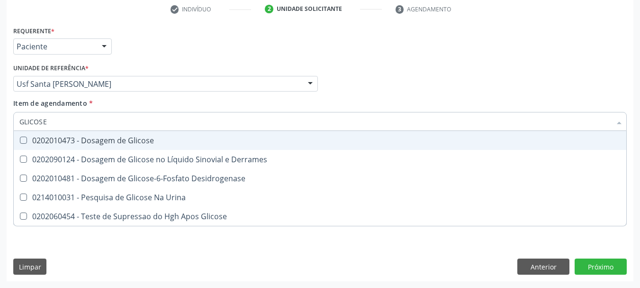
drag, startPoint x: 97, startPoint y: 139, endPoint x: 94, endPoint y: 132, distance: 7.5
click at [96, 139] on div "0202010473 - Dosagem de Glicose" at bounding box center [320, 141] width 602 height 8
checkbox Glicose "true"
click at [0, 90] on div "Acompanhamento Acompanhe a situação das marcações correntes e finalizadas Relat…" at bounding box center [320, 79] width 640 height 418
type input "CR"
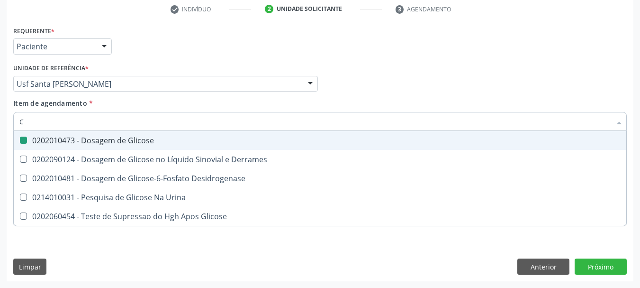
checkbox Glicose "false"
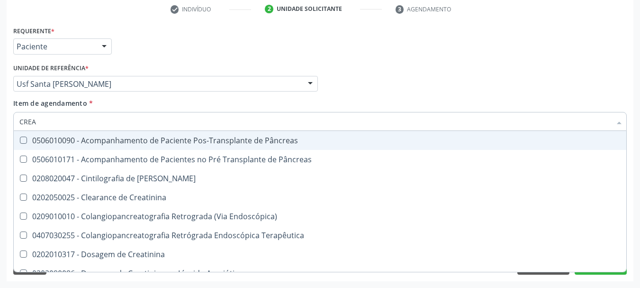
type input "CREAT"
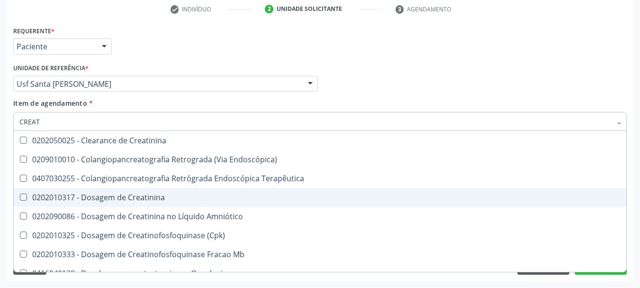
click at [45, 197] on div "0202010317 - Dosagem de Creatinina" at bounding box center [320, 197] width 602 height 8
checkbox Creatinina "true"
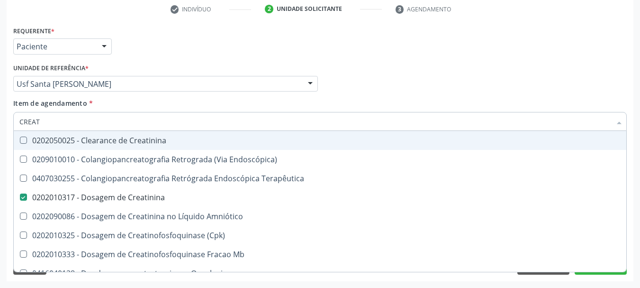
drag, startPoint x: 54, startPoint y: 120, endPoint x: 0, endPoint y: 114, distance: 53.9
click at [0, 114] on div "Acompanhamento Acompanhe a situação das marcações correntes e finalizadas Relat…" at bounding box center [320, 79] width 640 height 418
type input "UREIA"
checkbox Creatinina "false"
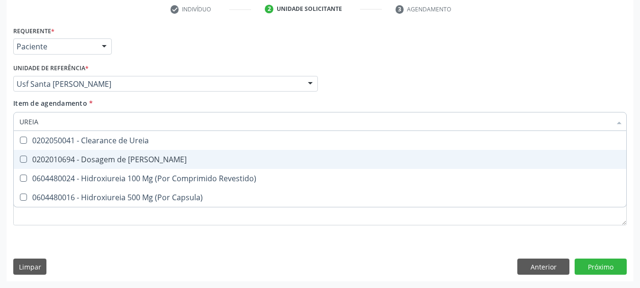
click at [51, 161] on div "0202010694 - Dosagem de [PERSON_NAME]" at bounding box center [320, 159] width 602 height 8
checkbox Ureia "true"
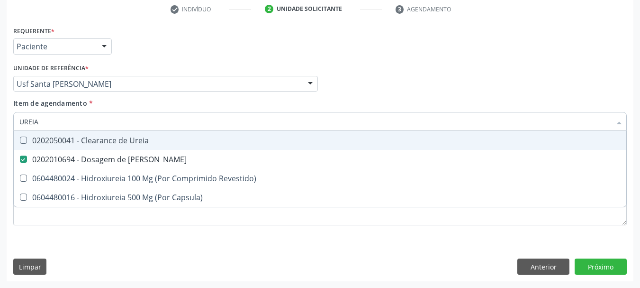
drag, startPoint x: 44, startPoint y: 120, endPoint x: 0, endPoint y: 54, distance: 79.0
click at [0, 56] on div "Acompanhamento Acompanhe a situação das marcações correntes e finalizadas Relat…" at bounding box center [320, 79] width 640 height 418
type input "CO"
checkbox Ureia "false"
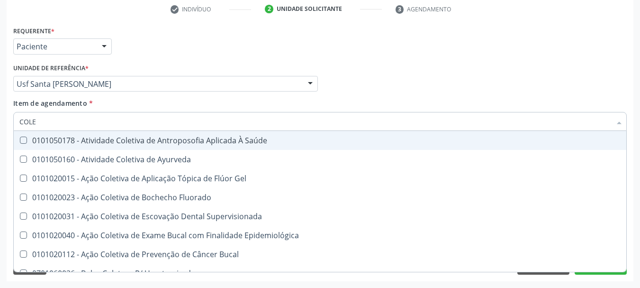
type input "COLES"
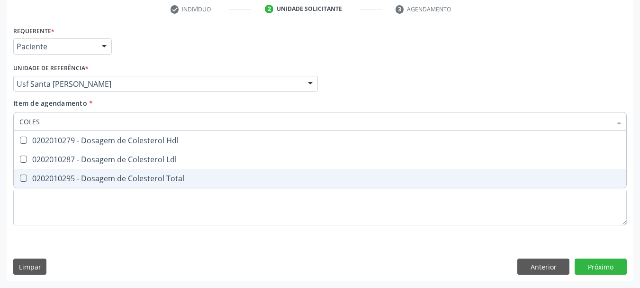
drag, startPoint x: 62, startPoint y: 179, endPoint x: 58, endPoint y: 161, distance: 17.8
click at [60, 175] on div "0202010295 - Dosagem de Colesterol Total" at bounding box center [320, 178] width 602 height 8
checkbox Total "true"
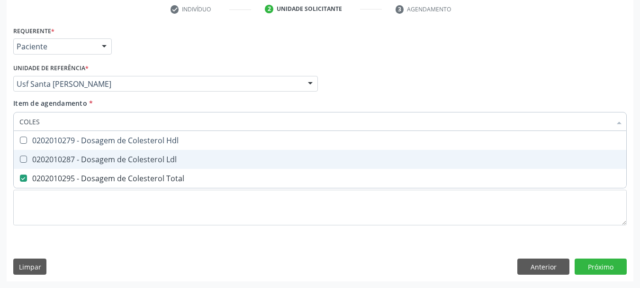
drag, startPoint x: 58, startPoint y: 158, endPoint x: 60, endPoint y: 144, distance: 14.3
click at [58, 158] on div "0202010287 - Dosagem de Colesterol Ldl" at bounding box center [320, 159] width 602 height 8
checkbox Ldl "true"
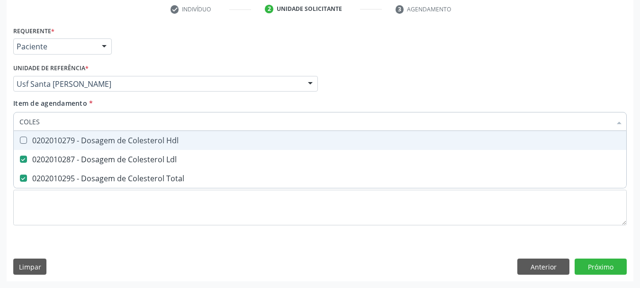
click at [61, 140] on div "0202010279 - Dosagem de Colesterol Hdl" at bounding box center [320, 141] width 602 height 8
checkbox Hdl "true"
drag, startPoint x: 71, startPoint y: 120, endPoint x: 0, endPoint y: 103, distance: 72.7
click at [0, 103] on div "Acompanhamento Acompanhe a situação das marcações correntes e finalizadas Relat…" at bounding box center [320, 79] width 640 height 418
type input "TR"
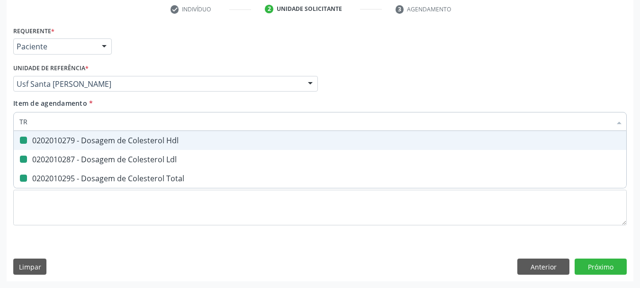
checkbox Hdl "false"
checkbox Ldl "false"
checkbox Total "false"
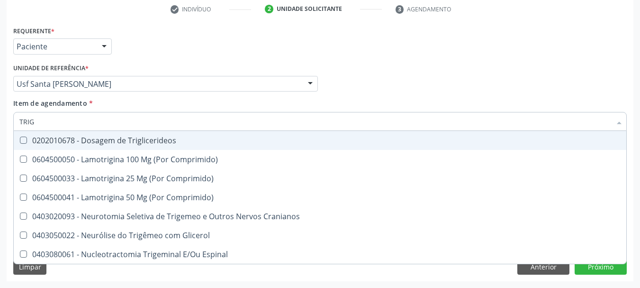
type input "TRIGL"
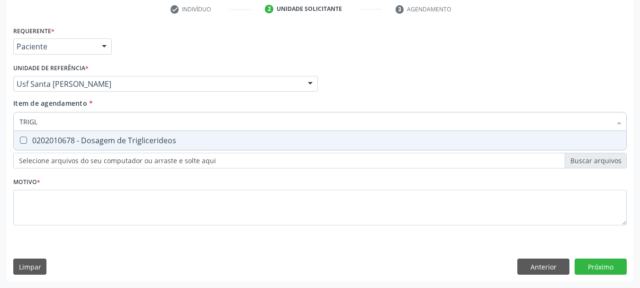
click at [38, 137] on div "0202010678 - Dosagem de Triglicerideos" at bounding box center [320, 141] width 602 height 8
checkbox Triglicerideos "true"
drag, startPoint x: 42, startPoint y: 121, endPoint x: 0, endPoint y: 100, distance: 47.5
click at [0, 100] on div "Acompanhamento Acompanhe a situação das marcações correntes e finalizadas Relat…" at bounding box center [320, 79] width 640 height 418
type input "HEM"
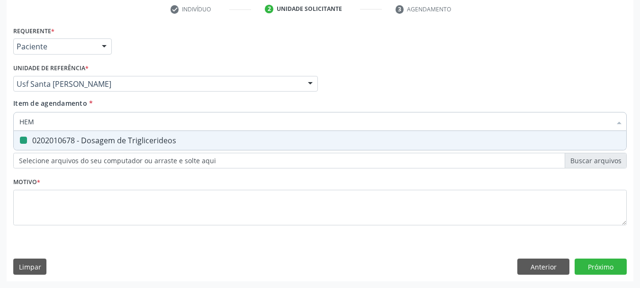
checkbox Triglicerideos "false"
type input "HEMOGLOBINA G"
click at [36, 137] on div "0202010503 - Dosagem de Hemoglobina Glicosilada" at bounding box center [320, 141] width 602 height 8
checkbox Glicosilada "true"
drag, startPoint x: 35, startPoint y: 122, endPoint x: 0, endPoint y: 110, distance: 37.0
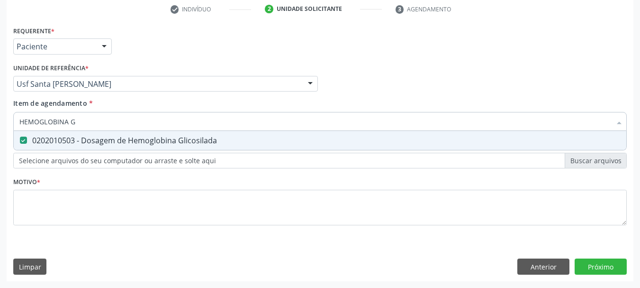
click at [0, 111] on div "Acompanhamento Acompanhe a situação das marcações correntes e finalizadas Relat…" at bounding box center [320, 79] width 640 height 418
type input "SA"
checkbox Glicosilada "false"
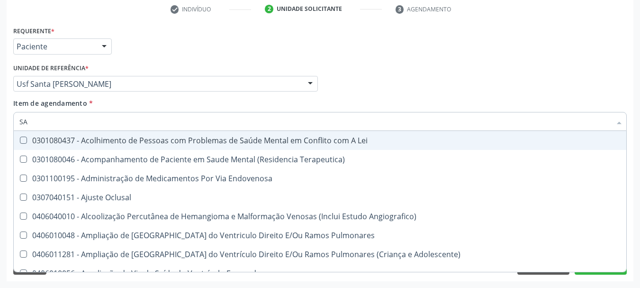
type input "S"
checkbox Hdl "false"
checkbox Ldl "false"
checkbox Total "false"
checkbox Creatinina "false"
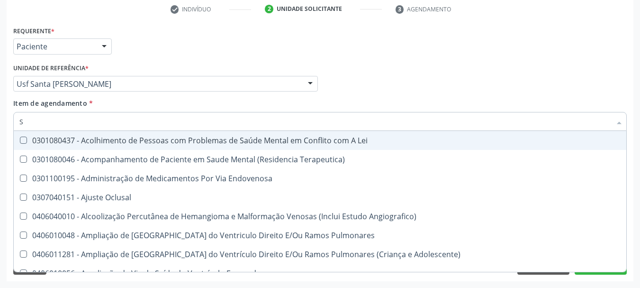
checkbox Glicose "false"
checkbox Glicosilada "false"
checkbox Triglicerideos "false"
checkbox Ureia "false"
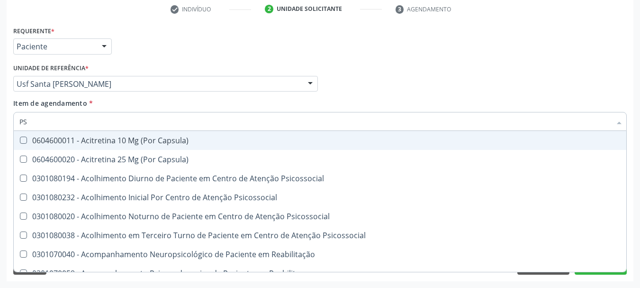
type input "PSA"
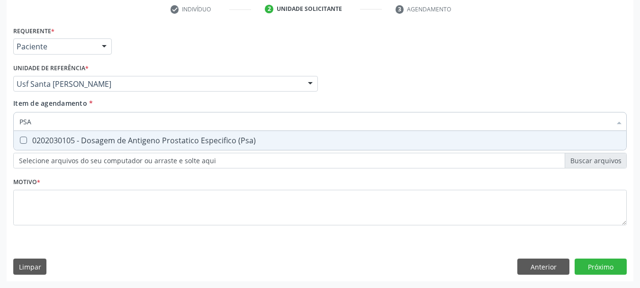
click at [55, 140] on div "0202030105 - Dosagem de Antigeno Prostatico Especifico (Psa)" at bounding box center [320, 141] width 602 height 8
checkbox \(Psa\) "true"
drag, startPoint x: 0, startPoint y: 108, endPoint x: 0, endPoint y: 100, distance: 7.6
click at [0, 102] on div "Acompanhamento Acompanhe a situação das marcações correntes e finalizadas Relat…" at bounding box center [320, 79] width 640 height 418
type input "HEM"
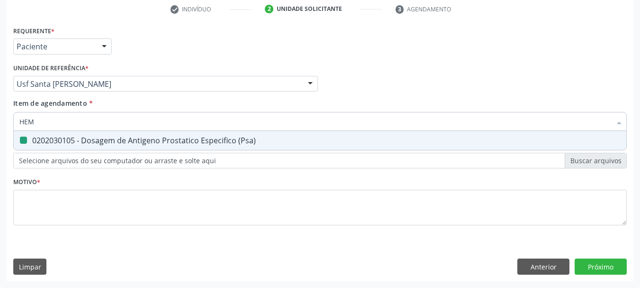
checkbox \(Psa\) "false"
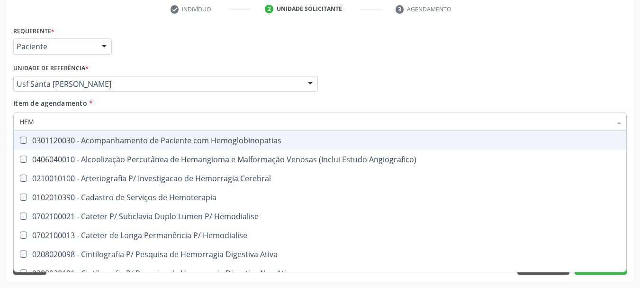
type input "HEMO"
checkbox Hemacias "true"
checkbox Glicosilada "false"
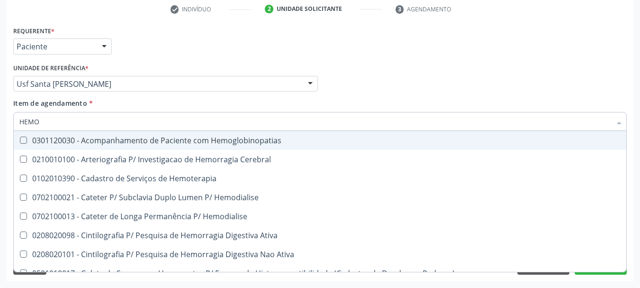
type input "HEMOG"
checkbox Tardio\) "true"
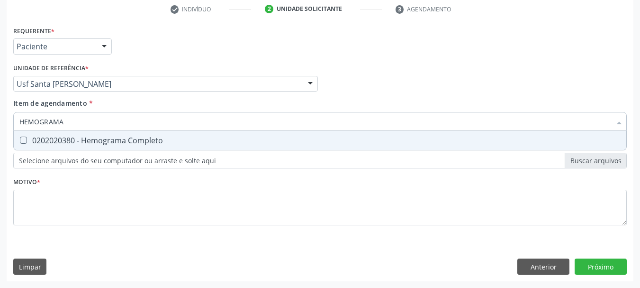
type input "HEMOGRAMA"
drag, startPoint x: 21, startPoint y: 138, endPoint x: 67, endPoint y: 129, distance: 46.8
click at [23, 138] on Completo at bounding box center [23, 140] width 7 height 7
click at [20, 138] on Completo "checkbox" at bounding box center [17, 140] width 6 height 6
checkbox Completo "true"
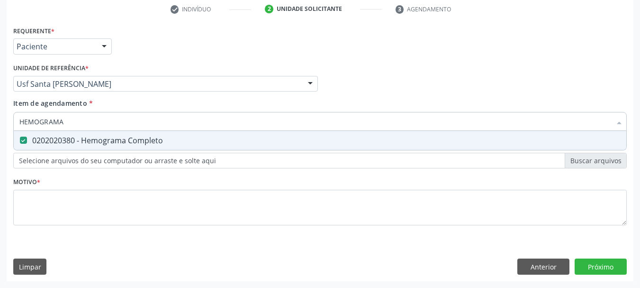
drag, startPoint x: 73, startPoint y: 119, endPoint x: 0, endPoint y: 104, distance: 75.0
click at [0, 104] on div "Acompanhamento Acompanhe a situação das marcações correntes e finalizadas Relat…" at bounding box center [320, 79] width 640 height 418
type input "URI"
checkbox Completo "false"
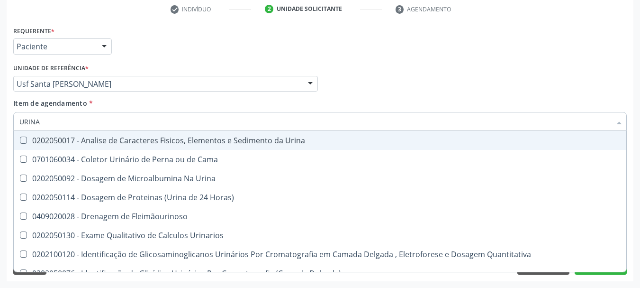
type input "URINA"
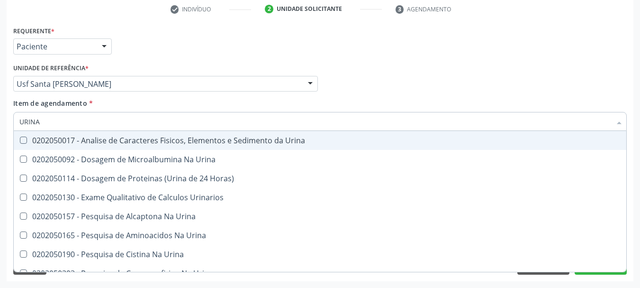
click at [65, 138] on div "0202050017 - Analise de Caracteres Fisicos, Elementos e Sedimento da Urina" at bounding box center [320, 141] width 602 height 8
checkbox Urina "true"
drag, startPoint x: 3, startPoint y: 120, endPoint x: 0, endPoint y: 135, distance: 15.4
click at [0, 135] on div "Acompanhamento Acompanhe a situação das marcações correntes e finalizadas Relat…" at bounding box center [320, 79] width 640 height 418
type input "INA"
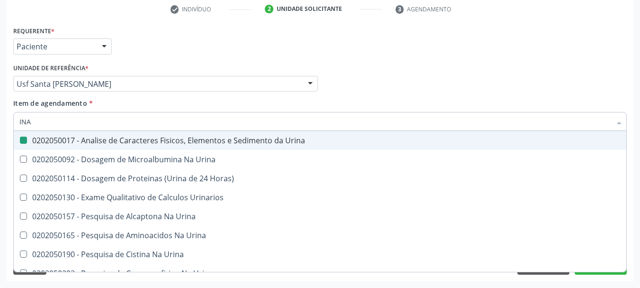
checkbox Urina "false"
checkbox Urina "true"
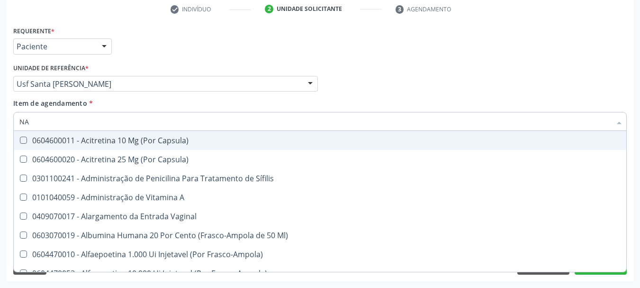
type input "A"
checkbox Urina "false"
checkbox Guiado\) "false"
checkbox Creatinina "false"
checkbox Digitoxina\) "true"
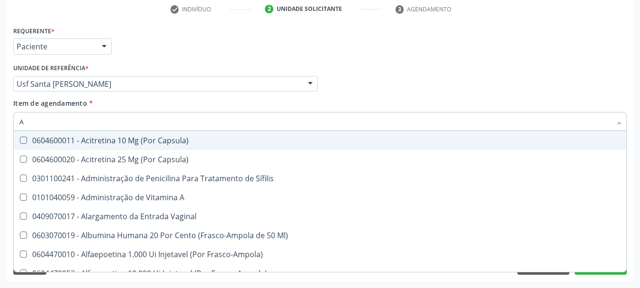
checkbox Glicosilada "false"
checkbox Protrombina "false"
checkbox Oncologia "false"
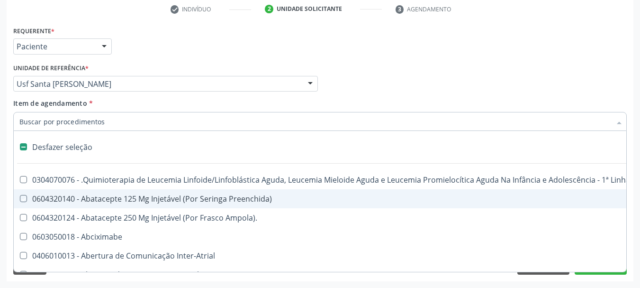
click at [0, 201] on div "Acompanhamento Acompanhe a situação das marcações correntes e finalizadas Relat…" at bounding box center [320, 79] width 640 height 418
checkbox Preenchida\) "true"
checkbox Ampola\)\ "true"
checkbox Abciximabe "true"
checkbox Inter-Atrial "true"
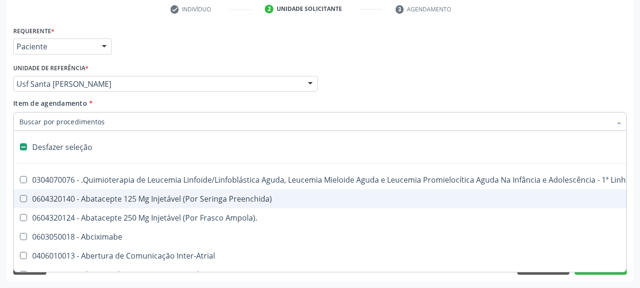
checkbox Valvar "true"
checkbox Adolescente\) "true"
checkbox Valvar "true"
checkbox Adolescente\) "true"
checkbox Paciente\) "true"
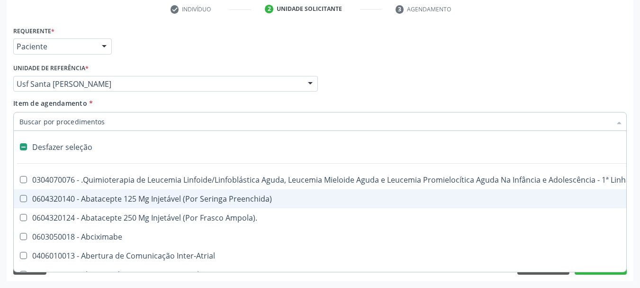
checkbox Dente\) "true"
checkbox Comprimido\) "true"
checkbox Urina "false"
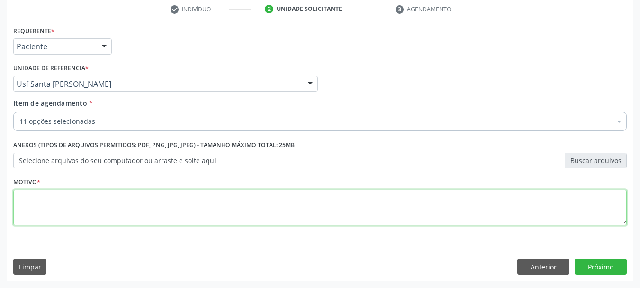
click at [29, 207] on textarea at bounding box center [320, 208] width 614 height 36
type textarea "*"
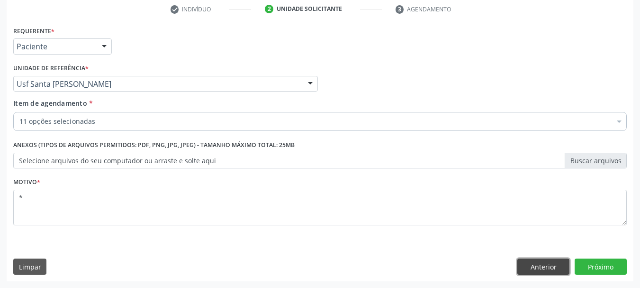
click at [551, 263] on button "Anterior" at bounding box center [544, 266] width 52 height 16
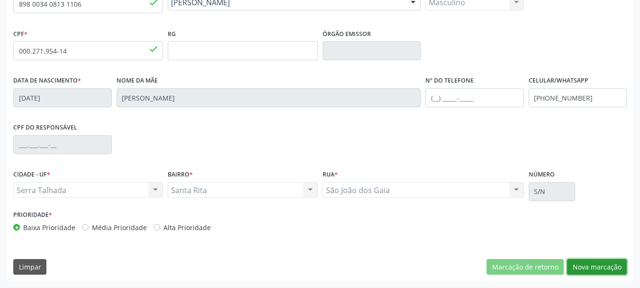
drag, startPoint x: 626, startPoint y: 264, endPoint x: 611, endPoint y: 265, distance: 14.3
click at [622, 264] on button "Nova marcação" at bounding box center [597, 267] width 60 height 16
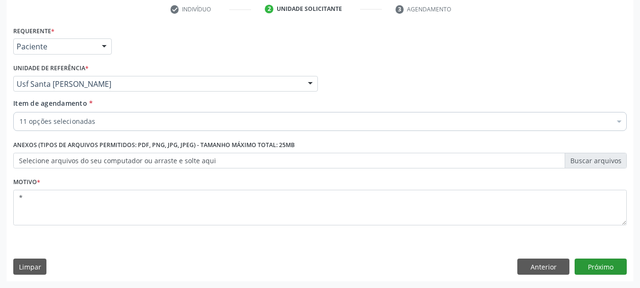
scroll to position [182, 0]
click at [611, 265] on button "Próximo" at bounding box center [601, 266] width 52 height 16
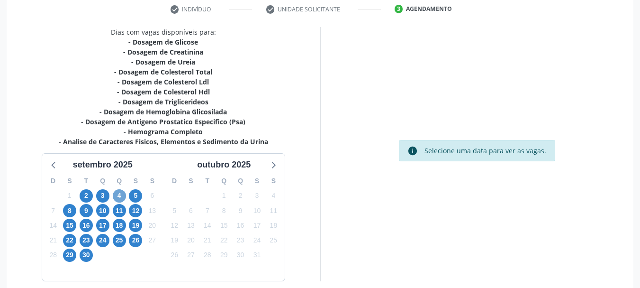
drag, startPoint x: 118, startPoint y: 194, endPoint x: 249, endPoint y: 157, distance: 136.5
click at [117, 194] on span "4" at bounding box center [119, 195] width 13 height 13
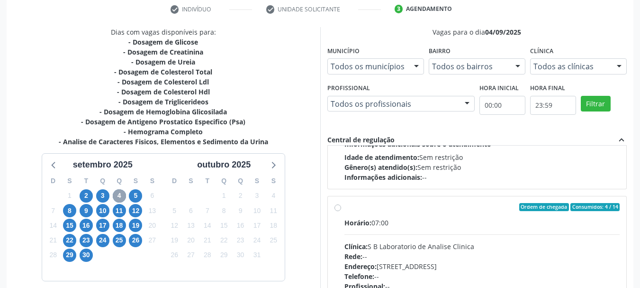
scroll to position [482, 0]
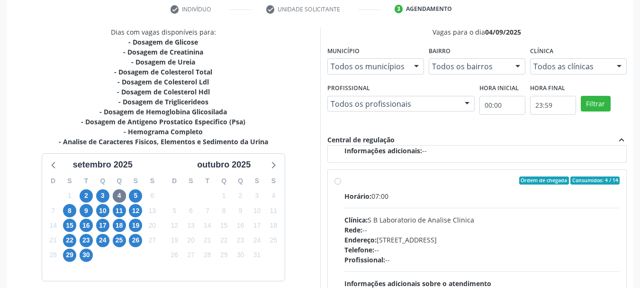
click at [416, 184] on div "Ordem de chegada Consumidos: 4 / 14" at bounding box center [483, 180] width 276 height 9
click at [341, 184] on input "Ordem de chegada Consumidos: 4 / 14 Horário: 07:00 Clínica: S B Laboratorio de …" at bounding box center [338, 180] width 7 height 9
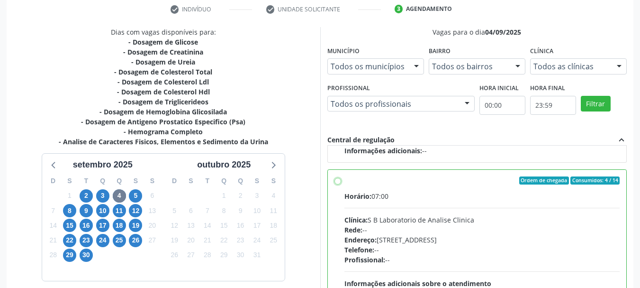
radio input "true"
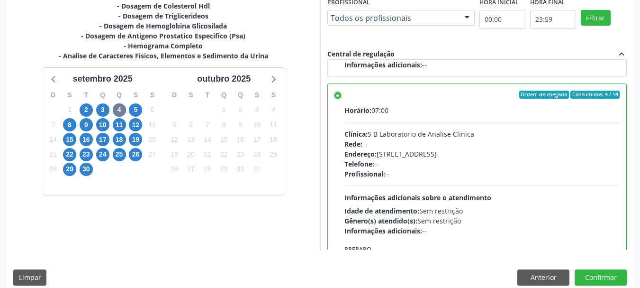
scroll to position [279, 0]
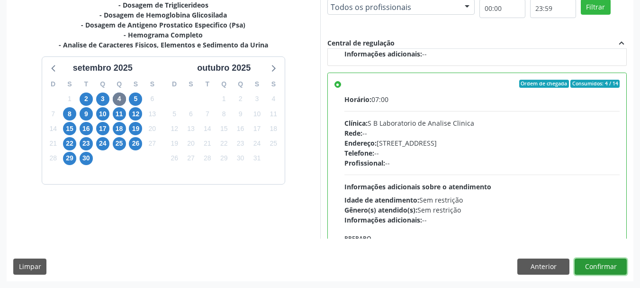
click at [603, 272] on button "Confirmar" at bounding box center [601, 266] width 52 height 16
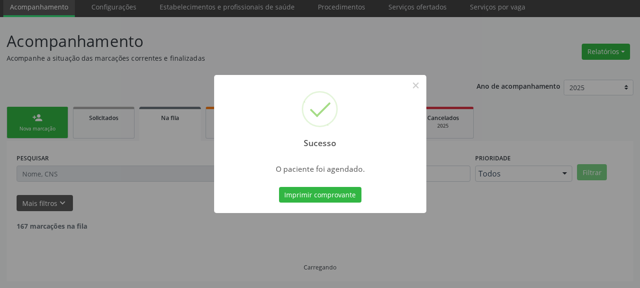
scroll to position [25, 0]
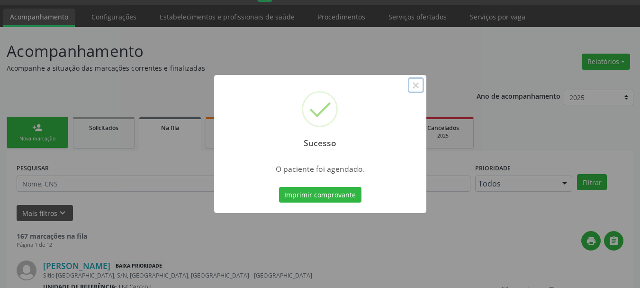
drag, startPoint x: 418, startPoint y: 84, endPoint x: 323, endPoint y: 103, distance: 96.2
click at [417, 85] on button "×" at bounding box center [416, 85] width 16 height 16
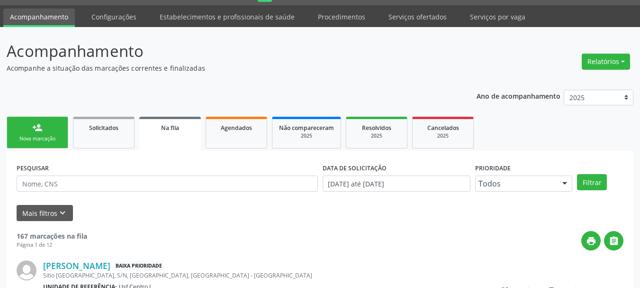
click at [53, 135] on link "person_add Nova marcação" at bounding box center [38, 133] width 62 height 32
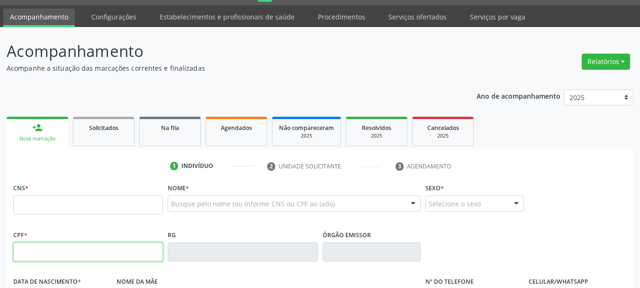
click at [64, 253] on input "text" at bounding box center [88, 251] width 150 height 19
type input "122.552.654-00"
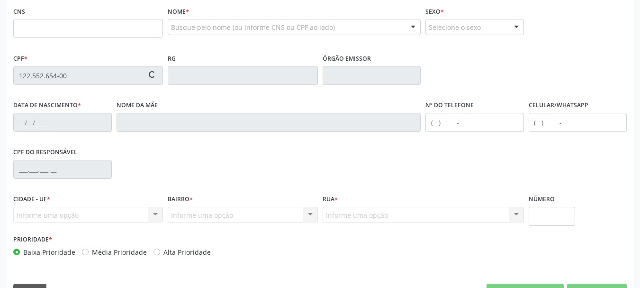
scroll to position [226, 0]
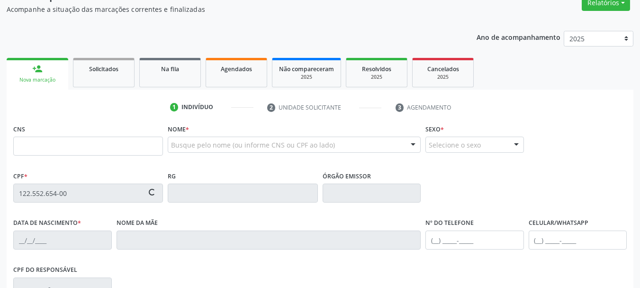
type input "166 0209 2473 0004"
type input "20/03/1996"
type input "Maria da Penha Soares"
type input "(87) 99999-9999"
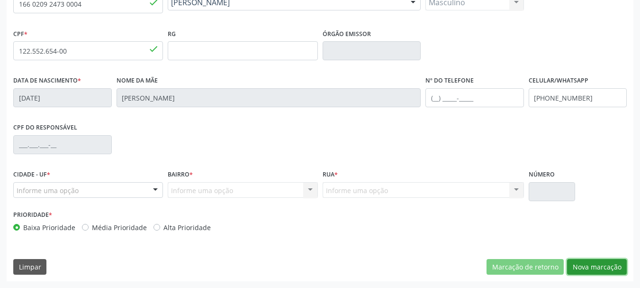
drag, startPoint x: 598, startPoint y: 263, endPoint x: 592, endPoint y: 259, distance: 6.6
click at [594, 261] on button "Nova marcação" at bounding box center [597, 267] width 60 height 16
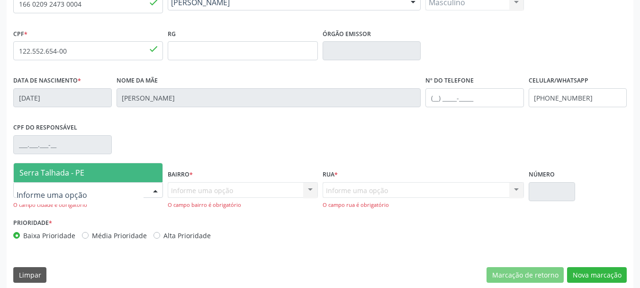
drag, startPoint x: 114, startPoint y: 182, endPoint x: 115, endPoint y: 190, distance: 8.1
click at [115, 182] on div at bounding box center [88, 190] width 150 height 16
click at [112, 180] on span "Serra Talhada - PE" at bounding box center [88, 172] width 149 height 19
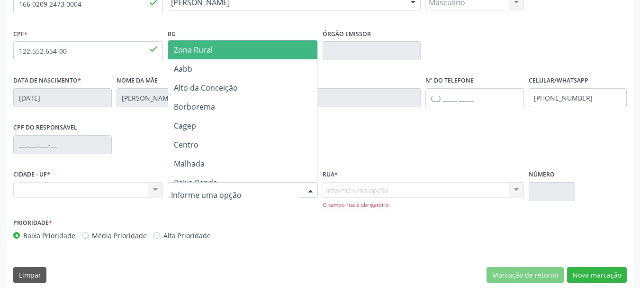
drag, startPoint x: 190, startPoint y: 53, endPoint x: 299, endPoint y: 120, distance: 128.1
click at [193, 55] on span "Zona Rural" at bounding box center [193, 50] width 39 height 10
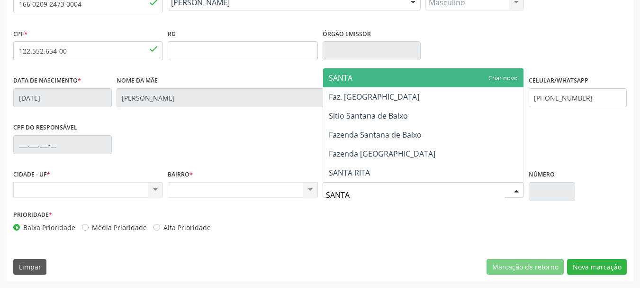
type input "SANTA"
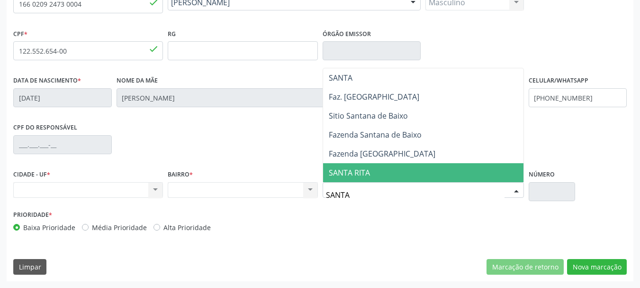
click at [346, 174] on span "SANTA RITA" at bounding box center [349, 172] width 41 height 10
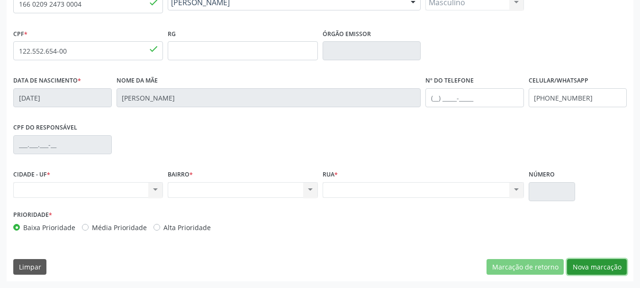
click at [582, 269] on button "Nova marcação" at bounding box center [597, 267] width 60 height 16
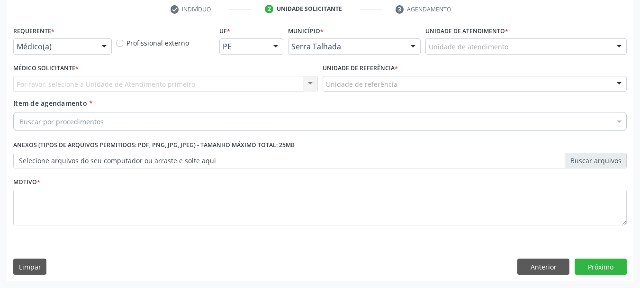
scroll to position [182, 0]
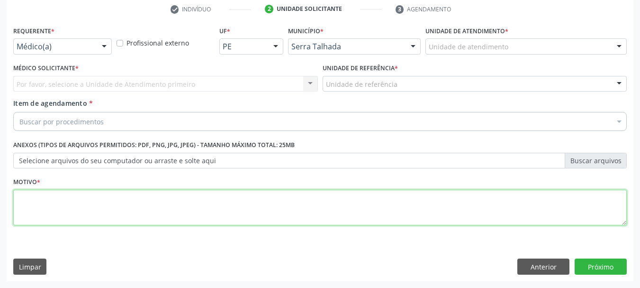
click at [429, 216] on textarea at bounding box center [320, 208] width 614 height 36
type textarea "*"
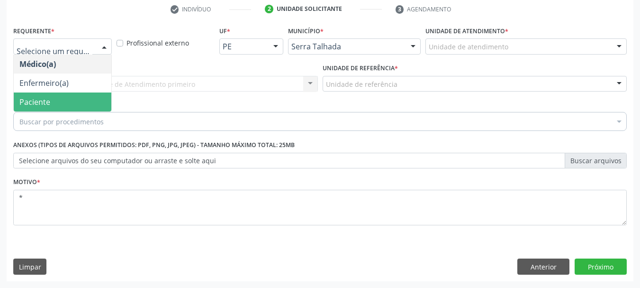
click at [56, 100] on span "Paciente" at bounding box center [63, 101] width 98 height 19
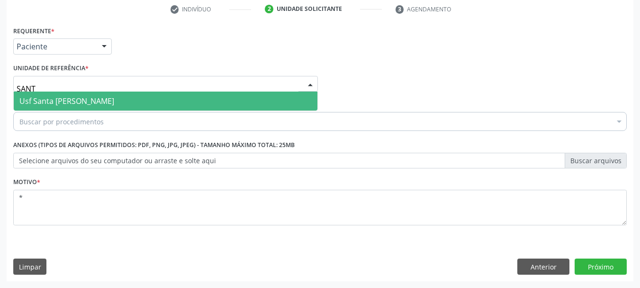
type input "SANTA"
drag, startPoint x: 70, startPoint y: 98, endPoint x: 71, endPoint y: 105, distance: 7.6
click at [71, 99] on span "Usf Santa [PERSON_NAME]" at bounding box center [66, 101] width 95 height 10
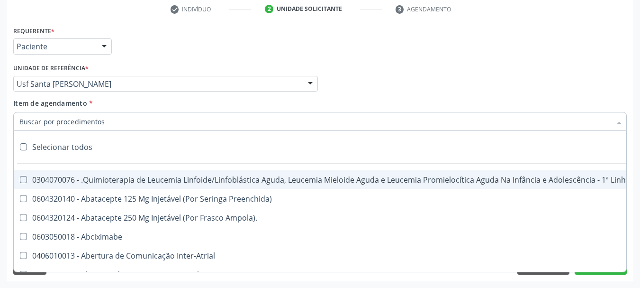
scroll to position [182, 0]
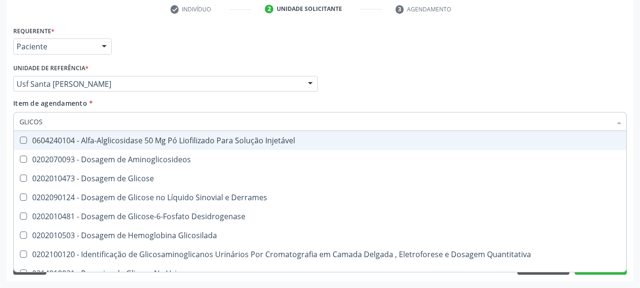
type input "GLICOSE"
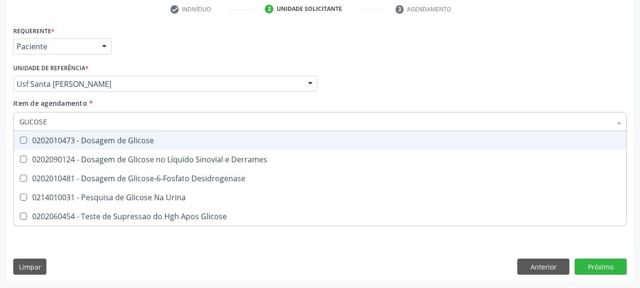
drag, startPoint x: 115, startPoint y: 136, endPoint x: 100, endPoint y: 130, distance: 16.0
click at [107, 134] on span "0202010473 - Dosagem de Glicose" at bounding box center [320, 140] width 613 height 19
checkbox Glicose "true"
drag, startPoint x: 0, startPoint y: 88, endPoint x: 0, endPoint y: 45, distance: 43.1
click at [0, 45] on div "Acompanhamento Acompanhe a situação das marcações correntes e finalizadas Relat…" at bounding box center [320, 79] width 640 height 418
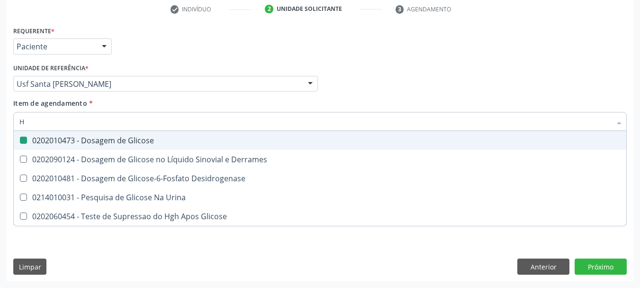
type input "HE"
checkbox Glicose "false"
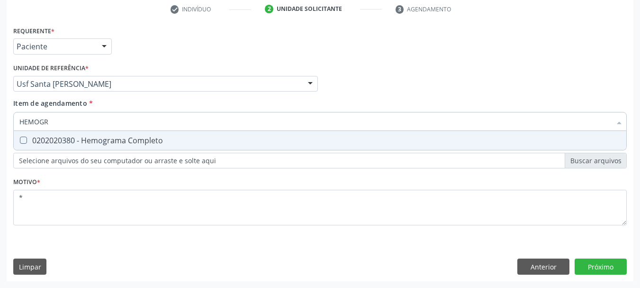
type input "HEMOGRA"
drag, startPoint x: 43, startPoint y: 142, endPoint x: 70, endPoint y: 125, distance: 32.0
click at [44, 142] on div "0202020380 - Hemograma Completo" at bounding box center [320, 141] width 602 height 8
checkbox Completo "true"
drag, startPoint x: 64, startPoint y: 123, endPoint x: 0, endPoint y: 80, distance: 77.3
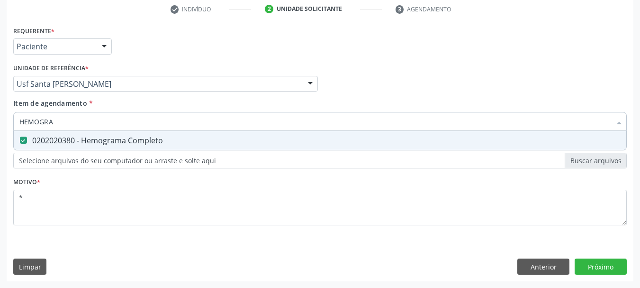
click at [0, 86] on div "Acompanhamento Acompanhe a situação das marcações correntes e finalizadas Relat…" at bounding box center [320, 79] width 640 height 418
type input "CR"
checkbox Completo "false"
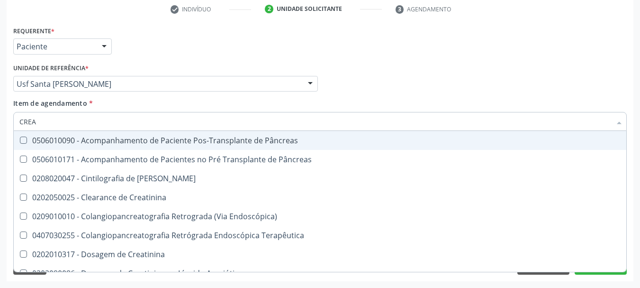
type input "CREAT"
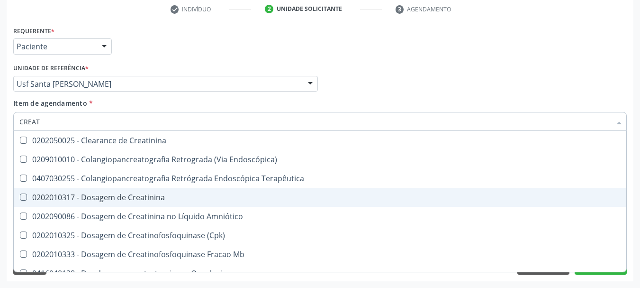
click at [56, 200] on div "0202010317 - Dosagem de Creatinina" at bounding box center [320, 197] width 602 height 8
checkbox Creatinina "true"
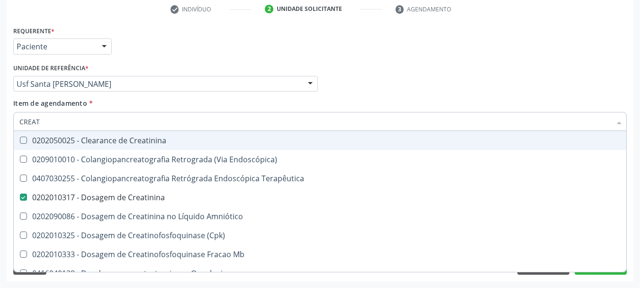
drag, startPoint x: 56, startPoint y: 121, endPoint x: 0, endPoint y: 90, distance: 64.3
click at [0, 91] on div "Acompanhamento Acompanhe a situação das marcações correntes e finalizadas Relat…" at bounding box center [320, 79] width 640 height 418
type input "URE"
checkbox Creatinina "false"
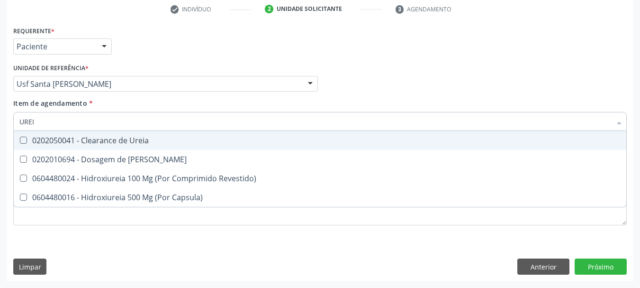
type input "UREIA"
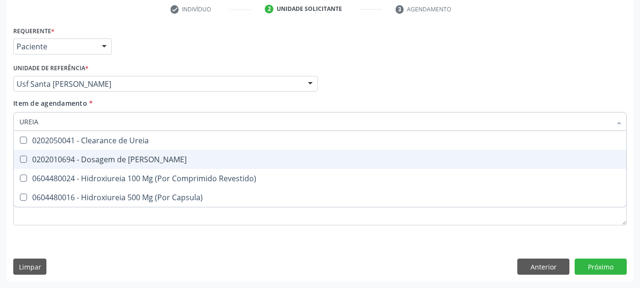
drag, startPoint x: 40, startPoint y: 158, endPoint x: 45, endPoint y: 123, distance: 34.9
click at [40, 152] on span "0202010694 - Dosagem de [PERSON_NAME]" at bounding box center [320, 159] width 613 height 19
checkbox Ureia "true"
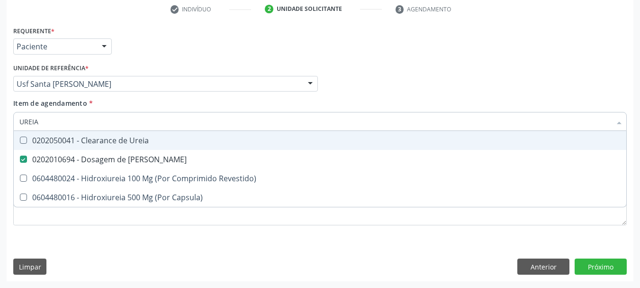
drag, startPoint x: 53, startPoint y: 123, endPoint x: 0, endPoint y: 93, distance: 60.7
click at [0, 93] on div "Acompanhamento Acompanhe a situação das marcações correntes e finalizadas Relat…" at bounding box center [320, 79] width 640 height 418
type input "COLE"
checkbox Ureia "false"
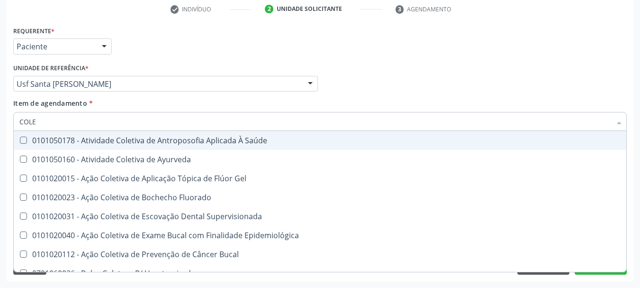
type input "COLES"
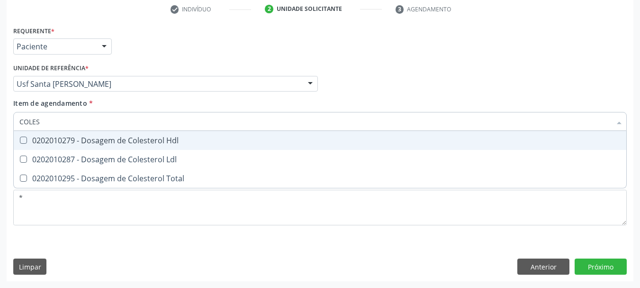
drag, startPoint x: 27, startPoint y: 141, endPoint x: 28, endPoint y: 160, distance: 19.1
click at [27, 147] on span "0202010279 - Dosagem de Colesterol Hdl" at bounding box center [320, 140] width 613 height 19
checkbox Hdl "true"
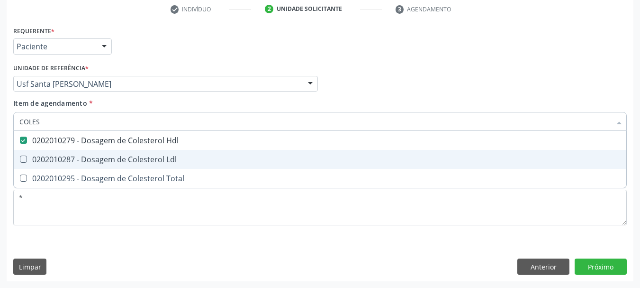
drag, startPoint x: 29, startPoint y: 161, endPoint x: 33, endPoint y: 179, distance: 17.8
click at [32, 172] on ul "Desfazer seleção 0202010279 - Dosagem de Colesterol Hdl 0202010287 - Dosagem de…" at bounding box center [320, 159] width 613 height 57
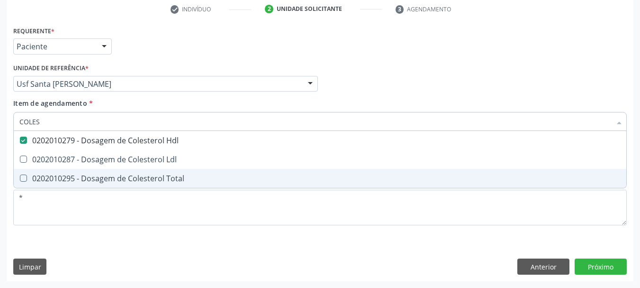
click at [35, 181] on div "0202010295 - Dosagem de Colesterol Total" at bounding box center [320, 178] width 602 height 8
checkbox Total "true"
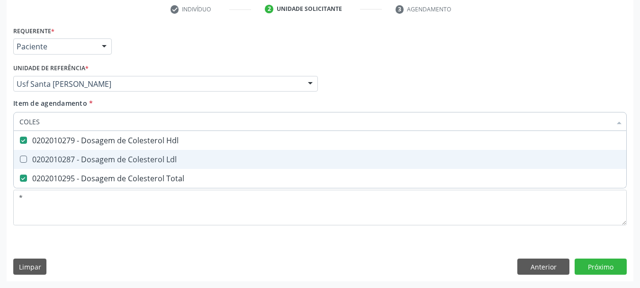
click at [46, 155] on div "0202010287 - Dosagem de Colesterol Ldl" at bounding box center [320, 159] width 602 height 8
checkbox Ldl "true"
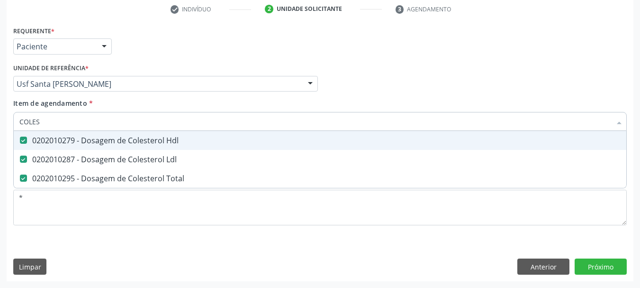
drag, startPoint x: 36, startPoint y: 119, endPoint x: 0, endPoint y: 119, distance: 36.5
click at [0, 119] on div "Acompanhamento Acompanhe a situação das marcações correntes e finalizadas Relat…" at bounding box center [320, 79] width 640 height 418
type input "TRI"
checkbox Hdl "false"
checkbox Ldl "false"
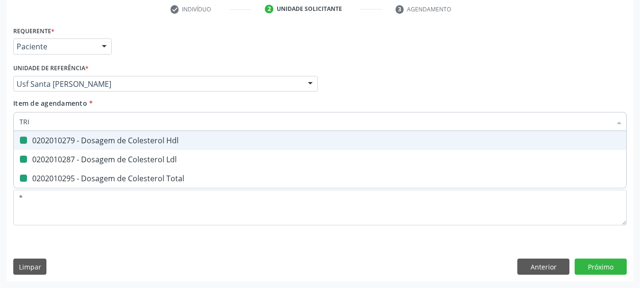
checkbox Total "false"
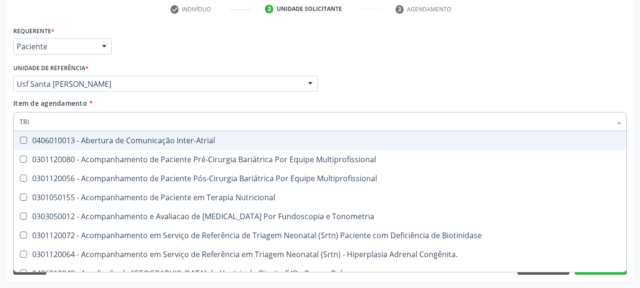
type input "TRIG"
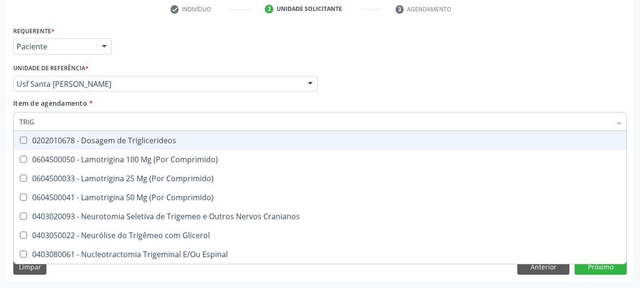
click at [67, 137] on div "0202010678 - Dosagem de Triglicerideos" at bounding box center [320, 141] width 602 height 8
checkbox Triglicerideos "true"
drag, startPoint x: 46, startPoint y: 122, endPoint x: 0, endPoint y: 104, distance: 49.7
click at [0, 104] on div "Acompanhamento Acompanhe a situação das marcações correntes e finalizadas Relat…" at bounding box center [320, 79] width 640 height 418
type input "H"
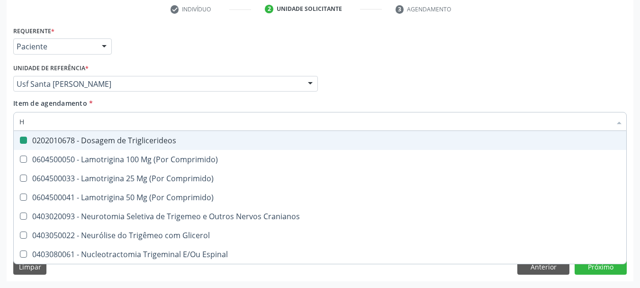
checkbox Triglicerideos "false"
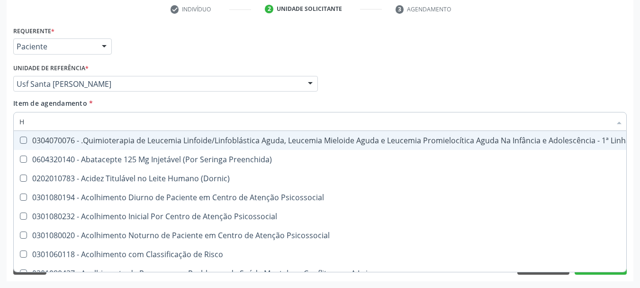
type input "HE"
checkbox Removível "true"
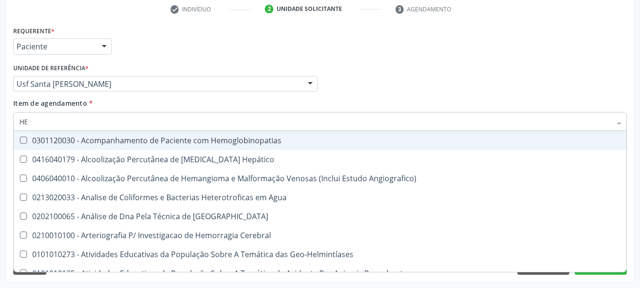
type input "HEM"
checkbox II "true"
checkbox Completo "false"
type input "HEMO"
checkbox Hemácias "true"
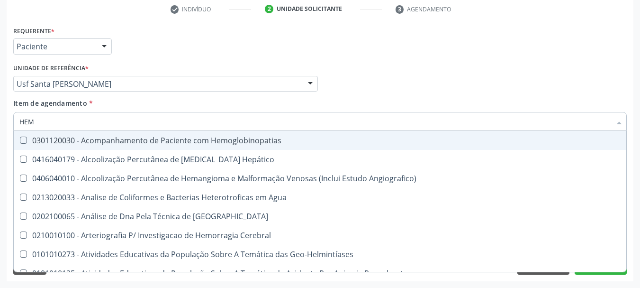
checkbox II "false"
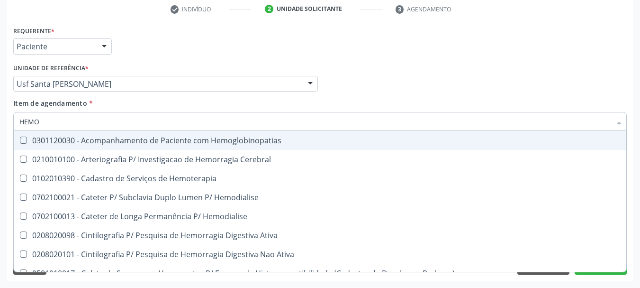
type input "HEMOG"
checkbox Carboxi-Hemoglobina "true"
type input "HEMOGL"
checkbox Carboxi-Hemoglobina "false"
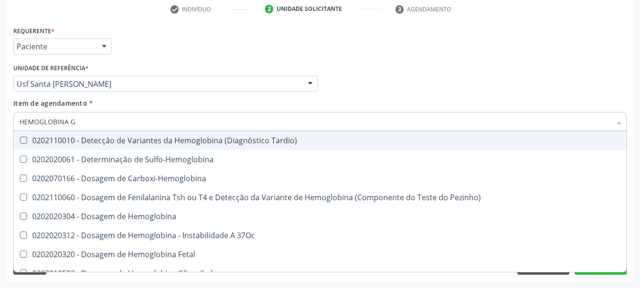
type input "HEMOGLOBINA G"
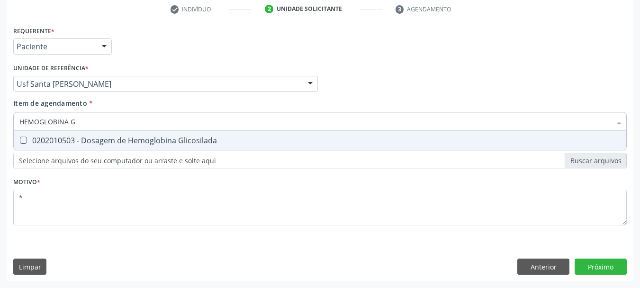
click at [40, 148] on span "0202010503 - Dosagem de Hemoglobina Glicosilada" at bounding box center [320, 140] width 613 height 19
checkbox Glicosilada "true"
click at [0, 101] on div "Acompanhamento Acompanhe a situação das marcações correntes e finalizadas Relat…" at bounding box center [320, 79] width 640 height 418
type input "URI"
checkbox Glicosilada "false"
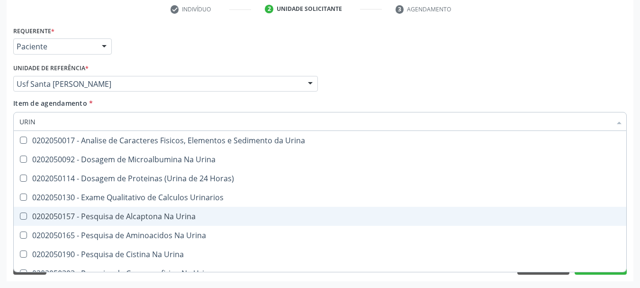
type input "URINA"
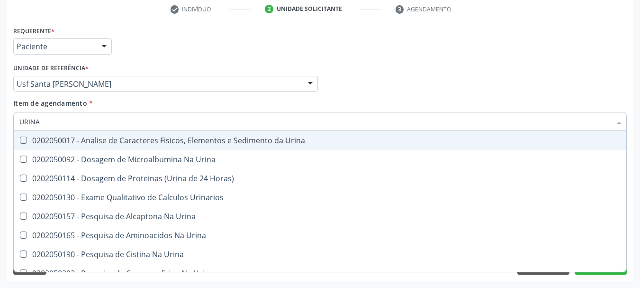
click at [252, 137] on div "0202050017 - Analise de Caracteres Fisicos, Elementos e Sedimento da Urina" at bounding box center [320, 141] width 602 height 8
checkbox Urina "true"
click at [576, 85] on div "Médico Solicitante Por favor, selecione a Unidade de Atendimento primeiro Nenhu…" at bounding box center [320, 79] width 619 height 37
checkbox Urina "true"
checkbox Horas\) "true"
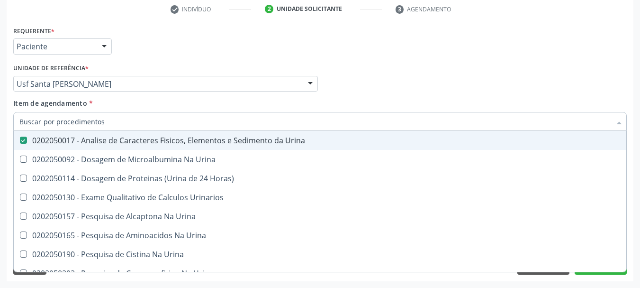
checkbox Urinarios "true"
checkbox Urina "true"
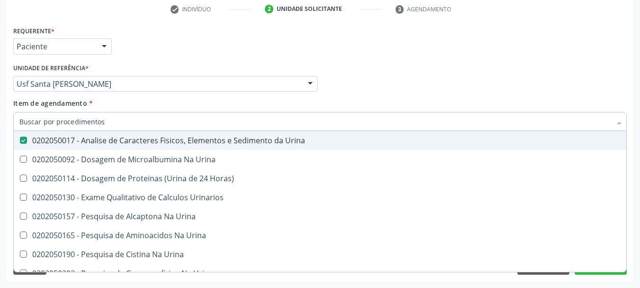
checkbox Urina "true"
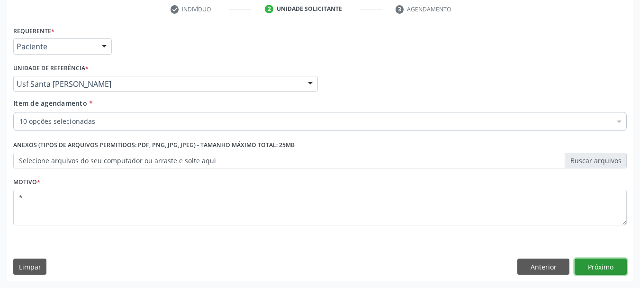
click at [585, 271] on button "Próximo" at bounding box center [601, 266] width 52 height 16
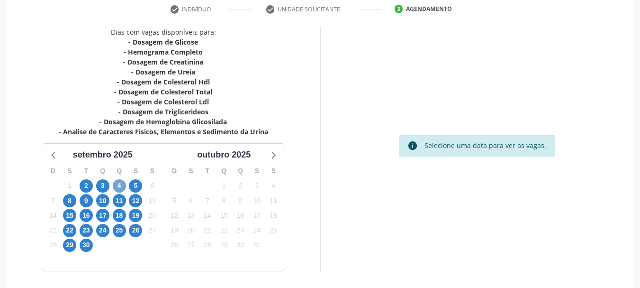
click at [117, 186] on span "4" at bounding box center [119, 185] width 13 height 13
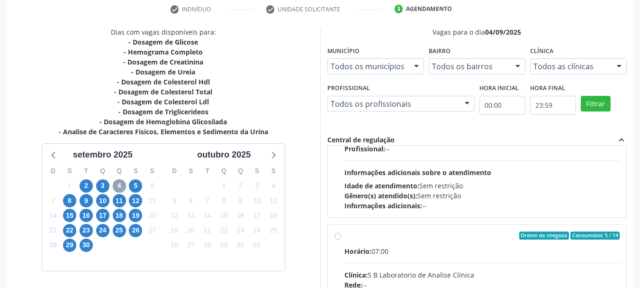
scroll to position [482, 0]
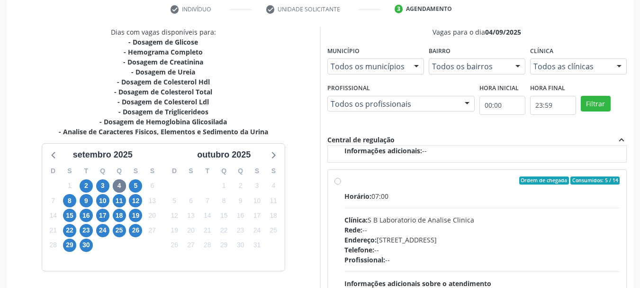
click at [468, 192] on div "Horário: 07:00" at bounding box center [483, 196] width 276 height 10
click at [341, 185] on input "Ordem de chegada Consumidos: 5 / 14 Horário: 07:00 Clínica: S B Laboratorio de …" at bounding box center [338, 180] width 7 height 9
radio input "true"
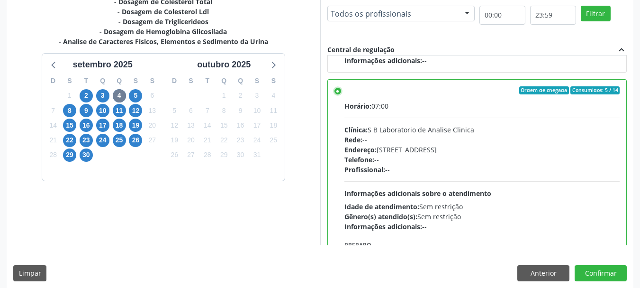
scroll to position [279, 0]
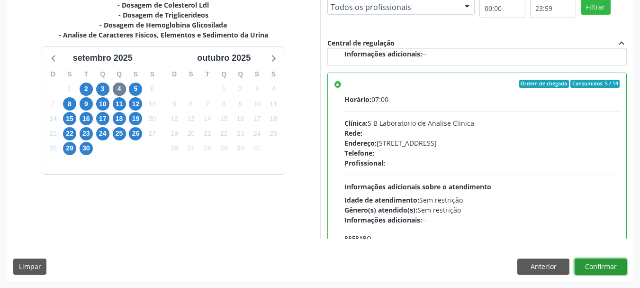
click at [612, 265] on button "Confirmar" at bounding box center [601, 266] width 52 height 16
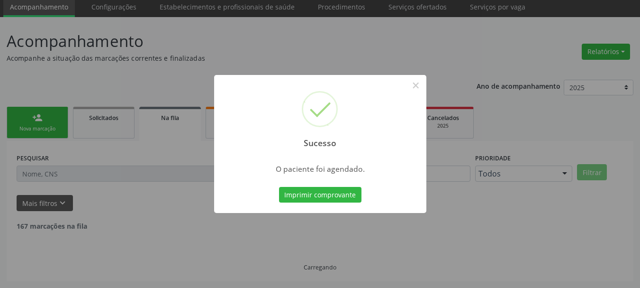
scroll to position [25, 0]
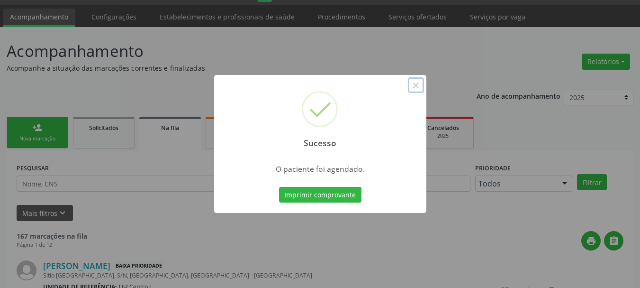
click at [414, 86] on button "×" at bounding box center [416, 85] width 16 height 16
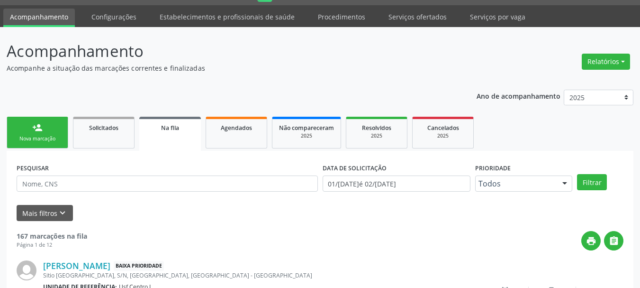
click at [41, 132] on div "person_add" at bounding box center [37, 127] width 10 height 10
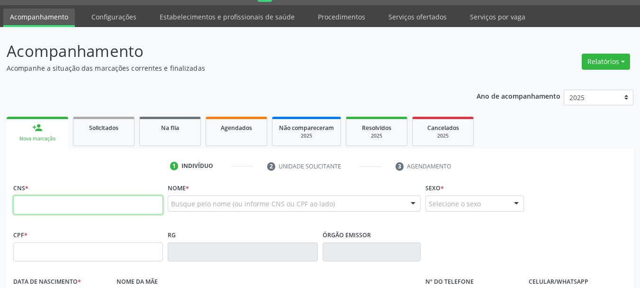
click at [101, 210] on input "text" at bounding box center [88, 204] width 150 height 19
type input "898 0034 2630 6087"
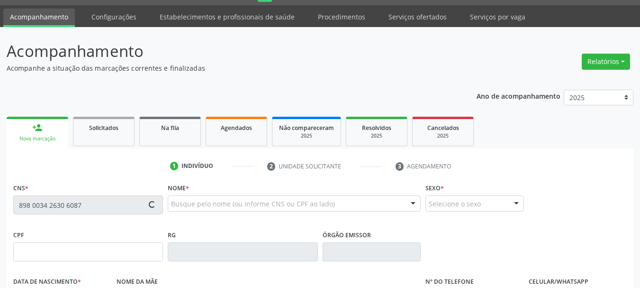
type input "056.664.624-23"
type input "22/03/1977"
type input "Idelidia Rodrigues de Lima"
type input "[PHONE_NUMBER]"
type input "S/N"
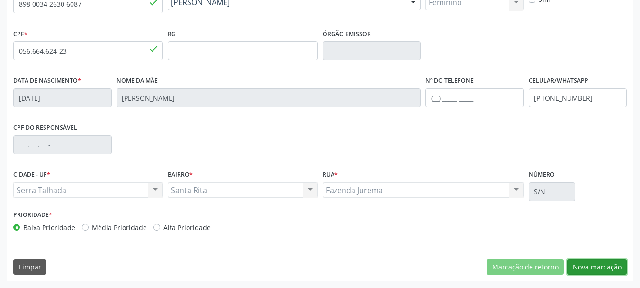
drag, startPoint x: 614, startPoint y: 267, endPoint x: 602, endPoint y: 268, distance: 11.4
click at [608, 268] on button "Nova marcação" at bounding box center [597, 267] width 60 height 16
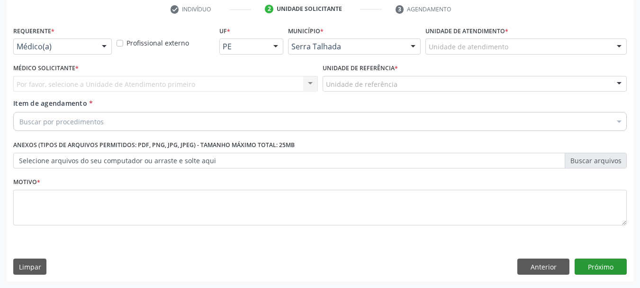
scroll to position [182, 0]
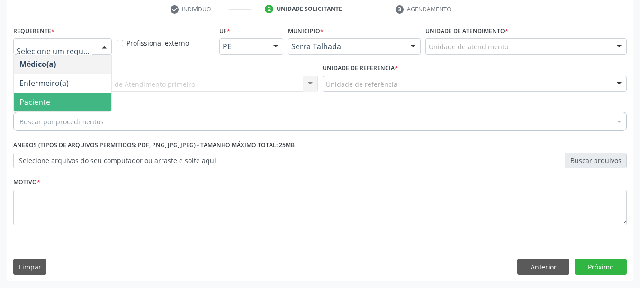
drag, startPoint x: 69, startPoint y: 106, endPoint x: 84, endPoint y: 83, distance: 26.7
click at [69, 104] on span "Paciente" at bounding box center [63, 101] width 98 height 19
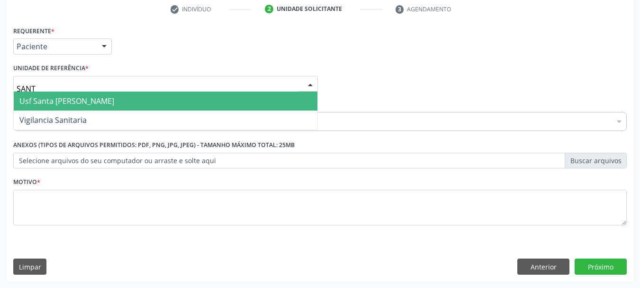
type input "SANTA"
click at [49, 102] on span "Usf Santa [PERSON_NAME]" at bounding box center [66, 101] width 95 height 10
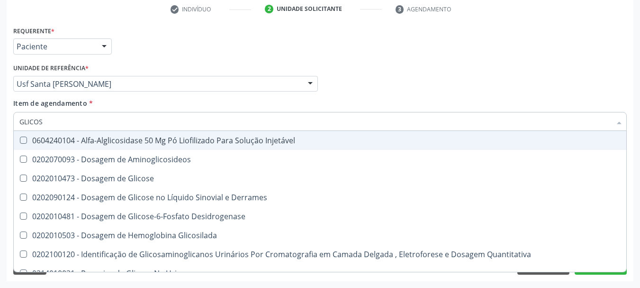
type input "GLICOSE"
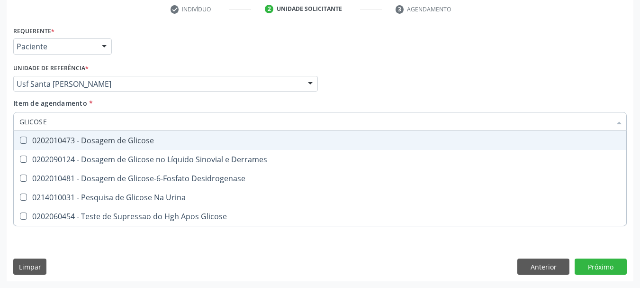
click at [60, 132] on span "0202010473 - Dosagem de Glicose" at bounding box center [320, 140] width 613 height 19
checkbox Glicose "true"
drag, startPoint x: 67, startPoint y: 121, endPoint x: 0, endPoint y: 122, distance: 66.9
click at [0, 122] on div "Acompanhamento Acompanhe a situação das marcações correntes e finalizadas Relat…" at bounding box center [320, 79] width 640 height 418
type input "C"
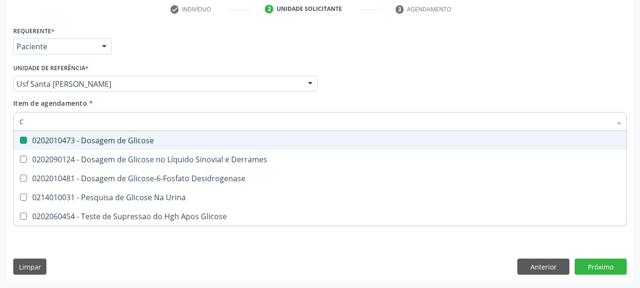
checkbox Glicose "false"
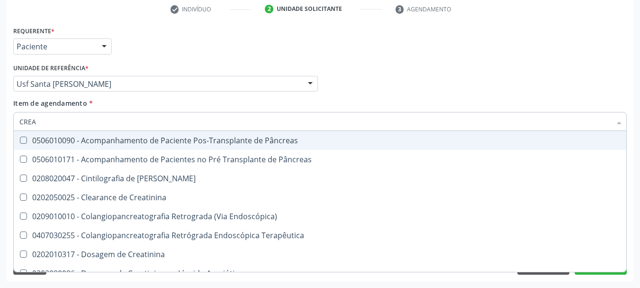
type input "CREAT"
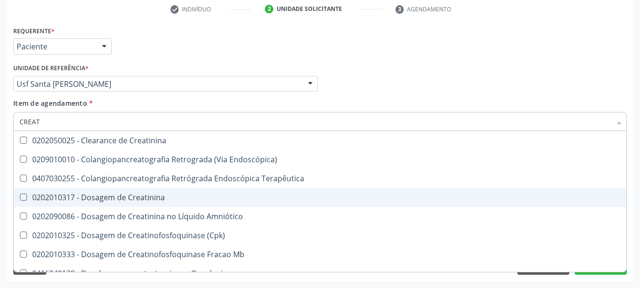
drag, startPoint x: 46, startPoint y: 193, endPoint x: 52, endPoint y: 150, distance: 44.0
click at [46, 193] on div "0202010317 - Dosagem de Creatinina" at bounding box center [320, 197] width 602 height 8
checkbox Creatinina "true"
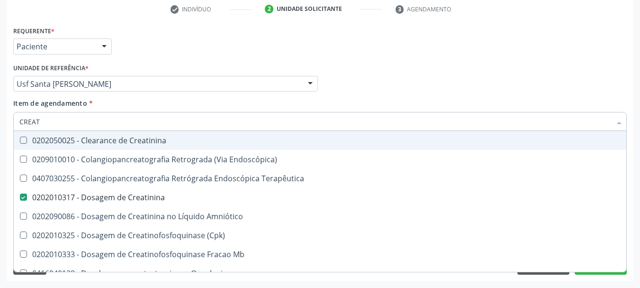
drag, startPoint x: 43, startPoint y: 120, endPoint x: 0, endPoint y: 24, distance: 105.3
click at [0, 38] on div "Acompanhamento Acompanhe a situação das marcações correntes e finalizadas Relat…" at bounding box center [320, 79] width 640 height 418
type input "URE"
checkbox Creatinina "false"
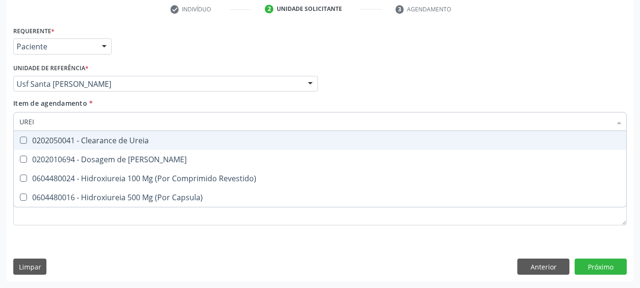
type input "UREIA"
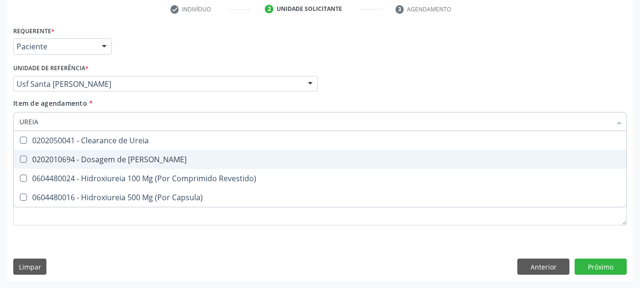
click at [18, 155] on span "0202010694 - Dosagem de [PERSON_NAME]" at bounding box center [320, 159] width 613 height 19
checkbox Ureia "true"
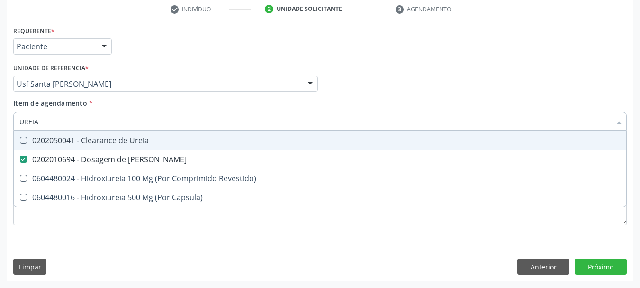
drag, startPoint x: 51, startPoint y: 121, endPoint x: 0, endPoint y: 104, distance: 53.7
click at [0, 104] on div "Acompanhamento Acompanhe a situação das marcações correntes e finalizadas Relat…" at bounding box center [320, 79] width 640 height 418
type input "COLE"
checkbox Ureia "false"
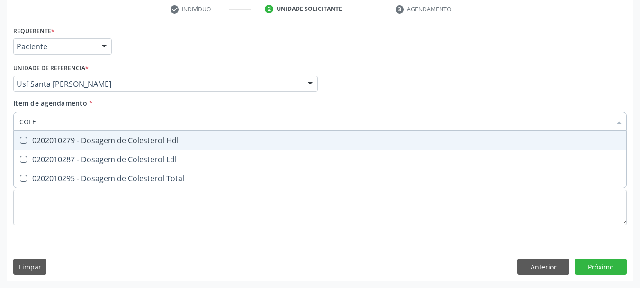
type input "COLES"
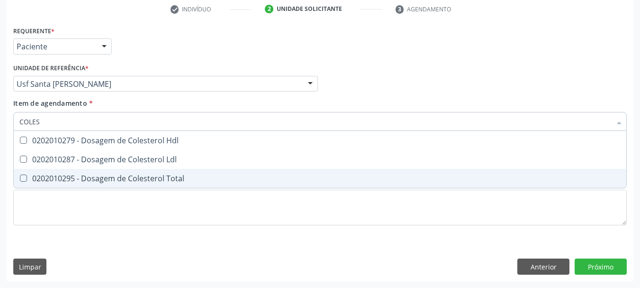
drag, startPoint x: 38, startPoint y: 180, endPoint x: 39, endPoint y: 155, distance: 24.2
click at [38, 174] on div "0202010295 - Dosagem de Colesterol Total" at bounding box center [320, 178] width 602 height 8
checkbox Total "true"
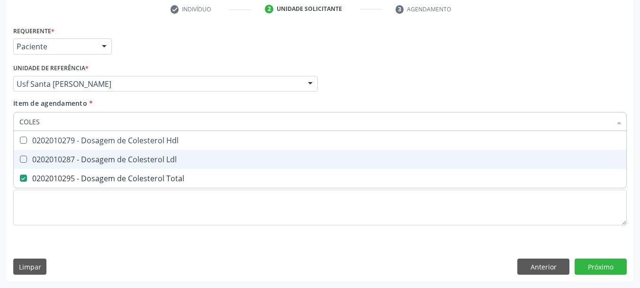
click at [40, 155] on div "0202010287 - Dosagem de Colesterol Ldl" at bounding box center [320, 159] width 602 height 8
checkbox Ldl "true"
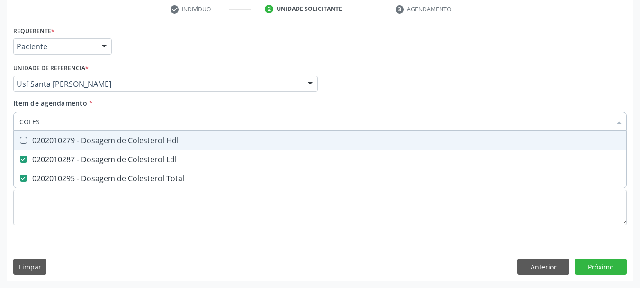
click at [45, 137] on div "0202010279 - Dosagem de Colesterol Hdl" at bounding box center [320, 141] width 602 height 8
checkbox Hdl "true"
drag, startPoint x: 43, startPoint y: 118, endPoint x: 0, endPoint y: 90, distance: 51.0
click at [0, 100] on div "Acompanhamento Acompanhe a situação das marcações correntes e finalizadas Relat…" at bounding box center [320, 79] width 640 height 418
type input "TR"
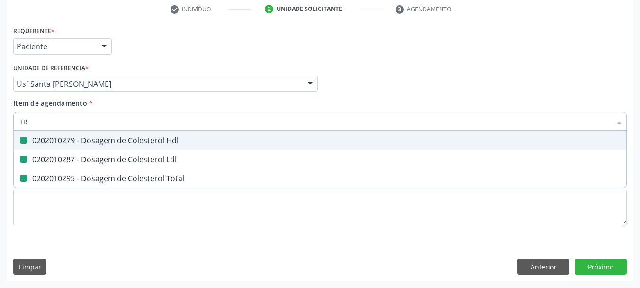
checkbox Hdl "false"
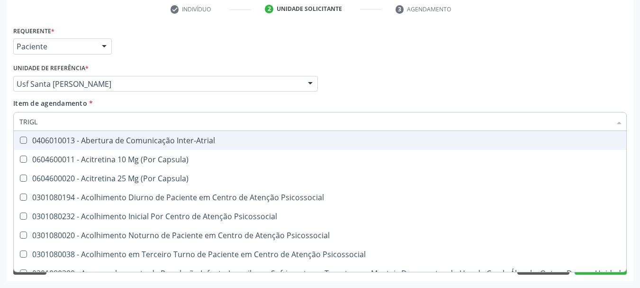
type input "TRIGLI"
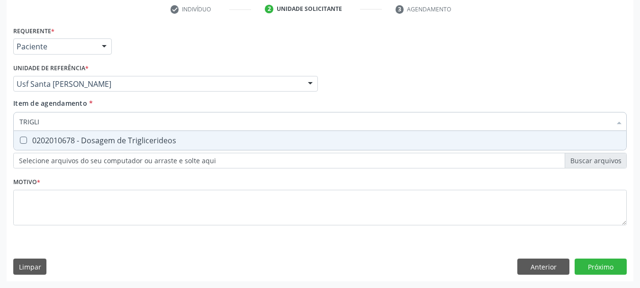
click at [46, 128] on div "TRIGLI Desfazer seleção 0202010678 - Dosagem de Triglicerideos Nenhum resultado…" at bounding box center [320, 120] width 614 height 16
drag, startPoint x: 55, startPoint y: 123, endPoint x: 0, endPoint y: 119, distance: 55.6
click at [0, 119] on div "Acompanhamento Acompanhe a situação das marcações correntes e finalizadas Relat…" at bounding box center [320, 79] width 640 height 418
click at [41, 138] on div "0202010678 - Dosagem de Triglicerideos" at bounding box center [320, 141] width 602 height 8
checkbox Triglicerideos "true"
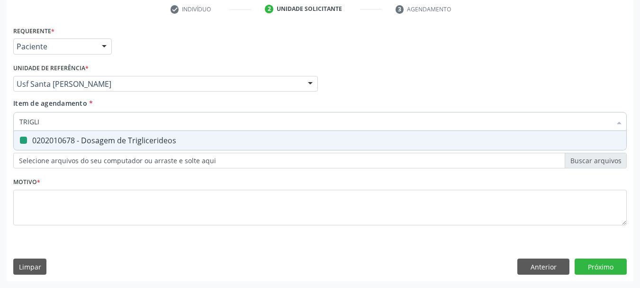
type input "H"
checkbox Triglicerideos "false"
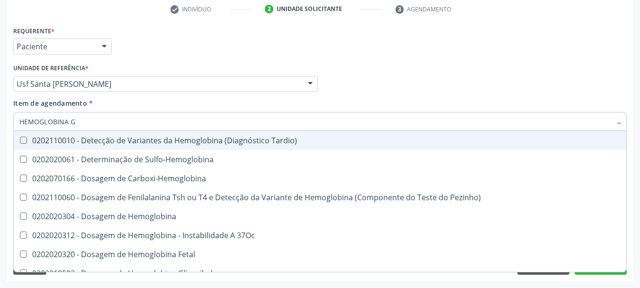
type input "HEMOGLOBINA G"
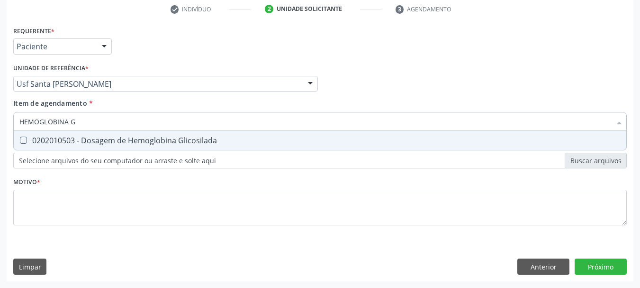
drag, startPoint x: 94, startPoint y: 138, endPoint x: 100, endPoint y: 127, distance: 13.6
click at [93, 137] on div "0202010503 - Dosagem de Hemoglobina Glicosilada" at bounding box center [320, 141] width 602 height 8
checkbox Glicosilada "true"
drag, startPoint x: 103, startPoint y: 121, endPoint x: 0, endPoint y: 119, distance: 102.9
click at [0, 119] on div "Acompanhamento Acompanhe a situação das marcações correntes e finalizadas Relat…" at bounding box center [320, 79] width 640 height 418
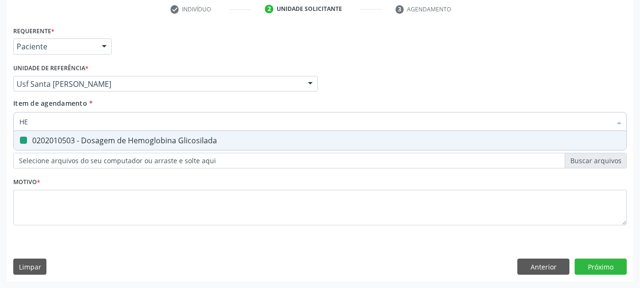
type input "HEM"
checkbox Glicosilada "false"
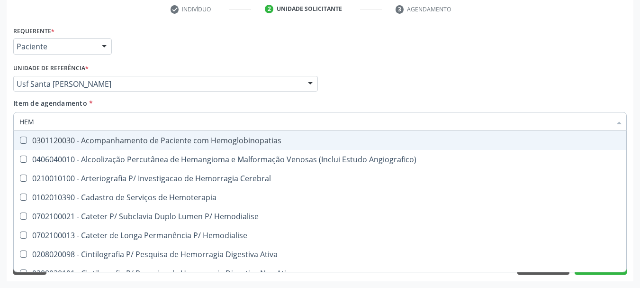
type input "HEMO"
checkbox Hemacias "true"
checkbox Glicosilada "false"
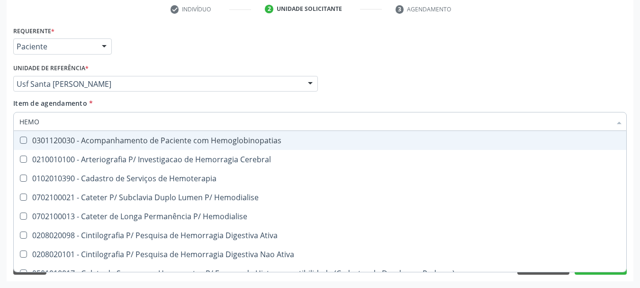
type input "HEMOG"
checkbox Tardio\) "true"
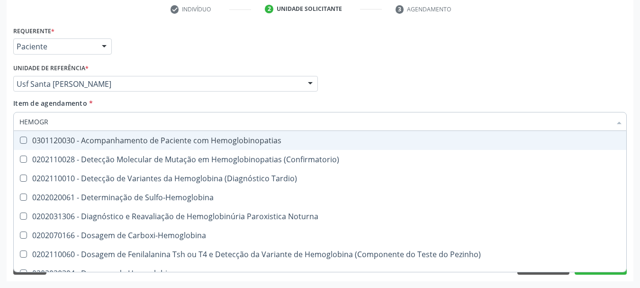
type input "HEMOGRA"
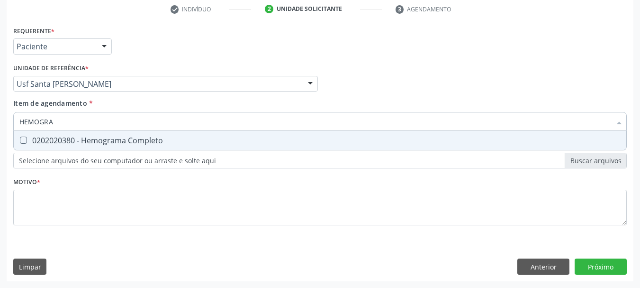
click at [48, 137] on div "0202020380 - Hemograma Completo" at bounding box center [320, 141] width 602 height 8
checkbox Completo "true"
drag, startPoint x: 61, startPoint y: 120, endPoint x: 0, endPoint y: 103, distance: 63.5
click at [0, 104] on div "Acompanhamento Acompanhe a situação das marcações correntes e finalizadas Relat…" at bounding box center [320, 79] width 640 height 418
type input "URI"
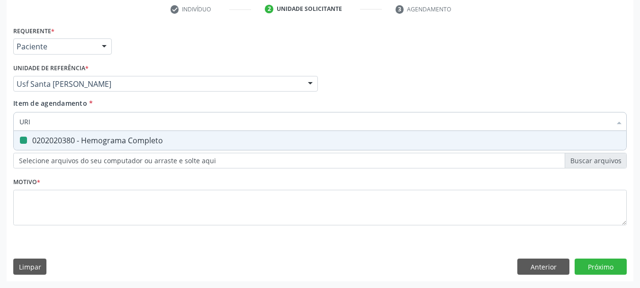
checkbox Completo "false"
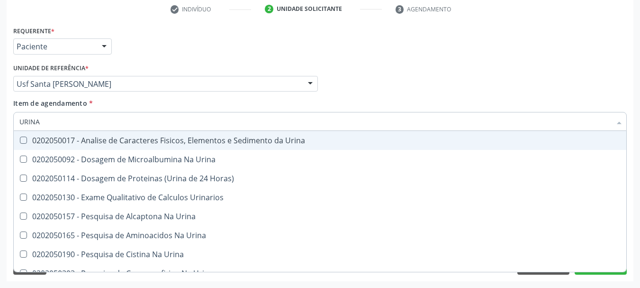
type input "URINA"
click at [23, 143] on Urina at bounding box center [23, 140] width 7 height 7
click at [20, 143] on Urina "checkbox" at bounding box center [17, 140] width 6 height 6
checkbox Urina "true"
click at [0, 130] on div "Acompanhamento Acompanhe a situação das marcações correntes e finalizadas Relat…" at bounding box center [320, 79] width 640 height 418
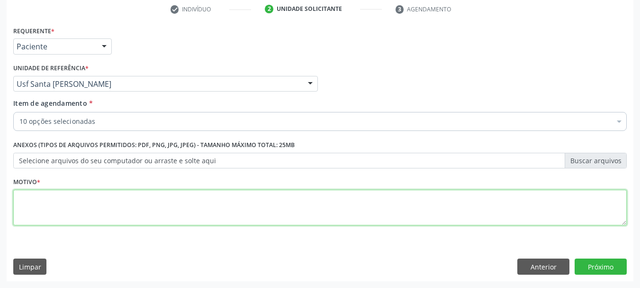
click at [40, 211] on textarea at bounding box center [320, 208] width 614 height 36
type textarea "*"
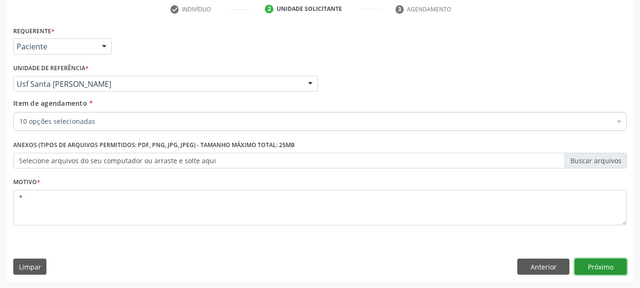
click at [602, 264] on button "Próximo" at bounding box center [601, 266] width 52 height 16
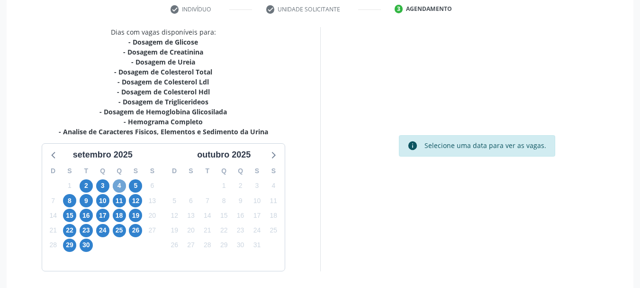
click at [120, 183] on span "4" at bounding box center [119, 185] width 13 height 13
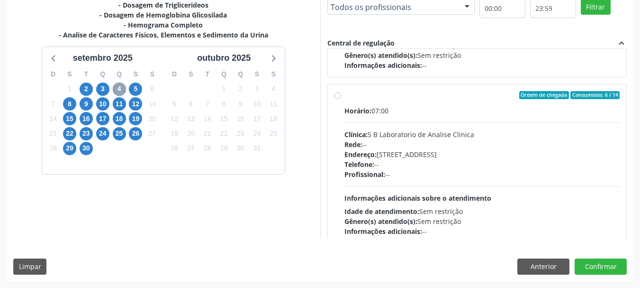
scroll to position [482, 0]
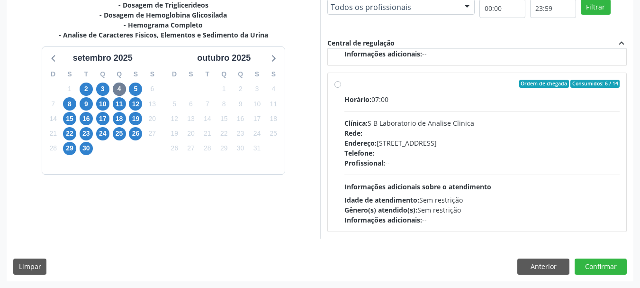
click at [398, 96] on div "Horário: 07:00" at bounding box center [483, 99] width 276 height 10
click at [341, 88] on input "Ordem de chegada Consumidos: 6 / 14 Horário: 07:00 Clínica: S B Laboratorio de …" at bounding box center [338, 84] width 7 height 9
radio input "true"
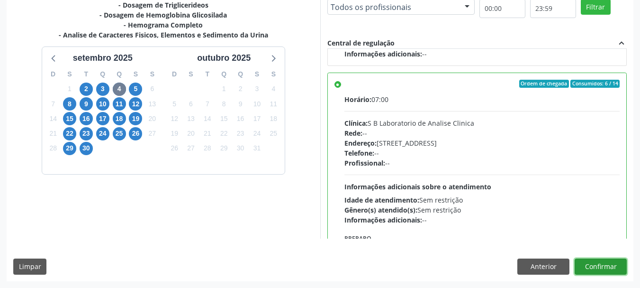
click at [600, 265] on button "Confirmar" at bounding box center [601, 266] width 52 height 16
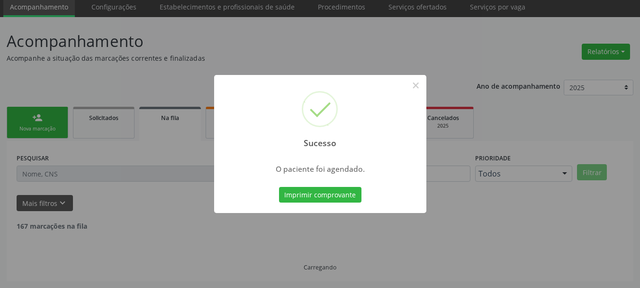
scroll to position [25, 0]
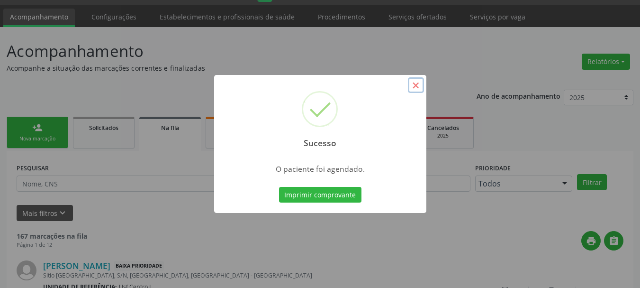
click at [418, 83] on button "×" at bounding box center [416, 85] width 16 height 16
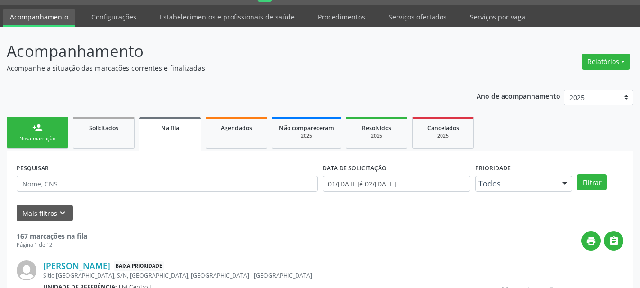
click at [28, 140] on div "Nova marcação" at bounding box center [37, 138] width 47 height 7
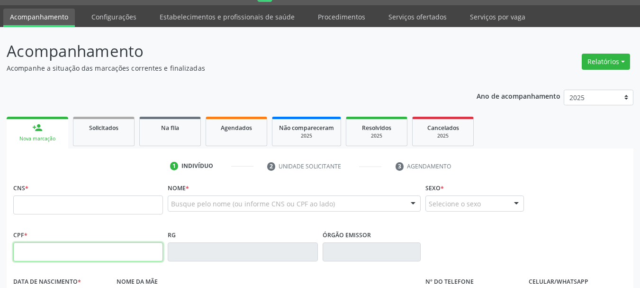
click at [42, 252] on input "text" at bounding box center [88, 251] width 150 height 19
type input "160.486.964-00"
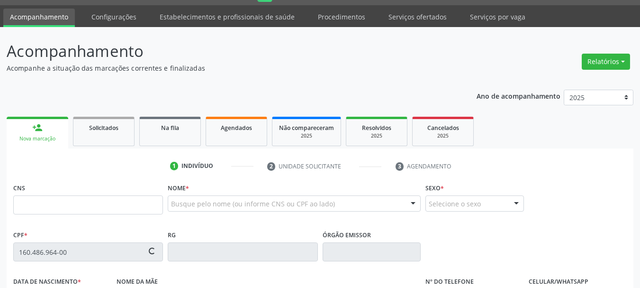
type input "898 0034 1830 1489"
type input "10/03/2010"
type input "Elizangela Bezerra de Souza"
type input "(87) 9999-9999"
type input "S/N"
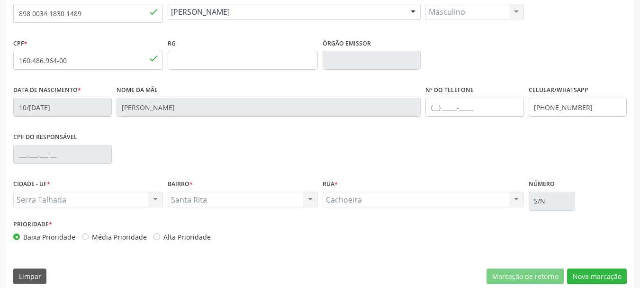
scroll to position [226, 0]
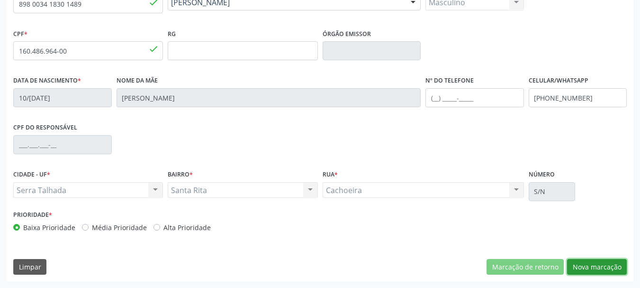
click at [605, 271] on button "Nova marcação" at bounding box center [597, 267] width 60 height 16
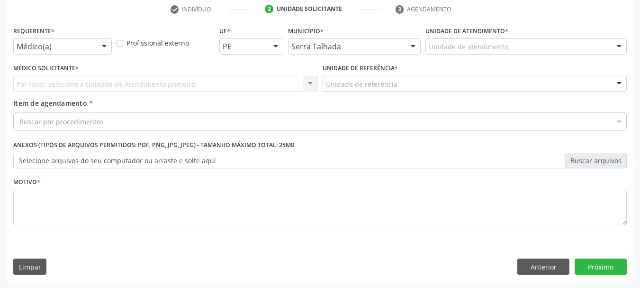
scroll to position [182, 0]
click at [41, 55] on div "Requerente * Médico(a) Médico(a) Enfermeiro(a) Paciente Nenhum resultado encont…" at bounding box center [62, 42] width 103 height 37
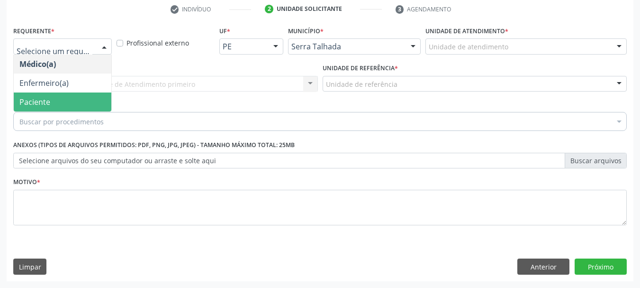
click at [48, 104] on span "Paciente" at bounding box center [34, 102] width 31 height 10
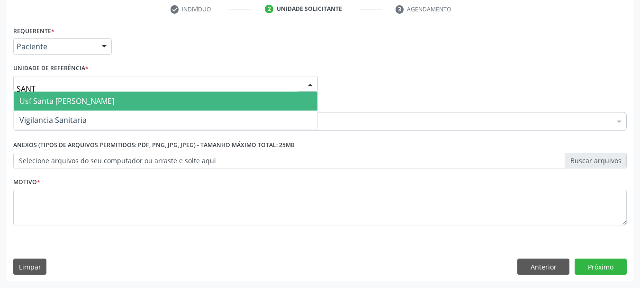
type input "SANTA"
click at [91, 97] on span "Usf Santa [PERSON_NAME]" at bounding box center [66, 101] width 95 height 10
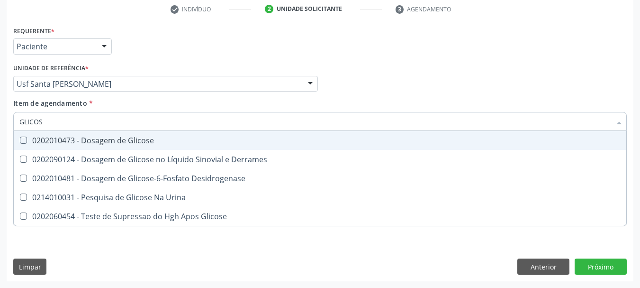
type input "GLICOSE"
click at [81, 137] on div "0202010473 - Dosagem de Glicose" at bounding box center [320, 141] width 602 height 8
checkbox Glicose "true"
drag, startPoint x: 73, startPoint y: 118, endPoint x: 0, endPoint y: 100, distance: 75.1
click at [0, 108] on div "Acompanhamento Acompanhe a situação das marcações correntes e finalizadas Relat…" at bounding box center [320, 79] width 640 height 418
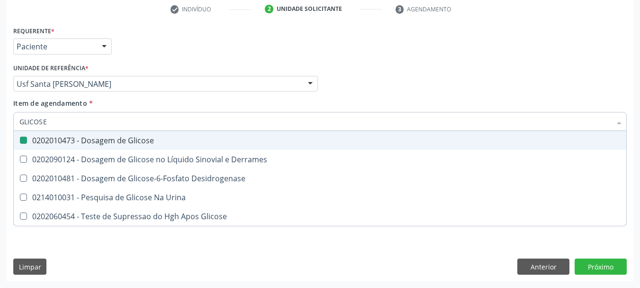
type input "C"
checkbox Glicose "false"
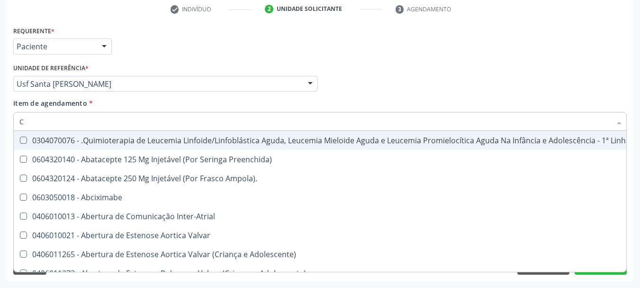
type input "CO"
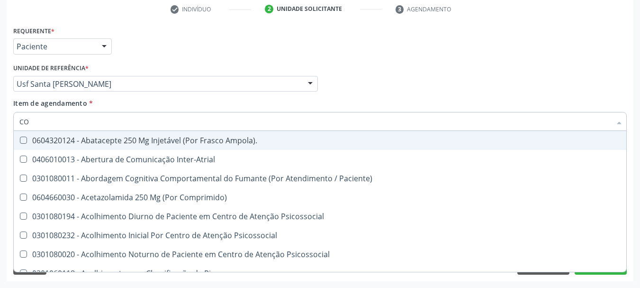
checkbox Glicose "true"
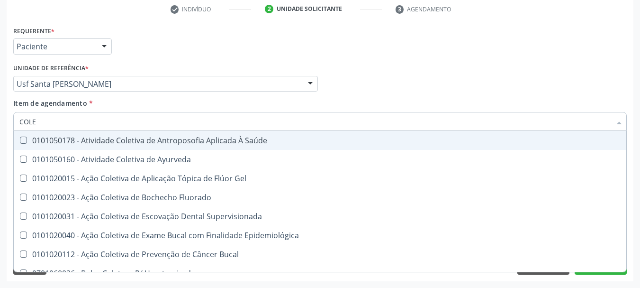
type input "COLES"
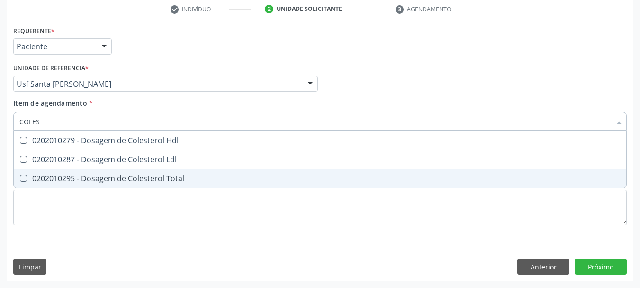
drag, startPoint x: 37, startPoint y: 176, endPoint x: 45, endPoint y: 140, distance: 36.9
click at [39, 161] on ul "Desfazer seleção 0202010279 - Dosagem de Colesterol Hdl 0202010287 - Dosagem de…" at bounding box center [320, 159] width 613 height 57
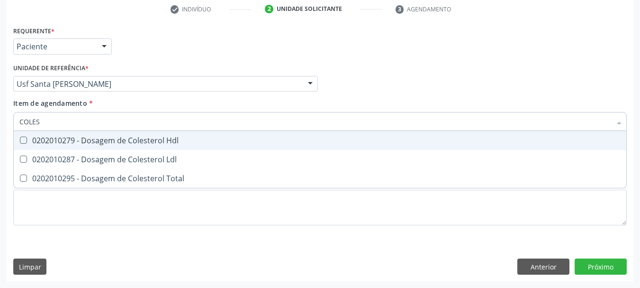
click at [46, 139] on div "0202010279 - Dosagem de Colesterol Hdl" at bounding box center [320, 141] width 602 height 8
checkbox Hdl "true"
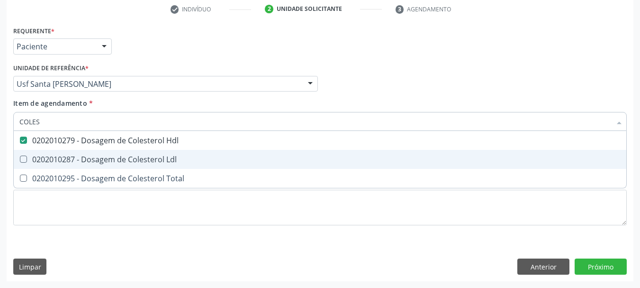
drag, startPoint x: 44, startPoint y: 156, endPoint x: 42, endPoint y: 170, distance: 13.4
click at [43, 160] on div "0202010287 - Dosagem de Colesterol Ldl" at bounding box center [320, 159] width 602 height 8
checkbox Ldl "true"
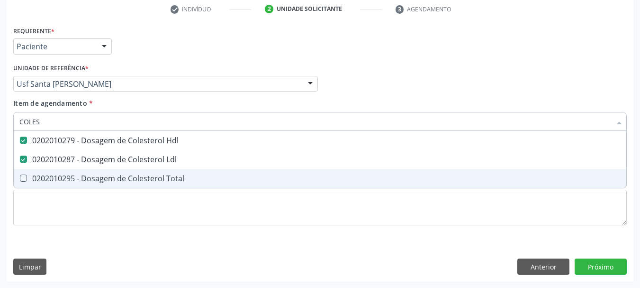
drag, startPoint x: 42, startPoint y: 174, endPoint x: 47, endPoint y: 137, distance: 36.8
click at [42, 174] on div "0202010295 - Dosagem de Colesterol Total" at bounding box center [320, 178] width 602 height 8
checkbox Total "true"
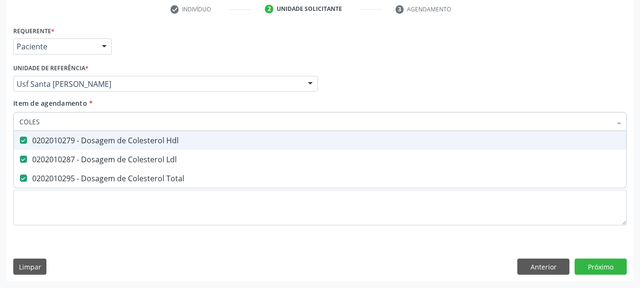
drag, startPoint x: 49, startPoint y: 126, endPoint x: 0, endPoint y: 102, distance: 54.7
click at [0, 108] on div "Acompanhamento Acompanhe a situação das marcações correntes e finalizadas Relat…" at bounding box center [320, 79] width 640 height 418
type input "TRI"
checkbox Hdl "false"
checkbox Ldl "false"
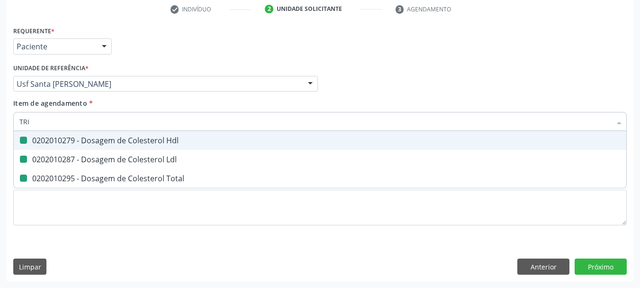
checkbox Total "false"
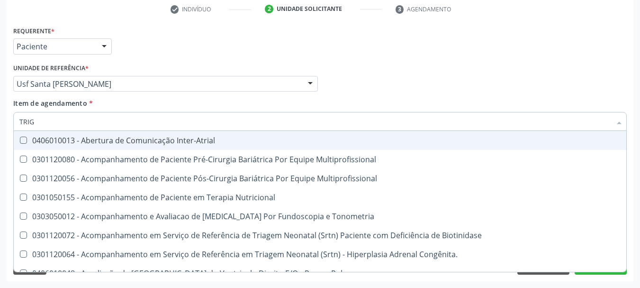
type input "TRIGL"
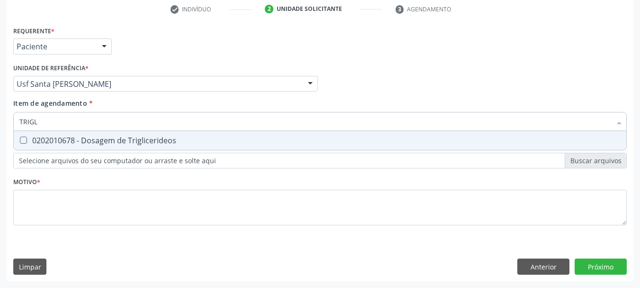
click at [37, 133] on span "0202010678 - Dosagem de Triglicerideos" at bounding box center [320, 140] width 613 height 19
checkbox Triglicerideos "true"
click at [0, 96] on div "Acompanhamento Acompanhe a situação das marcações correntes e finalizadas Relat…" at bounding box center [320, 79] width 640 height 418
type input "HEM"
checkbox Triglicerideos "false"
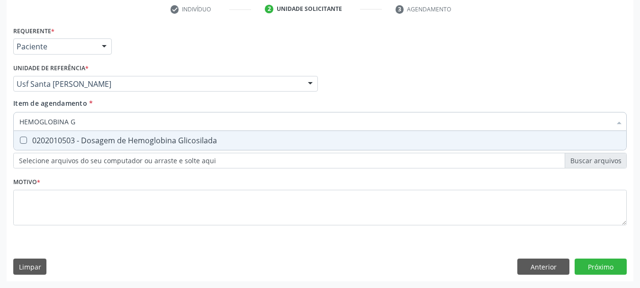
type input "HEMOGLOBINA G"
click at [48, 137] on div "0202010503 - Dosagem de Hemoglobina Glicosilada" at bounding box center [320, 141] width 602 height 8
checkbox Glicosilada "true"
drag, startPoint x: 76, startPoint y: 119, endPoint x: 0, endPoint y: 98, distance: 78.7
click at [0, 98] on div "Acompanhamento Acompanhe a situação das marcações correntes e finalizadas Relat…" at bounding box center [320, 79] width 640 height 418
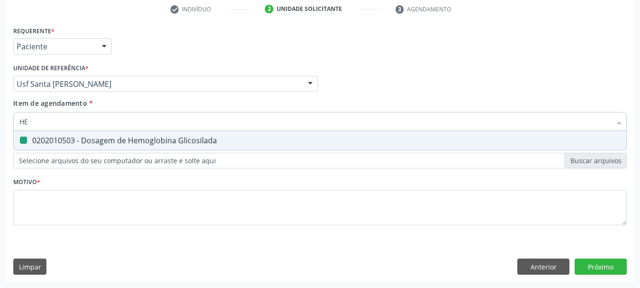
type input "HEM"
checkbox Glicosilada "false"
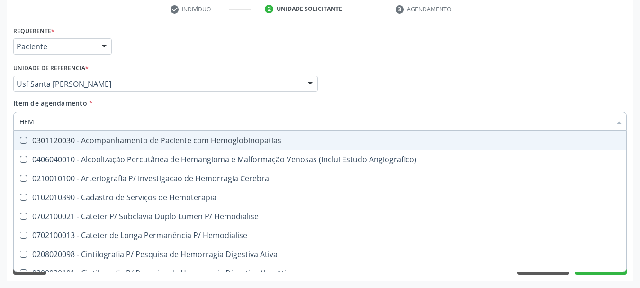
type input "HEMO"
checkbox Hemacias "true"
checkbox Glicosilada "false"
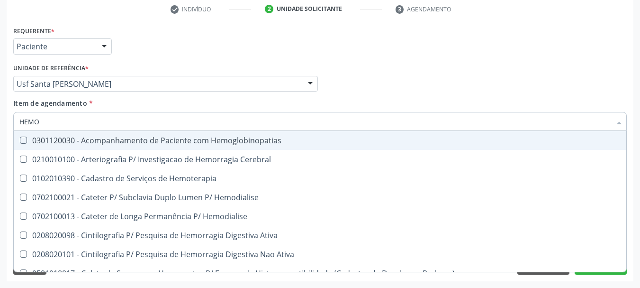
type input "HEMOG"
checkbox Tardio\) "true"
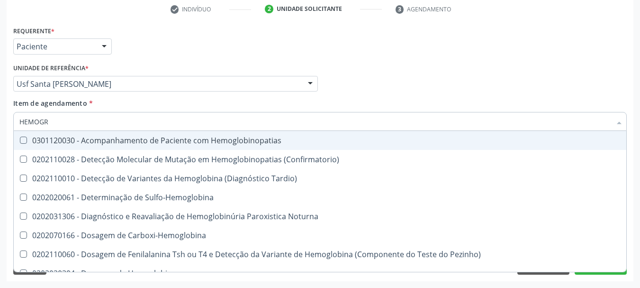
type input "HEMOGRA"
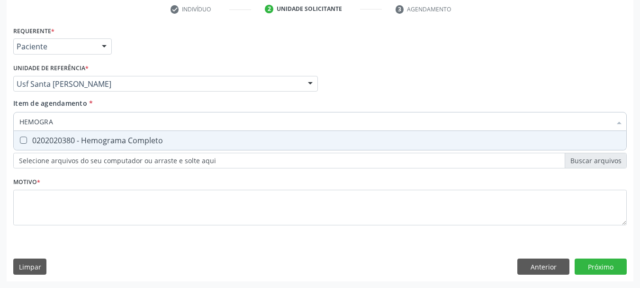
click at [20, 141] on div at bounding box center [17, 141] width 7 height 8
checkbox Completo "true"
click at [0, 122] on div "Acompanhamento Acompanhe a situação das marcações correntes e finalizadas Relat…" at bounding box center [320, 79] width 640 height 418
type input "URI"
checkbox Completo "false"
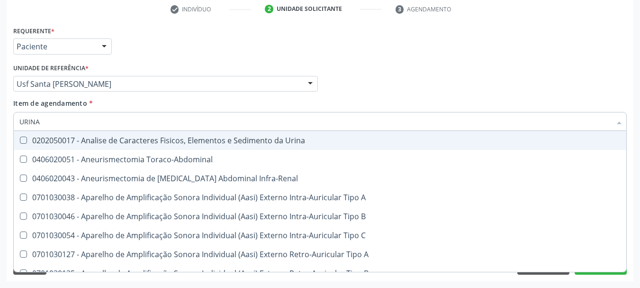
type input "URINA"
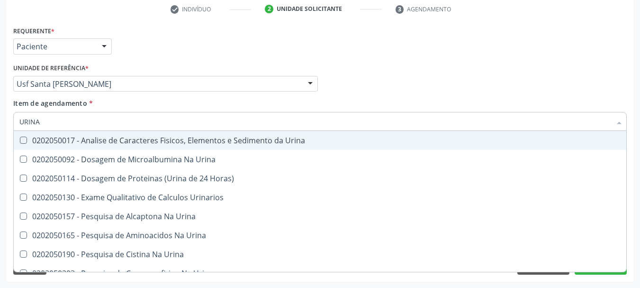
drag, startPoint x: 59, startPoint y: 138, endPoint x: 64, endPoint y: 127, distance: 12.7
click at [60, 137] on div "0202050017 - Analise de Caracteres Fisicos, Elementos e Sedimento da Urina" at bounding box center [320, 141] width 602 height 8
checkbox Urina "true"
drag, startPoint x: 39, startPoint y: 121, endPoint x: 0, endPoint y: 116, distance: 39.2
click at [0, 116] on div "Acompanhamento Acompanhe a situação das marcações correntes e finalizadas Relat…" at bounding box center [320, 79] width 640 height 418
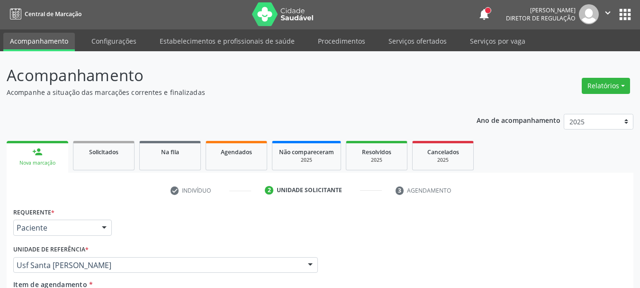
scroll to position [0, 0]
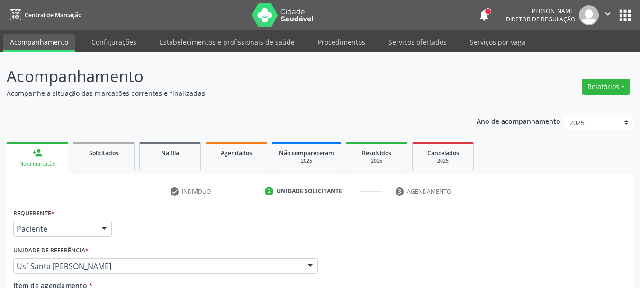
click at [595, 190] on ul "check Indivíduo 2 Unidade solicitante 3 Agendamento" at bounding box center [320, 191] width 627 height 16
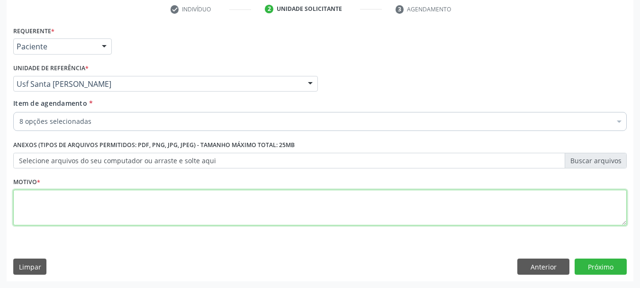
click at [59, 220] on textarea at bounding box center [320, 208] width 614 height 36
type textarea "*"
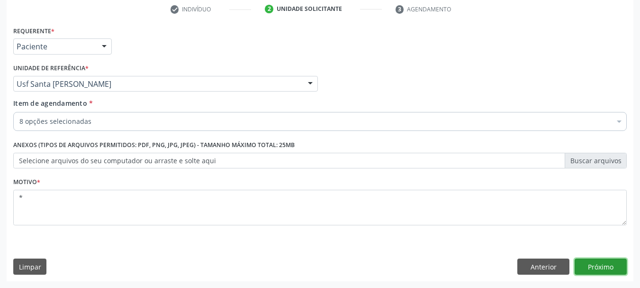
drag, startPoint x: 602, startPoint y: 262, endPoint x: 596, endPoint y: 264, distance: 6.4
click at [596, 264] on button "Próximo" at bounding box center [601, 266] width 52 height 16
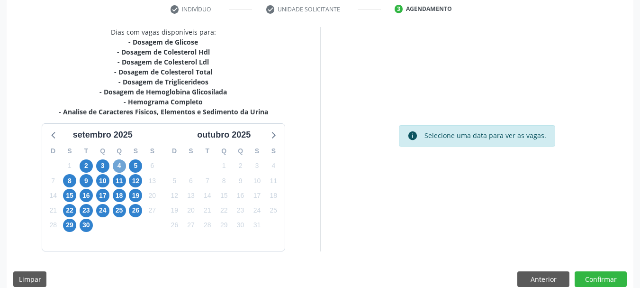
click at [119, 159] on span "4" at bounding box center [119, 165] width 13 height 13
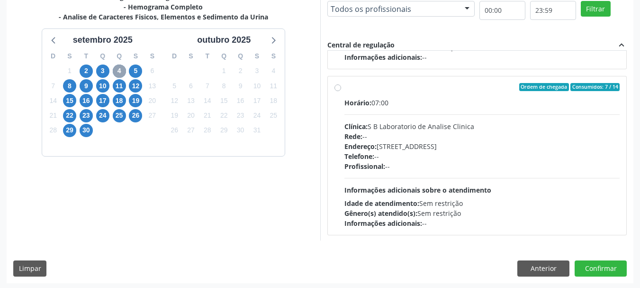
scroll to position [482, 0]
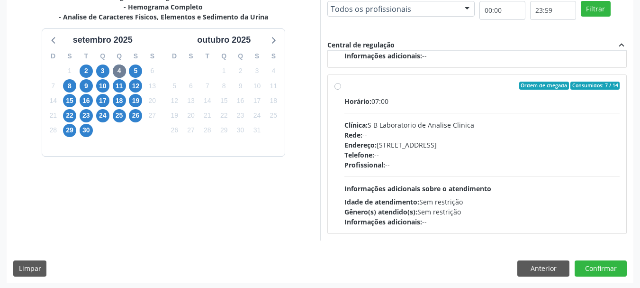
click at [424, 157] on div "Telefone: --" at bounding box center [483, 155] width 276 height 10
click at [341, 90] on input "Ordem de chegada Consumidos: 7 / 14 Horário: 07:00 Clínica: S B Laboratorio de …" at bounding box center [338, 86] width 7 height 9
radio input "true"
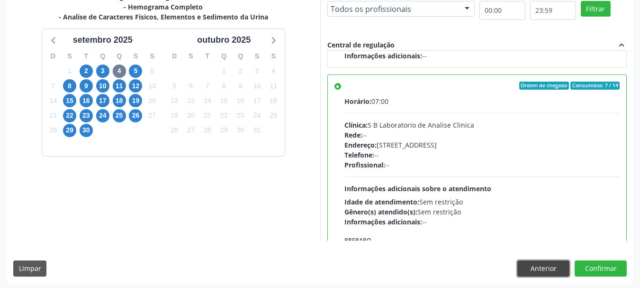
click at [536, 267] on button "Anterior" at bounding box center [544, 268] width 52 height 16
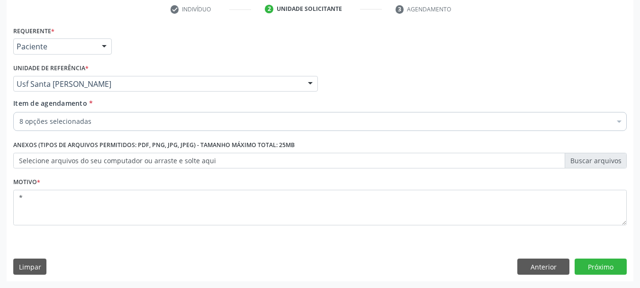
scroll to position [182, 0]
click at [545, 263] on button "Anterior" at bounding box center [544, 266] width 52 height 16
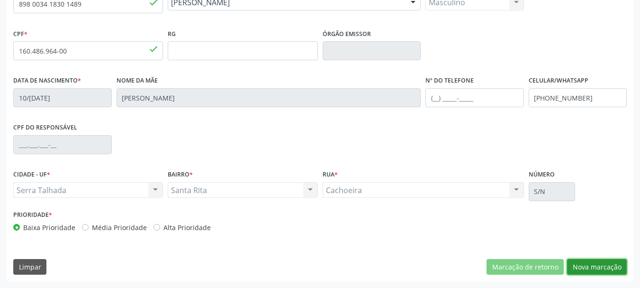
click at [615, 270] on button "Nova marcação" at bounding box center [597, 267] width 60 height 16
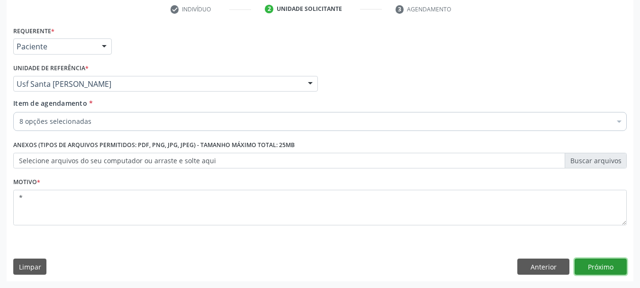
click at [613, 266] on button "Próximo" at bounding box center [601, 266] width 52 height 16
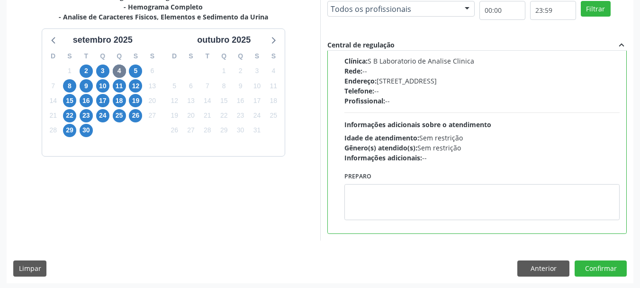
scroll to position [279, 0]
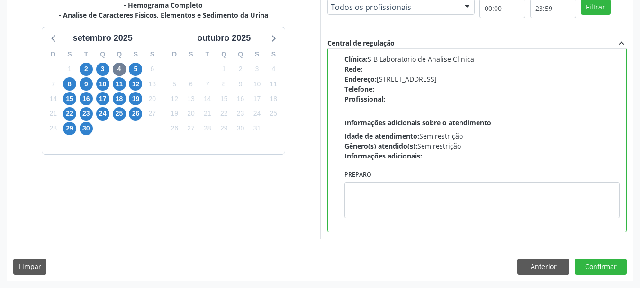
click at [511, 160] on div "Informações adicionais: --" at bounding box center [483, 156] width 276 height 10
click at [341, 24] on input "Ordem de chegada Consumidos: 7 / 14 Horário: 07:00 Clínica: S B Laboratorio de …" at bounding box center [338, 20] width 7 height 9
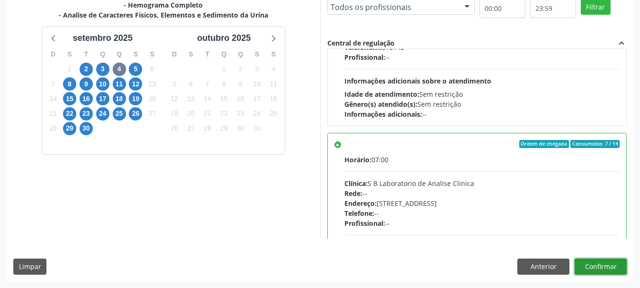
click at [609, 262] on button "Confirmar" at bounding box center [601, 266] width 52 height 16
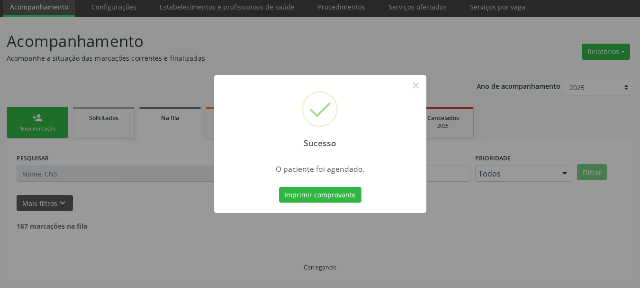
scroll to position [25, 0]
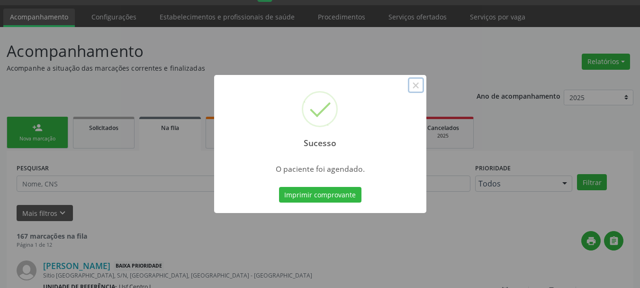
drag, startPoint x: 415, startPoint y: 87, endPoint x: 302, endPoint y: 201, distance: 159.9
click at [410, 89] on button "×" at bounding box center [416, 85] width 16 height 16
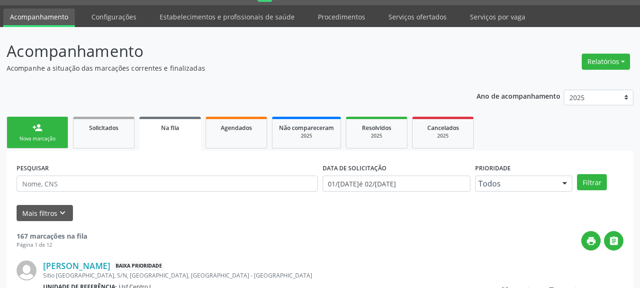
click at [55, 128] on link "person_add Nova marcação" at bounding box center [38, 133] width 62 height 32
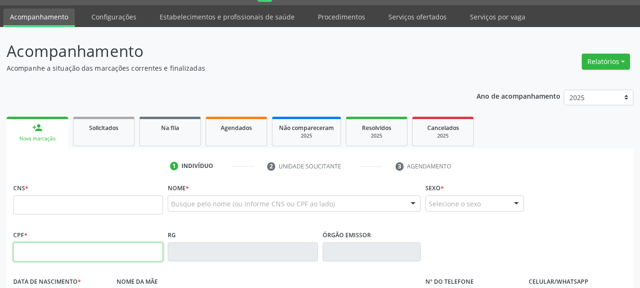
click at [62, 254] on input "text" at bounding box center [88, 251] width 150 height 19
type input "132.848.344-43"
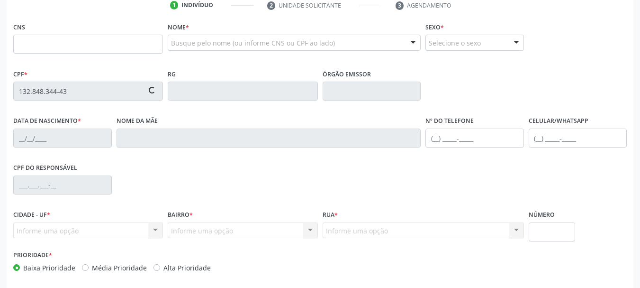
scroll to position [131, 0]
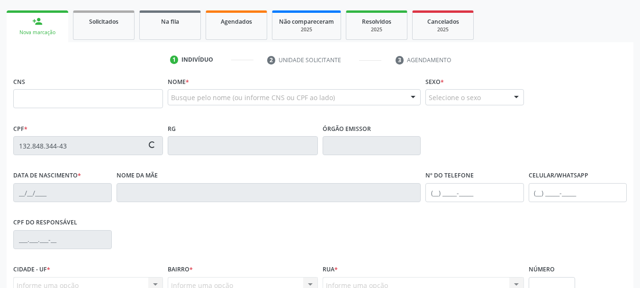
type input "898 0037 3555 6762"
type input "[DATE]"
type input "[PERSON_NAME]"
type input "[PHONE_NUMBER]"
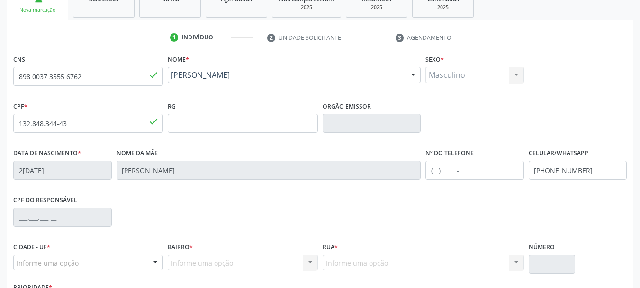
scroll to position [226, 0]
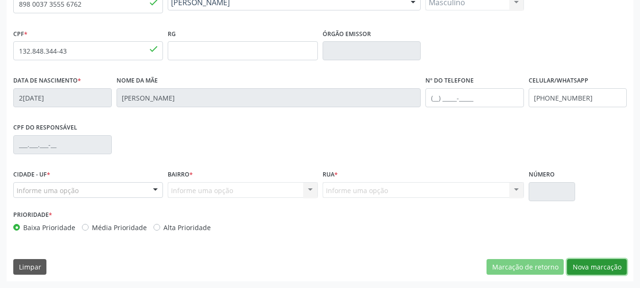
click at [587, 269] on button "Nova marcação" at bounding box center [597, 267] width 60 height 16
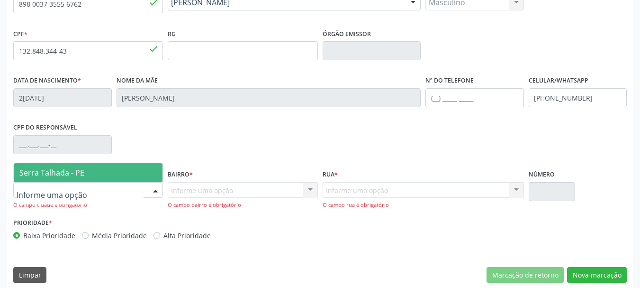
click at [116, 196] on div at bounding box center [88, 190] width 150 height 16
click at [115, 172] on span "Serra Talhada - PE" at bounding box center [88, 172] width 149 height 19
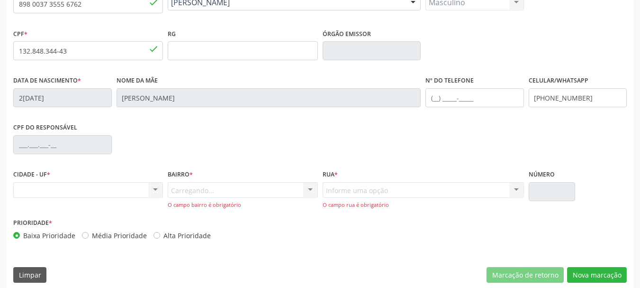
click at [183, 190] on div "Carregando... Nenhum resultado encontrado para: " " Nenhuma opção encontrada. D…" at bounding box center [243, 195] width 150 height 27
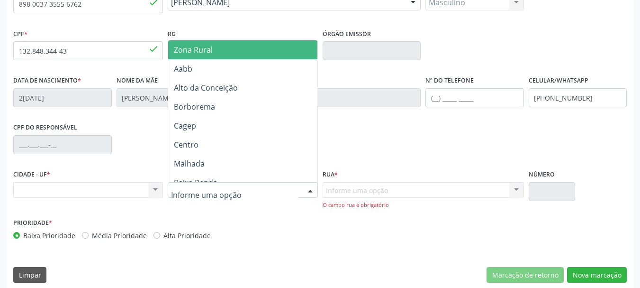
drag, startPoint x: 202, startPoint y: 46, endPoint x: 355, endPoint y: 128, distance: 173.0
click at [202, 46] on span "Zona Rural" at bounding box center [193, 50] width 39 height 10
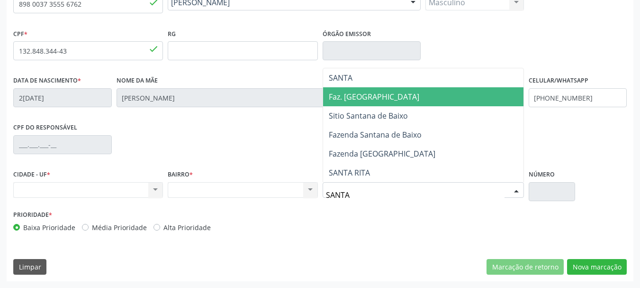
type input "SANTA R"
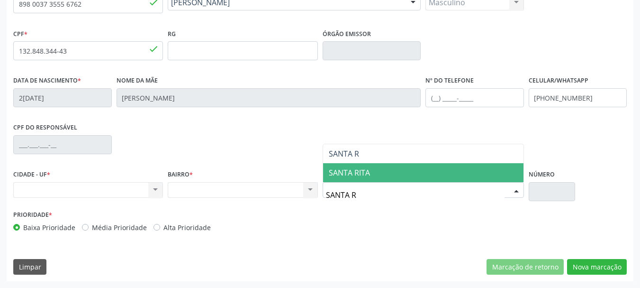
click at [386, 167] on span "SANTA RITA" at bounding box center [423, 172] width 201 height 19
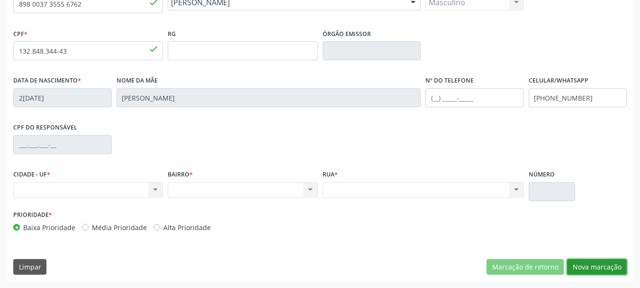
click at [603, 267] on button "Nova marcação" at bounding box center [597, 267] width 60 height 16
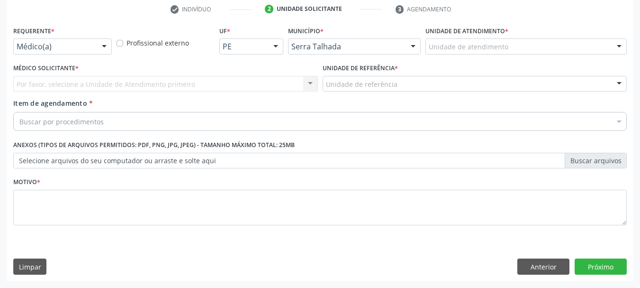
drag, startPoint x: 71, startPoint y: 46, endPoint x: 70, endPoint y: 62, distance: 15.7
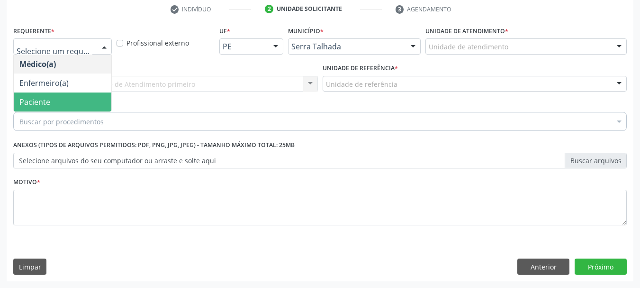
drag, startPoint x: 67, startPoint y: 101, endPoint x: 79, endPoint y: 84, distance: 20.4
click at [65, 100] on span "Paciente" at bounding box center [63, 101] width 98 height 19
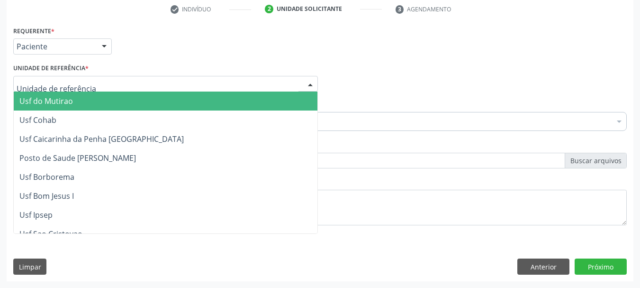
click at [92, 82] on div at bounding box center [165, 84] width 305 height 16
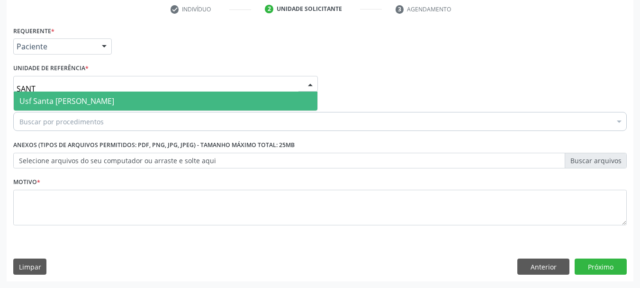
type input "SANTA"
drag, startPoint x: 100, startPoint y: 99, endPoint x: 96, endPoint y: 109, distance: 10.7
click at [97, 100] on span "Usf Santa [PERSON_NAME]" at bounding box center [66, 101] width 95 height 10
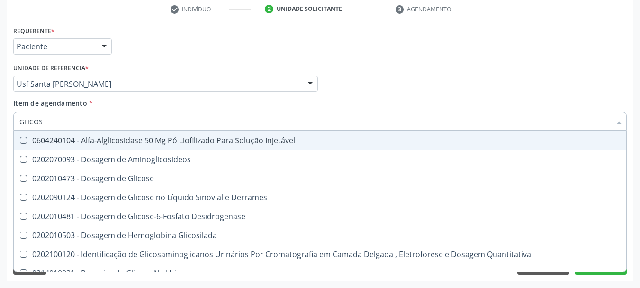
type input "GLICOSE"
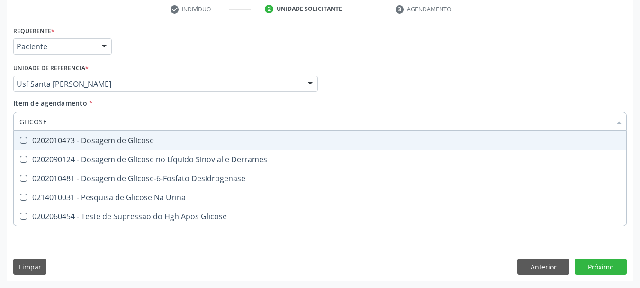
drag, startPoint x: 100, startPoint y: 138, endPoint x: 89, endPoint y: 132, distance: 12.1
click at [95, 137] on div "0202010473 - Dosagem de Glicose" at bounding box center [320, 141] width 602 height 8
checkbox Glicose "true"
drag, startPoint x: 44, startPoint y: 116, endPoint x: 0, endPoint y: 82, distance: 54.8
click at [0, 93] on div "Acompanhamento Acompanhe a situação das marcações correntes e finalizadas Relat…" at bounding box center [320, 79] width 640 height 418
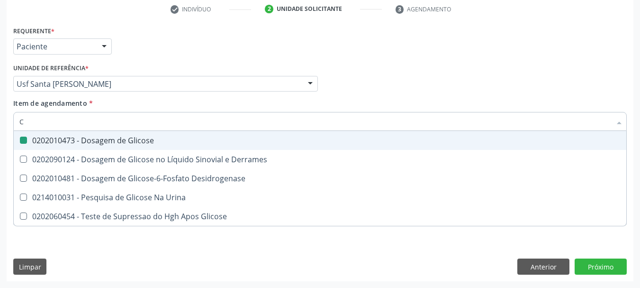
type input "CR"
checkbox Glicose "false"
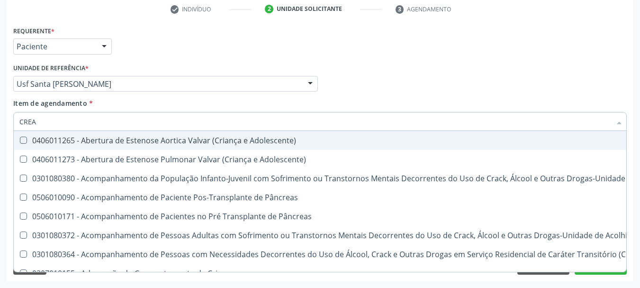
type input "CREAT"
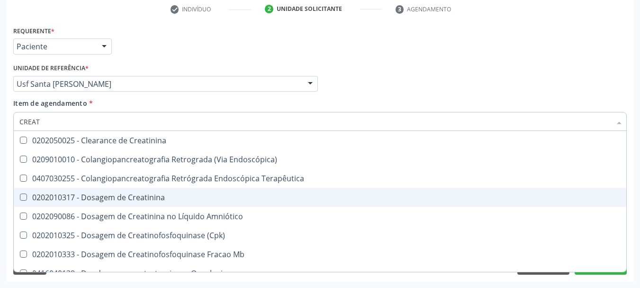
drag, startPoint x: 72, startPoint y: 193, endPoint x: 64, endPoint y: 156, distance: 38.3
click at [67, 190] on span "0202010317 - Dosagem de Creatinina" at bounding box center [320, 197] width 613 height 19
checkbox Creatinina "true"
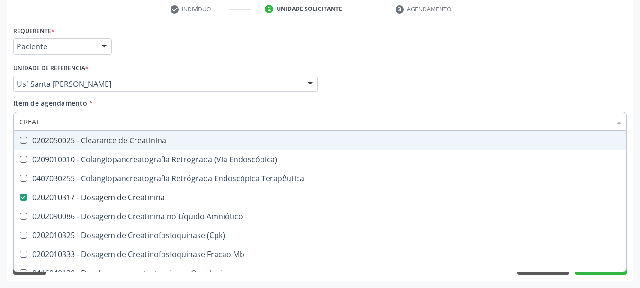
click at [0, 118] on div "Acompanhamento Acompanhe a situação das marcações correntes e finalizadas Relat…" at bounding box center [320, 79] width 640 height 418
type input "URE"
checkbox Creatinina "false"
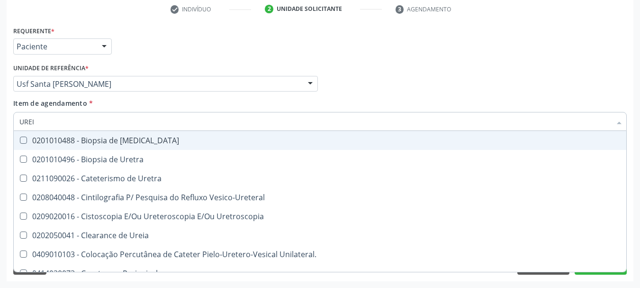
type input "UREIA"
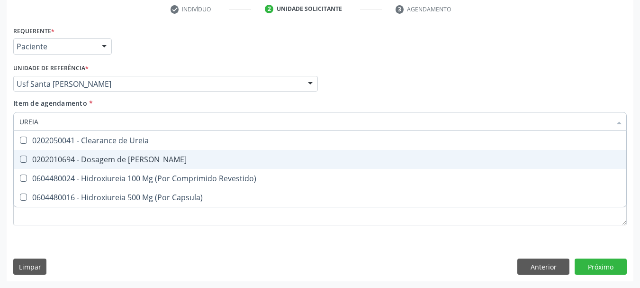
drag, startPoint x: 31, startPoint y: 159, endPoint x: 43, endPoint y: 132, distance: 29.7
click at [31, 158] on div "0202010694 - Dosagem de [PERSON_NAME]" at bounding box center [320, 159] width 602 height 8
checkbox Ureia "true"
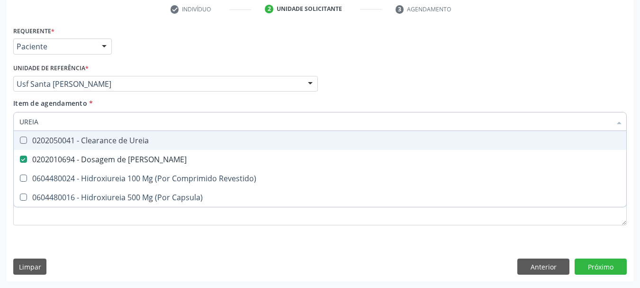
drag, startPoint x: 49, startPoint y: 119, endPoint x: 0, endPoint y: 81, distance: 61.8
click at [0, 82] on div "Acompanhamento Acompanhe a situação das marcações correntes e finalizadas Relat…" at bounding box center [320, 79] width 640 height 418
type input "COLE"
checkbox Ureia "false"
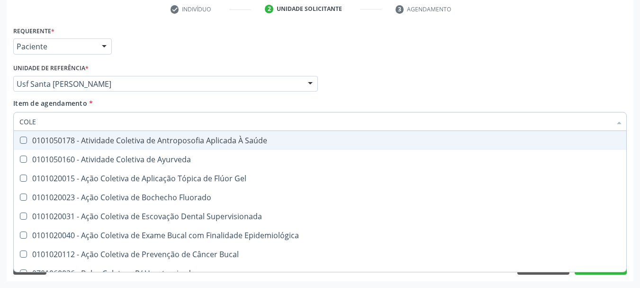
type input "COLES"
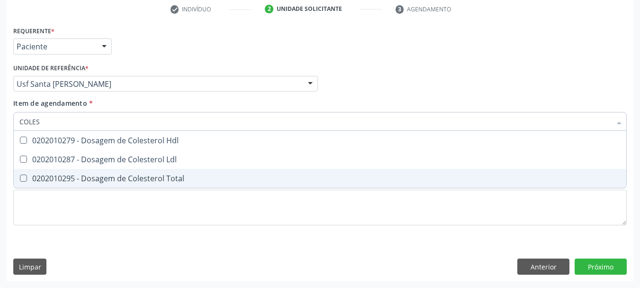
drag, startPoint x: 53, startPoint y: 180, endPoint x: 54, endPoint y: 151, distance: 28.9
click at [53, 172] on span "0202010295 - Dosagem de Colesterol Total" at bounding box center [320, 178] width 613 height 19
checkbox Total "true"
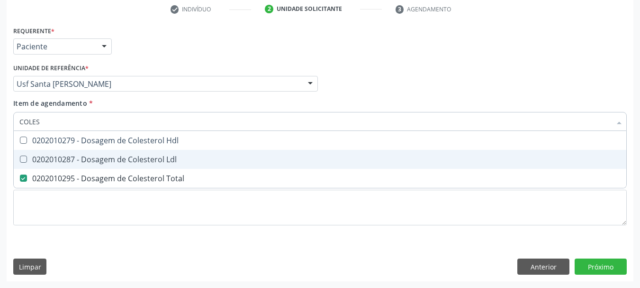
click at [54, 150] on span "0202010287 - Dosagem de Colesterol Ldl" at bounding box center [320, 159] width 613 height 19
checkbox Ldl "true"
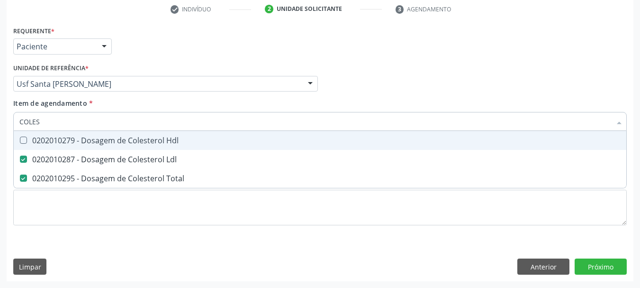
drag, startPoint x: 54, startPoint y: 136, endPoint x: 51, endPoint y: 127, distance: 9.6
click at [54, 137] on div "0202010279 - Dosagem de Colesterol Hdl" at bounding box center [320, 141] width 602 height 8
checkbox Hdl "true"
drag, startPoint x: 49, startPoint y: 120, endPoint x: 0, endPoint y: 116, distance: 49.0
click at [0, 118] on div "Acompanhamento Acompanhe a situação das marcações correntes e finalizadas Relat…" at bounding box center [320, 79] width 640 height 418
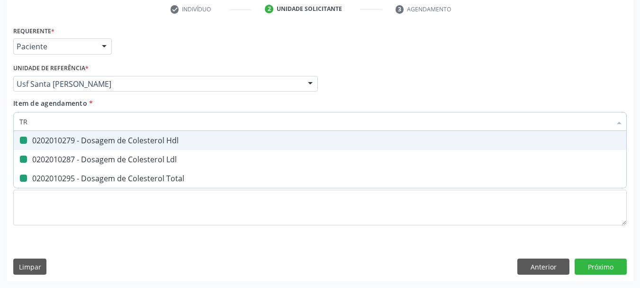
type input "TRI"
checkbox Hdl "false"
checkbox Ldl "false"
checkbox Total "false"
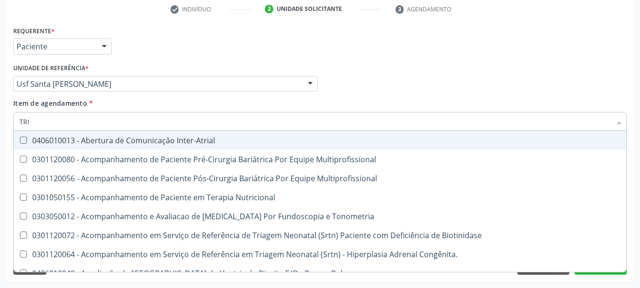
type input "TRIG"
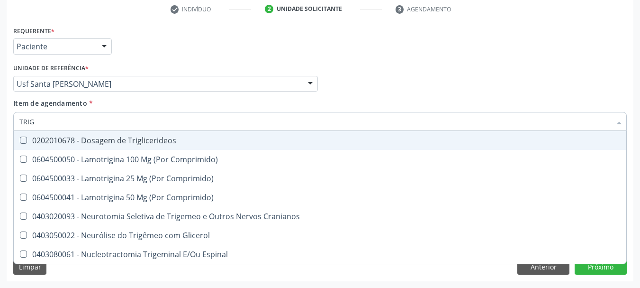
click at [41, 137] on div "0202010678 - Dosagem de Triglicerideos" at bounding box center [320, 141] width 602 height 8
checkbox Triglicerideos "true"
drag, startPoint x: 42, startPoint y: 123, endPoint x: 0, endPoint y: 96, distance: 49.4
click at [0, 105] on div "Acompanhamento Acompanhe a situação das marcações correntes e finalizadas Relat…" at bounding box center [320, 79] width 640 height 418
type input "HEM"
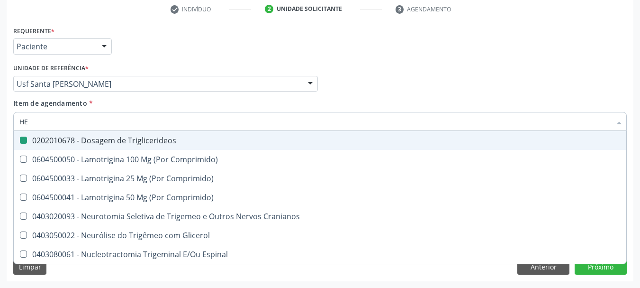
checkbox Triglicerideos "false"
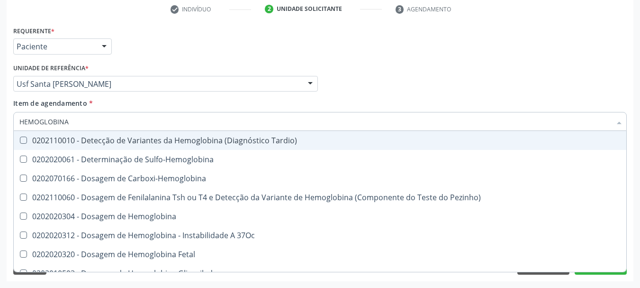
type input "HEMOGLOBINA G"
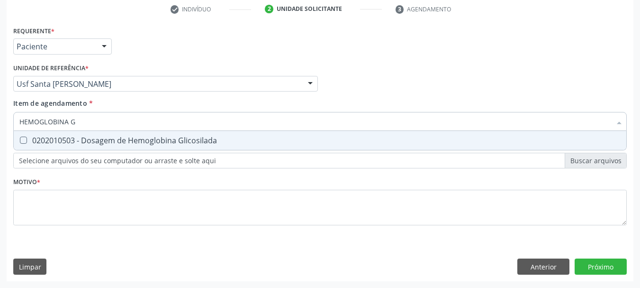
drag, startPoint x: 16, startPoint y: 135, endPoint x: 22, endPoint y: 135, distance: 5.7
click at [17, 135] on span "0202010503 - Dosagem de Hemoglobina Glicosilada" at bounding box center [320, 140] width 613 height 19
checkbox Glicosilada "true"
drag, startPoint x: 95, startPoint y: 123, endPoint x: 0, endPoint y: 119, distance: 94.9
click at [0, 119] on div "Acompanhamento Acompanhe a situação das marcações correntes e finalizadas Relat…" at bounding box center [320, 79] width 640 height 418
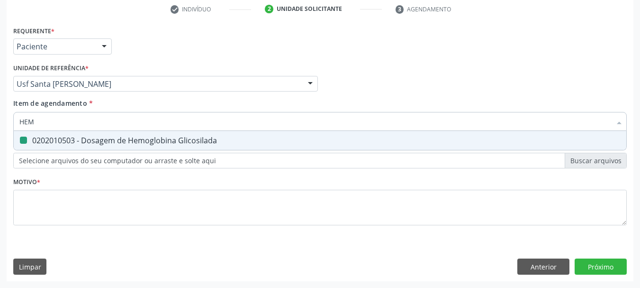
type input "HEMO"
checkbox Glicosilada "false"
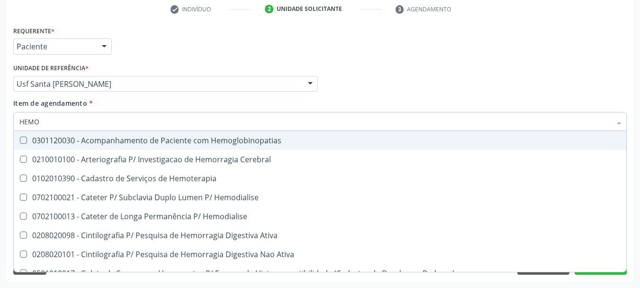
type input "HEMOG"
checkbox Tardio\) "true"
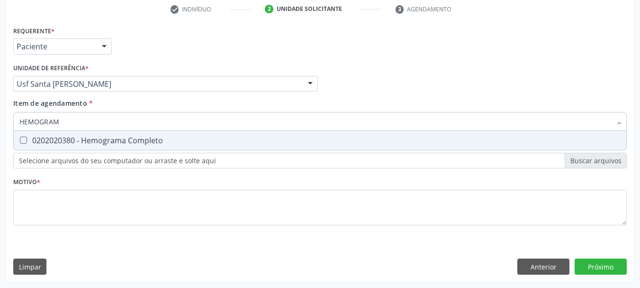
type input "HEMOGRAMA"
drag, startPoint x: 135, startPoint y: 143, endPoint x: 109, endPoint y: 209, distance: 70.9
click at [132, 147] on span "0202020380 - Hemograma Completo" at bounding box center [320, 140] width 613 height 19
checkbox Completo "true"
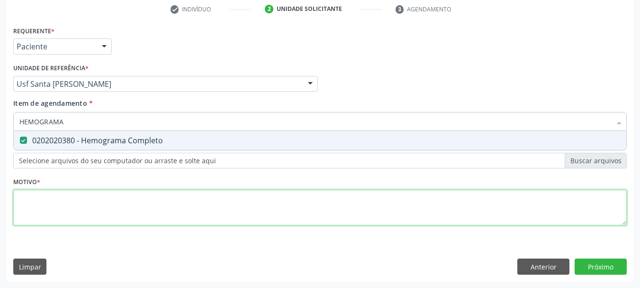
click at [107, 224] on div "Requerente * Paciente Médico(a) Enfermeiro(a) Paciente Nenhum resultado encontr…" at bounding box center [320, 131] width 614 height 215
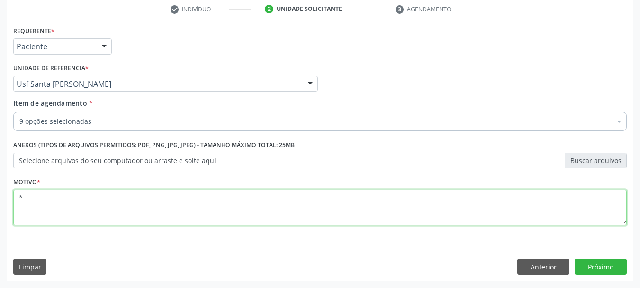
type textarea "*"
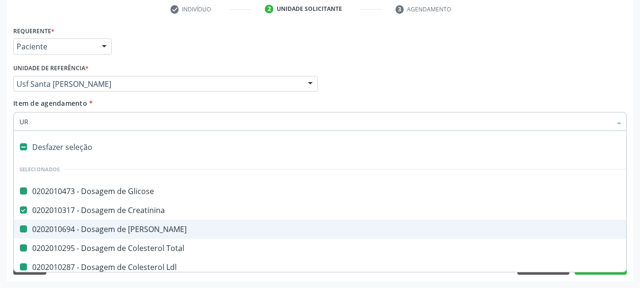
type input "URI"
checkbox Glicose "false"
checkbox Ureia "false"
checkbox Total "false"
checkbox Ldl "false"
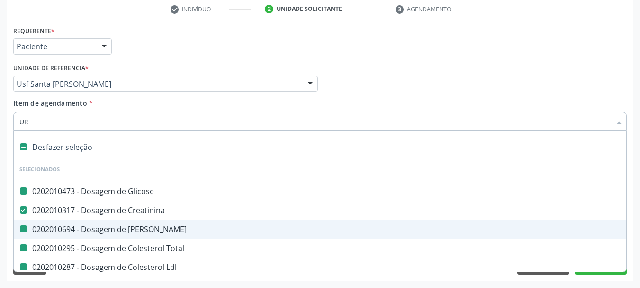
checkbox Hdl "false"
checkbox Triglicerideos "false"
checkbox Glicosilada "false"
checkbox Completo "false"
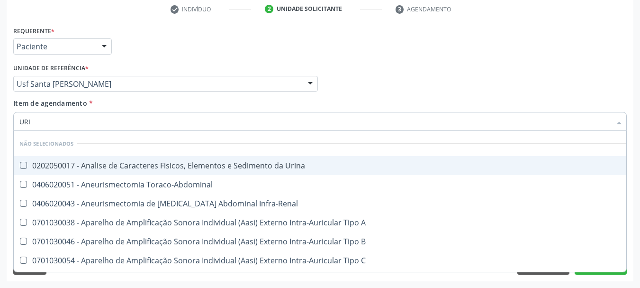
click at [43, 166] on div "0202050017 - Analise de Caracteres Fisicos, Elementos e Sedimento da Urina" at bounding box center [358, 166] width 678 height 8
checkbox Urina "true"
drag, startPoint x: 349, startPoint y: 98, endPoint x: 187, endPoint y: 231, distance: 209.8
click at [350, 99] on div "Requerente * Paciente Médico(a) Enfermeiro(a) Paciente Nenhum resultado encontr…" at bounding box center [320, 131] width 614 height 215
checkbox Infra-Renal "true"
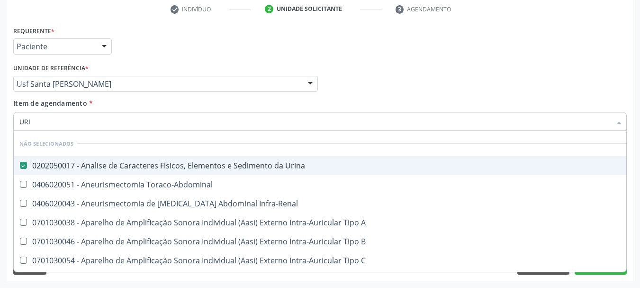
checkbox A "true"
checkbox B "true"
checkbox C "true"
checkbox A "true"
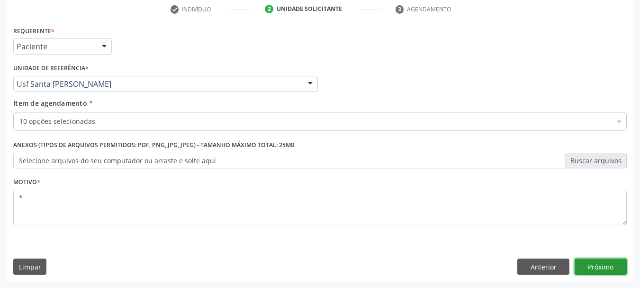
click at [591, 267] on button "Próximo" at bounding box center [601, 266] width 52 height 16
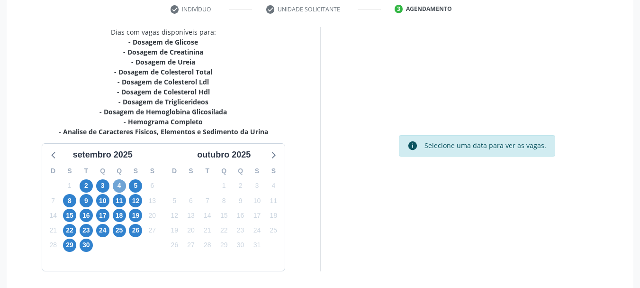
click at [118, 184] on span "4" at bounding box center [119, 185] width 13 height 13
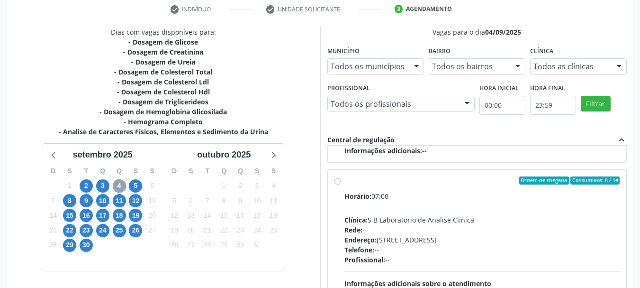
scroll to position [279, 0]
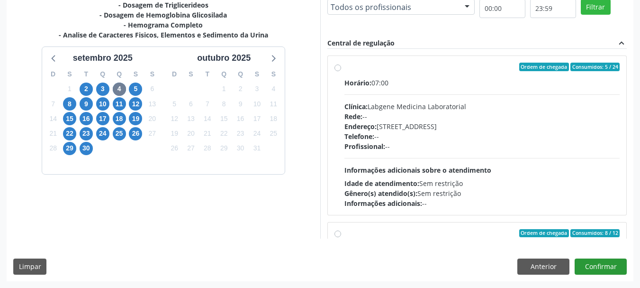
scroll to position [482, 0]
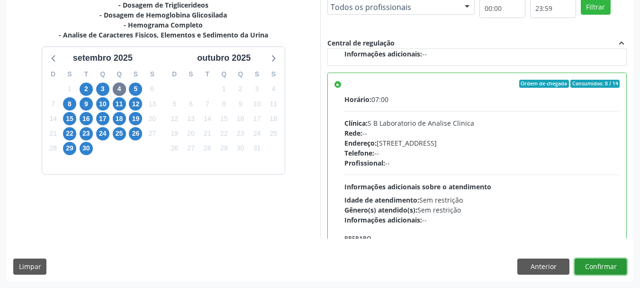
click at [593, 270] on button "Confirmar" at bounding box center [601, 266] width 52 height 16
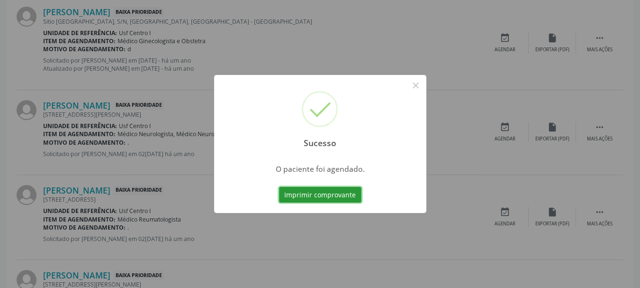
scroll to position [25, 0]
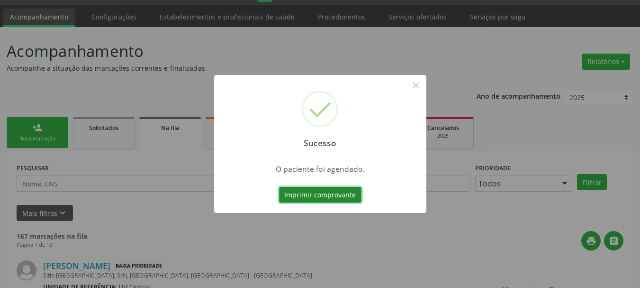
click at [293, 198] on button "Imprimir comprovante" at bounding box center [320, 195] width 82 height 16
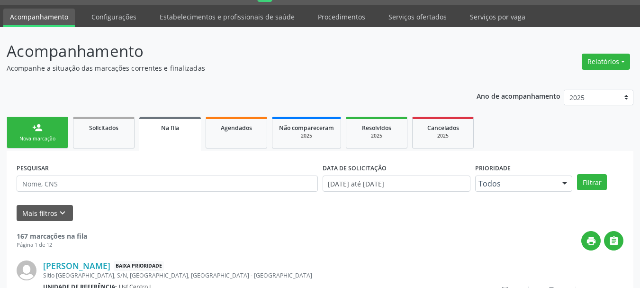
click at [17, 123] on link "person_add Nova marcação" at bounding box center [38, 133] width 62 height 32
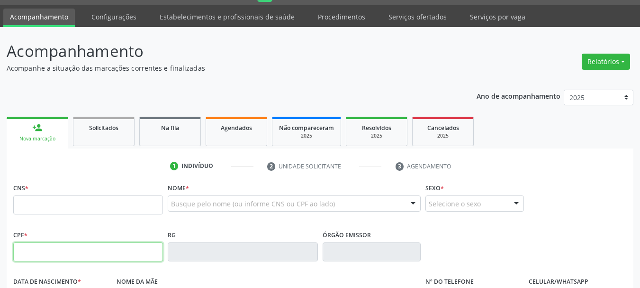
drag, startPoint x: 62, startPoint y: 253, endPoint x: 58, endPoint y: 236, distance: 17.5
click at [61, 253] on input "text" at bounding box center [88, 251] width 150 height 19
click at [32, 207] on input "text" at bounding box center [88, 204] width 150 height 19
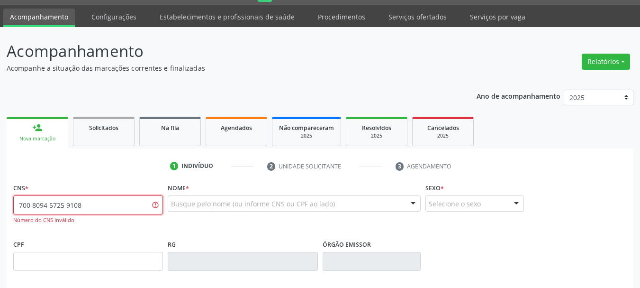
drag, startPoint x: 82, startPoint y: 207, endPoint x: 60, endPoint y: 212, distance: 23.5
click at [60, 212] on input "700 8094 5725 9108" at bounding box center [88, 204] width 150 height 19
type input "700 8094 5729 1082"
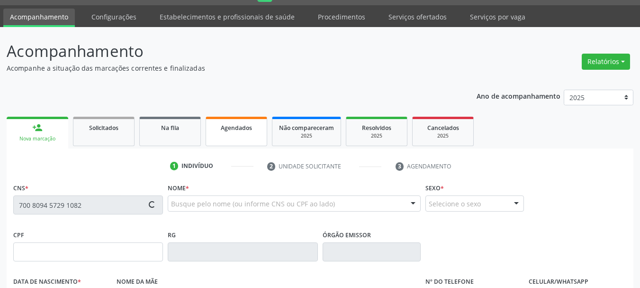
type input "06[DATE]"
type input "[PERSON_NAME]"
type input "[PHONE_NUMBER]"
type input "000.278.004-66"
type input "119"
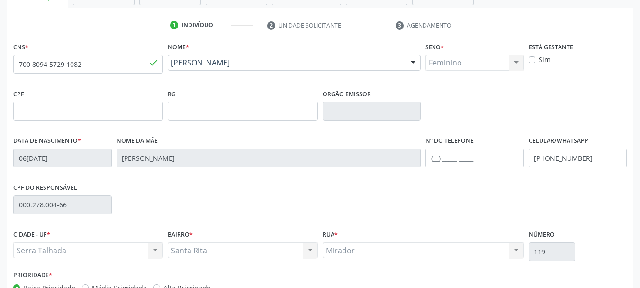
scroll to position [167, 0]
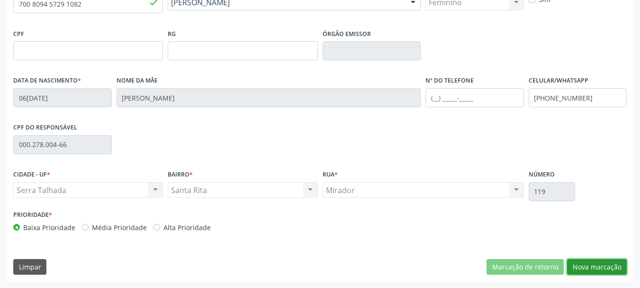
click at [593, 266] on button "Nova marcação" at bounding box center [597, 267] width 60 height 16
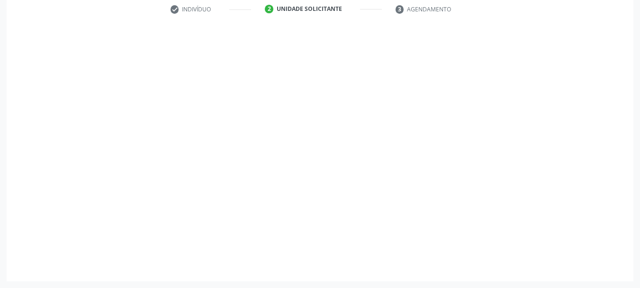
scroll to position [182, 0]
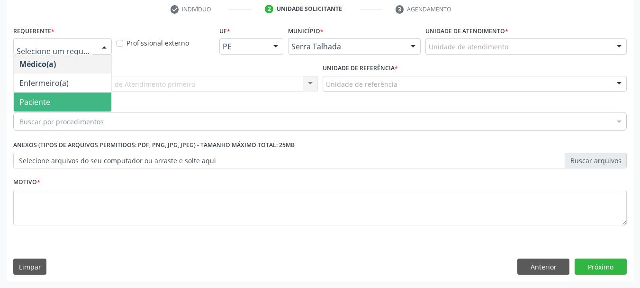
drag, startPoint x: 42, startPoint y: 103, endPoint x: 64, endPoint y: 94, distance: 24.5
click at [40, 104] on span "Paciente" at bounding box center [34, 102] width 31 height 10
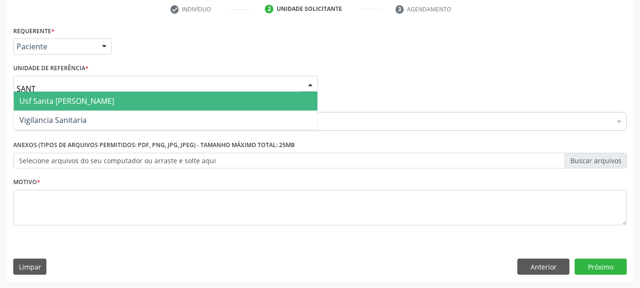
type input "SANTA"
click at [43, 99] on span "Usf Santa [PERSON_NAME]" at bounding box center [66, 101] width 95 height 10
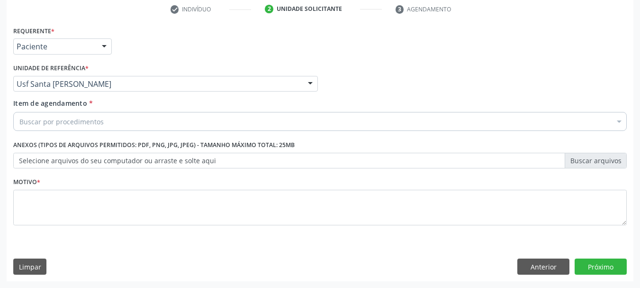
click at [49, 128] on div "Buscar por procedimentos Selecionar todos 0304070076 - .Quimioterapia de Leucem…" at bounding box center [320, 120] width 614 height 16
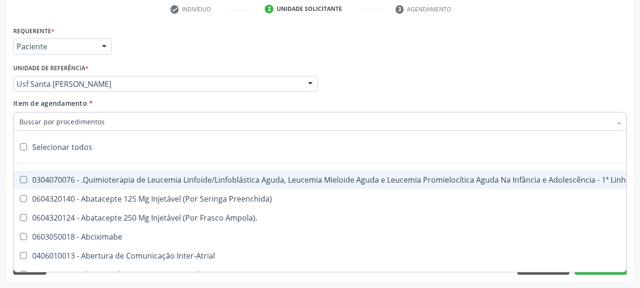
click at [49, 127] on input "Item de agendamento *" at bounding box center [315, 121] width 592 height 19
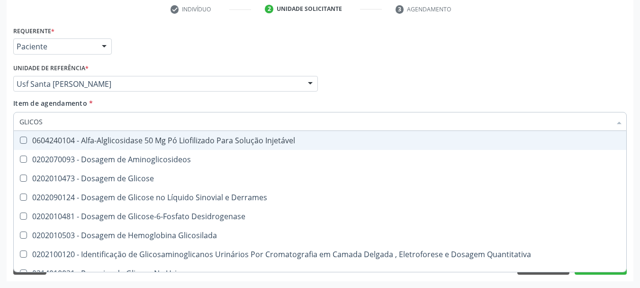
type input "GLICOSE"
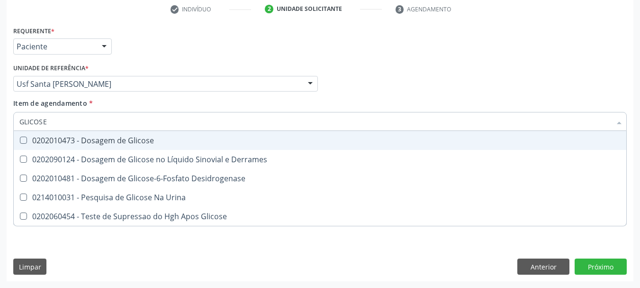
click at [40, 142] on div "0202010473 - Dosagem de Glicose" at bounding box center [320, 141] width 602 height 8
checkbox Glicose "true"
drag, startPoint x: 47, startPoint y: 121, endPoint x: 0, endPoint y: 101, distance: 51.0
click at [0, 101] on div "Acompanhamento Acompanhe a situação das marcações correntes e finalizadas Relat…" at bounding box center [320, 79] width 640 height 418
type input "CR"
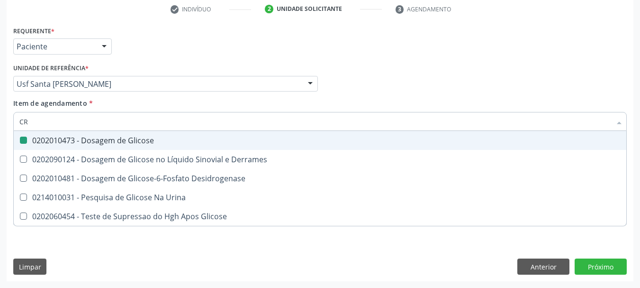
checkbox Glicose "false"
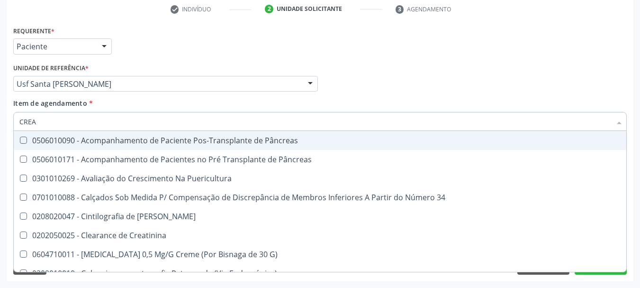
type input "CREAT"
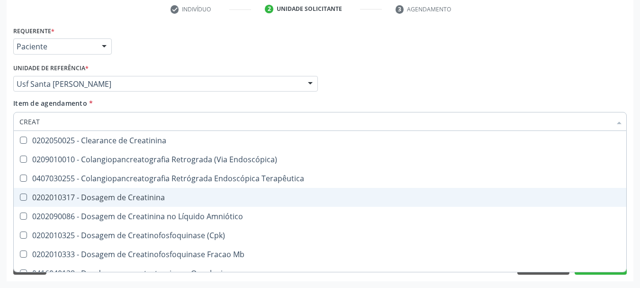
drag, startPoint x: 59, startPoint y: 203, endPoint x: 57, endPoint y: 187, distance: 15.7
click at [59, 201] on span "0202010317 - Dosagem de Creatinina" at bounding box center [320, 197] width 613 height 19
checkbox Creatinina "true"
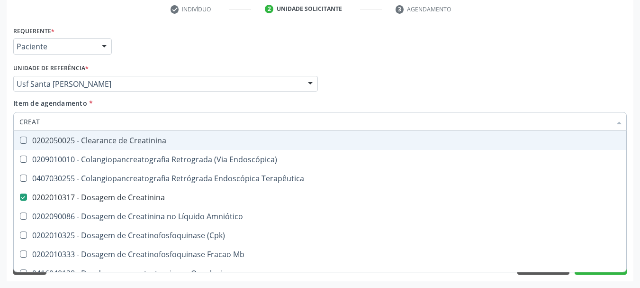
drag, startPoint x: 0, startPoint y: 119, endPoint x: 0, endPoint y: 106, distance: 13.3
click at [0, 109] on div "Acompanhamento Acompanhe a situação das marcações correntes e finalizadas Relat…" at bounding box center [320, 79] width 640 height 418
type input "UREI"
checkbox Creatinina "false"
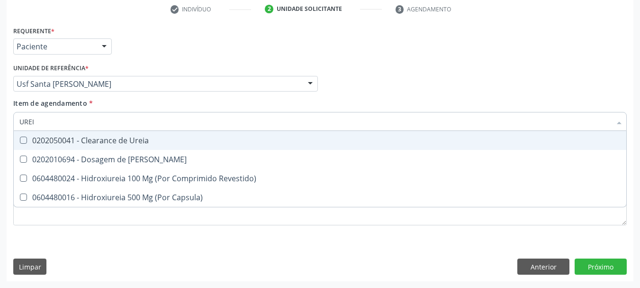
type input "UREIA"
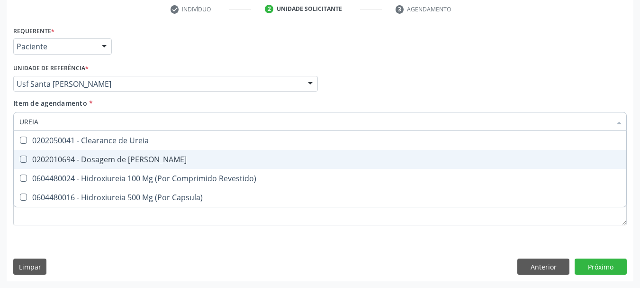
click at [39, 155] on div "0202010694 - Dosagem de [PERSON_NAME]" at bounding box center [320, 159] width 602 height 8
checkbox Ureia "true"
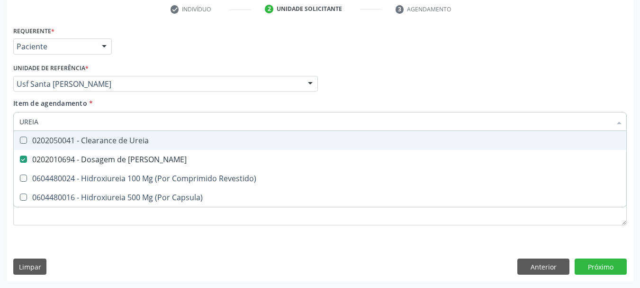
click at [0, 105] on div "Acompanhamento Acompanhe a situação das marcações correntes e finalizadas Relat…" at bounding box center [320, 79] width 640 height 418
type input "COLE"
checkbox Ureia "false"
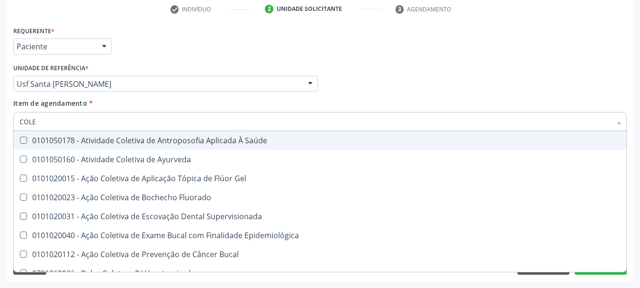
type input "COLES"
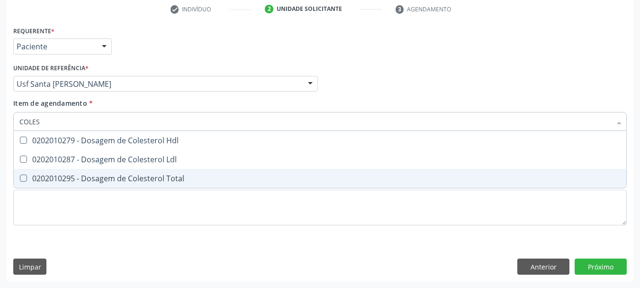
drag, startPoint x: 46, startPoint y: 183, endPoint x: 46, endPoint y: 165, distance: 18.0
click at [45, 176] on div "0202010295 - Dosagem de Colesterol Total" at bounding box center [320, 178] width 602 height 8
checkbox Total "true"
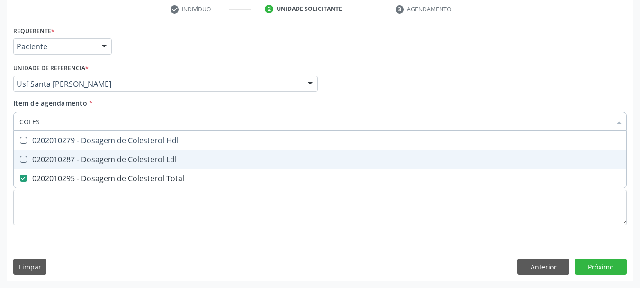
drag, startPoint x: 46, startPoint y: 161, endPoint x: 51, endPoint y: 143, distance: 18.5
click at [47, 158] on div "0202010287 - Dosagem de Colesterol Ldl" at bounding box center [320, 159] width 602 height 8
checkbox Ldl "true"
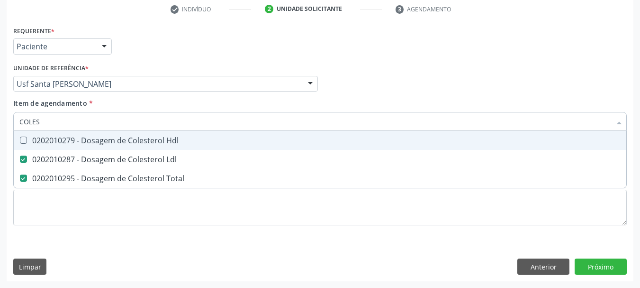
drag, startPoint x: 51, startPoint y: 140, endPoint x: 56, endPoint y: 122, distance: 18.8
click at [51, 138] on div "0202010279 - Dosagem de Colesterol Hdl" at bounding box center [320, 141] width 602 height 8
checkbox Hdl "true"
drag, startPoint x: 56, startPoint y: 117, endPoint x: 0, endPoint y: 83, distance: 65.7
click at [0, 83] on div "Acompanhamento Acompanhe a situação das marcações correntes e finalizadas Relat…" at bounding box center [320, 79] width 640 height 418
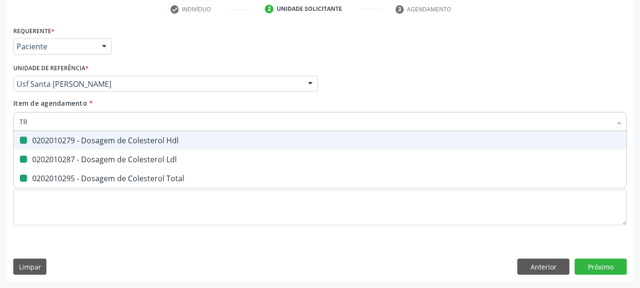
type input "TRI"
checkbox Hdl "false"
checkbox Ldl "false"
checkbox Total "false"
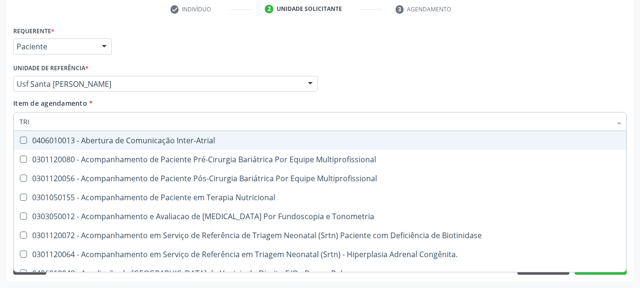
type input "TRIG"
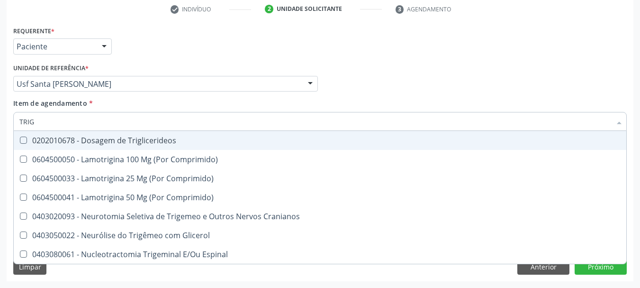
drag, startPoint x: 49, startPoint y: 135, endPoint x: 49, endPoint y: 129, distance: 5.2
click at [49, 134] on span "0202010678 - Dosagem de Triglicerideos" at bounding box center [320, 140] width 613 height 19
checkbox Triglicerideos "true"
click at [0, 95] on div "Acompanhamento Acompanhe a situação das marcações correntes e finalizadas Relat…" at bounding box center [320, 79] width 640 height 418
type input "HEM"
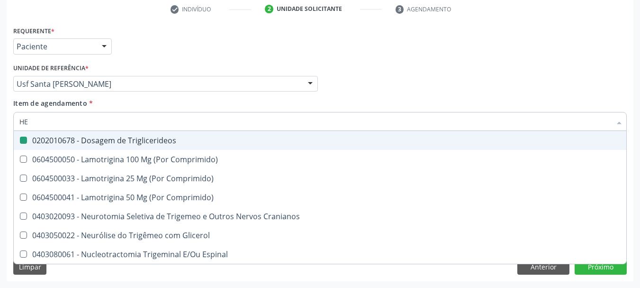
checkbox Triglicerideos "false"
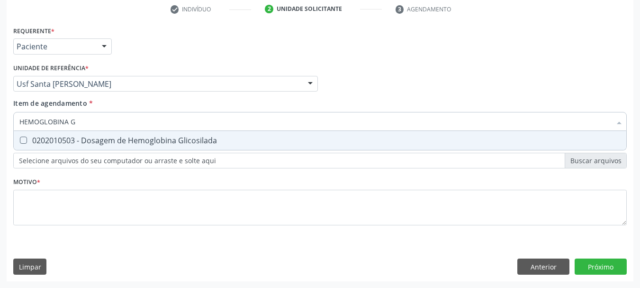
type input "HEMOGLOBINA G"
click at [121, 141] on div "0202010503 - Dosagem de Hemoglobina Glicosilada" at bounding box center [320, 141] width 602 height 8
checkbox Glicosilada "true"
drag, startPoint x: 98, startPoint y: 117, endPoint x: 0, endPoint y: 54, distance: 116.6
click at [0, 55] on div "Acompanhamento Acompanhe a situação das marcações correntes e finalizadas Relat…" at bounding box center [320, 79] width 640 height 418
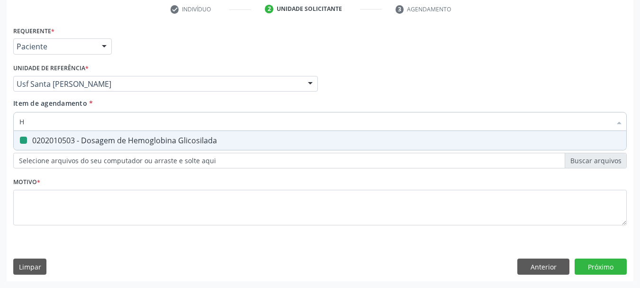
type input "HE"
checkbox Glicosilada "false"
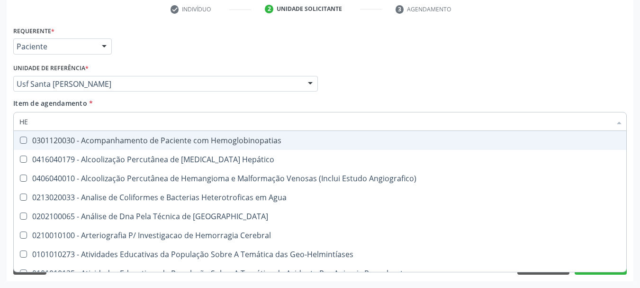
type input "HEM"
checkbox \(Qualitativo\) "true"
checkbox Glicosilada "false"
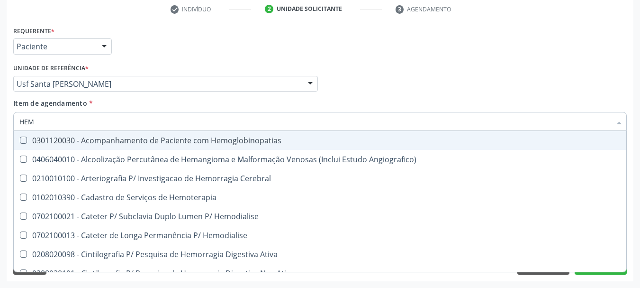
type input "HEMO"
checkbox Hemacias "true"
checkbox Glicosilada "false"
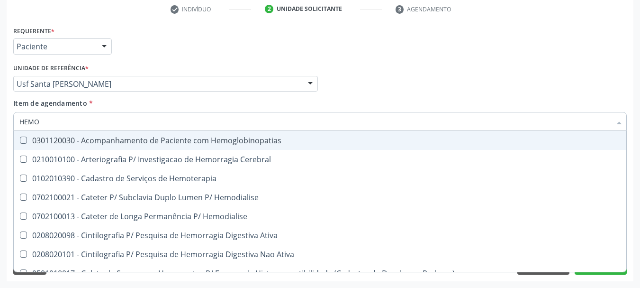
type input "HEMOG"
checkbox Tardio\) "true"
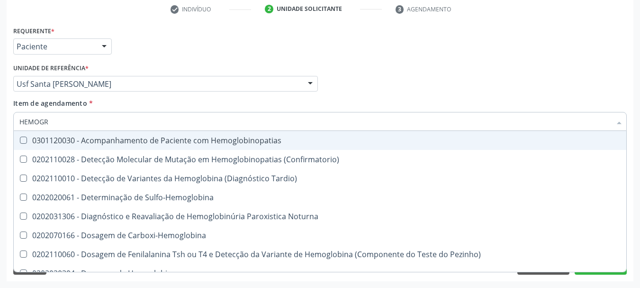
type input "HEMOGRA"
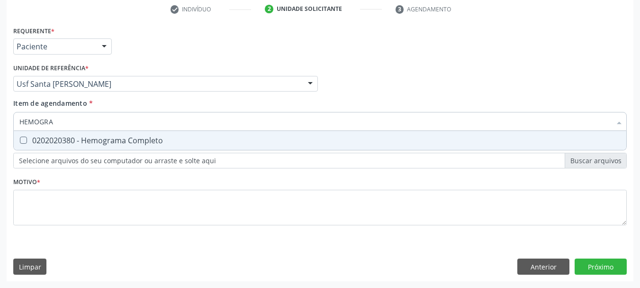
drag, startPoint x: 61, startPoint y: 143, endPoint x: 58, endPoint y: 139, distance: 4.9
click at [61, 142] on div "0202020380 - Hemograma Completo" at bounding box center [320, 141] width 602 height 8
checkbox Completo "true"
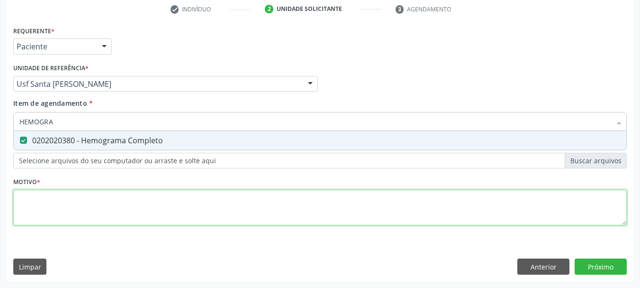
click at [75, 202] on div "Requerente * Paciente Médico(a) Enfermeiro(a) Paciente Nenhum resultado encontr…" at bounding box center [320, 131] width 614 height 215
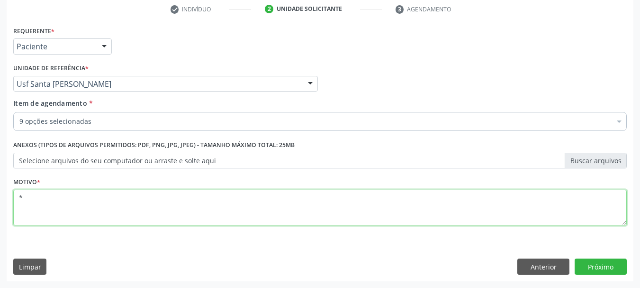
type textarea "*"
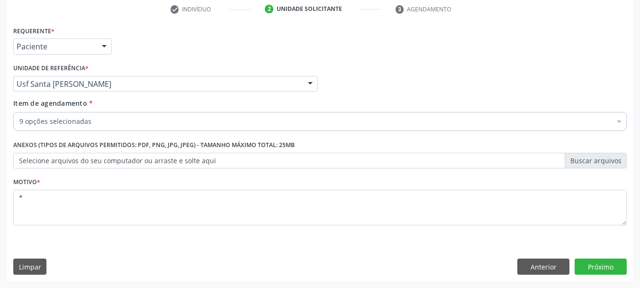
click at [88, 116] on div "9 opções selecionadas" at bounding box center [320, 121] width 614 height 19
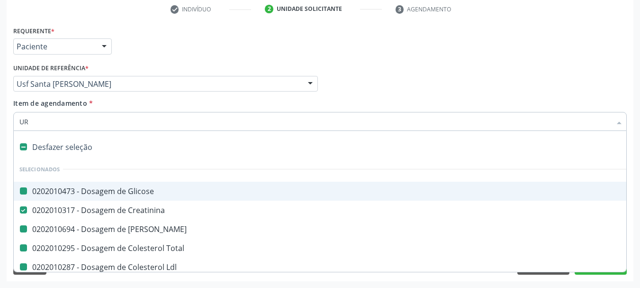
type input "URI"
checkbox Glicose "false"
checkbox Ureia "false"
checkbox Total "false"
checkbox Ldl "false"
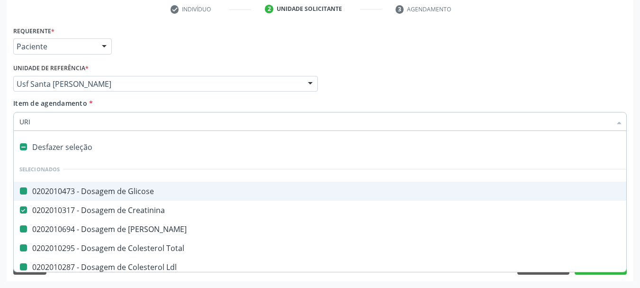
checkbox Hdl "false"
checkbox Triglicerideos "false"
checkbox Glicosilada "false"
checkbox Completo "false"
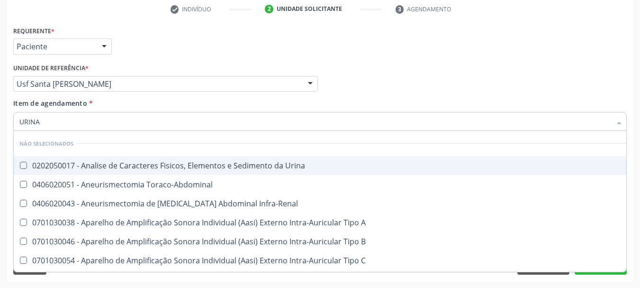
type input "URINA"
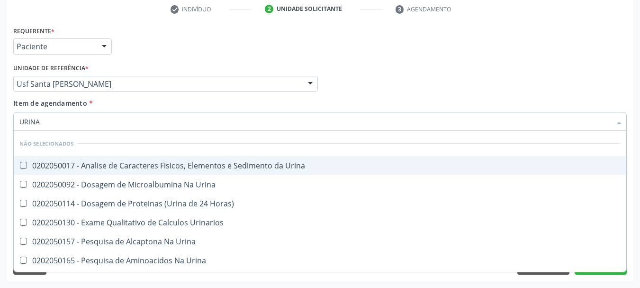
click at [43, 163] on div "0202050017 - Analise de Caracteres Fisicos, Elementos e Sedimento da Urina" at bounding box center [320, 166] width 602 height 8
checkbox Urina "true"
click at [0, 144] on div "Acompanhamento Acompanhe a situação das marcações correntes e finalizadas Relat…" at bounding box center [320, 79] width 640 height 418
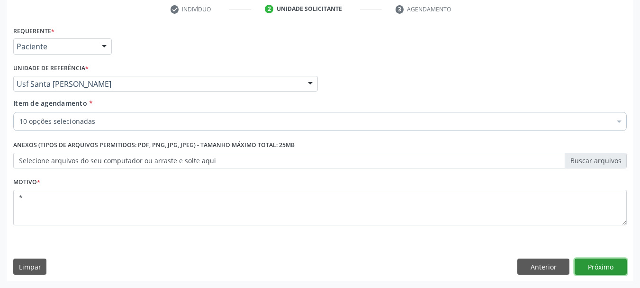
click at [601, 260] on button "Próximo" at bounding box center [601, 266] width 52 height 16
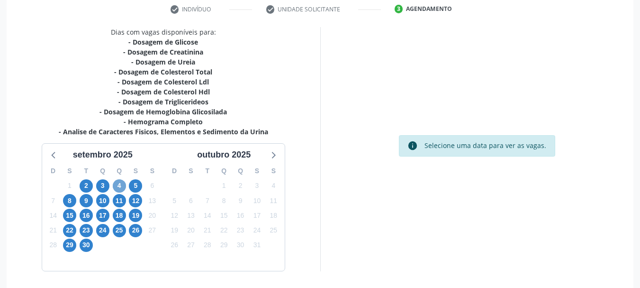
drag, startPoint x: 124, startPoint y: 187, endPoint x: 180, endPoint y: 159, distance: 62.7
click at [124, 187] on span "4" at bounding box center [119, 185] width 13 height 13
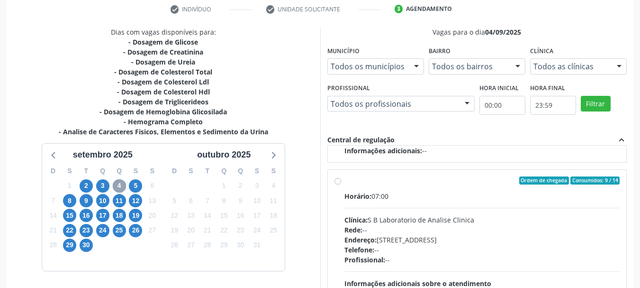
scroll to position [279, 0]
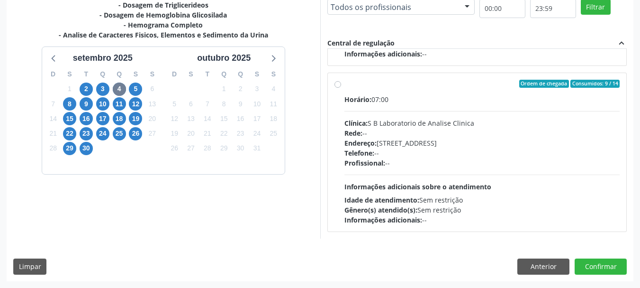
click at [374, 90] on label "Ordem de chegada Consumidos: 9 / 14 Horário: 07:00 Clínica: S B Laboratorio de …" at bounding box center [483, 153] width 276 height 146
click at [341, 88] on input "Ordem de chegada Consumidos: 9 / 14 Horário: 07:00 Clínica: S B Laboratorio de …" at bounding box center [338, 84] width 7 height 9
radio input "true"
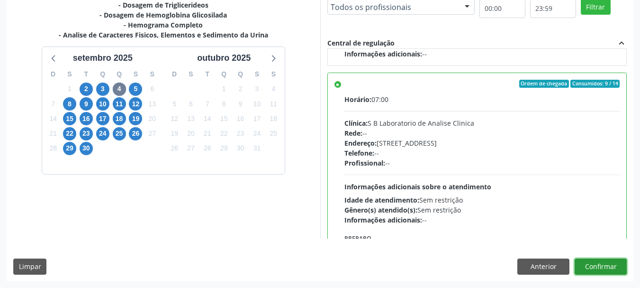
click at [586, 264] on button "Confirmar" at bounding box center [601, 266] width 52 height 16
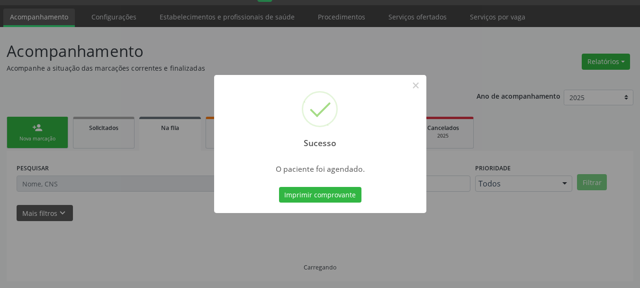
scroll to position [25, 0]
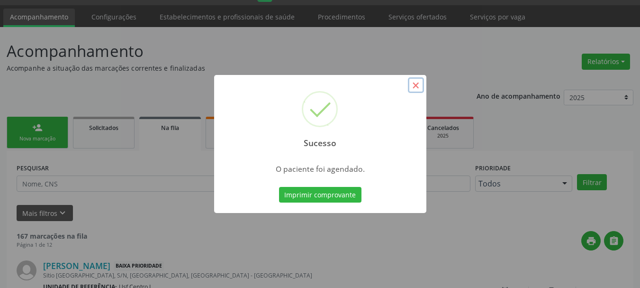
click at [417, 83] on button "×" at bounding box center [416, 85] width 16 height 16
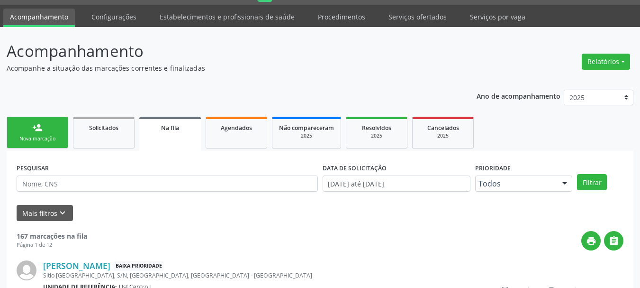
click at [27, 122] on link "person_add Nova marcação" at bounding box center [38, 133] width 62 height 32
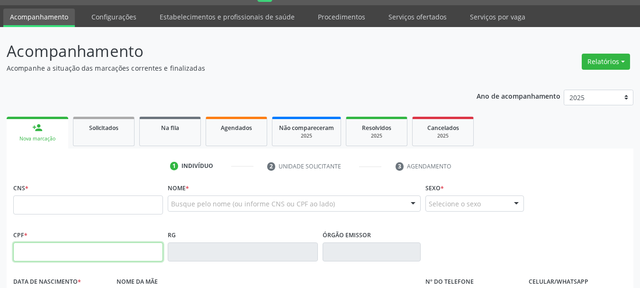
click at [44, 257] on input "text" at bounding box center [88, 251] width 150 height 19
drag, startPoint x: 79, startPoint y: 252, endPoint x: 39, endPoint y: 252, distance: 39.8
click at [0, 0] on div "Central de Marcação notifications Adão Alves de Medeiros Diretor de regulação …" at bounding box center [320, 119] width 640 height 288
type input "0"
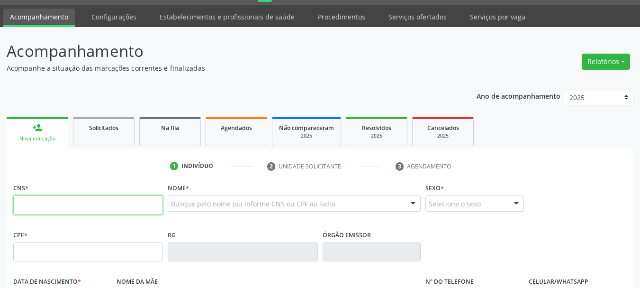
click at [29, 199] on input "text" at bounding box center [88, 204] width 150 height 19
type input "164 2608 5902 0003"
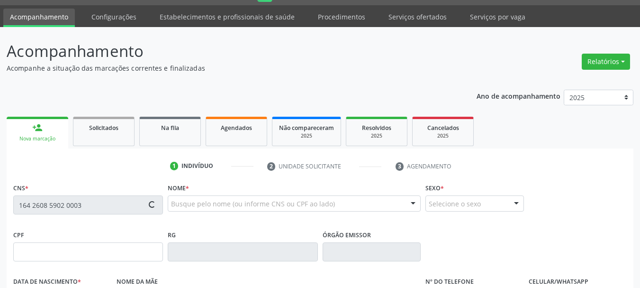
type input "022.150.174-65"
type input "21/04/1976"
type input "Maria Linda Araujo"
type input "[PHONE_NUMBER]"
type input "S/N"
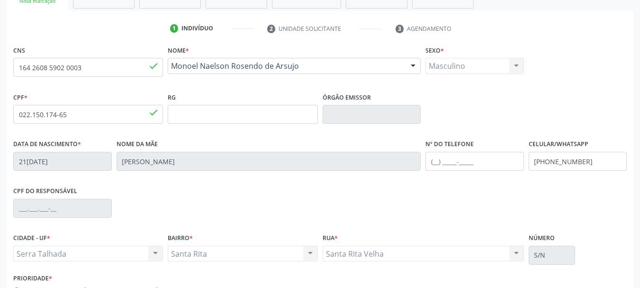
scroll to position [167, 0]
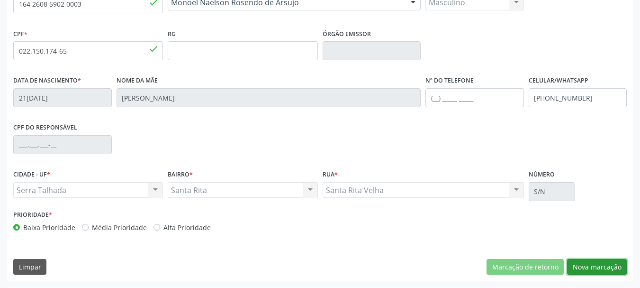
click at [617, 260] on button "Nova marcação" at bounding box center [597, 267] width 60 height 16
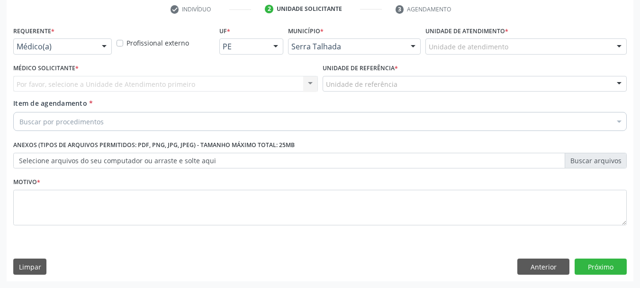
scroll to position [182, 0]
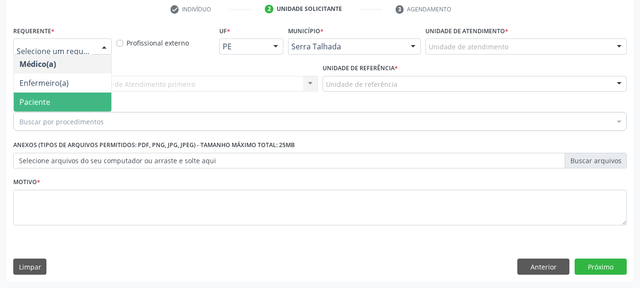
click at [62, 99] on span "Paciente" at bounding box center [63, 101] width 98 height 19
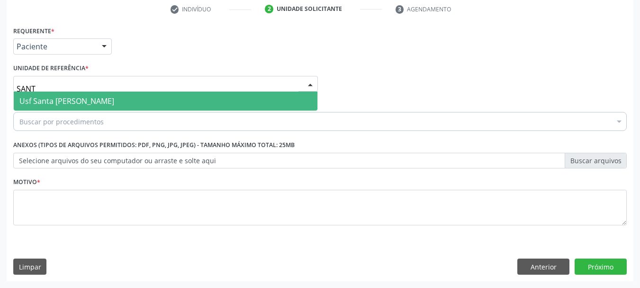
type input "SANTA"
click at [27, 99] on span "Usf Santa [PERSON_NAME]" at bounding box center [66, 101] width 95 height 10
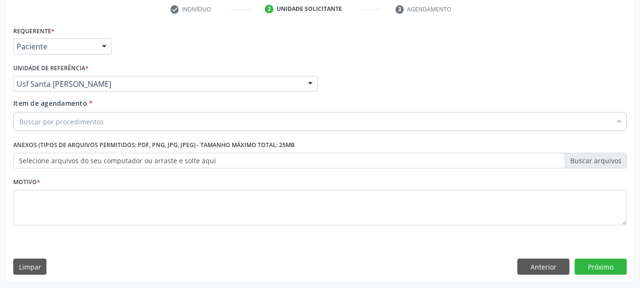
click at [27, 127] on div "Buscar por procedimentos" at bounding box center [320, 121] width 614 height 19
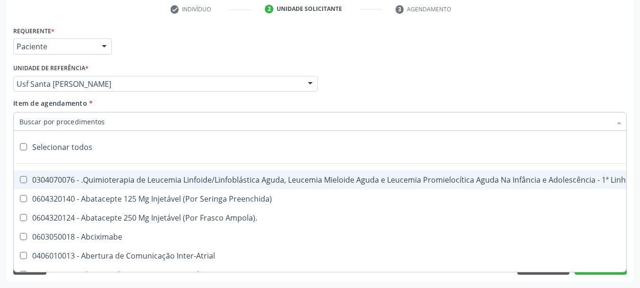
click at [27, 124] on input "Item de agendamento *" at bounding box center [315, 121] width 592 height 19
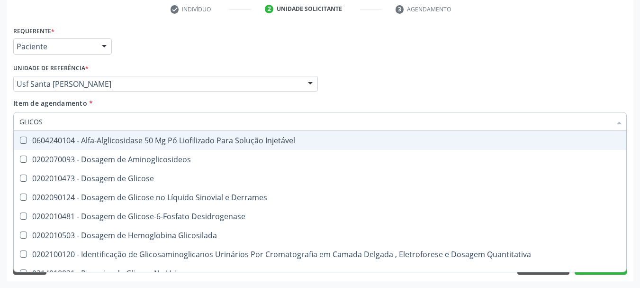
type input "GLICOSE"
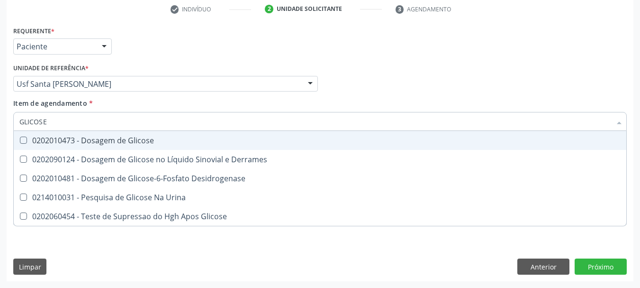
click at [122, 140] on div "0202010473 - Dosagem de Glicose" at bounding box center [320, 141] width 602 height 8
checkbox Glicose "true"
drag, startPoint x: 59, startPoint y: 123, endPoint x: 0, endPoint y: 123, distance: 58.8
click at [0, 123] on div "Acompanhamento Acompanhe a situação das marcações correntes e finalizadas Relat…" at bounding box center [320, 79] width 640 height 418
type input "AC"
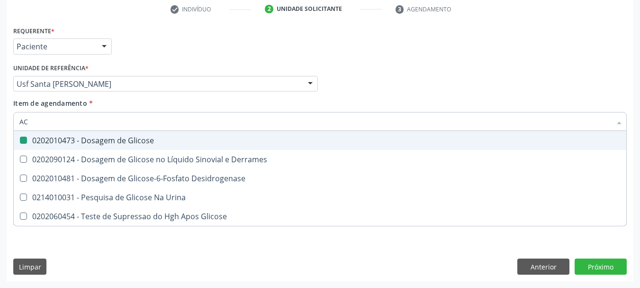
checkbox Glicose "false"
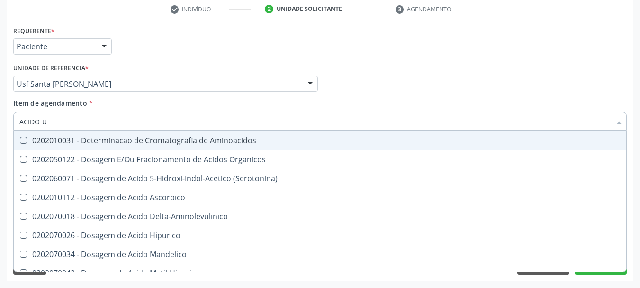
type input "ACIDO U"
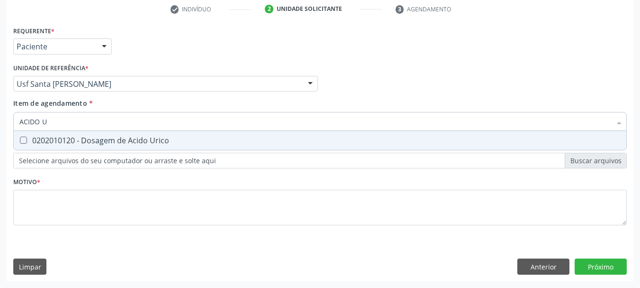
drag, startPoint x: 28, startPoint y: 138, endPoint x: 49, endPoint y: 116, distance: 30.9
click at [28, 137] on div "0202010120 - Dosagem de Acido Urico" at bounding box center [320, 141] width 602 height 8
checkbox Urico "true"
drag, startPoint x: 52, startPoint y: 116, endPoint x: 0, endPoint y: 102, distance: 53.8
click at [0, 102] on div "Acompanhamento Acompanhe a situação das marcações correntes e finalizadas Relat…" at bounding box center [320, 79] width 640 height 418
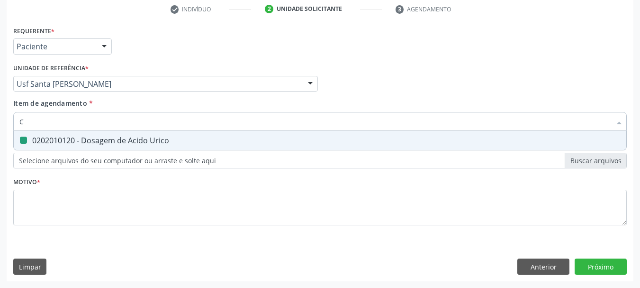
type input "CR"
checkbox Urico "false"
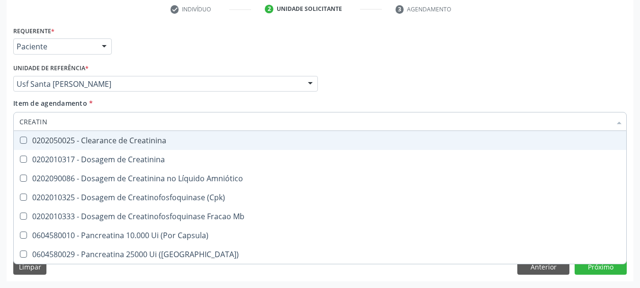
type input "CREATINI"
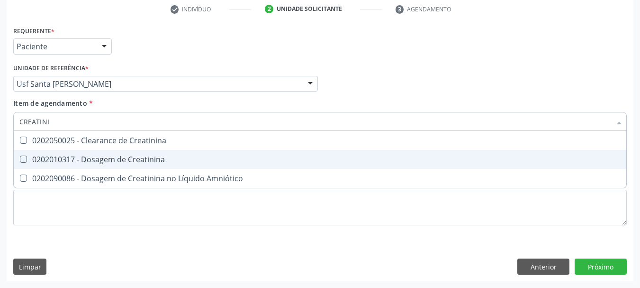
drag, startPoint x: 40, startPoint y: 160, endPoint x: 40, endPoint y: 152, distance: 7.6
click at [40, 158] on div "0202010317 - Dosagem de Creatinina" at bounding box center [320, 159] width 602 height 8
checkbox Creatinina "true"
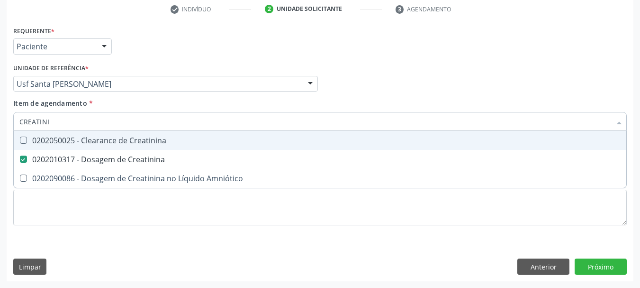
drag, startPoint x: 69, startPoint y: 115, endPoint x: 0, endPoint y: 97, distance: 71.5
click at [0, 97] on div "Acompanhamento Acompanhe a situação das marcações correntes e finalizadas Relat…" at bounding box center [320, 79] width 640 height 418
type input "COLE"
checkbox Creatinina "false"
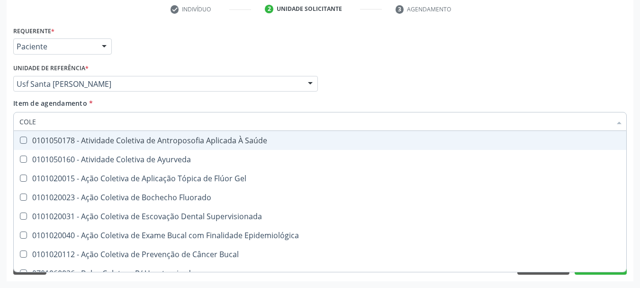
type input "COLES"
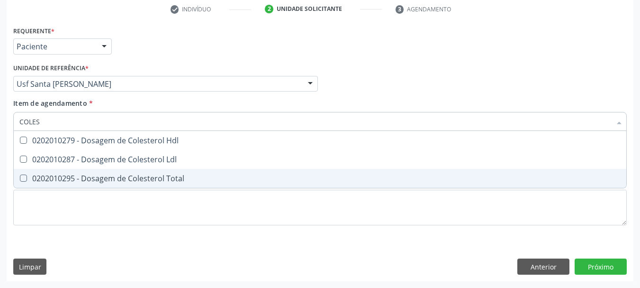
click at [31, 173] on span "0202010295 - Dosagem de Colesterol Total" at bounding box center [320, 178] width 613 height 19
checkbox Total "true"
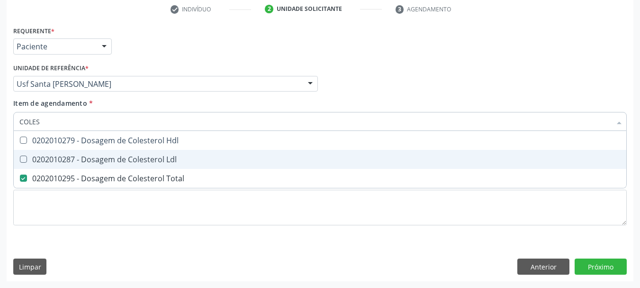
click at [35, 155] on div "0202010287 - Dosagem de Colesterol Ldl" at bounding box center [320, 159] width 602 height 8
checkbox Ldl "true"
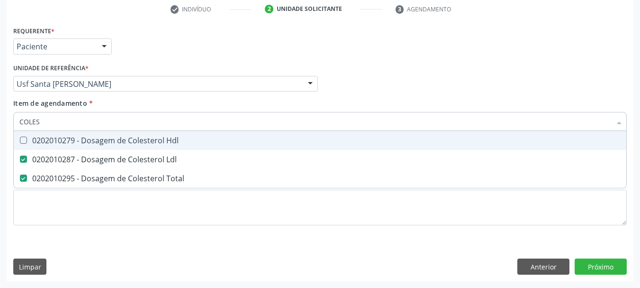
drag, startPoint x: 36, startPoint y: 143, endPoint x: 46, endPoint y: 118, distance: 27.8
click at [37, 138] on div "0202010279 - Dosagem de Colesterol Hdl" at bounding box center [320, 141] width 602 height 8
checkbox Hdl "true"
drag, startPoint x: 47, startPoint y: 117, endPoint x: 0, endPoint y: 93, distance: 52.6
click at [0, 97] on div "Acompanhamento Acompanhe a situação das marcações correntes e finalizadas Relat…" at bounding box center [320, 79] width 640 height 418
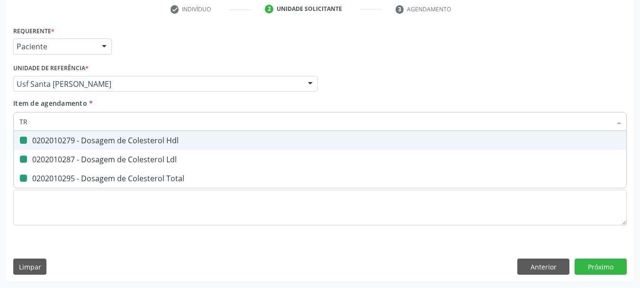
type input "TRI"
checkbox Hdl "false"
checkbox Ldl "false"
checkbox Total "false"
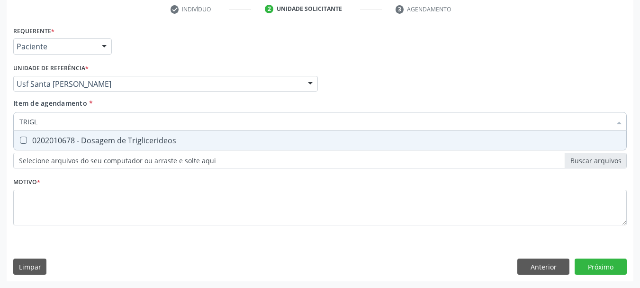
type input "TRIGLI"
drag, startPoint x: 31, startPoint y: 130, endPoint x: 31, endPoint y: 149, distance: 18.5
click at [31, 128] on div "TRIGLI Desfazer seleção 0202010678 - Dosagem de Triglicerideos Nenhum resultado…" at bounding box center [320, 120] width 614 height 16
click at [31, 149] on span "0202010678 - Dosagem de Triglicerideos" at bounding box center [320, 140] width 613 height 19
checkbox Triglicerideos "true"
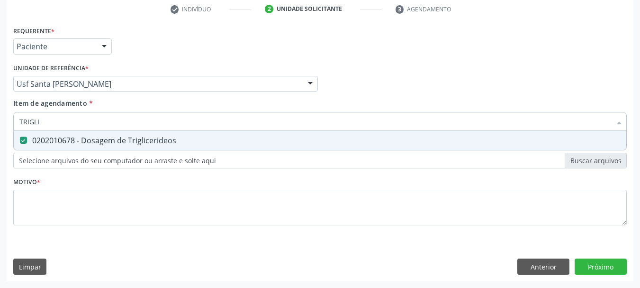
drag, startPoint x: 51, startPoint y: 121, endPoint x: 0, endPoint y: 121, distance: 51.2
click at [0, 121] on div "Acompanhamento Acompanhe a situação das marcações correntes e finalizadas Relat…" at bounding box center [320, 79] width 640 height 418
type input "HE"
checkbox Triglicerideos "false"
type input "HEMOGLOBINA G"
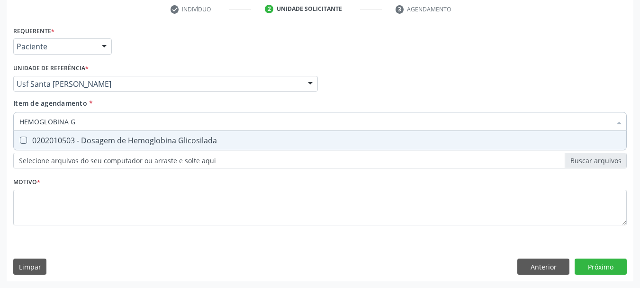
click at [33, 135] on span "0202010503 - Dosagem de Hemoglobina Glicosilada" at bounding box center [320, 140] width 613 height 19
checkbox Glicosilada "true"
drag, startPoint x: 68, startPoint y: 118, endPoint x: 0, endPoint y: 120, distance: 67.8
click at [0, 119] on div "Acompanhamento Acompanhe a situação das marcações correntes e finalizadas Relat…" at bounding box center [320, 79] width 640 height 418
type input "HEM"
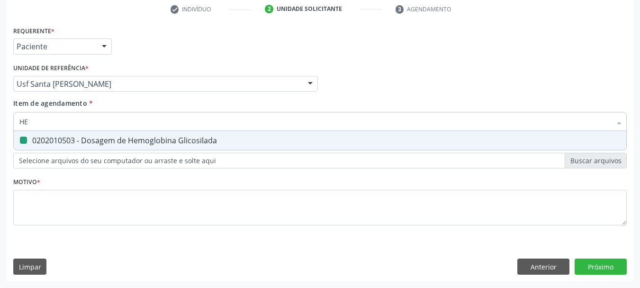
checkbox Glicosilada "false"
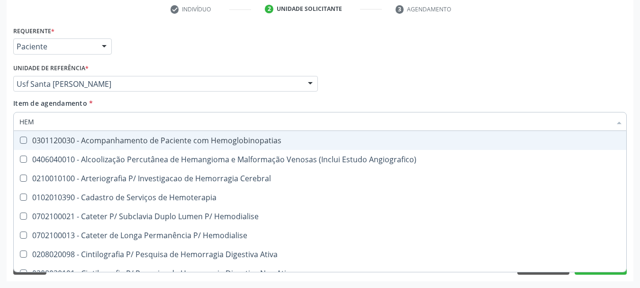
type input "HEMO"
checkbox Hemacias "true"
checkbox Glicosilada "false"
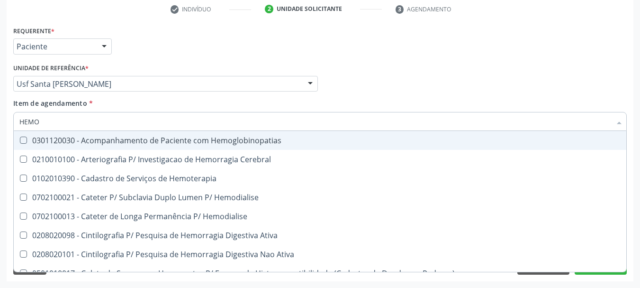
type input "HEMOG"
checkbox Tardio\) "true"
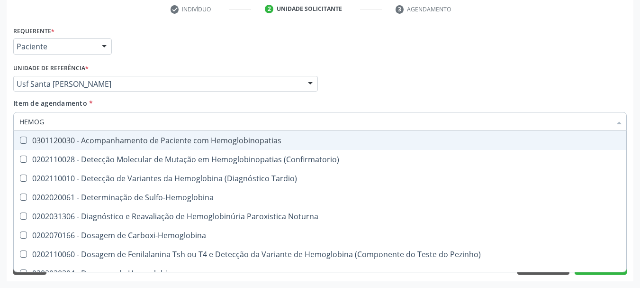
type input "HEMOGR"
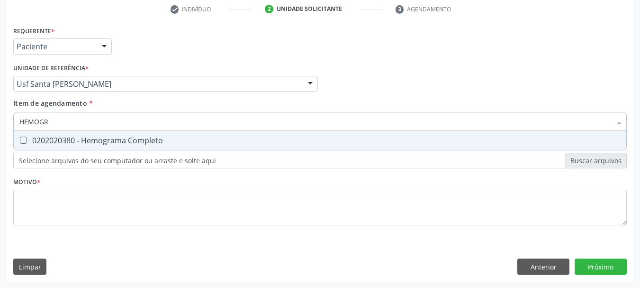
drag, startPoint x: 24, startPoint y: 140, endPoint x: 86, endPoint y: 115, distance: 66.5
click at [28, 139] on div "0202020380 - Hemograma Completo" at bounding box center [320, 141] width 602 height 8
checkbox Completo "true"
click at [0, 55] on div "Acompanhamento Acompanhe a situação das marcações correntes e finalizadas Relat…" at bounding box center [320, 79] width 640 height 418
type input "URI"
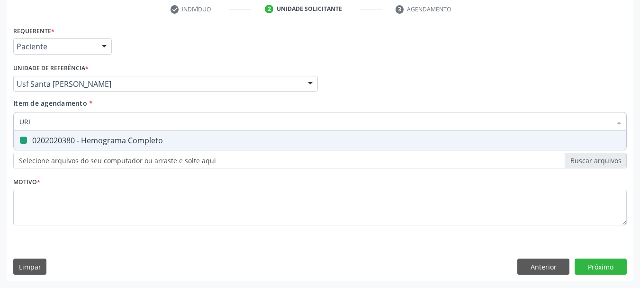
checkbox Completo "false"
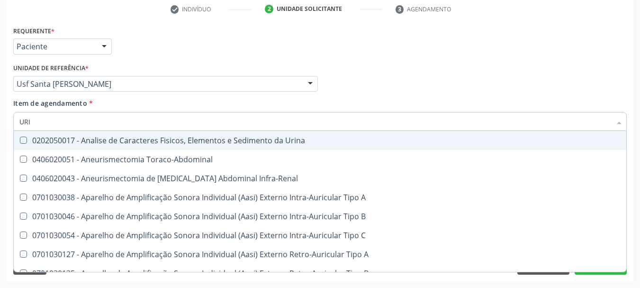
type input "URIN"
checkbox Urico "false"
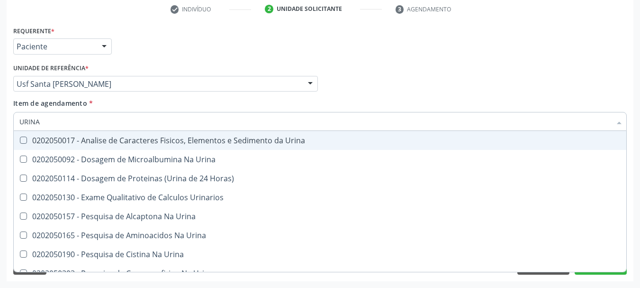
type input "URINA"
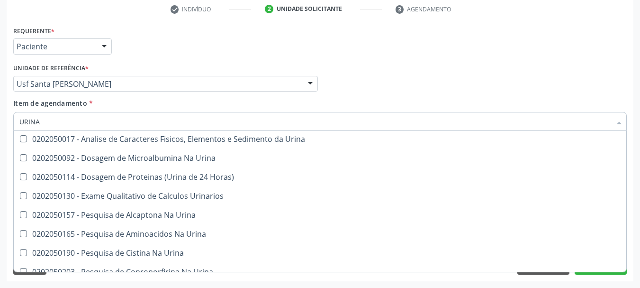
scroll to position [0, 0]
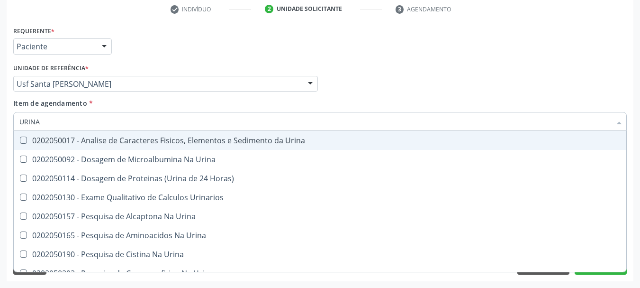
drag, startPoint x: 130, startPoint y: 140, endPoint x: 125, endPoint y: 134, distance: 8.1
click at [127, 137] on div "0202050017 - Analise de Caracteres Fisicos, Elementos e Sedimento da Urina" at bounding box center [320, 141] width 602 height 8
checkbox Urina "true"
drag, startPoint x: 0, startPoint y: 100, endPoint x: 0, endPoint y: 91, distance: 9.5
click at [0, 91] on div "Acompanhamento Acompanhe a situação das marcações correntes e finalizadas Relat…" at bounding box center [320, 79] width 640 height 418
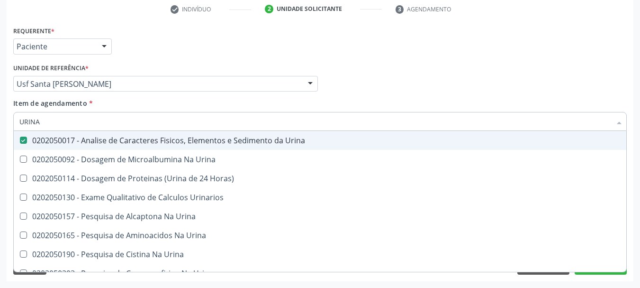
drag, startPoint x: 405, startPoint y: 103, endPoint x: 352, endPoint y: 112, distance: 53.8
click at [404, 104] on div "Item de agendamento * URINA Desfazer seleção 0202050017 - Analise de Caracteres…" at bounding box center [320, 113] width 614 height 30
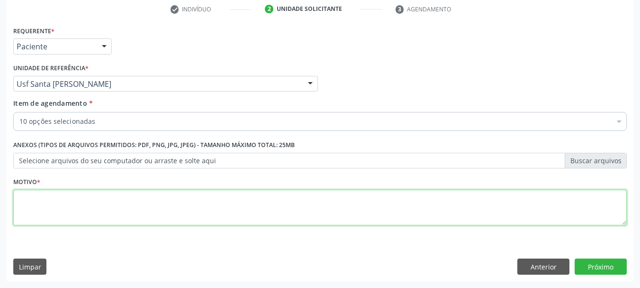
drag, startPoint x: 54, startPoint y: 208, endPoint x: 46, endPoint y: 196, distance: 14.3
click at [52, 205] on textarea at bounding box center [320, 208] width 614 height 36
type textarea "*-"
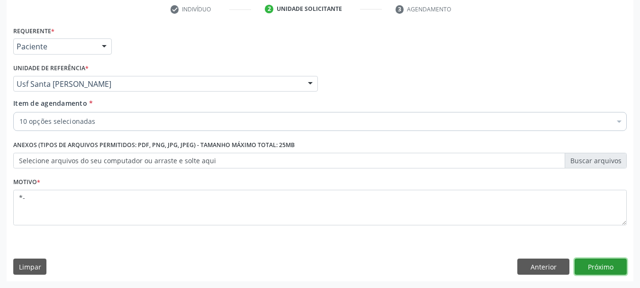
click at [614, 270] on button "Próximo" at bounding box center [601, 266] width 52 height 16
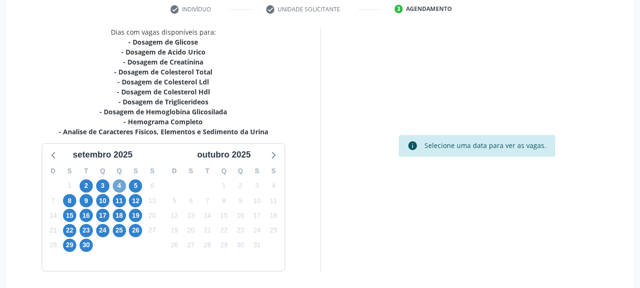
click at [119, 183] on span "4" at bounding box center [119, 185] width 13 height 13
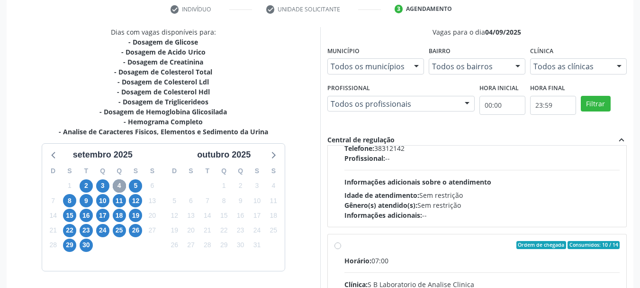
scroll to position [482, 0]
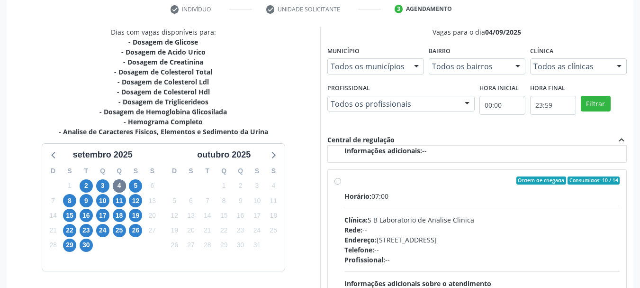
click at [420, 180] on div "Ordem de chegada Consumidos: 10 / 14" at bounding box center [483, 180] width 276 height 9
click at [341, 180] on input "Ordem de chegada Consumidos: 10 / 14 Horário: 07:00 Clínica: S B Laboratorio de…" at bounding box center [338, 180] width 7 height 9
radio input "true"
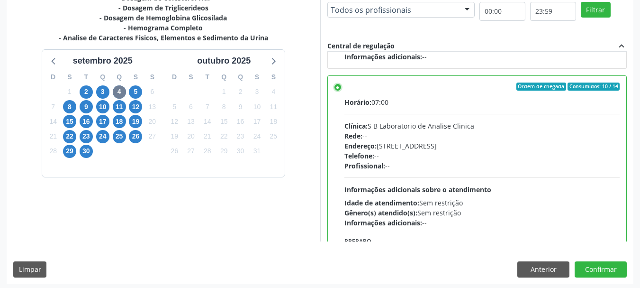
scroll to position [279, 0]
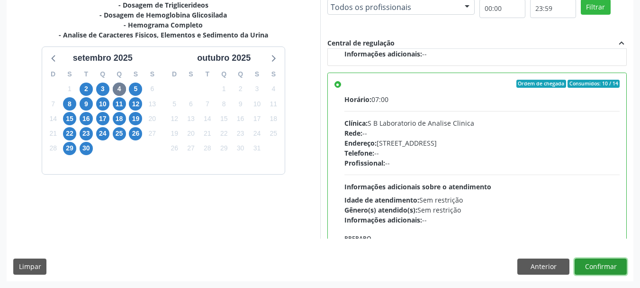
click at [593, 264] on button "Confirmar" at bounding box center [601, 266] width 52 height 16
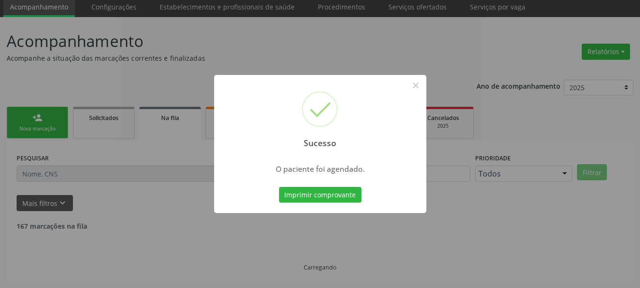
scroll to position [25, 0]
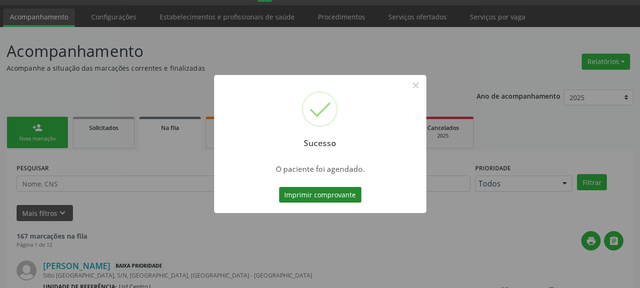
click at [352, 192] on button "Imprimir comprovante" at bounding box center [320, 195] width 82 height 16
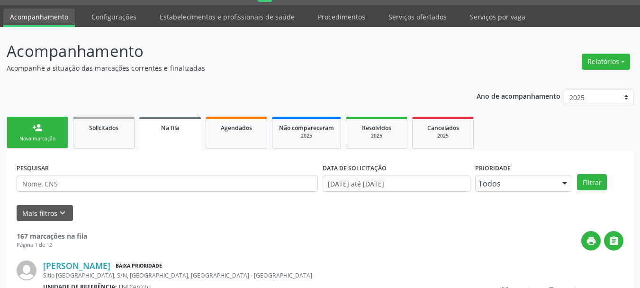
click at [34, 138] on div "Sucesso × O paciente foi agendado. Imprimir comprovante Cancel" at bounding box center [320, 144] width 640 height 288
click at [35, 141] on div "Nova marcação" at bounding box center [37, 138] width 47 height 7
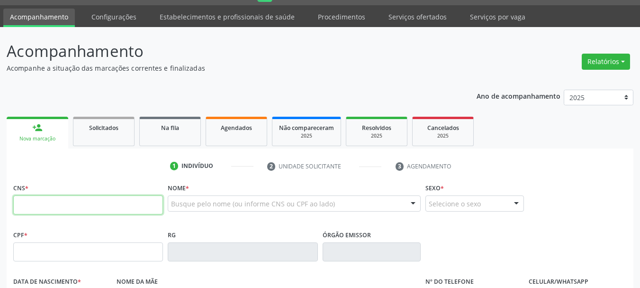
click at [40, 201] on input "text" at bounding box center [88, 204] width 150 height 19
click at [62, 258] on input "text" at bounding box center [88, 251] width 150 height 19
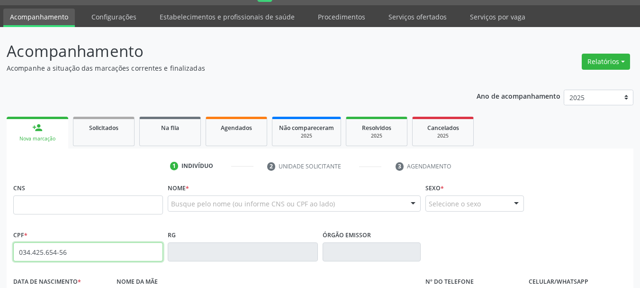
type input "034.425.654-56"
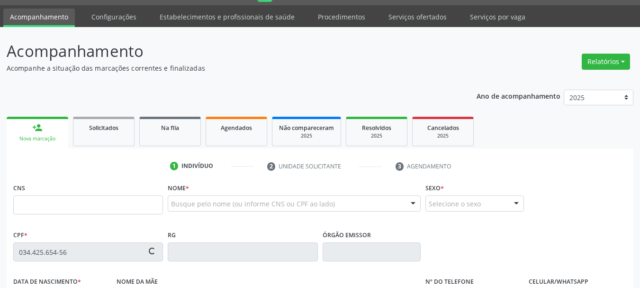
type input "980 0162 8480 5921"
type input "1[DATE]"
type input "Cleonice [PERSON_NAME]"
type input "[PHONE_NUMBER]"
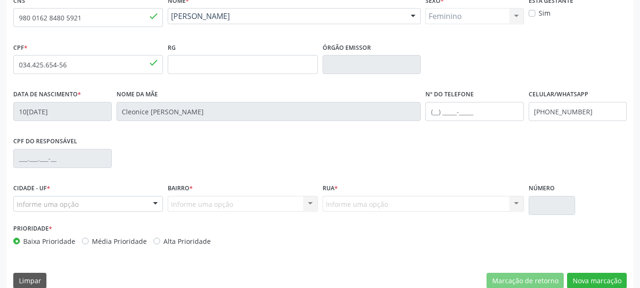
scroll to position [215, 0]
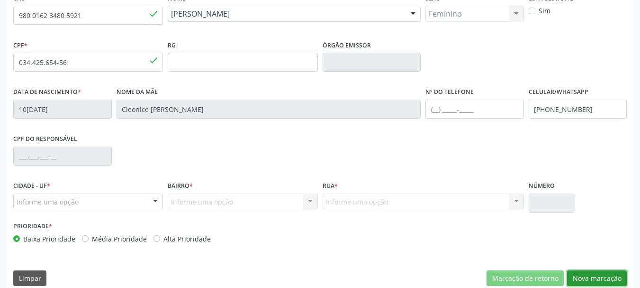
click at [591, 279] on button "Nova marcação" at bounding box center [597, 278] width 60 height 16
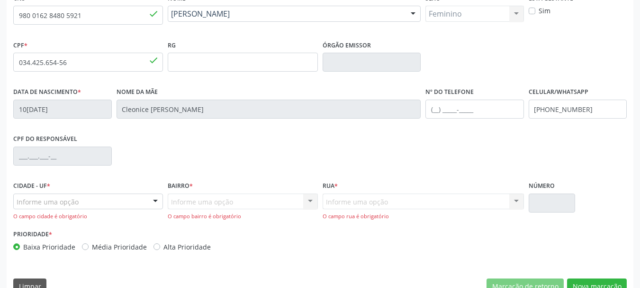
click at [110, 195] on div "Informe uma opção" at bounding box center [88, 201] width 150 height 16
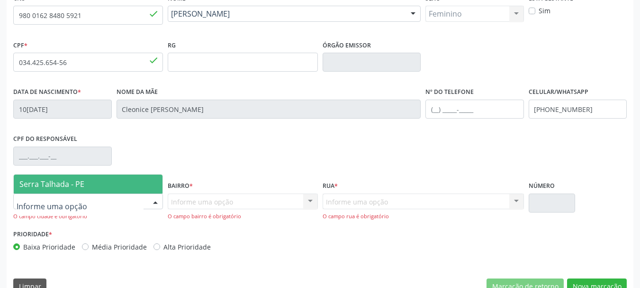
click at [111, 180] on span "Serra Talhada - PE" at bounding box center [88, 183] width 149 height 19
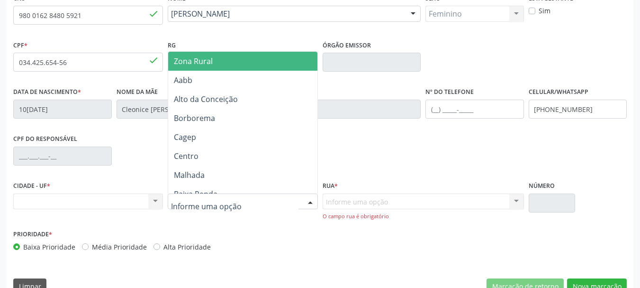
drag, startPoint x: 221, startPoint y: 63, endPoint x: 331, endPoint y: 147, distance: 138.2
click at [223, 64] on span "Zona Rural" at bounding box center [244, 61] width 152 height 19
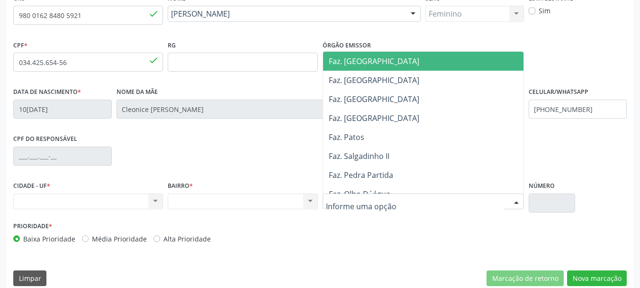
click at [337, 195] on div at bounding box center [423, 201] width 201 height 16
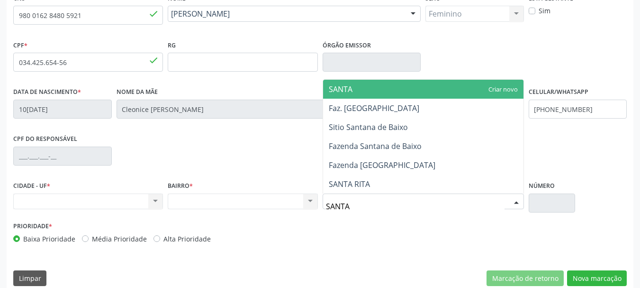
type input "SANTA"
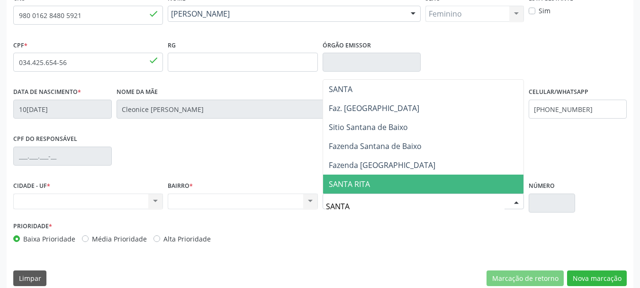
click at [393, 179] on span "SANTA RITA" at bounding box center [423, 183] width 201 height 19
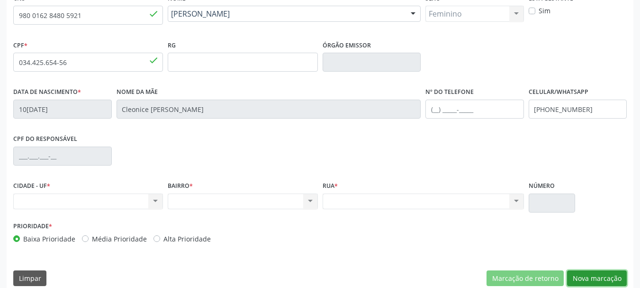
click at [615, 274] on button "Nova marcação" at bounding box center [597, 278] width 60 height 16
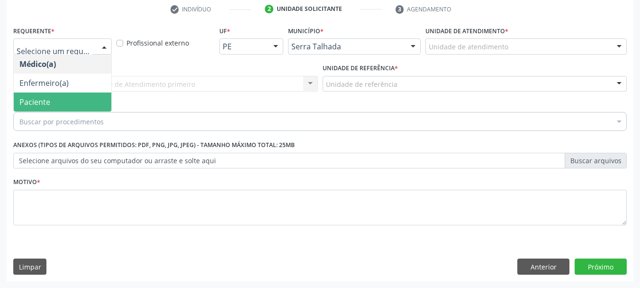
click at [50, 96] on span "Paciente" at bounding box center [63, 101] width 98 height 19
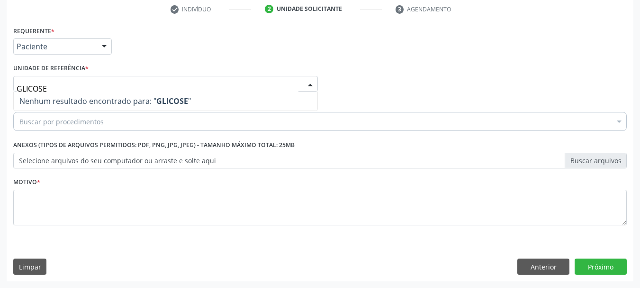
drag, startPoint x: 54, startPoint y: 86, endPoint x: 0, endPoint y: 88, distance: 54.1
click at [0, 88] on div "Acompanhamento Acompanhe a situação das marcações correntes e finalizadas Relat…" at bounding box center [320, 79] width 640 height 418
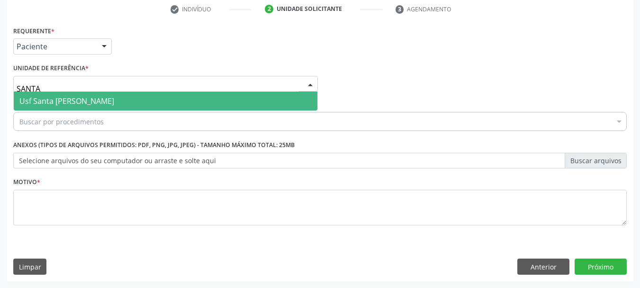
type input "SANTA"
drag, startPoint x: 40, startPoint y: 97, endPoint x: 42, endPoint y: 105, distance: 8.2
click at [40, 99] on span "Usf Santa [PERSON_NAME]" at bounding box center [66, 101] width 95 height 10
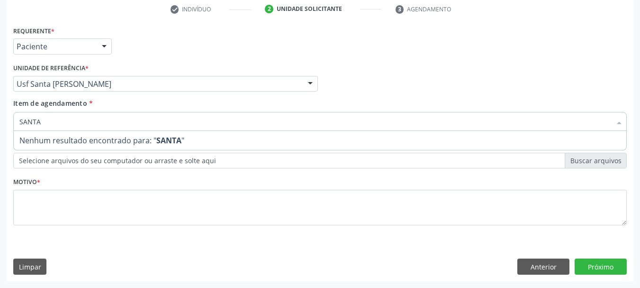
drag, startPoint x: 49, startPoint y: 124, endPoint x: 0, endPoint y: 123, distance: 49.3
click at [0, 123] on div "Acompanhamento Acompanhe a situação das marcações correntes e finalizadas Relat…" at bounding box center [320, 79] width 640 height 418
drag, startPoint x: 25, startPoint y: 122, endPoint x: 41, endPoint y: 117, distance: 17.1
click at [25, 121] on input "GICOSE" at bounding box center [315, 121] width 592 height 19
type input "GLICOSE"
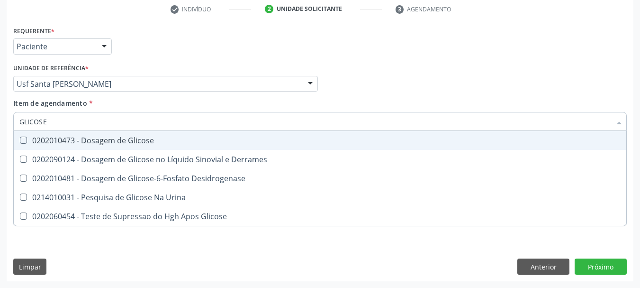
drag, startPoint x: 164, startPoint y: 138, endPoint x: 148, endPoint y: 127, distance: 19.7
click at [163, 137] on div "0202010473 - Dosagem de Glicose" at bounding box center [320, 141] width 602 height 8
checkbox Glicose "true"
drag, startPoint x: 105, startPoint y: 125, endPoint x: 0, endPoint y: 118, distance: 105.5
click at [0, 119] on div "Acompanhamento Acompanhe a situação das marcações correntes e finalizadas Relat…" at bounding box center [320, 79] width 640 height 418
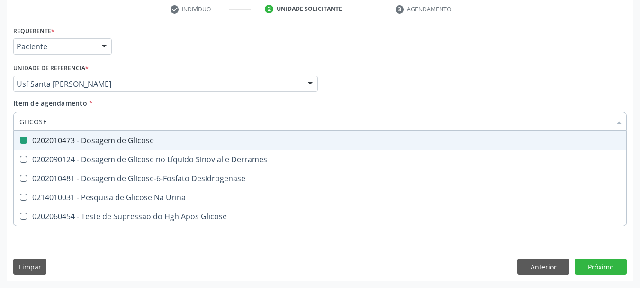
type input "A"
checkbox Glicose "false"
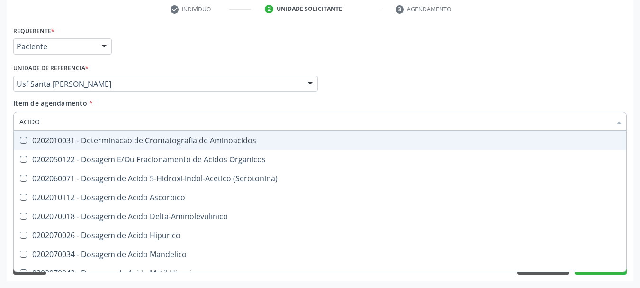
type input "ACIDO U"
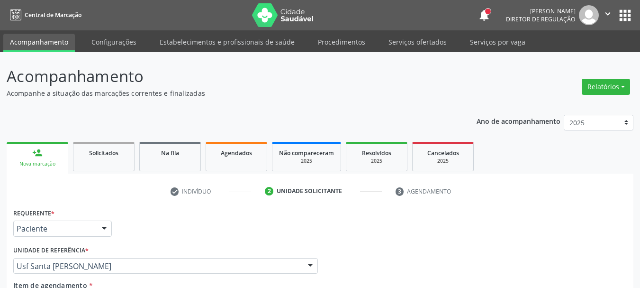
scroll to position [182, 0]
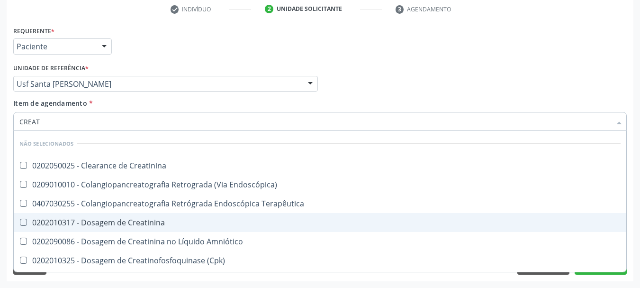
click at [66, 220] on div "0202010317 - Dosagem de Creatinina" at bounding box center [320, 223] width 602 height 8
checkbox Creatinina "true"
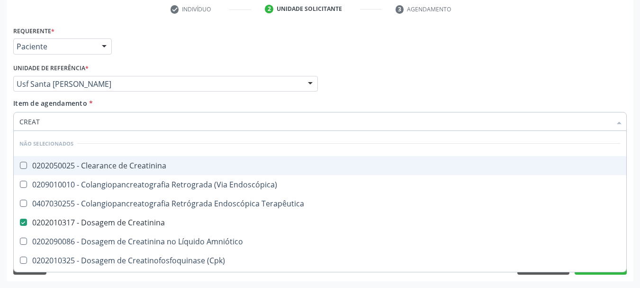
click at [0, 120] on div "Acompanhamento Acompanhe a situação das marcações correntes e finalizadas Relat…" at bounding box center [320, 79] width 640 height 418
type input "UREI"
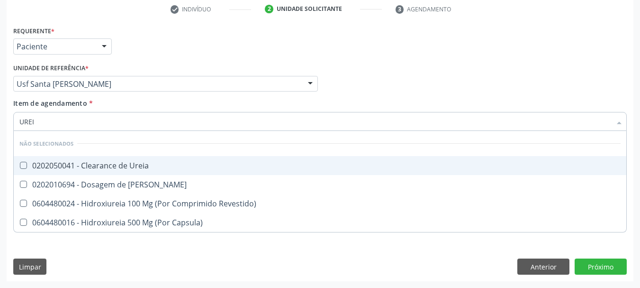
checkbox Ureia "false"
checkbox Capsula\) "false"
type input "UREIA"
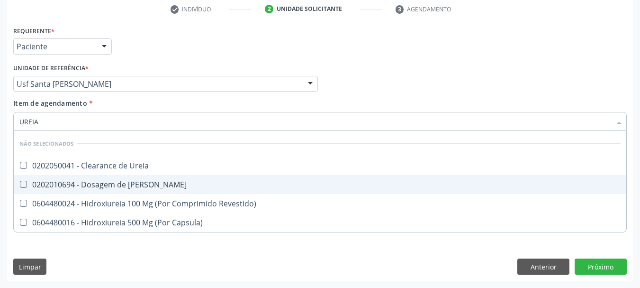
drag, startPoint x: 28, startPoint y: 186, endPoint x: 36, endPoint y: 151, distance: 36.5
click at [27, 178] on span "0202010694 - Dosagem de [PERSON_NAME]" at bounding box center [320, 184] width 613 height 19
checkbox Ureia "true"
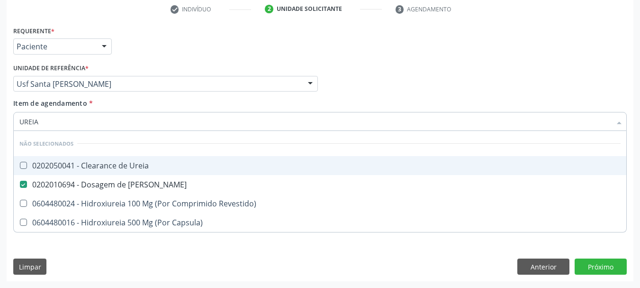
drag, startPoint x: 40, startPoint y: 119, endPoint x: 0, endPoint y: 105, distance: 42.1
click at [0, 105] on div "Acompanhamento Acompanhe a situação das marcações correntes e finalizadas Relat…" at bounding box center [320, 79] width 640 height 418
type input "COLE"
checkbox Ureia "false"
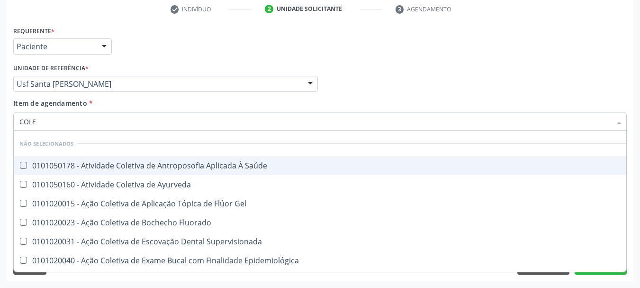
type input "COLES"
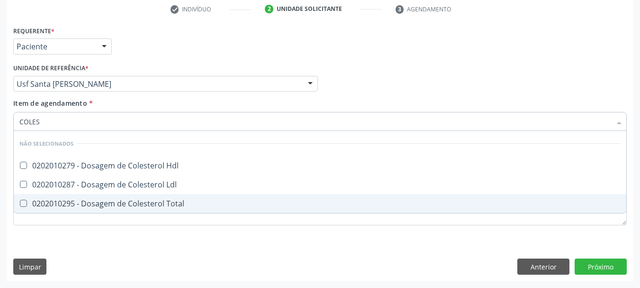
drag, startPoint x: 32, startPoint y: 203, endPoint x: 32, endPoint y: 194, distance: 9.0
click at [32, 201] on div "0202010295 - Dosagem de Colesterol Total" at bounding box center [320, 204] width 602 height 8
checkbox Total "true"
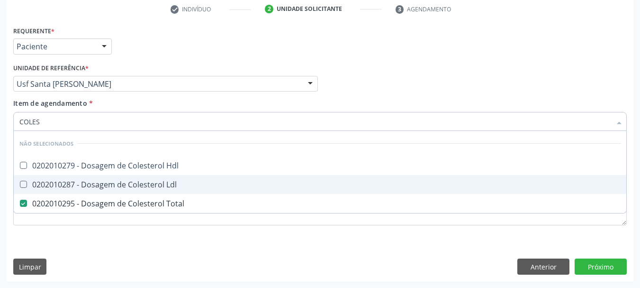
drag, startPoint x: 34, startPoint y: 179, endPoint x: 35, endPoint y: 164, distance: 14.7
click at [34, 177] on span "0202010287 - Dosagem de Colesterol Ldl" at bounding box center [320, 184] width 613 height 19
checkbox Ldl "true"
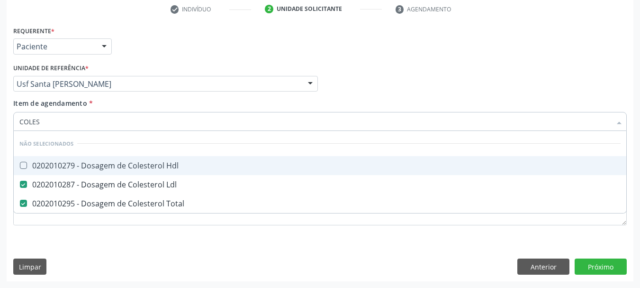
drag, startPoint x: 35, startPoint y: 164, endPoint x: 42, endPoint y: 141, distance: 24.2
click at [35, 162] on div "0202010279 - Dosagem de Colesterol Hdl" at bounding box center [320, 166] width 602 height 8
checkbox Hdl "true"
drag, startPoint x: 46, startPoint y: 119, endPoint x: 0, endPoint y: 111, distance: 46.7
click at [0, 112] on div "Acompanhamento Acompanhe a situação das marcações correntes e finalizadas Relat…" at bounding box center [320, 79] width 640 height 418
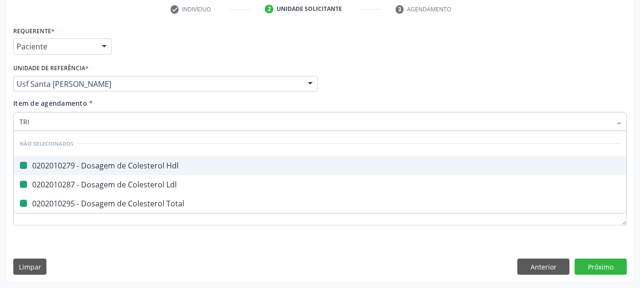
type input "TRIG"
checkbox Hdl "false"
checkbox Ldl "false"
checkbox Total "false"
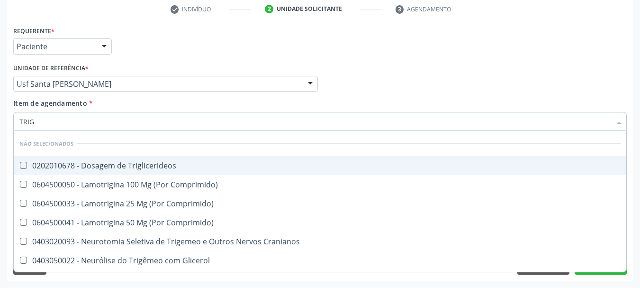
type input "TRIGL"
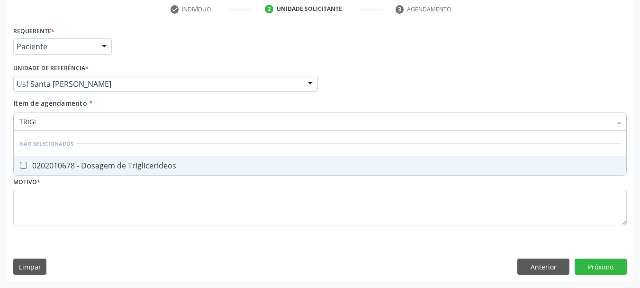
drag, startPoint x: 40, startPoint y: 170, endPoint x: 45, endPoint y: 140, distance: 30.3
click at [40, 167] on div "0202010678 - Dosagem de Triglicerideos" at bounding box center [320, 166] width 602 height 8
checkbox Triglicerideos "true"
drag, startPoint x: 0, startPoint y: 109, endPoint x: 0, endPoint y: 84, distance: 24.6
click at [0, 87] on div "Acompanhamento Acompanhe a situação das marcações correntes e finalizadas Relat…" at bounding box center [320, 79] width 640 height 418
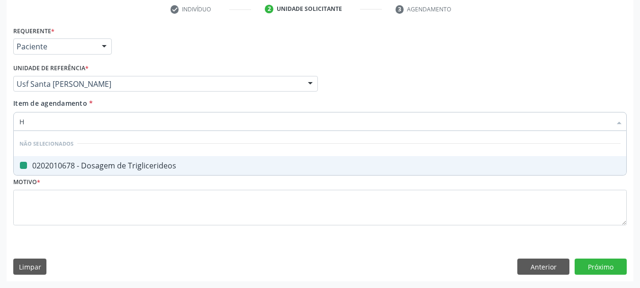
type input "HE"
checkbox Triglicerideos "false"
type input "HEMOGLOBINA G"
drag, startPoint x: 58, startPoint y: 172, endPoint x: 63, endPoint y: 163, distance: 10.4
click at [59, 171] on span "0202010503 - Dosagem de Hemoglobina Glicosilada" at bounding box center [320, 165] width 613 height 19
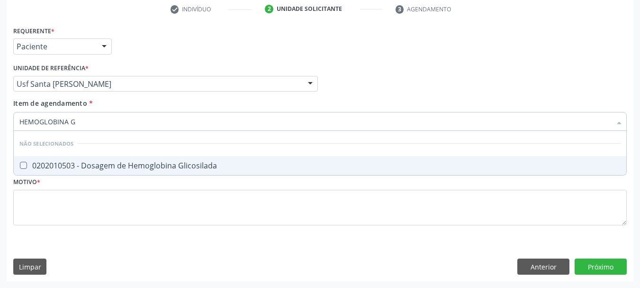
checkbox Glicosilada "true"
drag, startPoint x: 63, startPoint y: 122, endPoint x: 0, endPoint y: 79, distance: 76.1
click at [0, 86] on div "Acompanhamento Acompanhe a situação das marcações correntes e finalizadas Relat…" at bounding box center [320, 79] width 640 height 418
type input "HE"
checkbox Glicosilada "false"
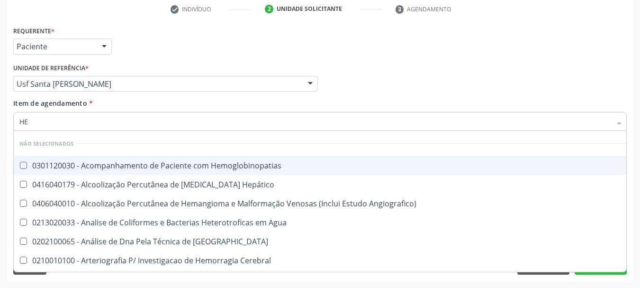
type input "HEM"
checkbox \(Qualitativo\) "true"
checkbox Glicosilada "false"
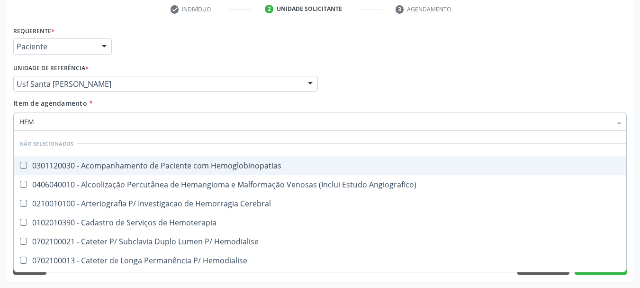
type input "HEMO"
checkbox Hemacias "true"
checkbox Glicosilada "false"
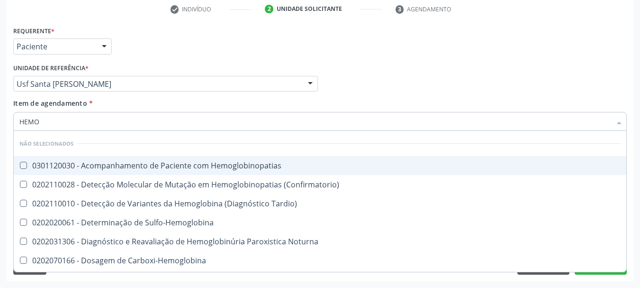
type input "HEMOG"
checkbox Glicosilada "true"
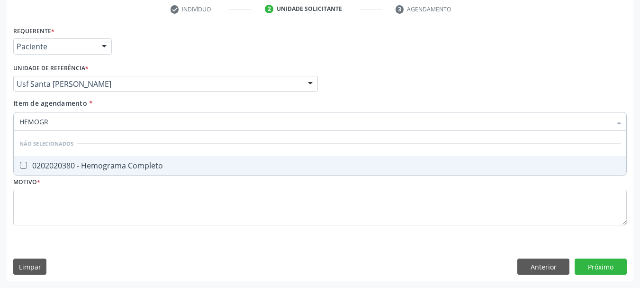
type input "HEMOGRA"
drag, startPoint x: 27, startPoint y: 168, endPoint x: 66, endPoint y: 134, distance: 51.4
click at [28, 164] on div "0202020380 - Hemograma Completo" at bounding box center [320, 166] width 602 height 8
checkbox Completo "true"
drag, startPoint x: 42, startPoint y: 122, endPoint x: 0, endPoint y: 96, distance: 48.9
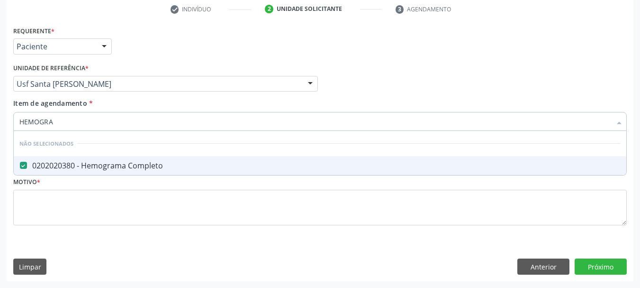
click at [0, 98] on div "Acompanhamento Acompanhe a situação das marcações correntes e finalizadas Relat…" at bounding box center [320, 79] width 640 height 418
type input "URI"
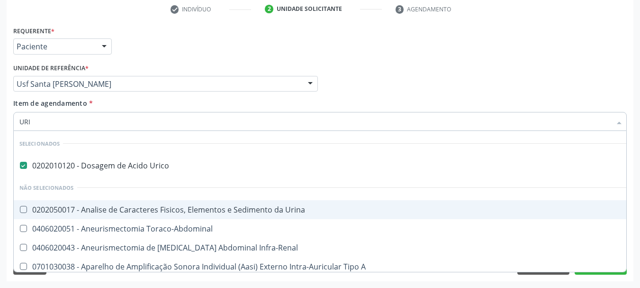
drag, startPoint x: 31, startPoint y: 208, endPoint x: 45, endPoint y: 169, distance: 41.7
click at [31, 207] on div "0202050017 - Analise de Caracteres Fisicos, Elementos e Sedimento da Urina" at bounding box center [358, 210] width 678 height 8
checkbox Urina "true"
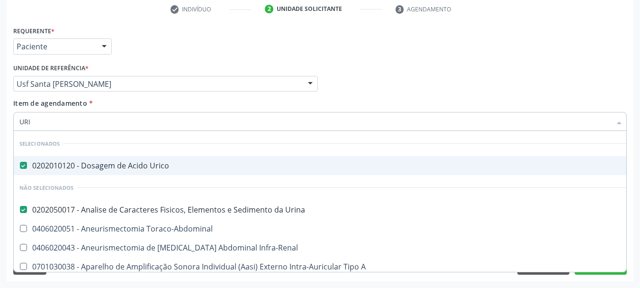
drag, startPoint x: 0, startPoint y: 100, endPoint x: 0, endPoint y: 87, distance: 12.3
click at [0, 91] on div "Acompanhamento Acompanhe a situação das marcações correntes e finalizadas Relat…" at bounding box center [320, 79] width 640 height 418
type input "T"
checkbox Urico "false"
checkbox Urina "false"
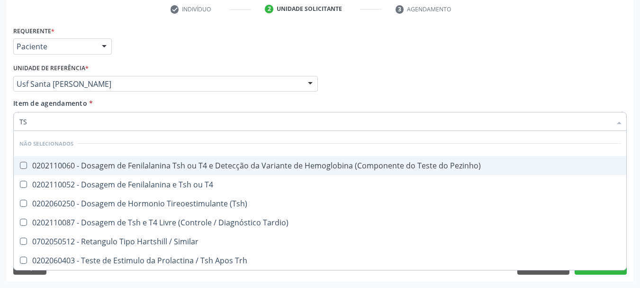
type input "TSH"
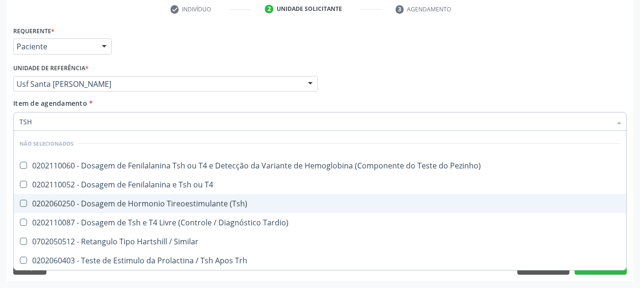
drag, startPoint x: 78, startPoint y: 202, endPoint x: 72, endPoint y: 181, distance: 22.2
click at [77, 202] on div "0202060250 - Dosagem de Hormonio Tireoestimulante (Tsh)" at bounding box center [320, 204] width 602 height 8
checkbox \(Tsh\) "true"
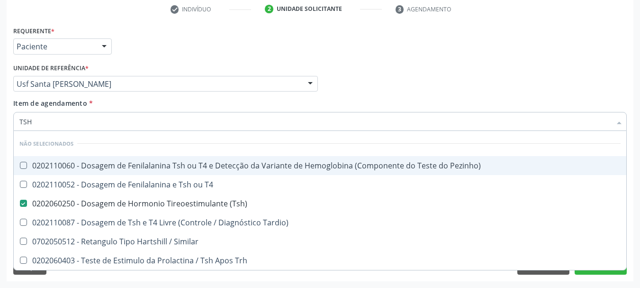
drag, startPoint x: 47, startPoint y: 115, endPoint x: 0, endPoint y: 107, distance: 48.1
click at [0, 108] on div "Acompanhamento Acompanhe a situação das marcações correntes e finalizadas Relat…" at bounding box center [320, 79] width 640 height 418
type input "[MEDICAL_DATA]"
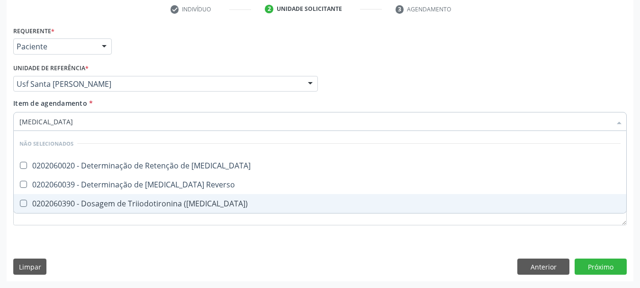
drag, startPoint x: 82, startPoint y: 208, endPoint x: 74, endPoint y: 203, distance: 9.3
click at [81, 207] on div "0202060390 - Dosagem de Triiodotironina ([MEDICAL_DATA])" at bounding box center [320, 204] width 602 height 8
checkbox \(T3\) "true"
type input "T4"
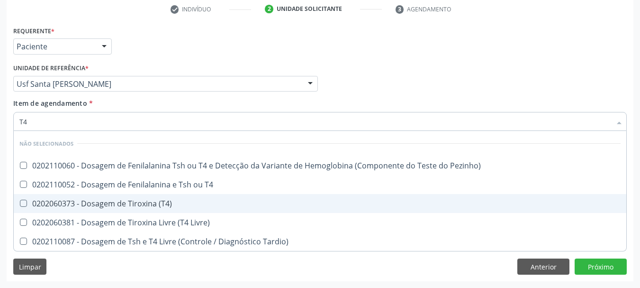
click at [129, 202] on div "0202060373 - Dosagem de Tiroxina (T4)" at bounding box center [320, 204] width 602 height 8
checkbox \(T4\) "true"
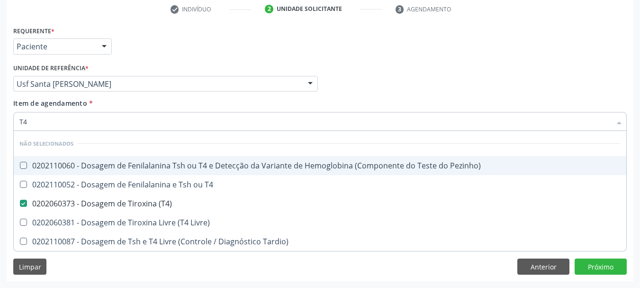
click at [0, 173] on div "Acompanhamento Acompanhe a situação das marcações correntes e finalizadas Relat…" at bounding box center [320, 79] width 640 height 418
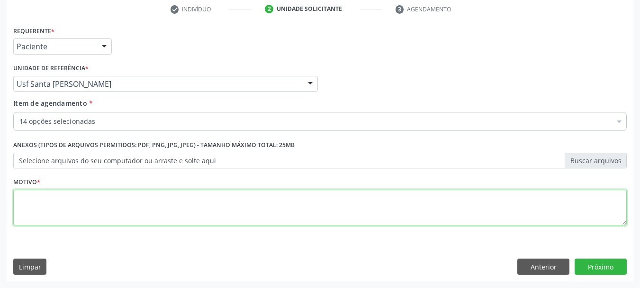
drag, startPoint x: 124, startPoint y: 217, endPoint x: 121, endPoint y: 211, distance: 5.7
click at [123, 215] on textarea at bounding box center [320, 208] width 614 height 36
type textarea "*"
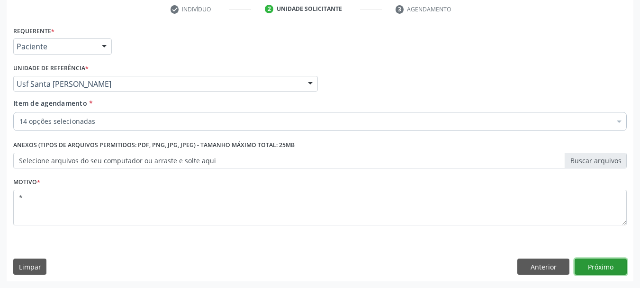
click at [583, 268] on button "Próximo" at bounding box center [601, 266] width 52 height 16
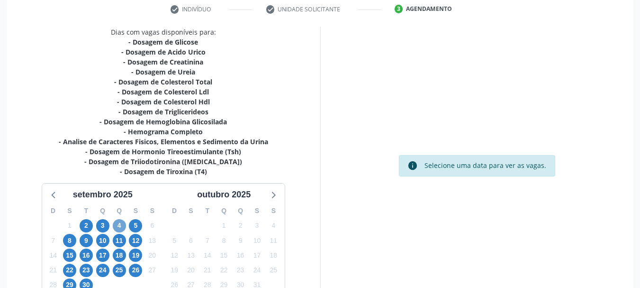
click at [118, 225] on span "4" at bounding box center [119, 225] width 13 height 13
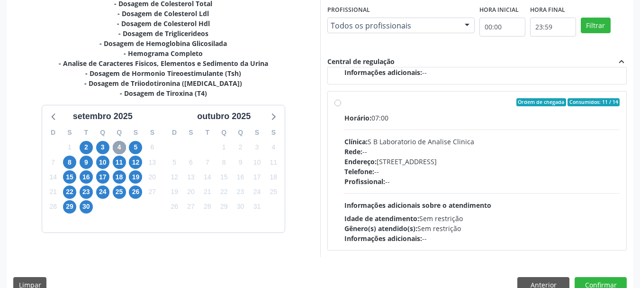
scroll to position [279, 0]
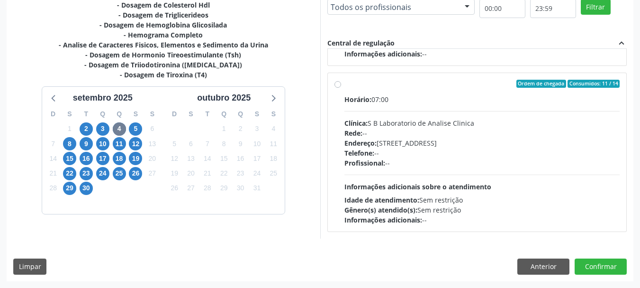
click at [428, 101] on div "Horário: 07:00" at bounding box center [483, 99] width 276 height 10
click at [341, 88] on input "Ordem de chegada Consumidos: 11 / 14 Horário: 07:00 Clínica: S B Laboratorio de…" at bounding box center [338, 84] width 7 height 9
radio input "true"
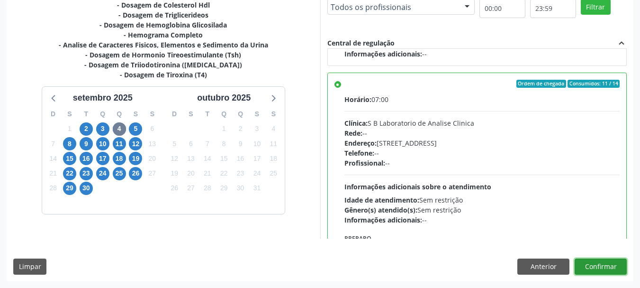
click at [605, 269] on button "Confirmar" at bounding box center [601, 266] width 52 height 16
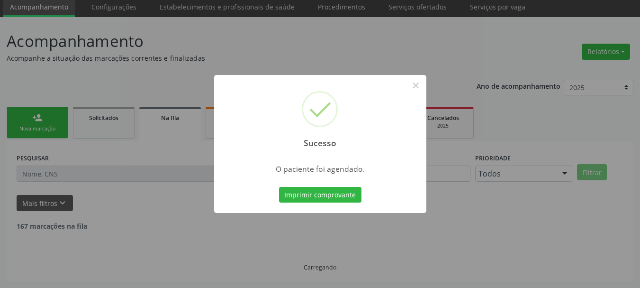
scroll to position [25, 0]
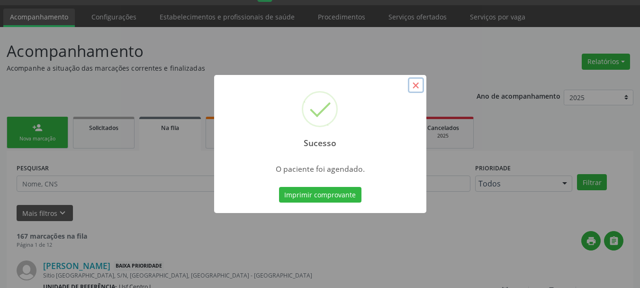
click at [413, 89] on button "×" at bounding box center [416, 85] width 16 height 16
